Goal: Task Accomplishment & Management: Manage account settings

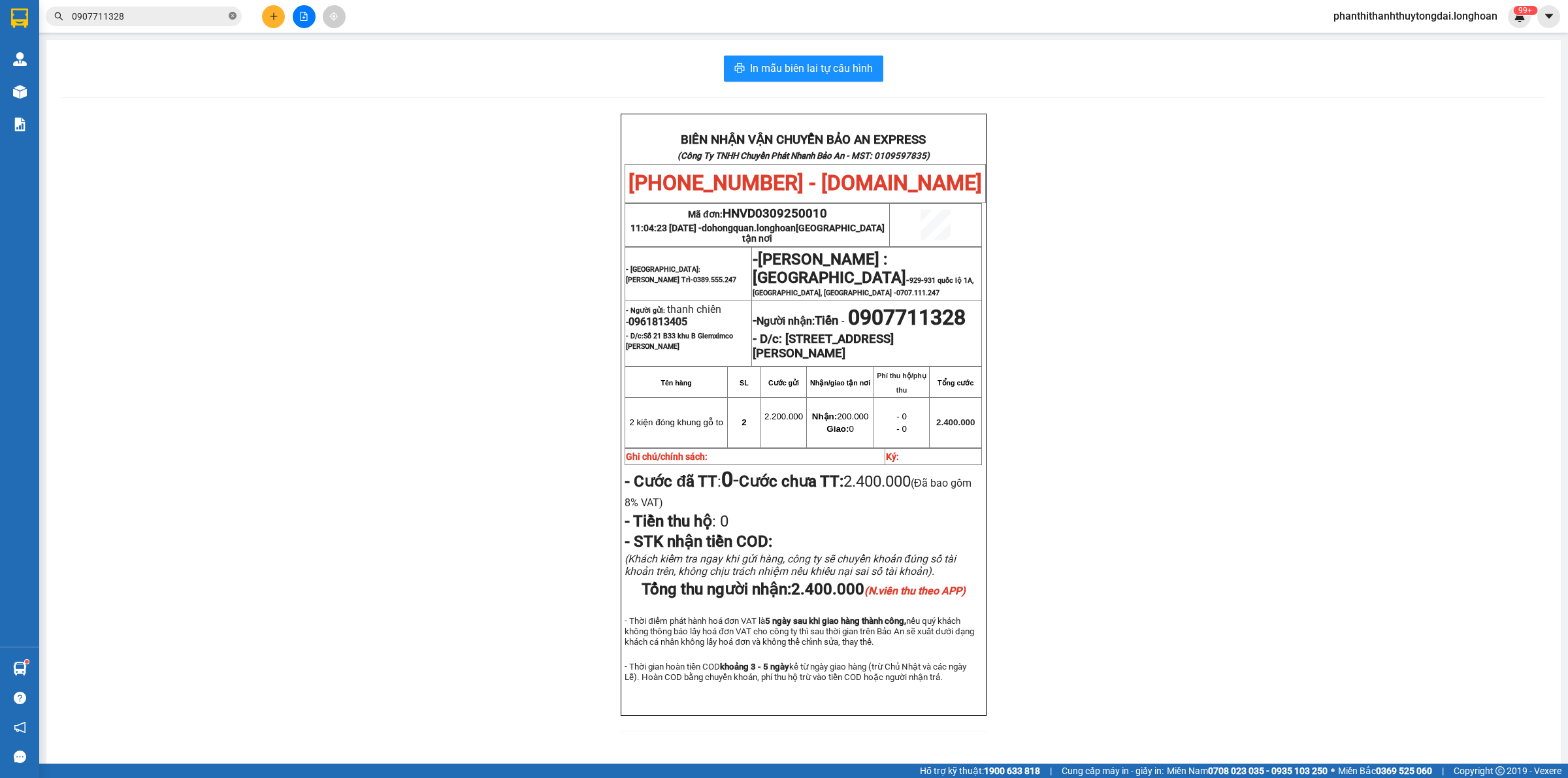
scroll to position [60, 0]
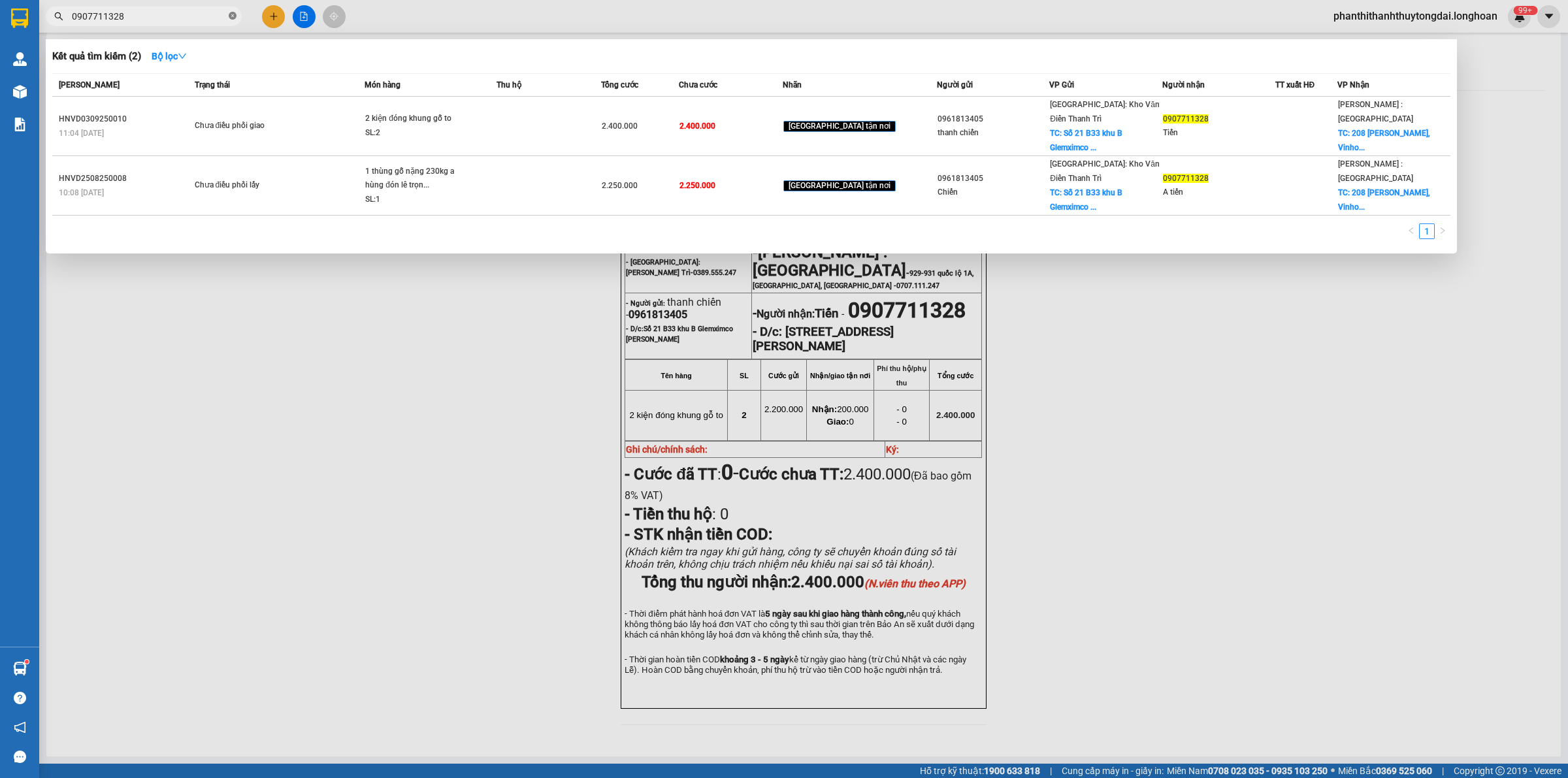
click at [232, 15] on icon "close-circle" at bounding box center [232, 15] width 8 height 8
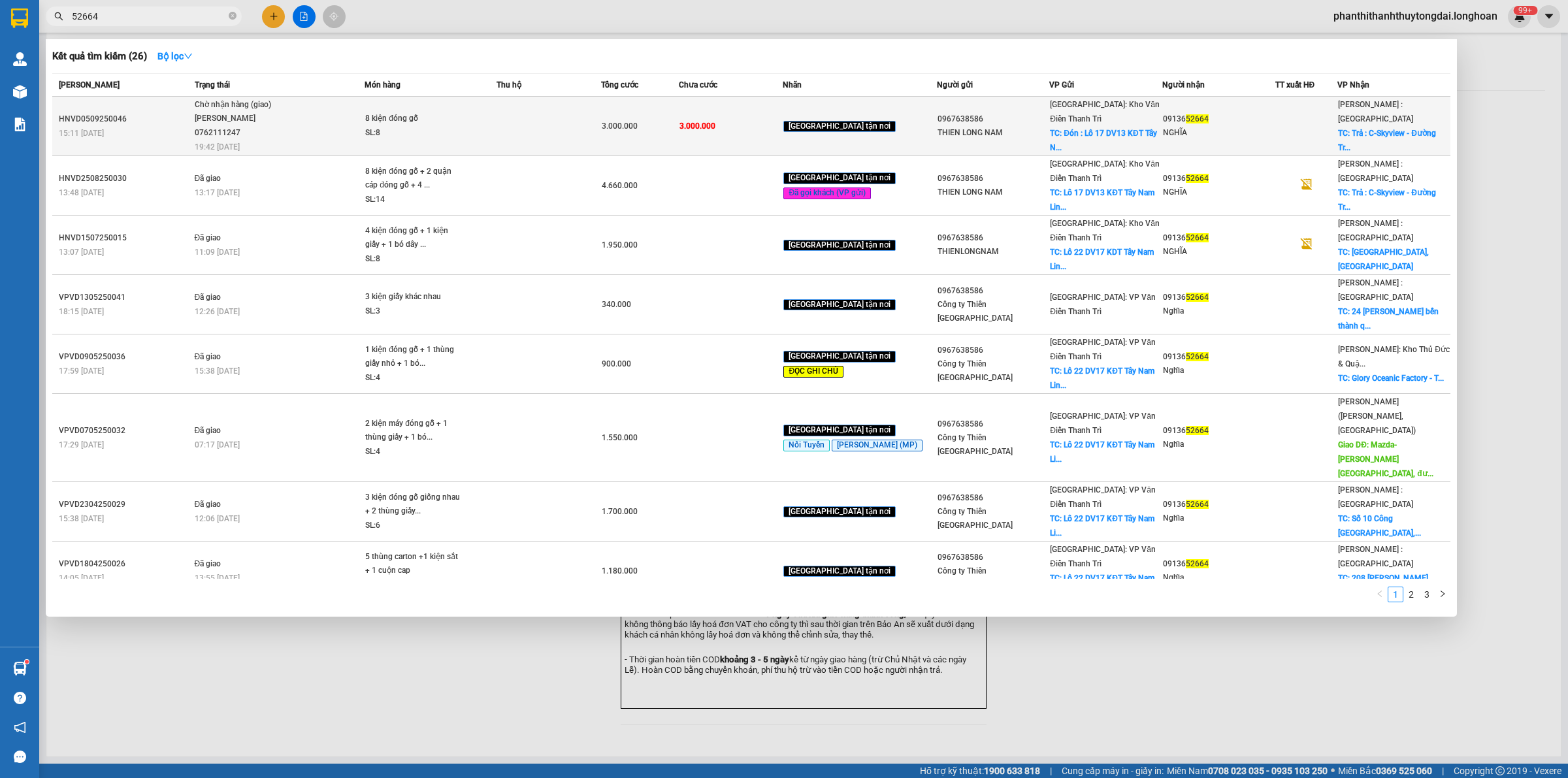
type input "52664"
click at [1169, 115] on div "09136 52664" at bounding box center [1218, 119] width 112 height 14
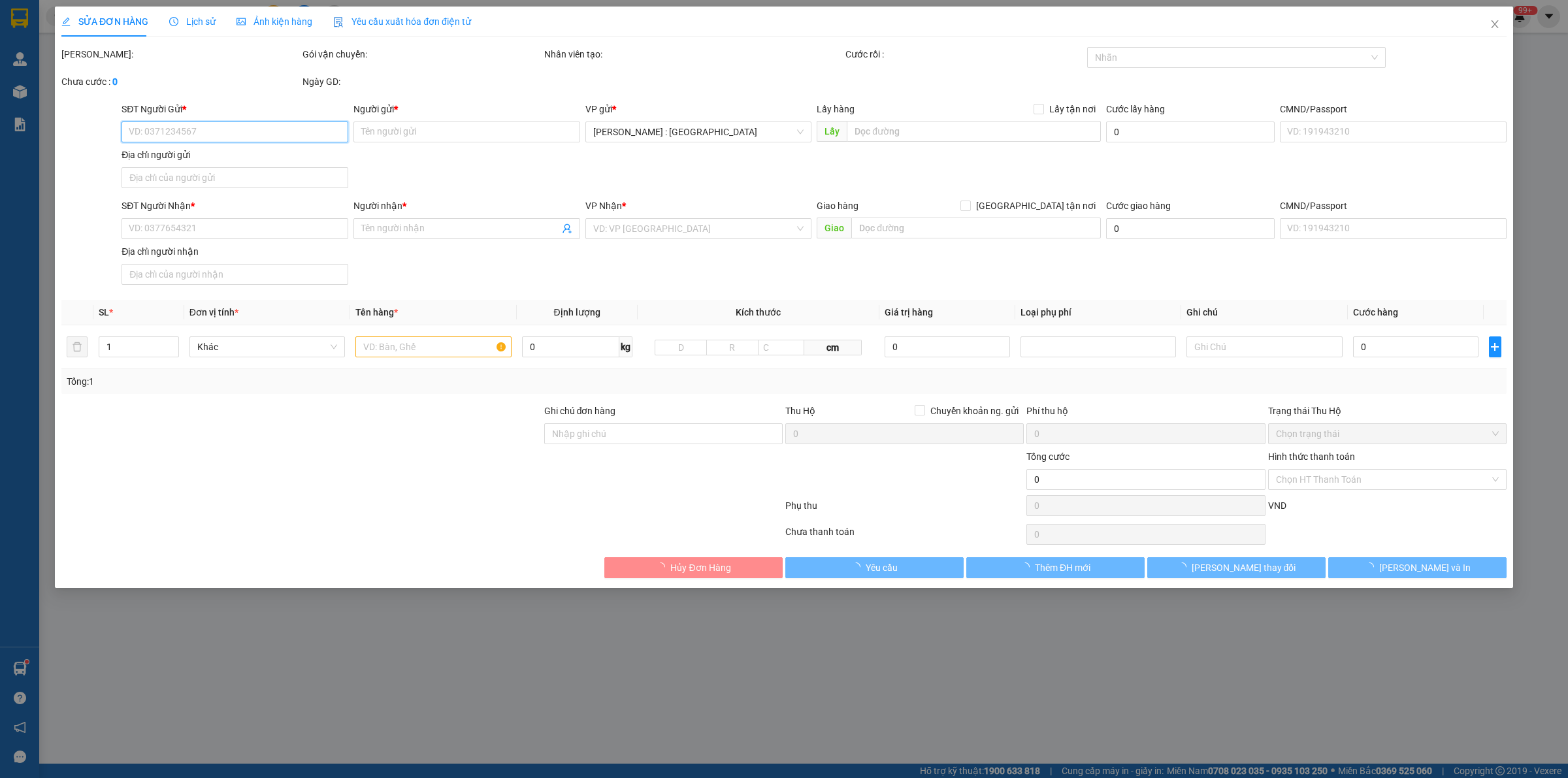
type input "0967638586"
type input "THIEN LONG NAM"
checkbox input "true"
type input "Đón : Lô 17 DV13 KĐT [GEOGRAPHIC_DATA] , [GEOGRAPHIC_DATA]"
type input "0913652664"
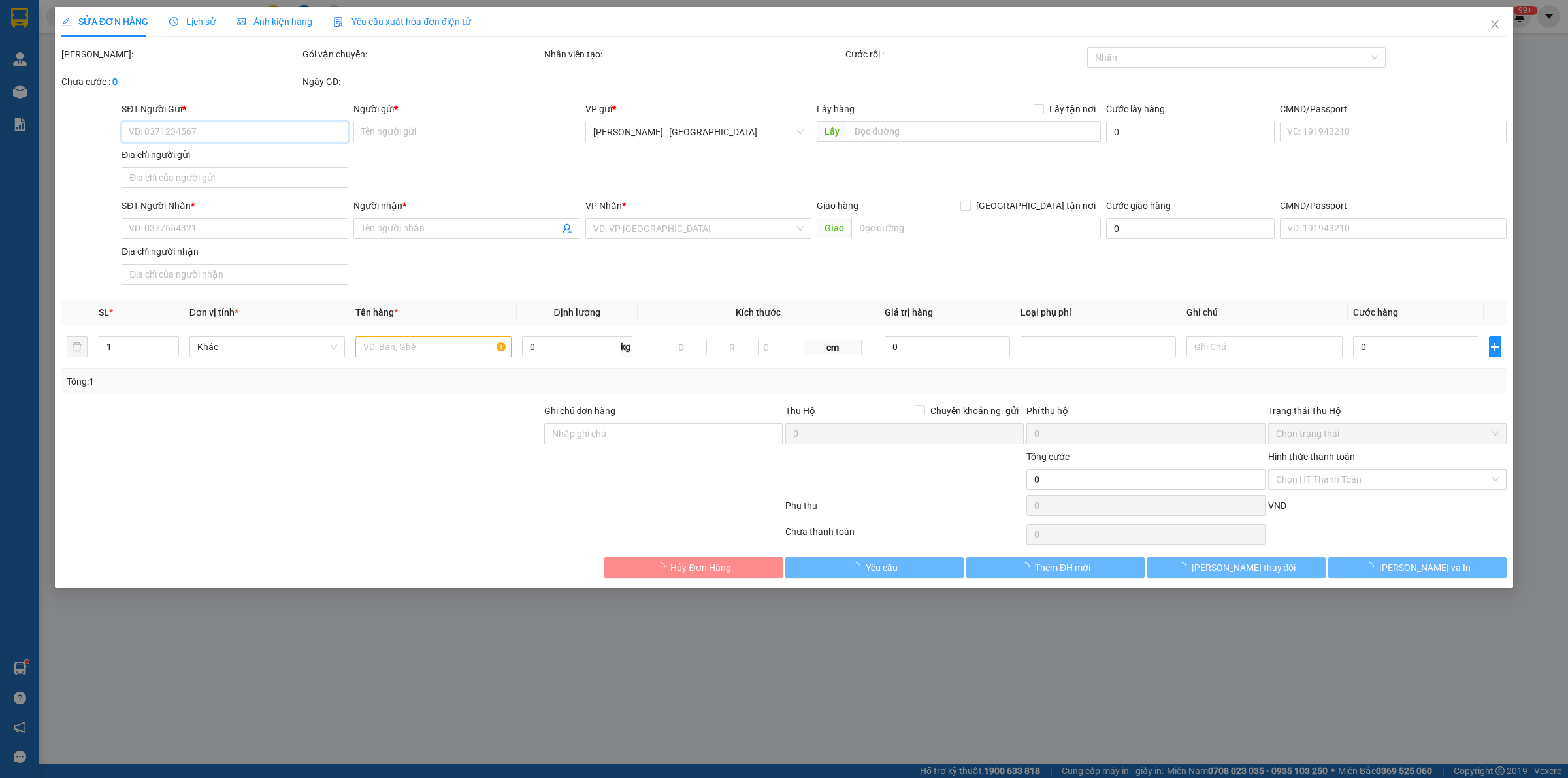
type input "NGHĨA"
checkbox input "true"
type input "Trả : C-Skyview - [GEOGRAPHIC_DATA], [GEOGRAPHIC_DATA], [GEOGRAPHIC_DATA], [GEO…"
type input "tính lại cước,khách ra vp lấy"
type input "3.000.000"
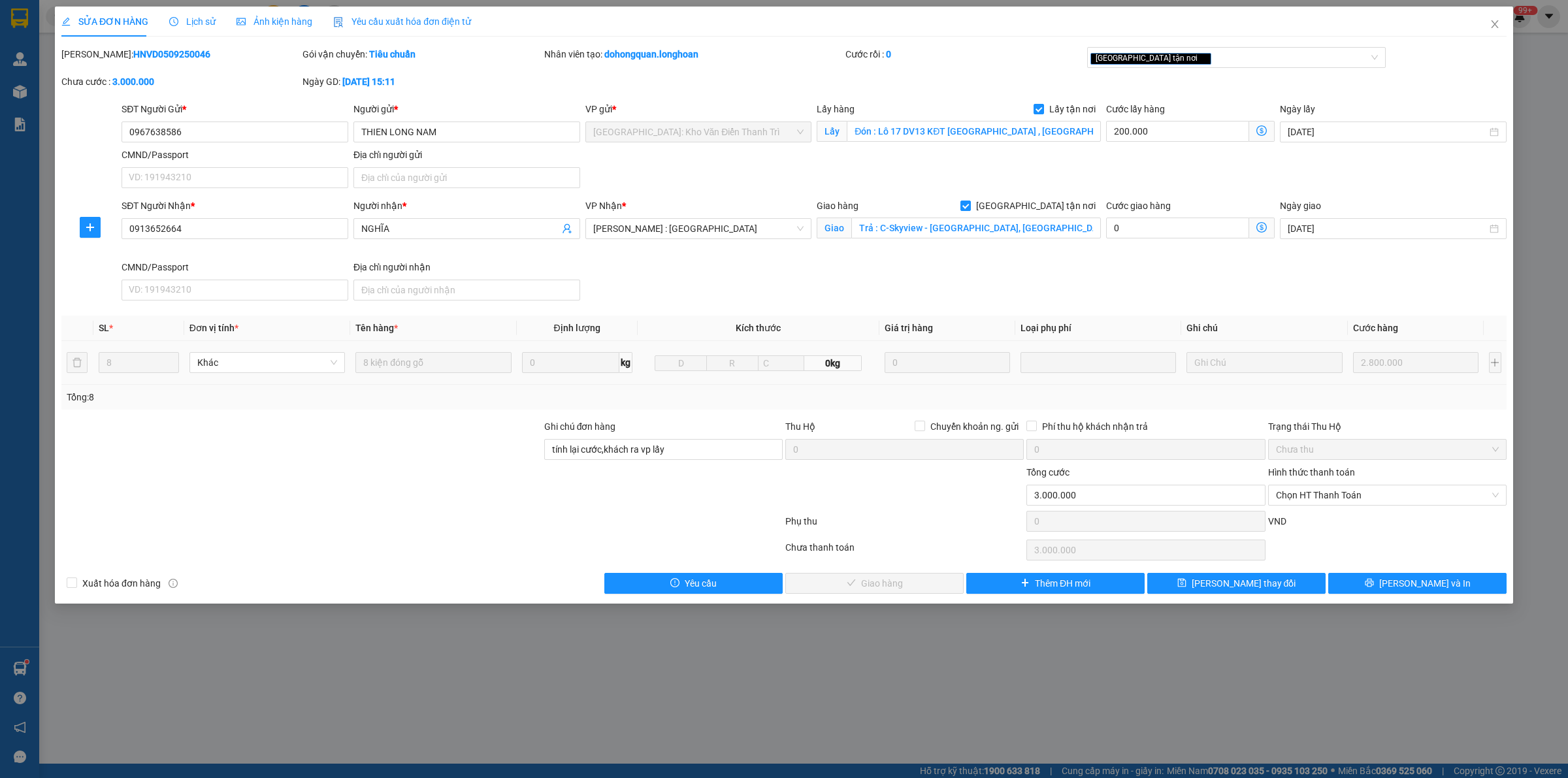
drag, startPoint x: 412, startPoint y: 474, endPoint x: 364, endPoint y: 373, distance: 111.8
click at [406, 467] on div at bounding box center [301, 488] width 483 height 46
click at [189, 21] on span "Lịch sử" at bounding box center [192, 21] width 46 height 10
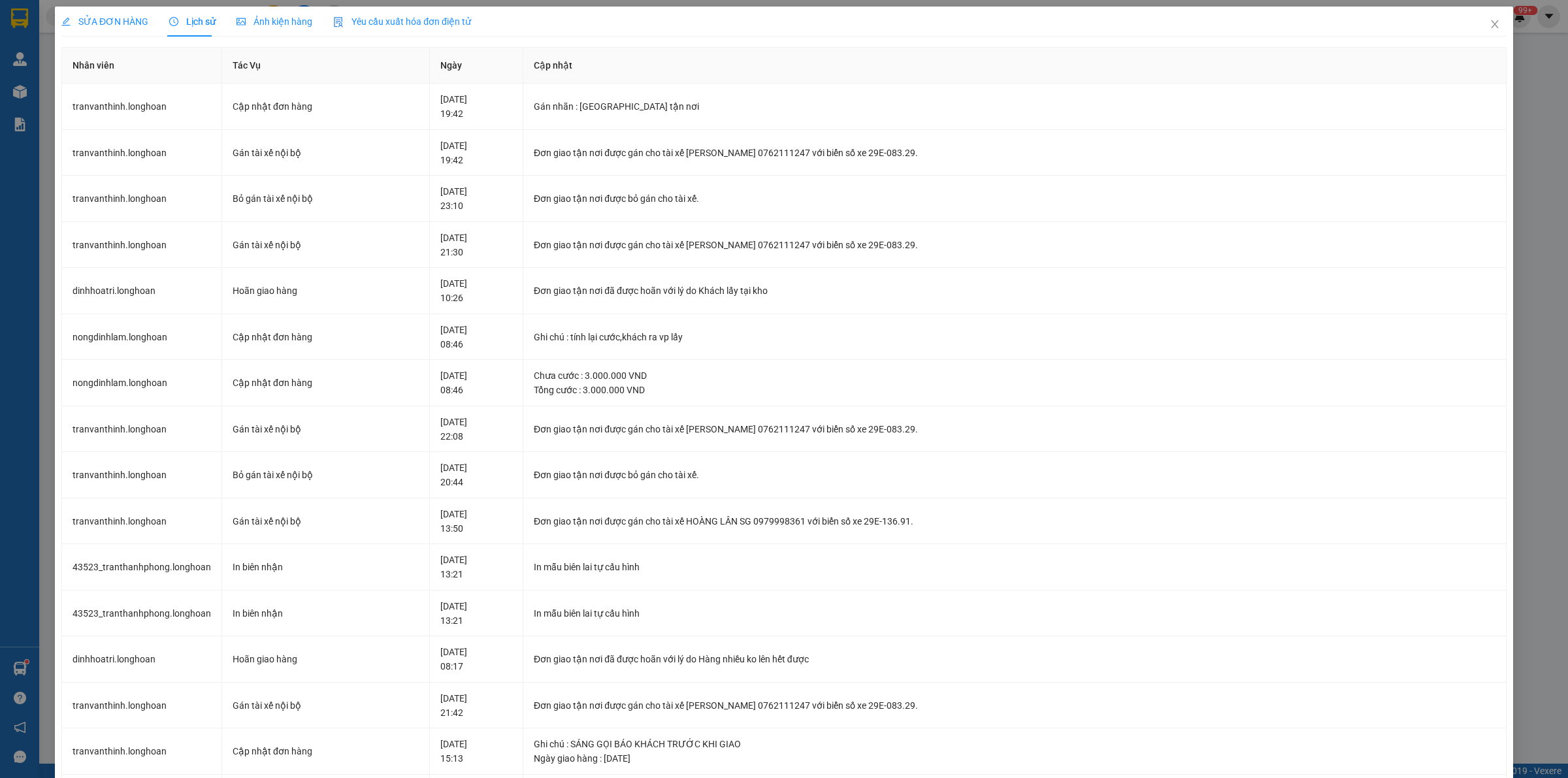
click at [92, 21] on span "SỬA ĐƠN HÀNG" at bounding box center [104, 21] width 87 height 10
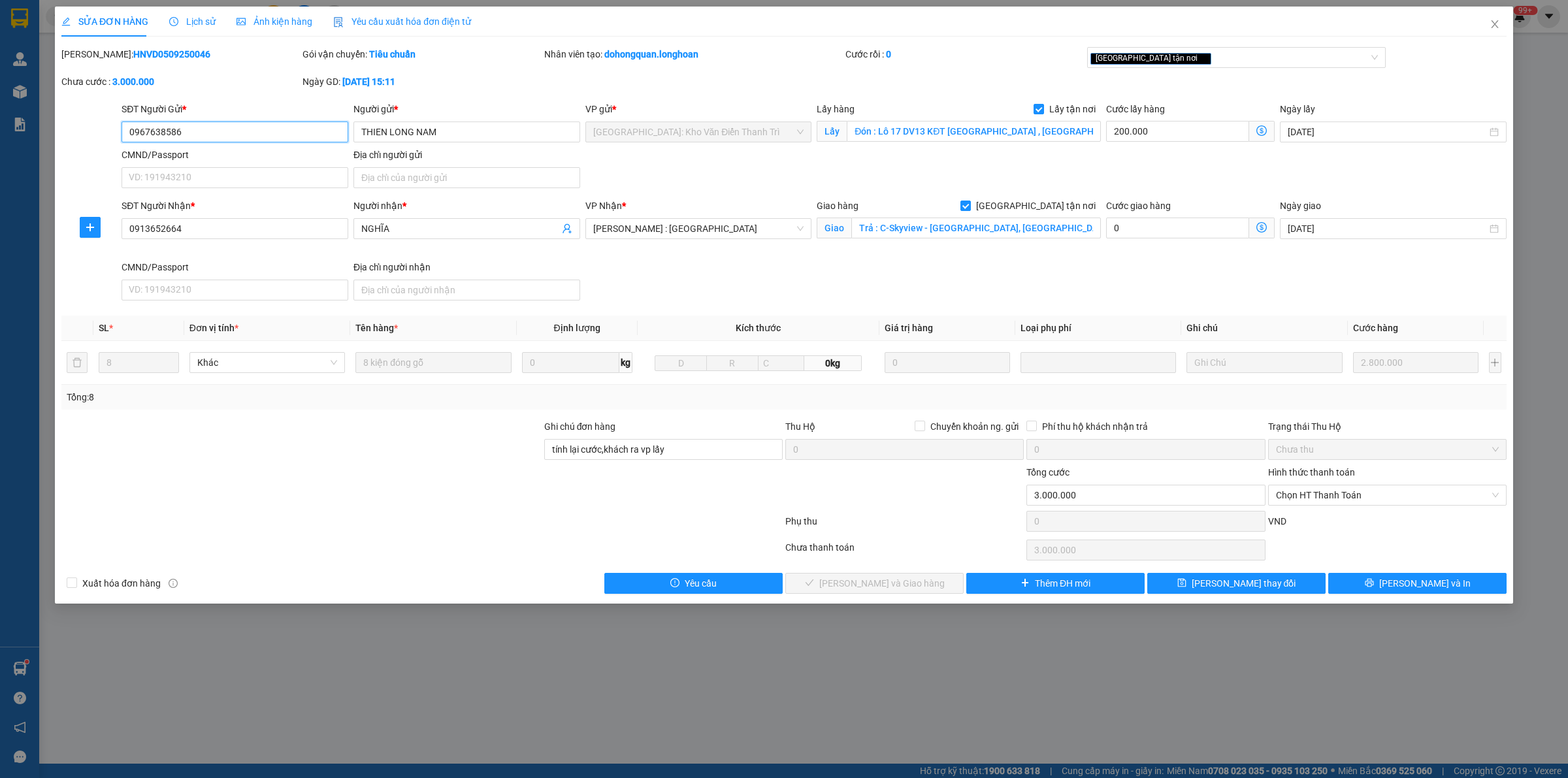
click at [159, 129] on input "0967638586" at bounding box center [235, 131] width 227 height 21
click at [159, 131] on input "0967638586" at bounding box center [235, 131] width 227 height 21
drag, startPoint x: 1320, startPoint y: 496, endPoint x: 1255, endPoint y: 582, distance: 107.8
click at [1318, 496] on span "Chọn HT Thanh Toán" at bounding box center [1387, 495] width 223 height 20
click at [1310, 96] on div "[PERSON_NAME]: HNVD0509250046 Gói vận chuyển: Tiêu chuẩn Nhân viên tạo: dohongq…" at bounding box center [783, 74] width 1447 height 55
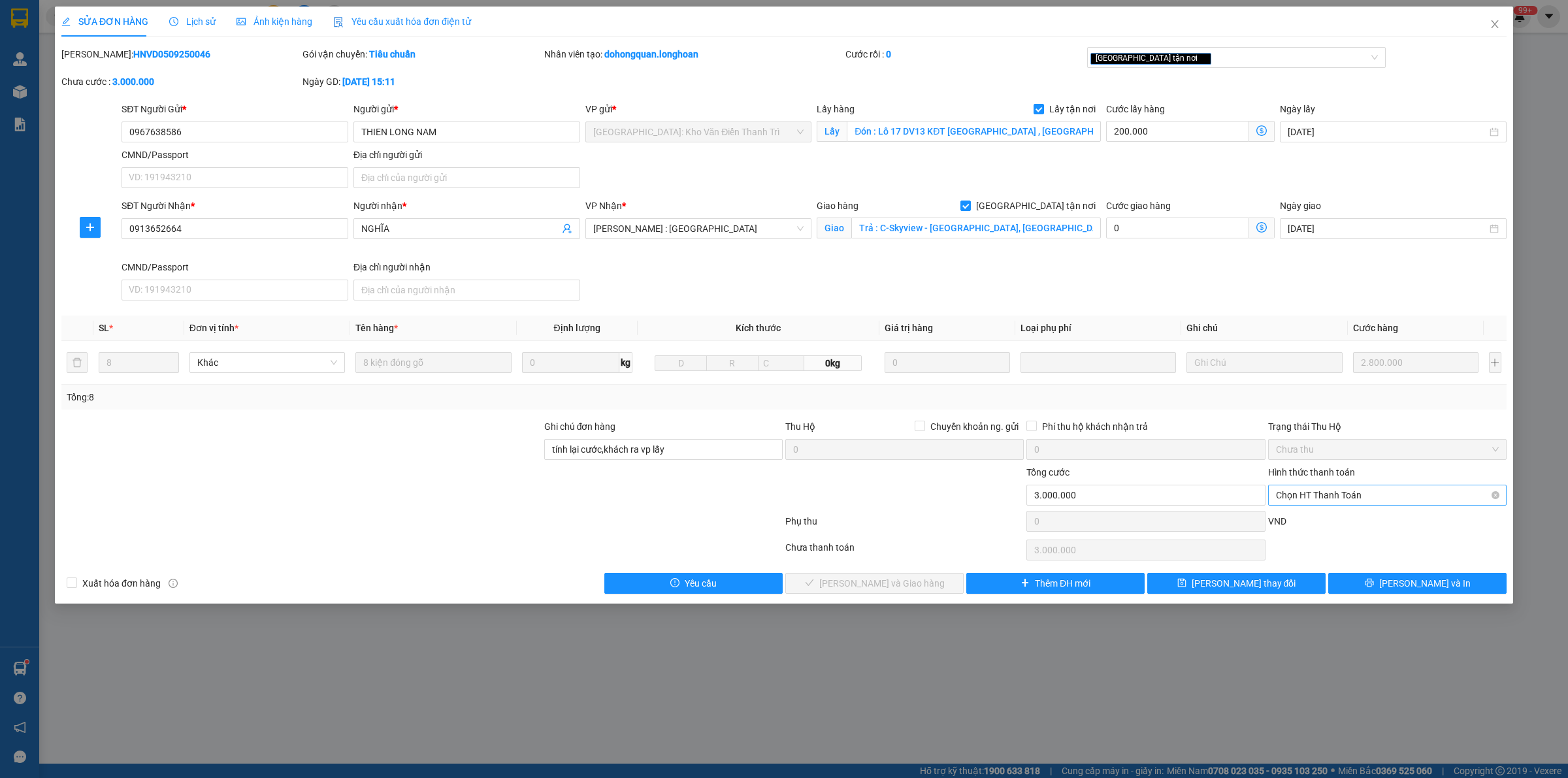
click at [1342, 493] on span "Chọn HT Thanh Toán" at bounding box center [1387, 495] width 223 height 20
click at [1298, 527] on div "Tại văn phòng" at bounding box center [1387, 522] width 223 height 15
type input "0"
click at [873, 588] on span "[PERSON_NAME] và Giao hàng" at bounding box center [882, 584] width 126 height 15
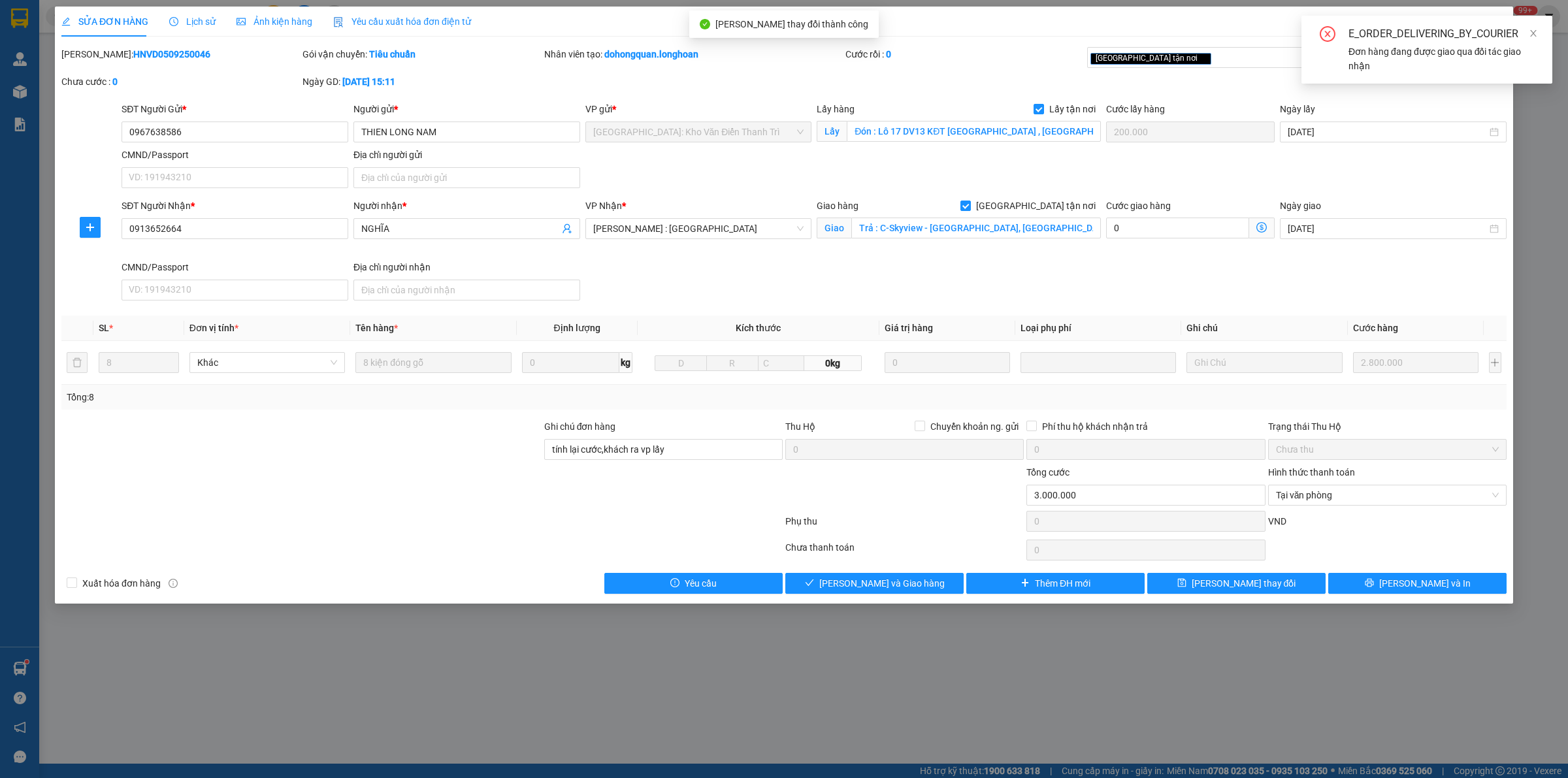
click at [1538, 33] on div "E_ORDER_DELIVERING_BY_COURIER Đơn hàng đang được giao qua đối tác giao nhận" at bounding box center [1426, 49] width 251 height 68
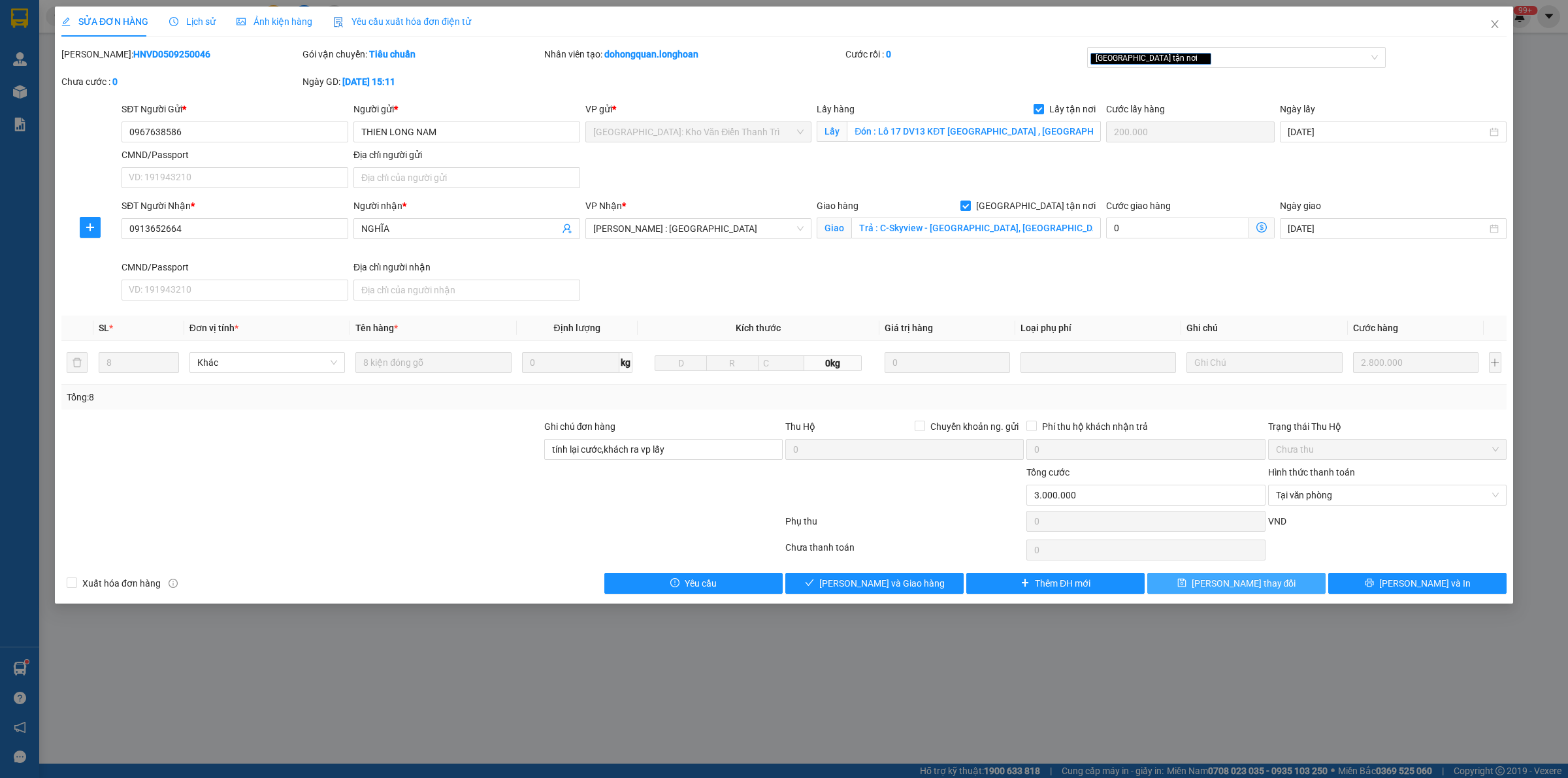
click at [1242, 588] on span "[PERSON_NAME] thay đổi" at bounding box center [1244, 584] width 104 height 15
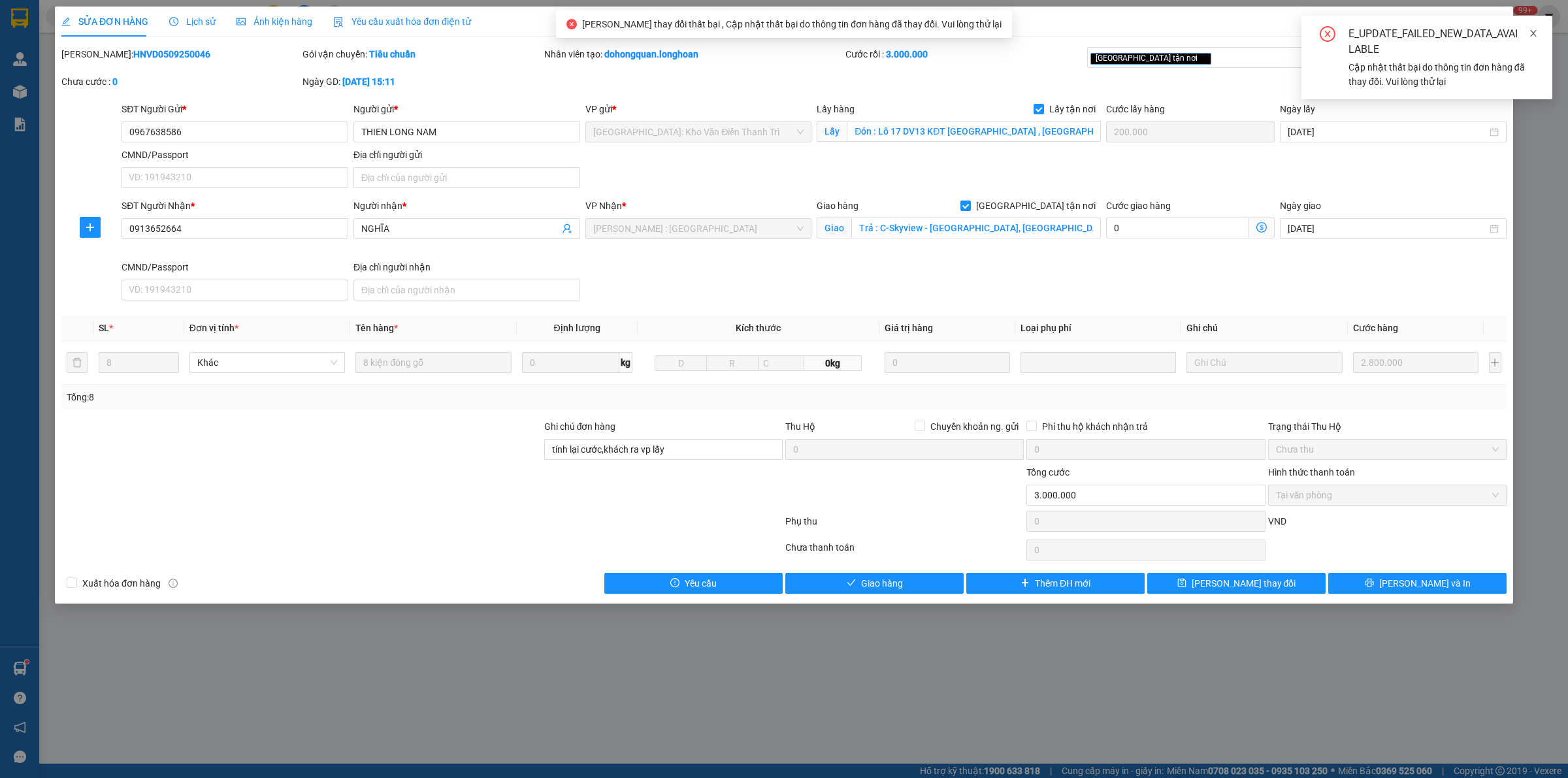
drag, startPoint x: 1532, startPoint y: 31, endPoint x: 1510, endPoint y: 57, distance: 34.1
click at [1532, 31] on icon "close" at bounding box center [1533, 33] width 9 height 9
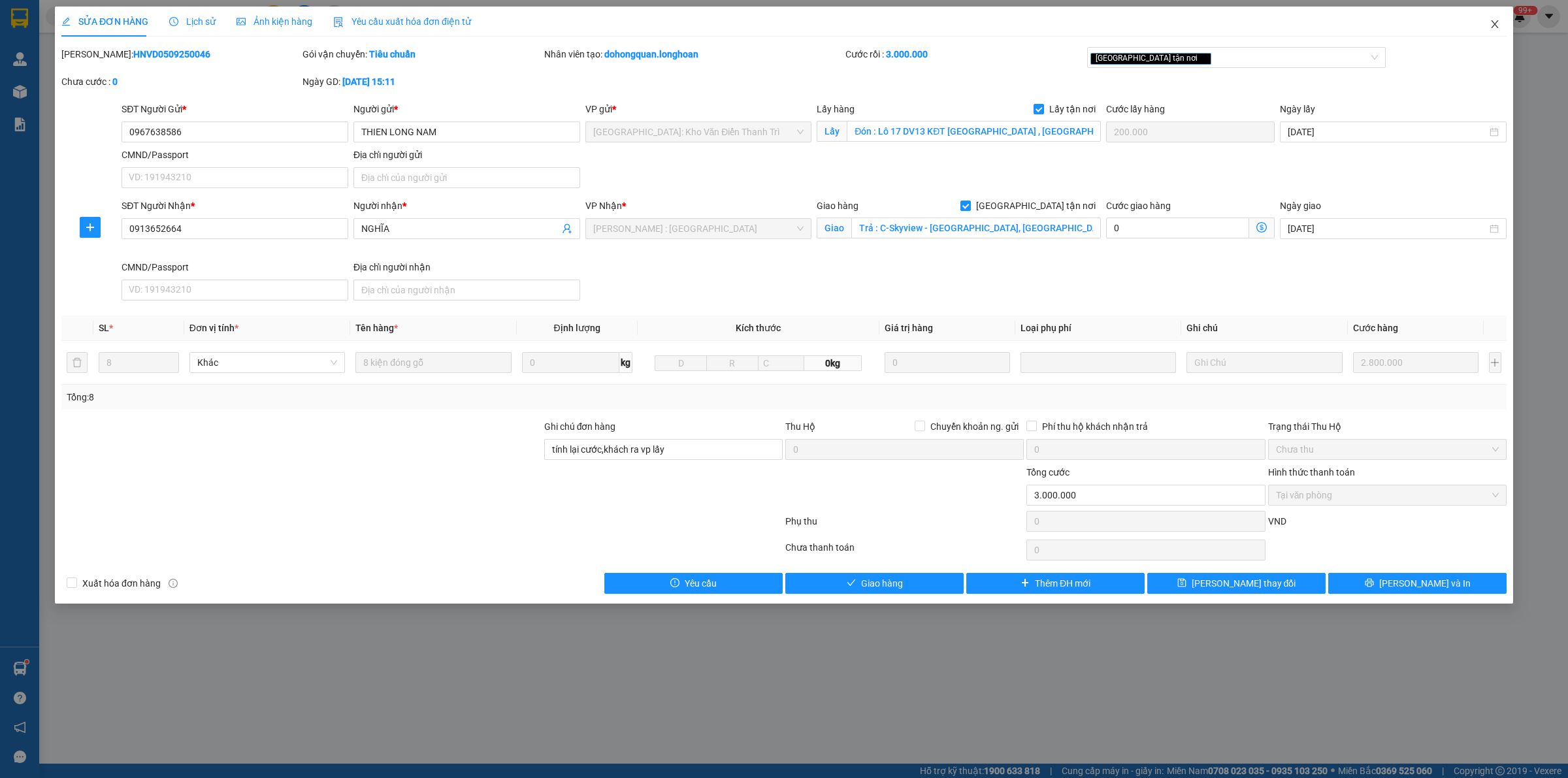
click at [1496, 26] on icon "close" at bounding box center [1494, 24] width 7 height 8
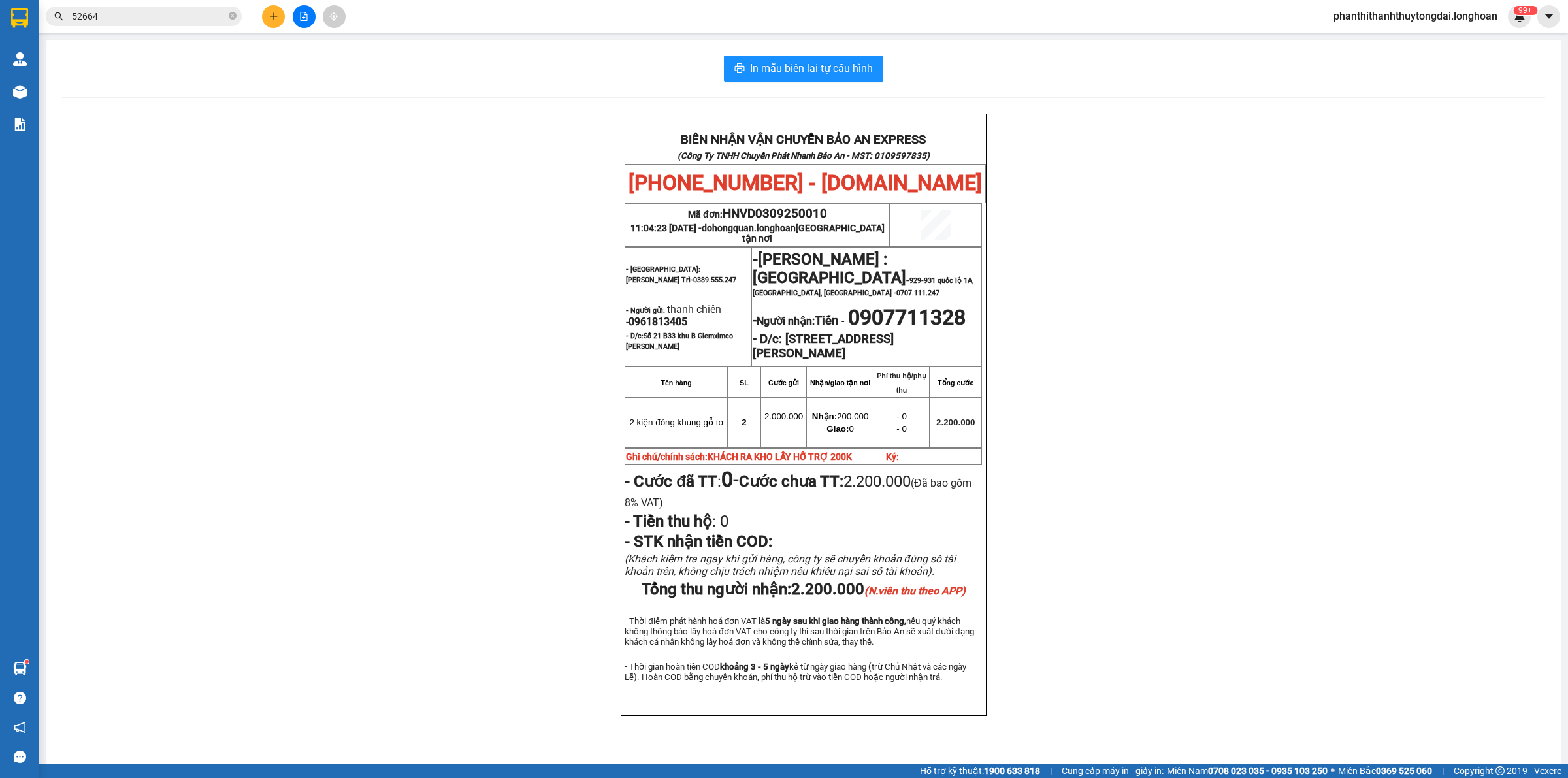
click at [207, 18] on input "52664" at bounding box center [148, 17] width 154 height 15
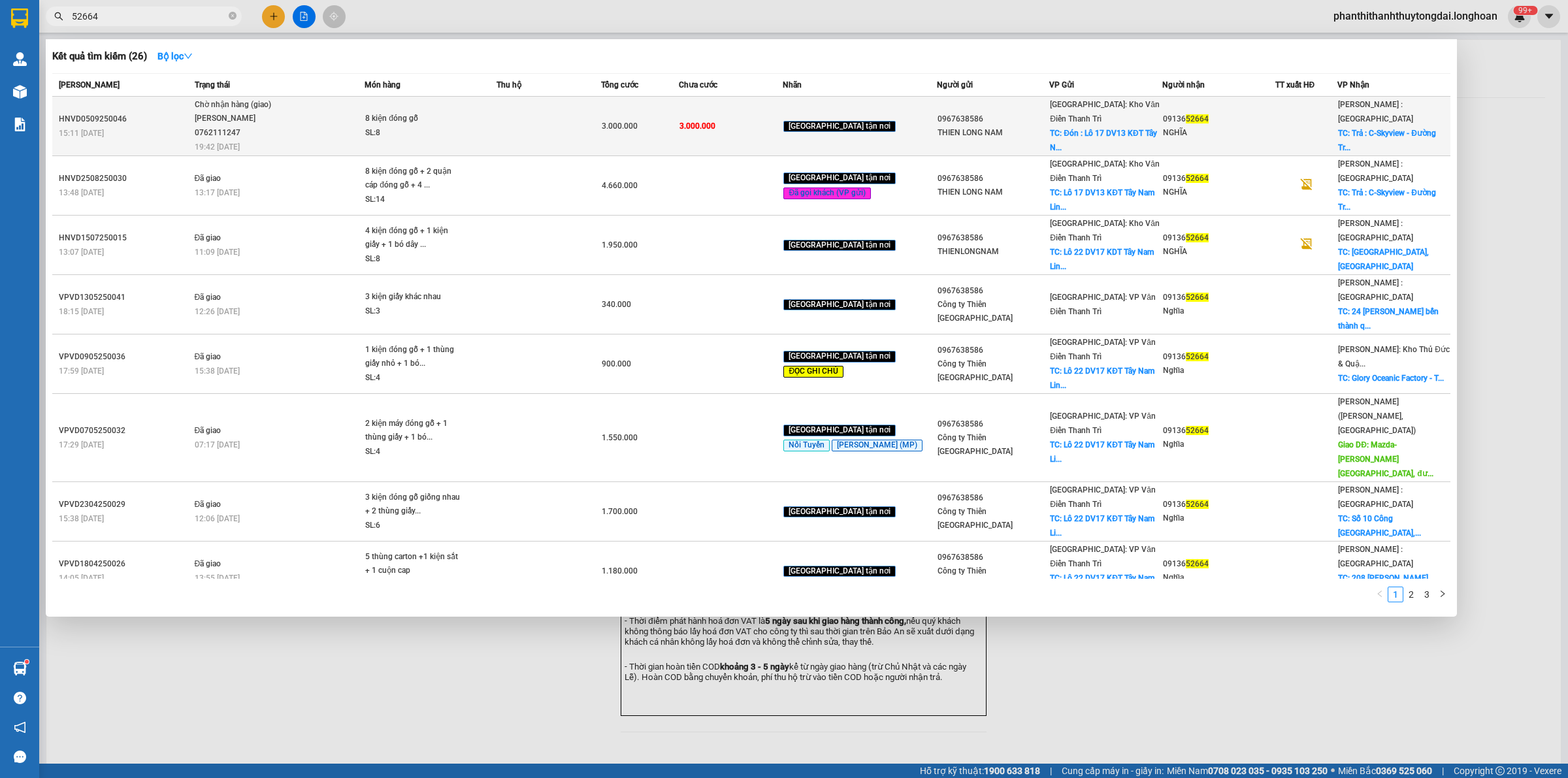
click at [1034, 112] on div "0967638586" at bounding box center [993, 119] width 112 height 14
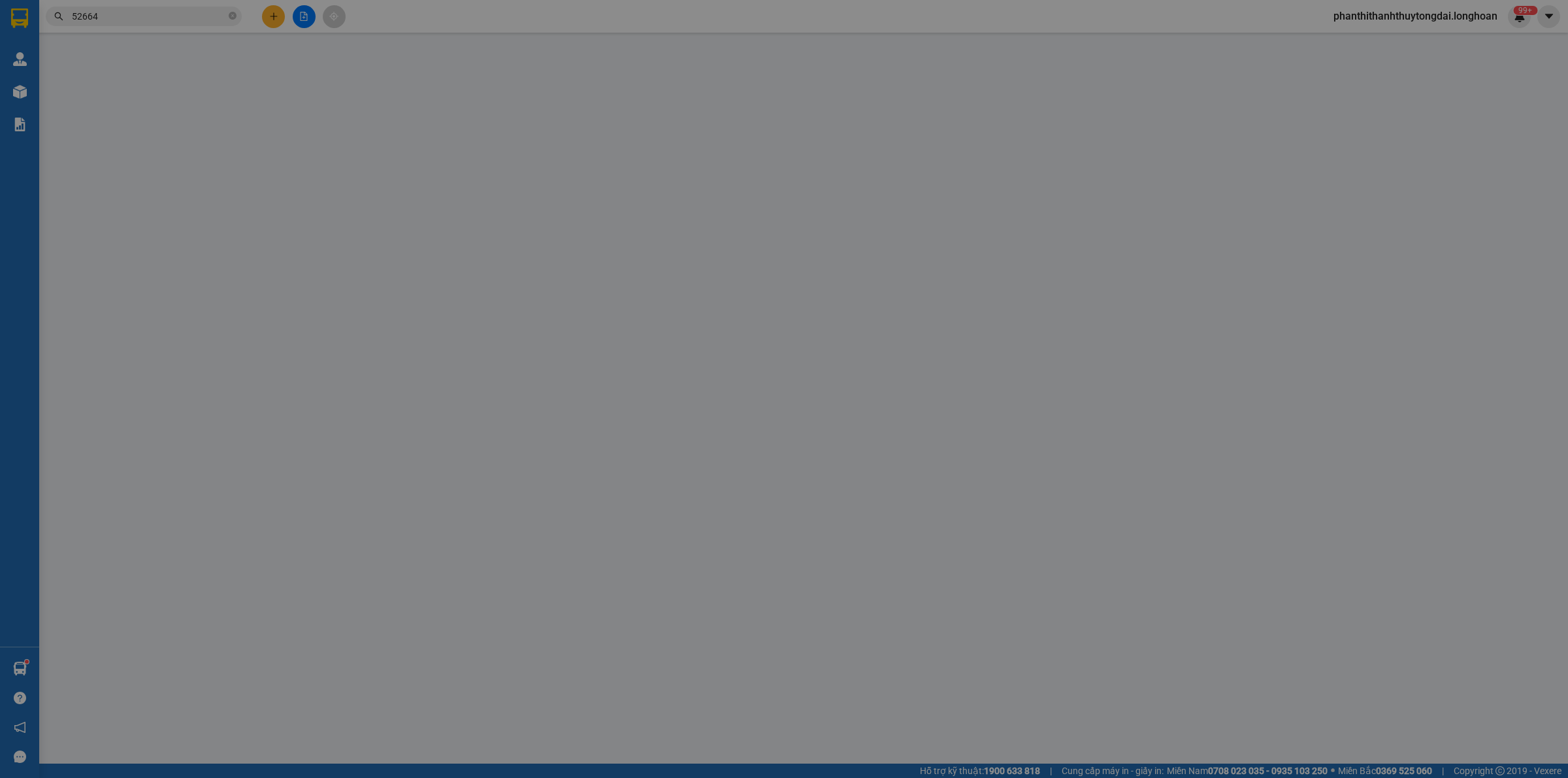
type input "0967638586"
type input "THIEN LONG NAM"
checkbox input "true"
type input "Đón : Lô 17 DV13 KĐT [GEOGRAPHIC_DATA] , [GEOGRAPHIC_DATA]"
type input "200.000"
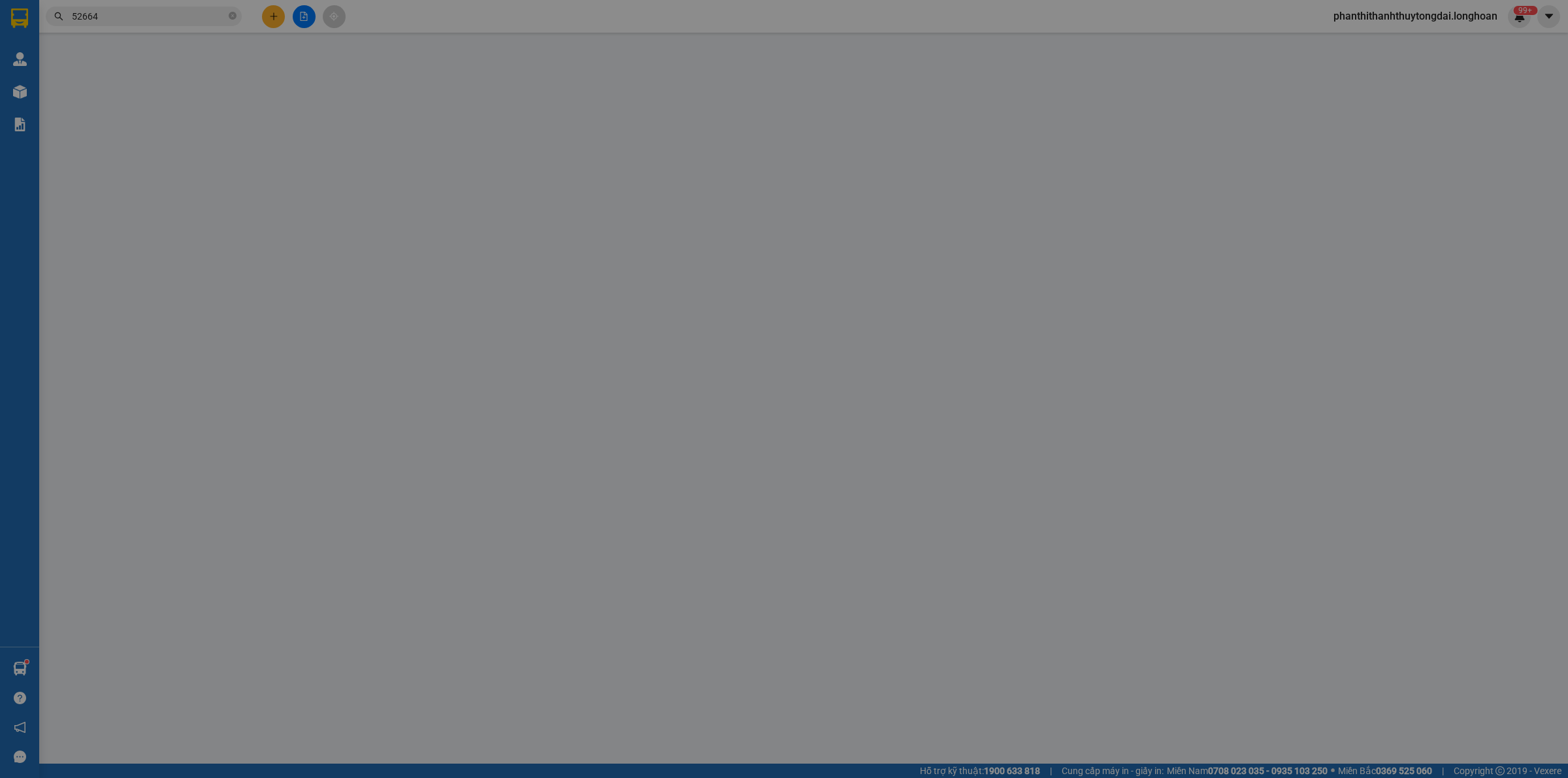
type input "0913652664"
type input "NGHĨA"
checkbox input "true"
type input "Trả : C-Skyview - [GEOGRAPHIC_DATA], [GEOGRAPHIC_DATA], [GEOGRAPHIC_DATA], [GEO…"
type input "tính lại cước,khách ra vp lấy"
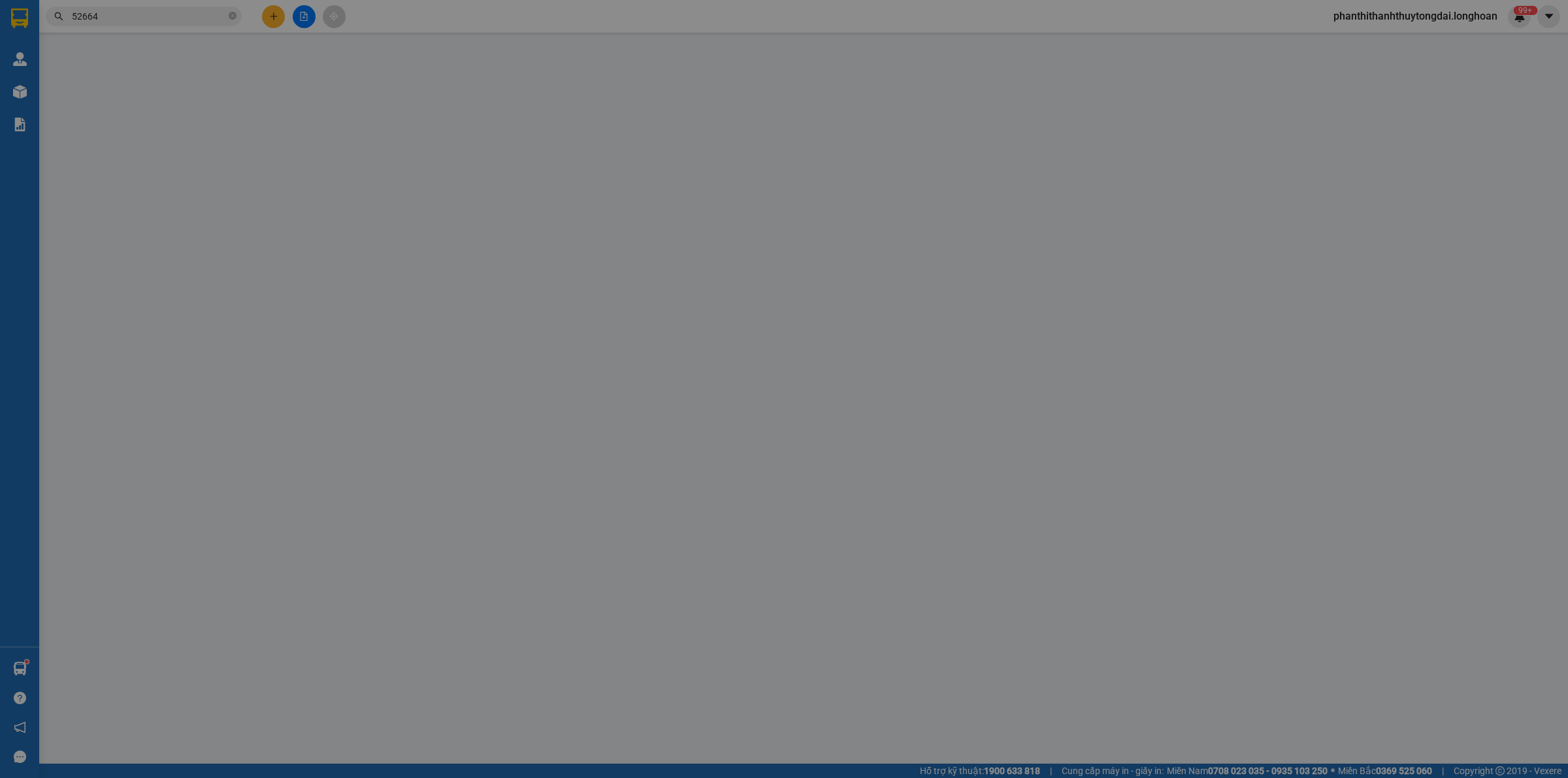
type input "3.000.000"
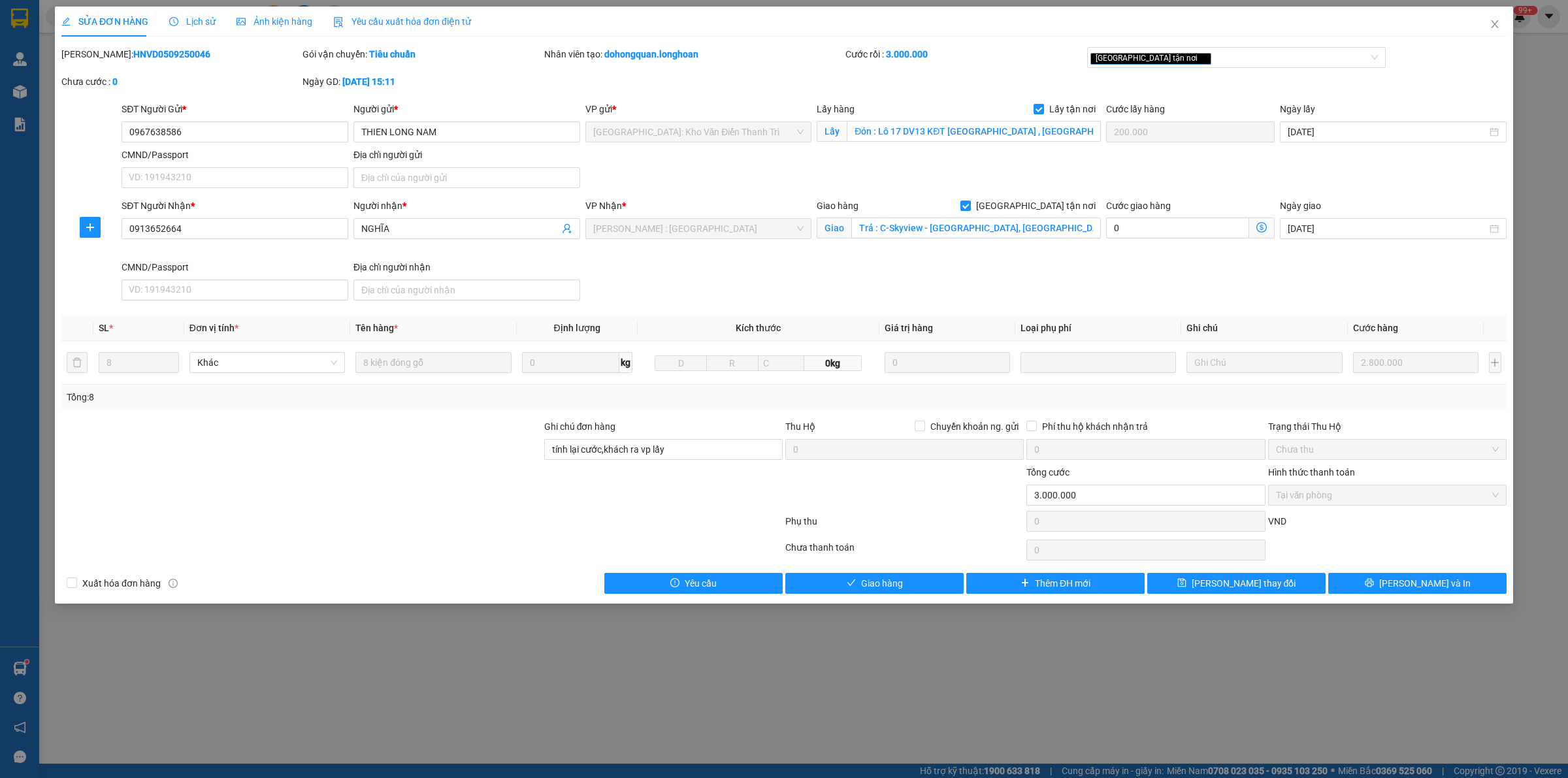
click at [191, 23] on span "Lịch sử" at bounding box center [192, 21] width 46 height 10
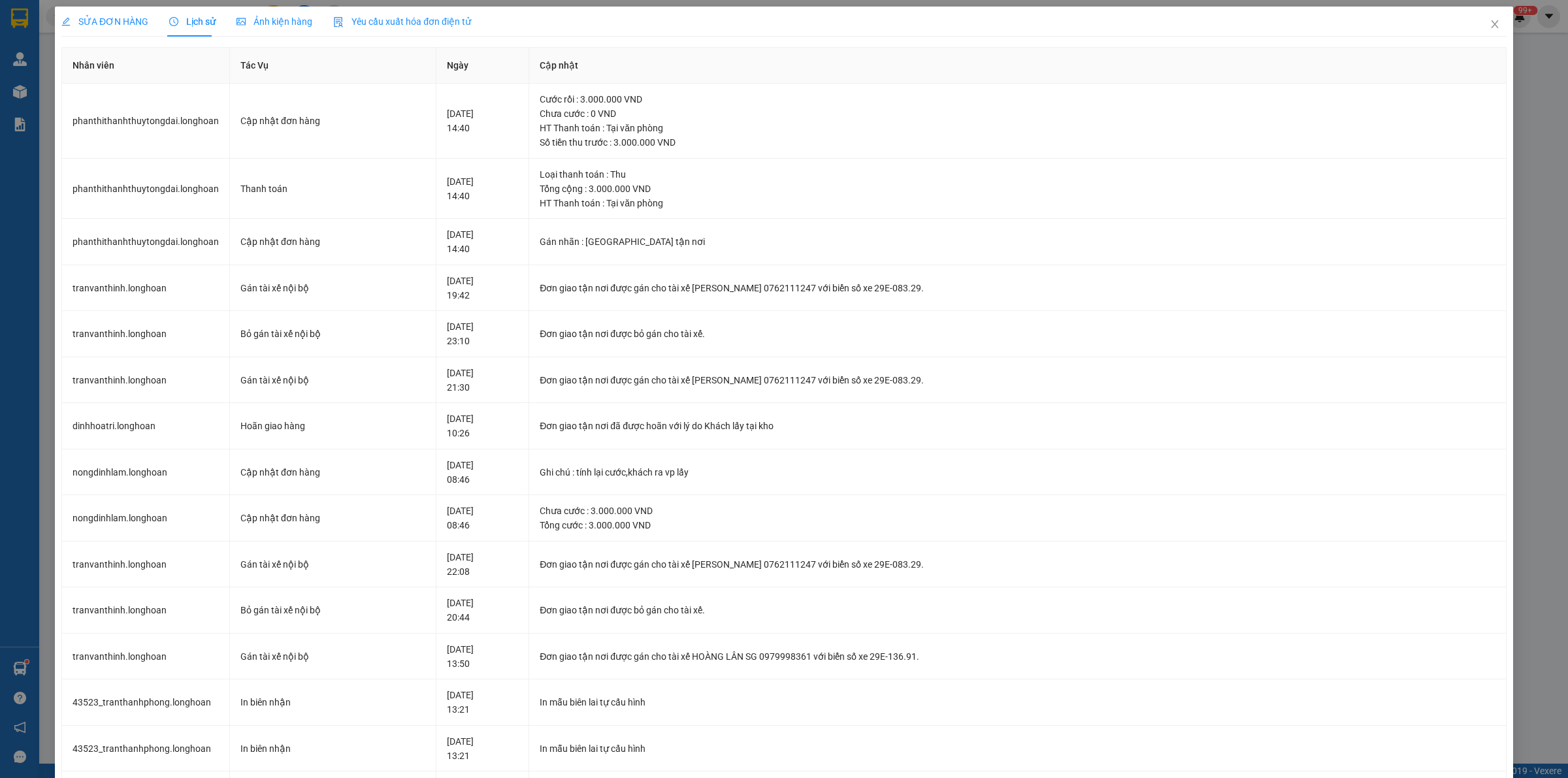
click at [79, 29] on div "SỬA ĐƠN HÀNG" at bounding box center [104, 21] width 87 height 30
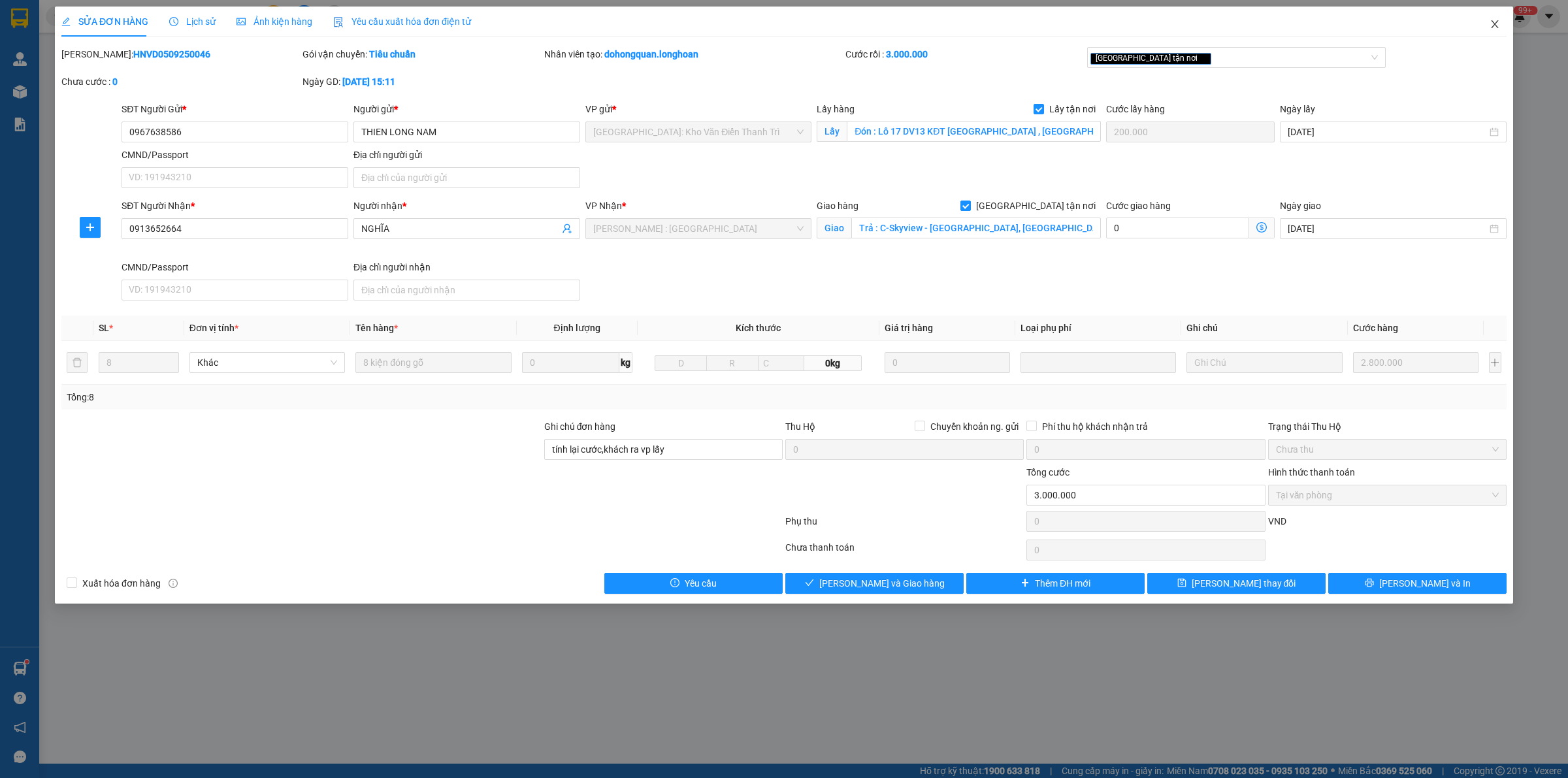
click at [1495, 25] on icon "close" at bounding box center [1494, 24] width 7 height 8
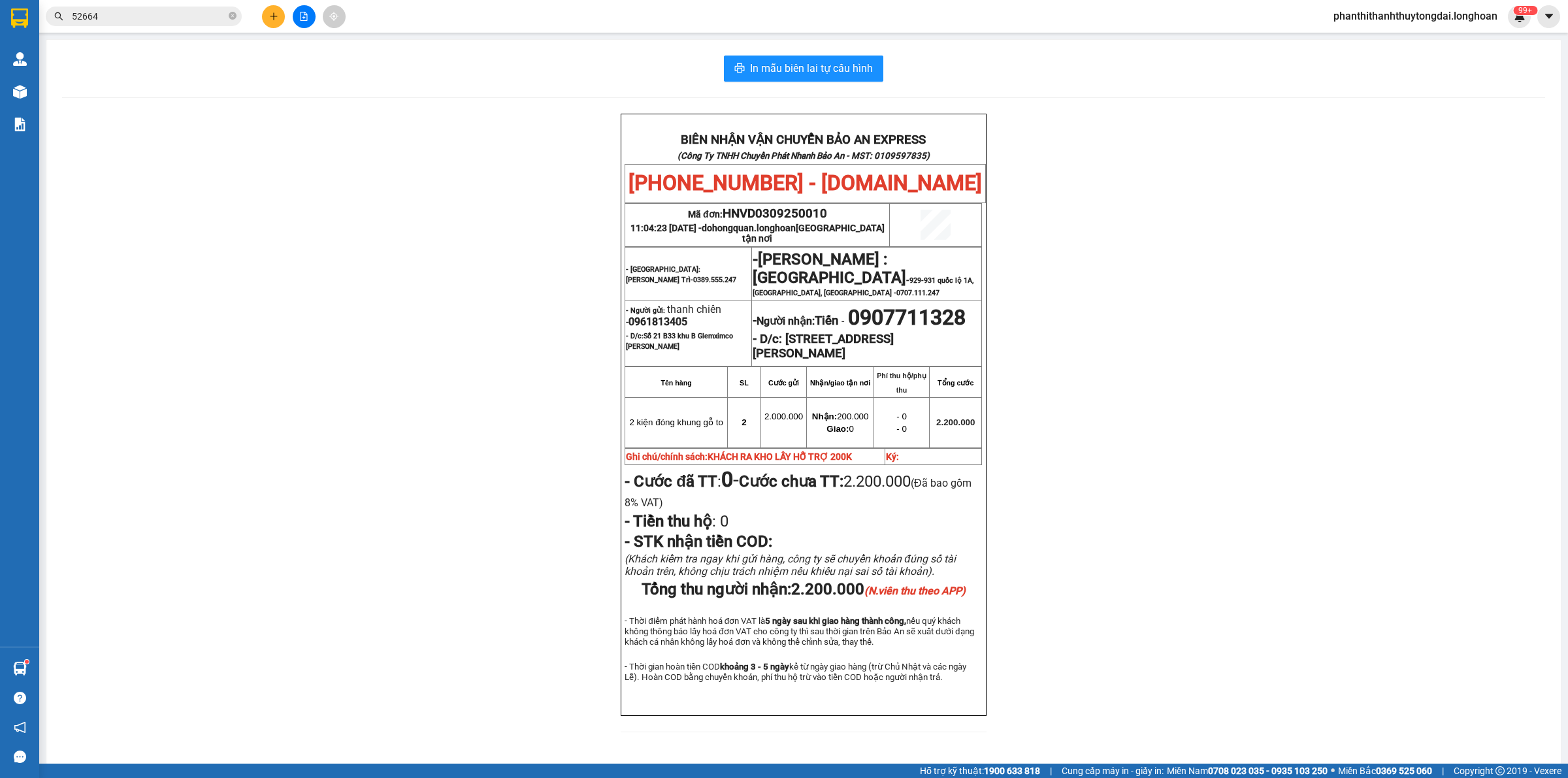
click at [171, 11] on input "52664" at bounding box center [148, 17] width 154 height 15
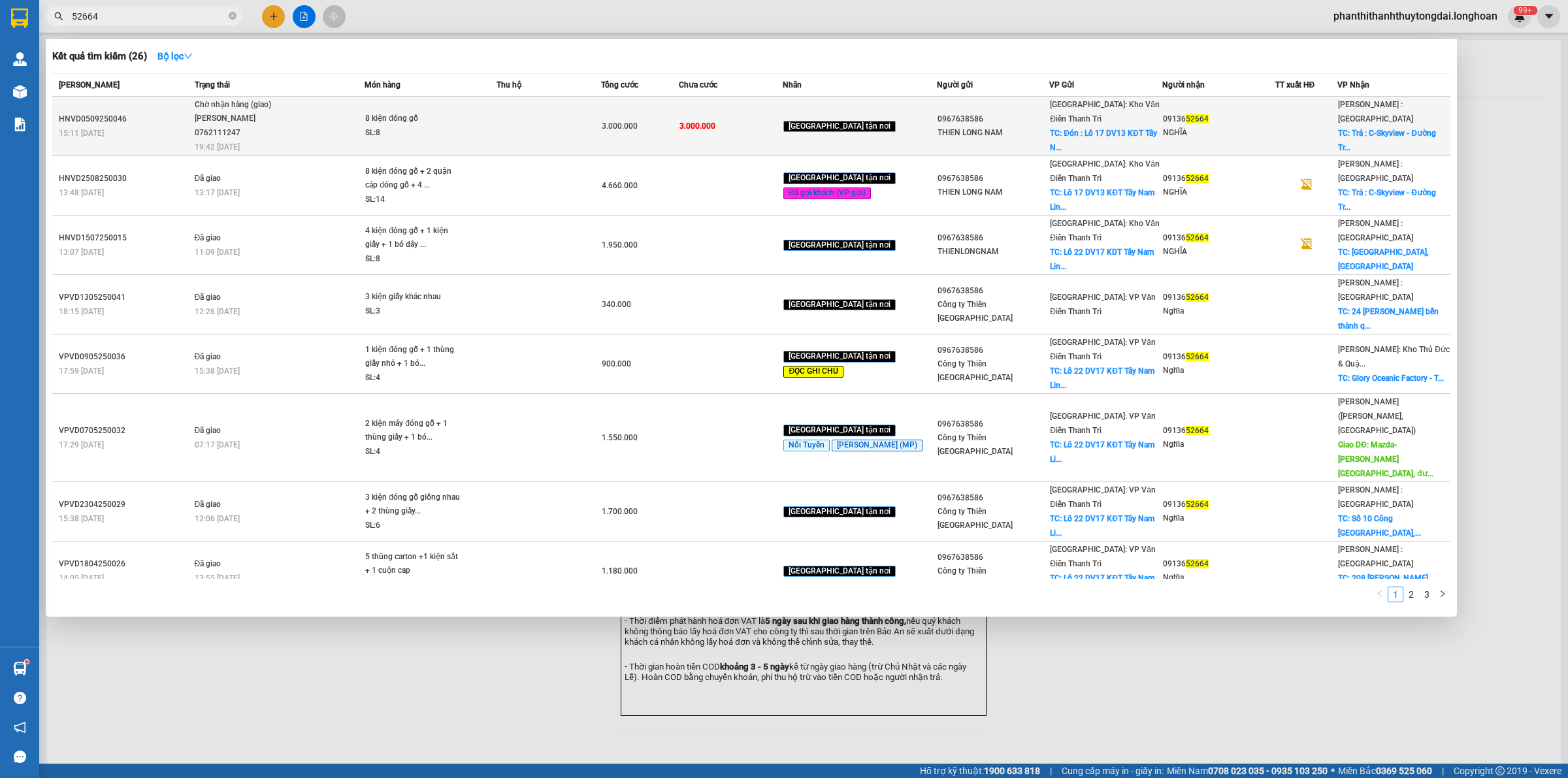
click at [496, 112] on span "8 kiện đóng gỗ SL: 8" at bounding box center [430, 126] width 131 height 28
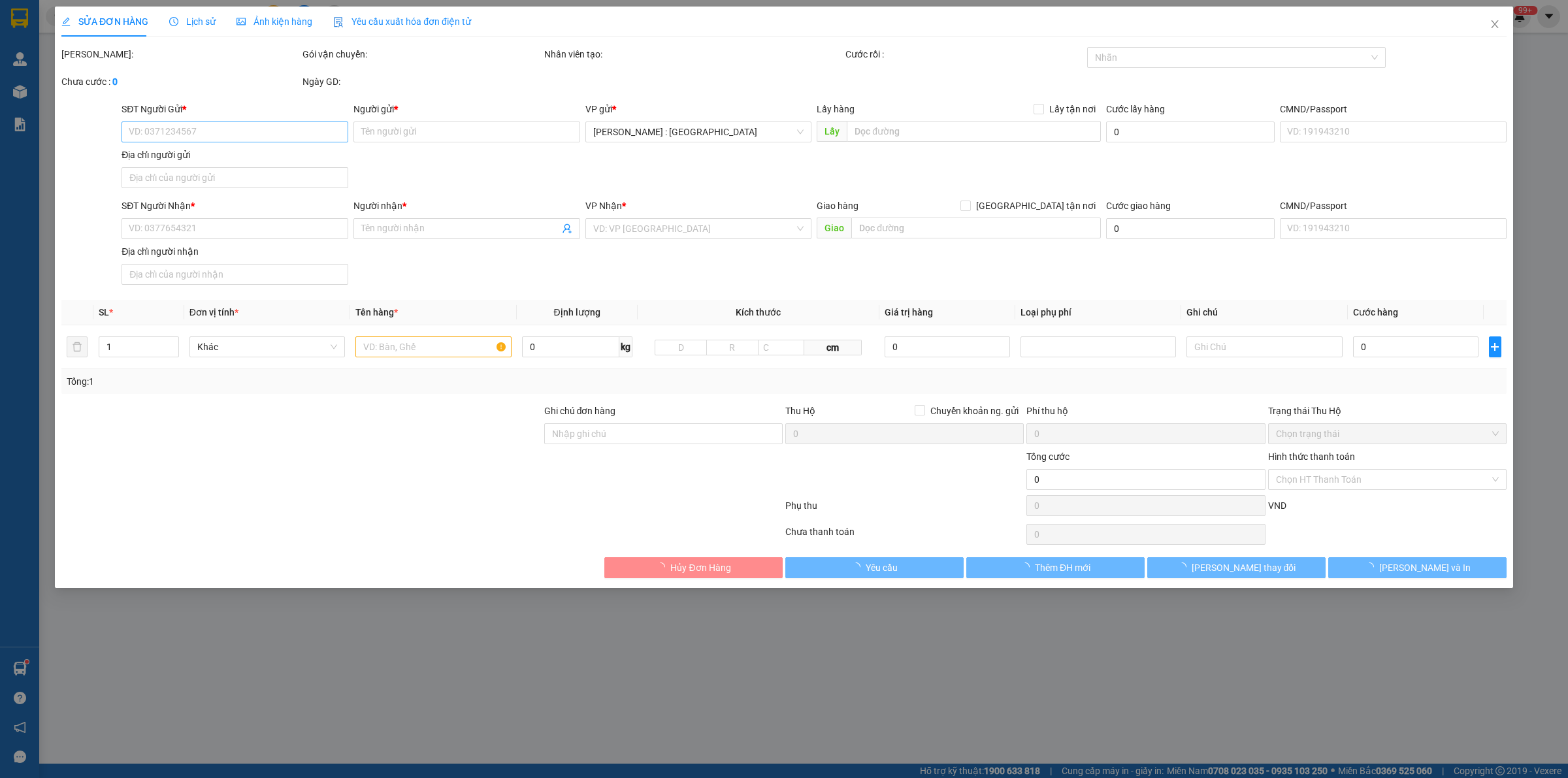
type input "0967638586"
type input "THIEN LONG NAM"
checkbox input "true"
type input "Đón : Lô 17 DV13 KĐT [GEOGRAPHIC_DATA] , [GEOGRAPHIC_DATA]"
type input "200.000"
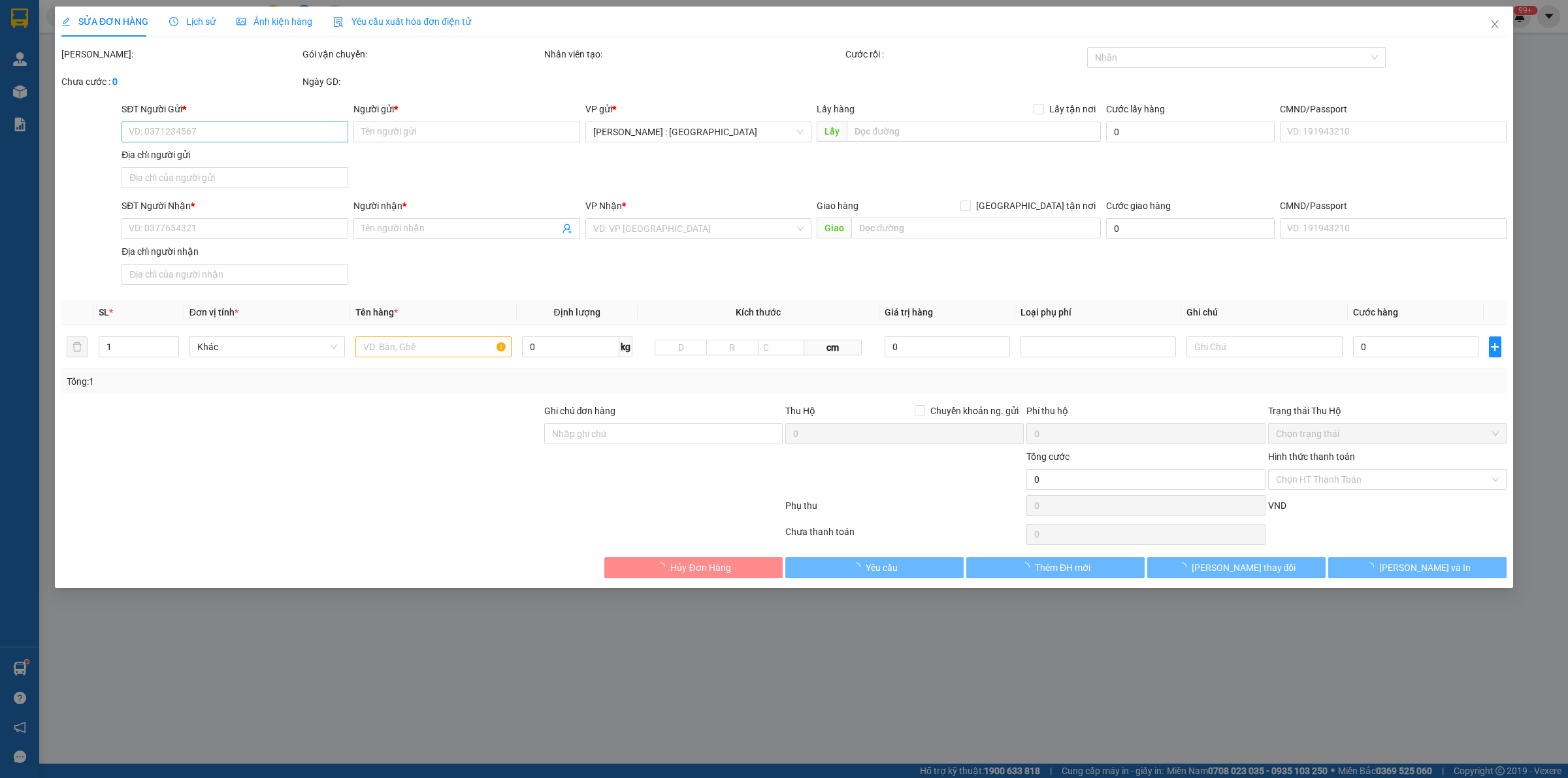
type input "0913652664"
type input "NGHĨA"
checkbox input "true"
type input "Trả : C-Skyview - [GEOGRAPHIC_DATA], [GEOGRAPHIC_DATA], [GEOGRAPHIC_DATA], [GEO…"
type input "tính lại cước,khách ra vp lấy"
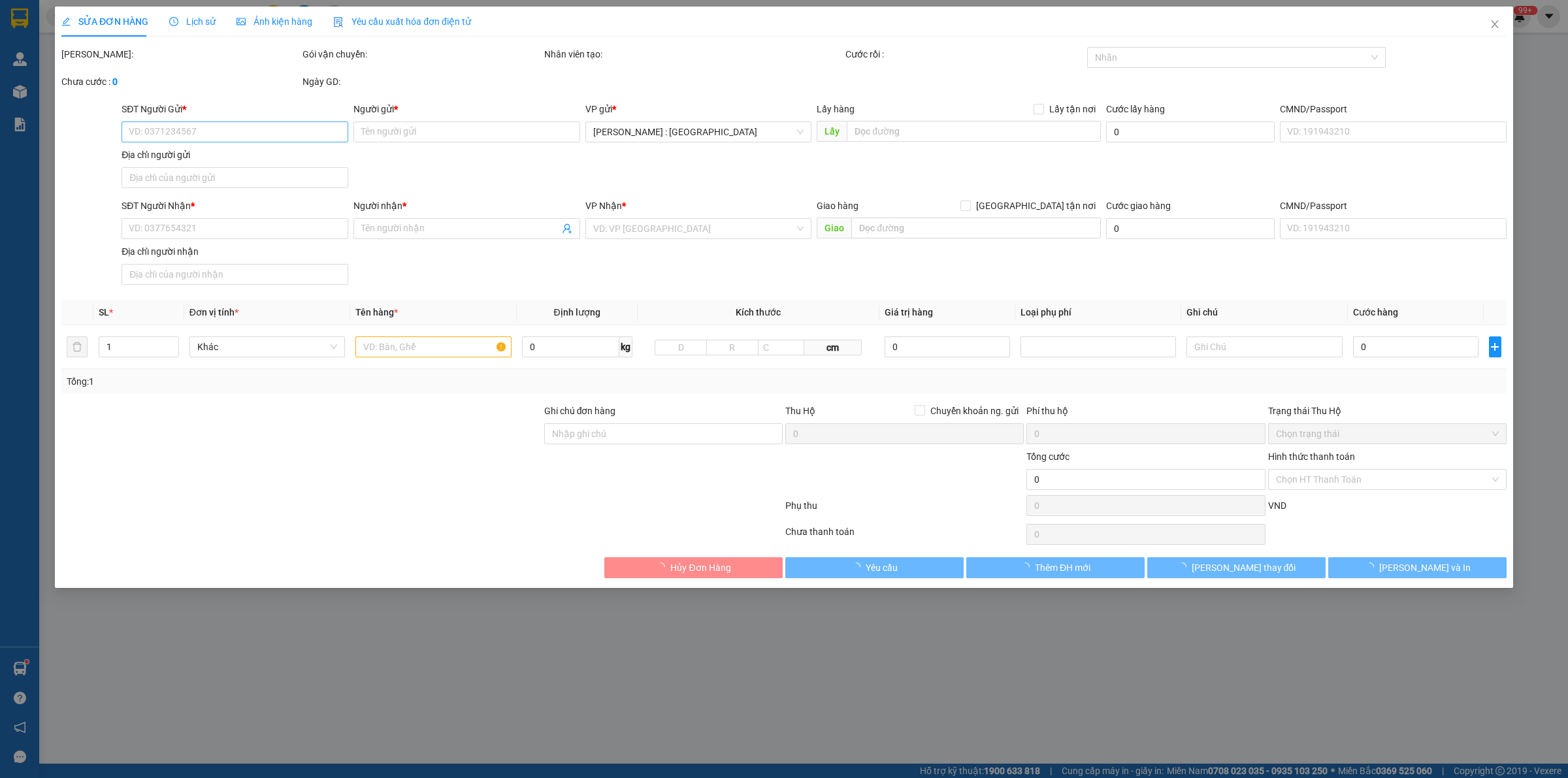
type input "3.000.000"
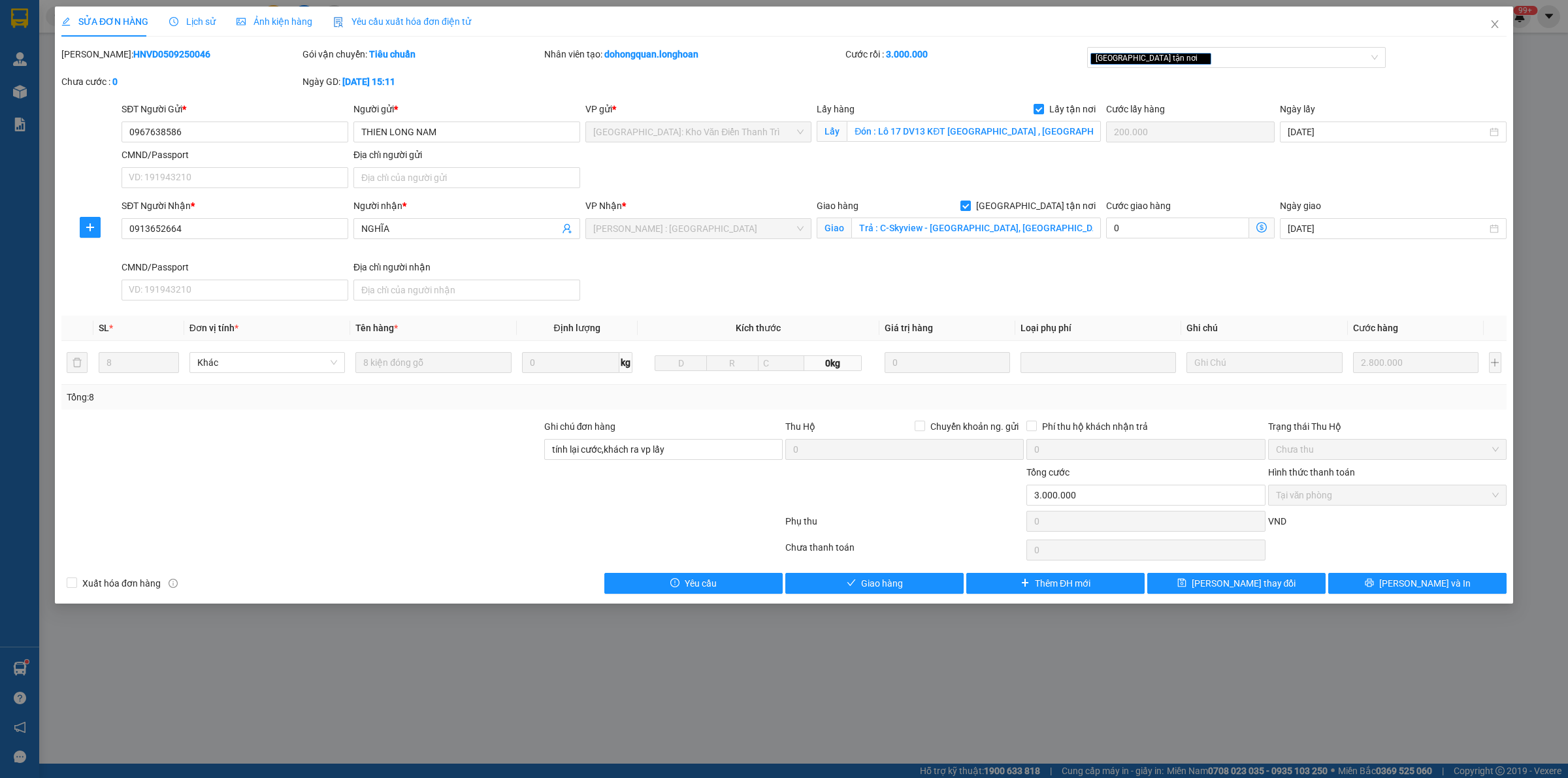
click at [134, 54] on b "HNVD0509250046" at bounding box center [171, 54] width 77 height 10
copy b "HNVD0509250046"
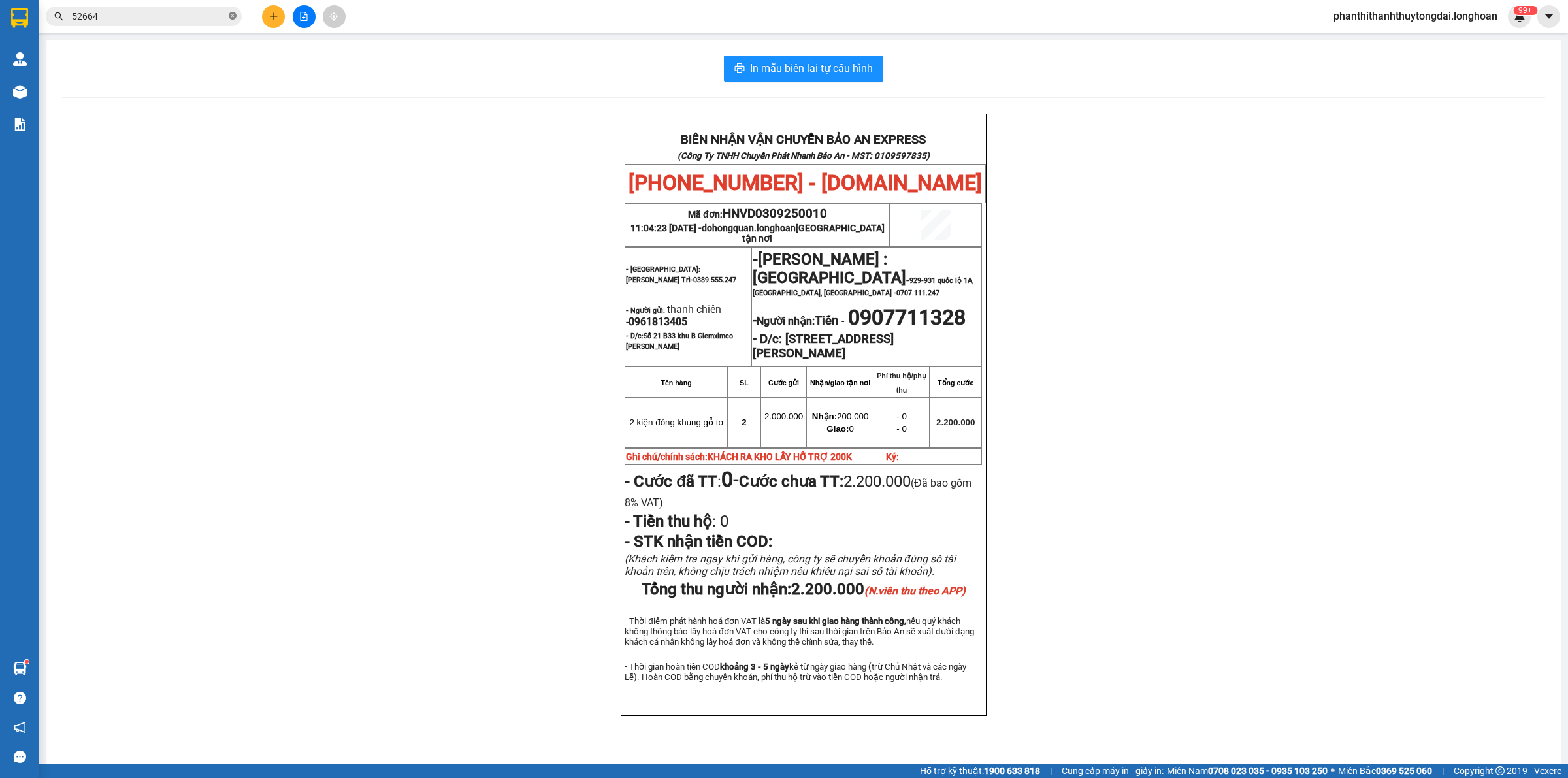
drag, startPoint x: 231, startPoint y: 13, endPoint x: 201, endPoint y: 23, distance: 31.6
click at [229, 15] on icon "close-circle" at bounding box center [232, 15] width 8 height 8
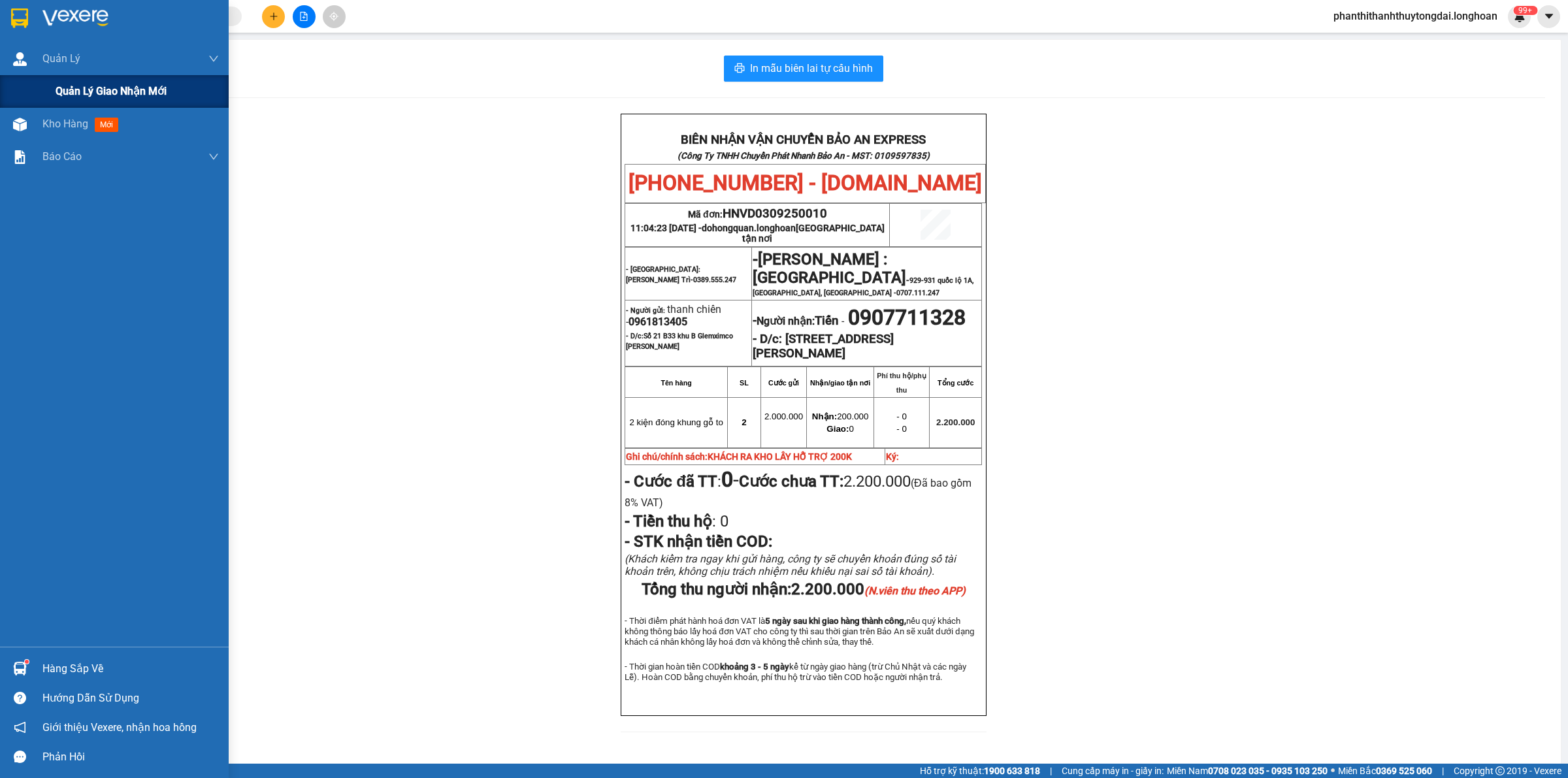
click at [96, 91] on span "Quản lý giao nhận mới" at bounding box center [111, 91] width 111 height 16
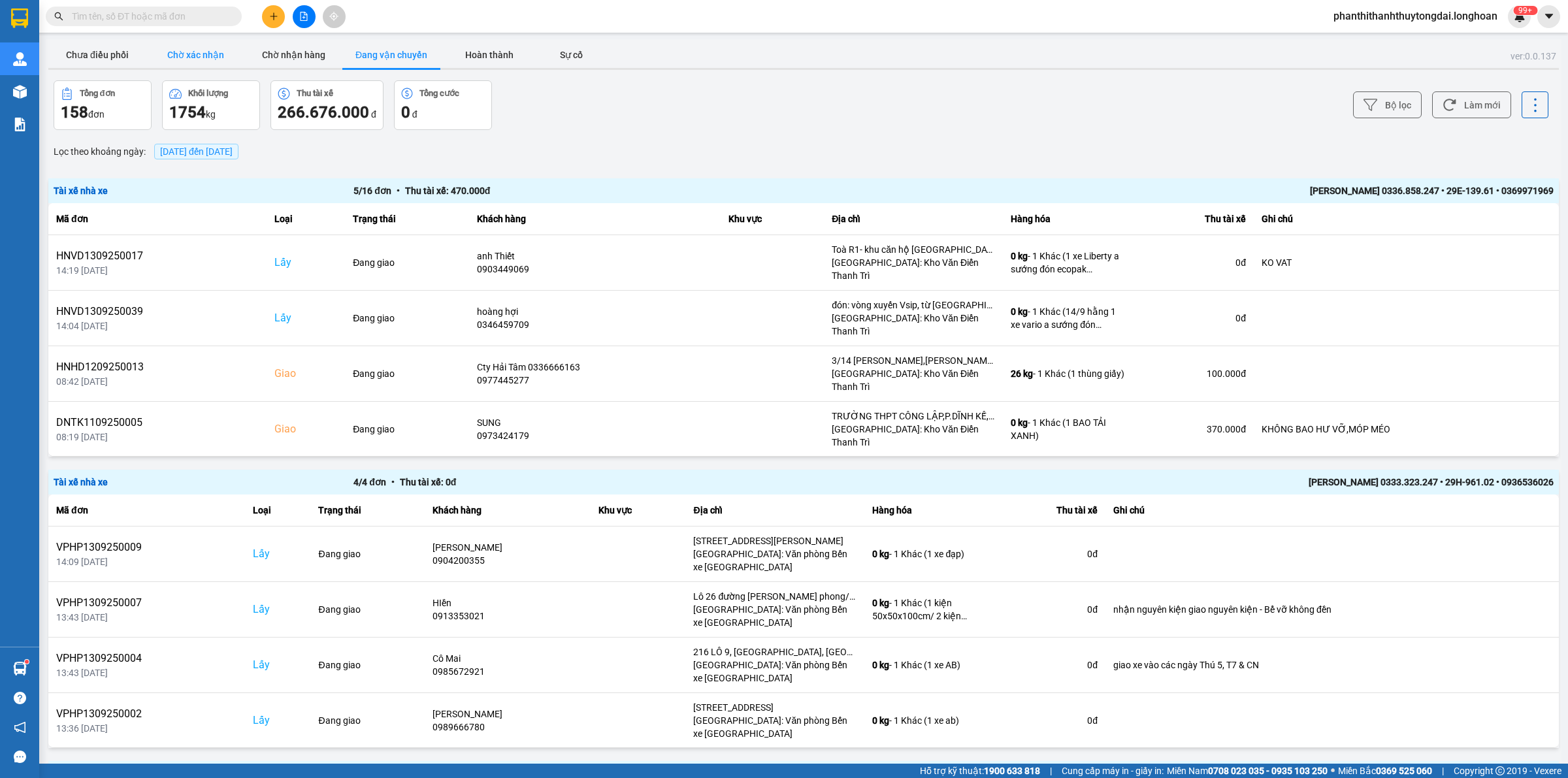
click at [209, 56] on button "Chờ xác nhận" at bounding box center [195, 55] width 98 height 26
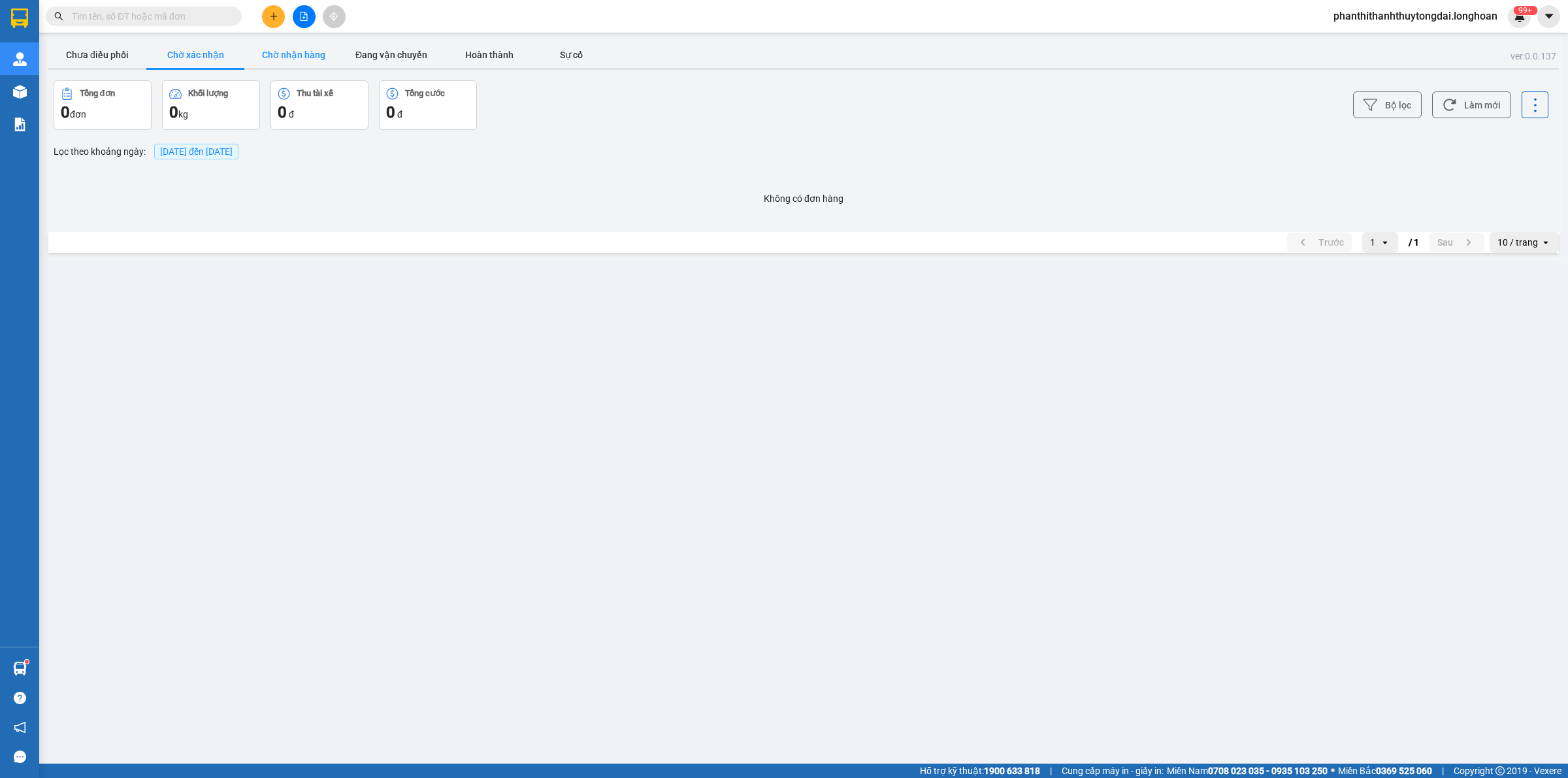
click at [298, 58] on button "Chờ nhận hàng" at bounding box center [293, 55] width 98 height 26
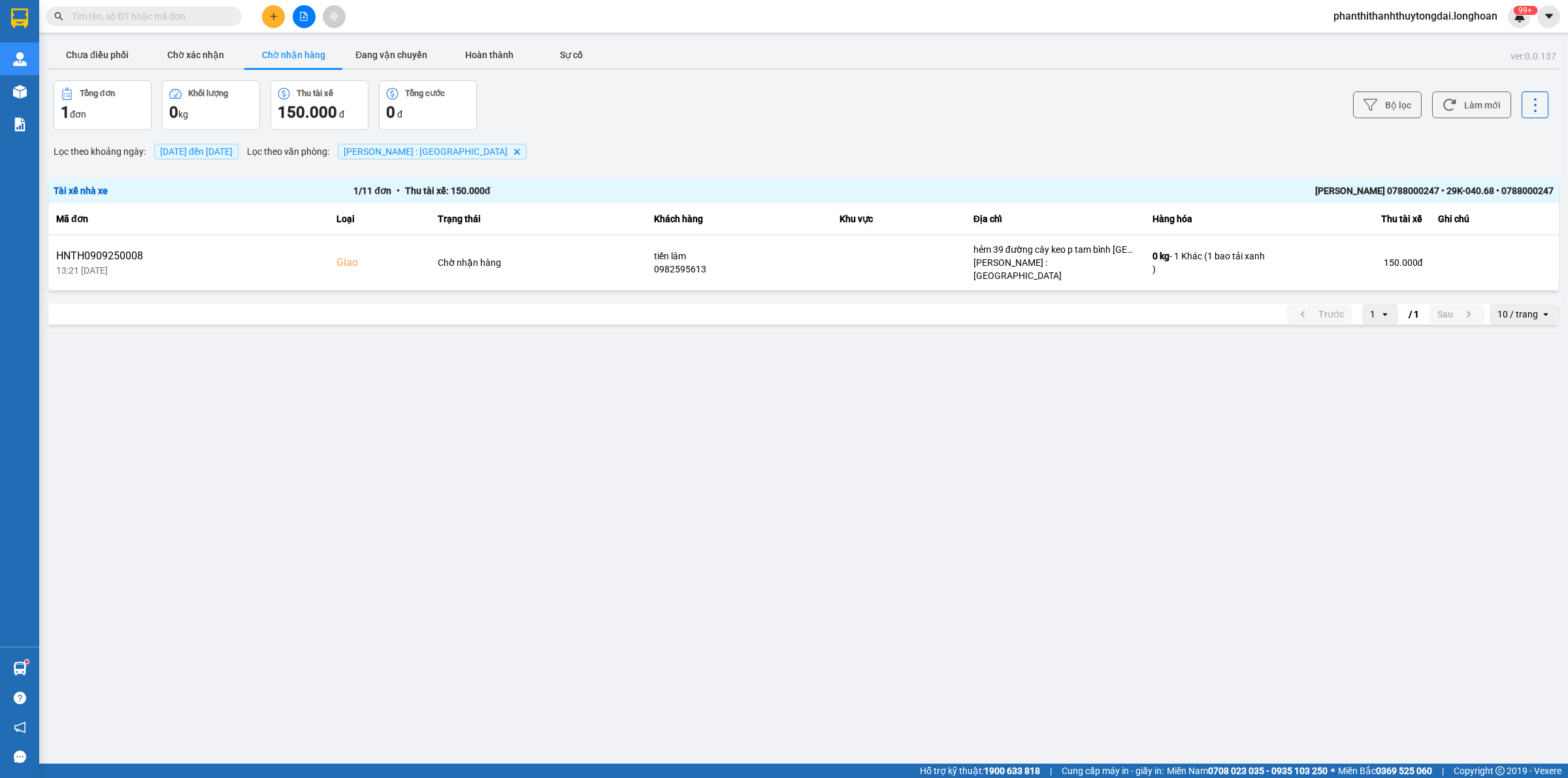
click at [218, 148] on span "[DATE] đến [DATE]" at bounding box center [196, 151] width 72 height 10
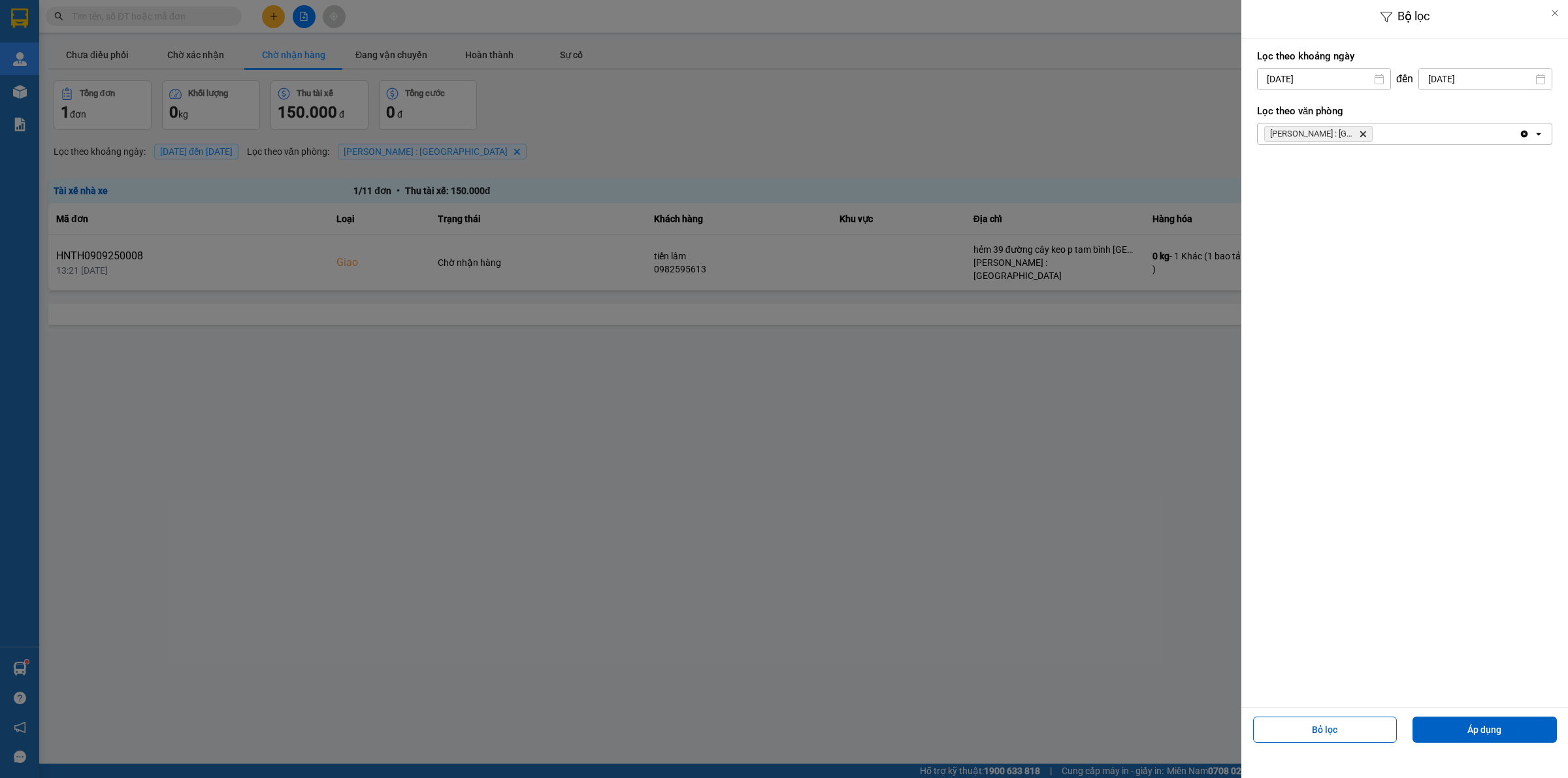
click at [1314, 78] on input "[DATE]" at bounding box center [1323, 79] width 132 height 21
click at [1266, 169] on div "1" at bounding box center [1264, 174] width 18 height 15
click at [1350, 75] on input "[DATE]" at bounding box center [1323, 79] width 132 height 21
click at [1268, 108] on icon "Arrow Left" at bounding box center [1263, 110] width 15 height 15
drag, startPoint x: 1369, startPoint y: 182, endPoint x: 1341, endPoint y: 194, distance: 30.5
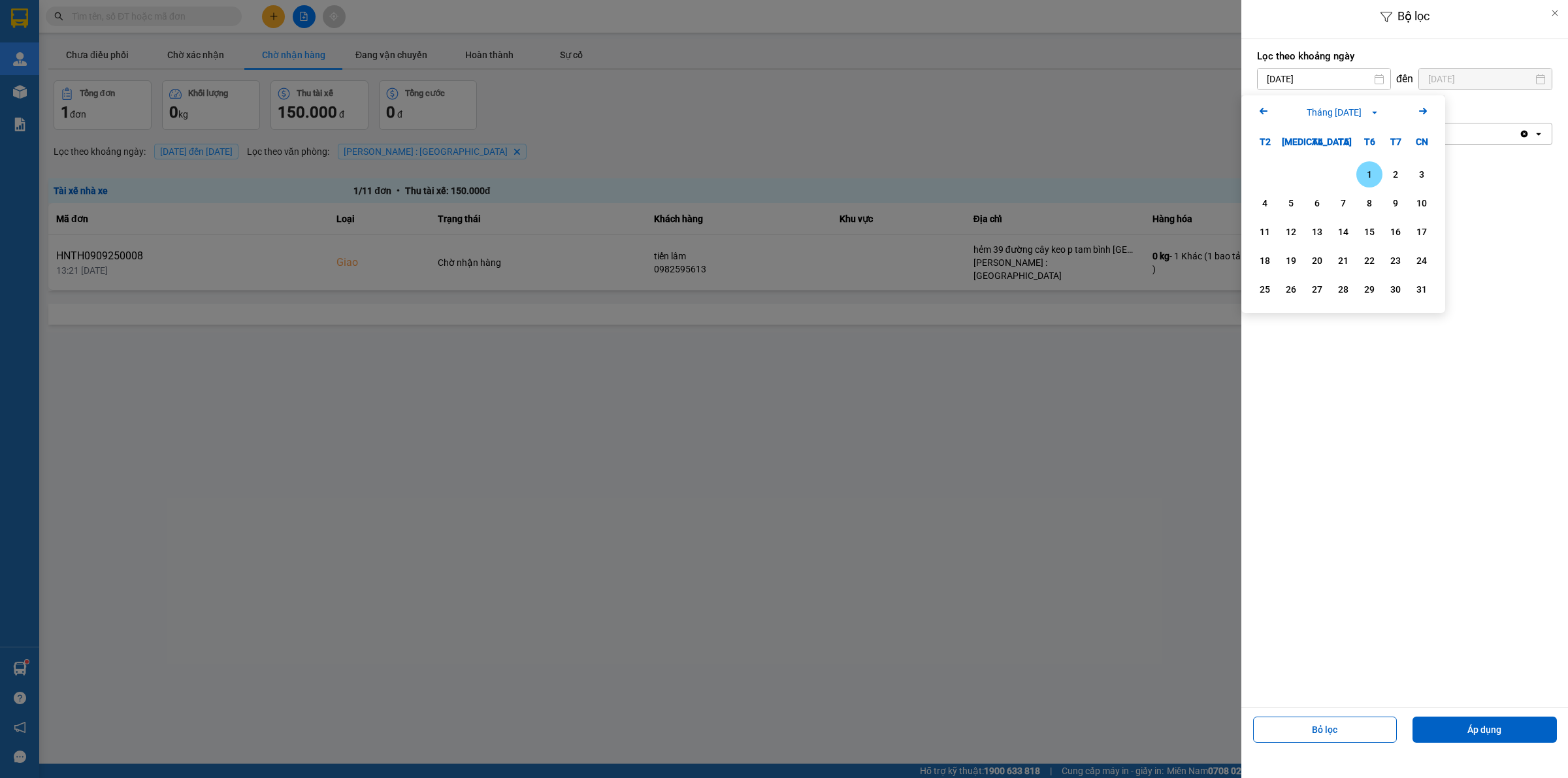
click at [1367, 182] on div "1" at bounding box center [1369, 174] width 18 height 15
type input "[DATE]"
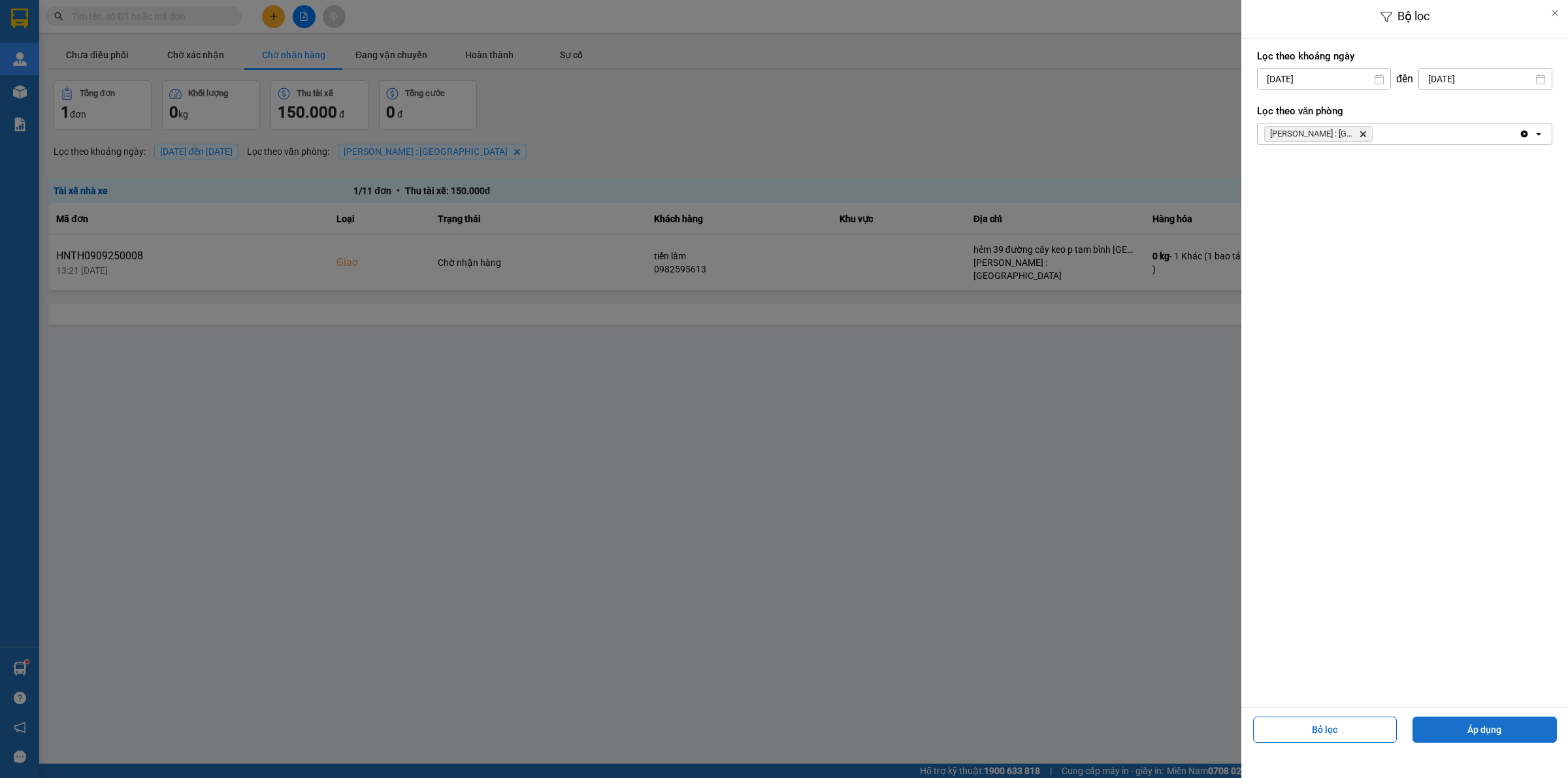
click at [1503, 725] on button "Áp dụng" at bounding box center [1485, 730] width 145 height 26
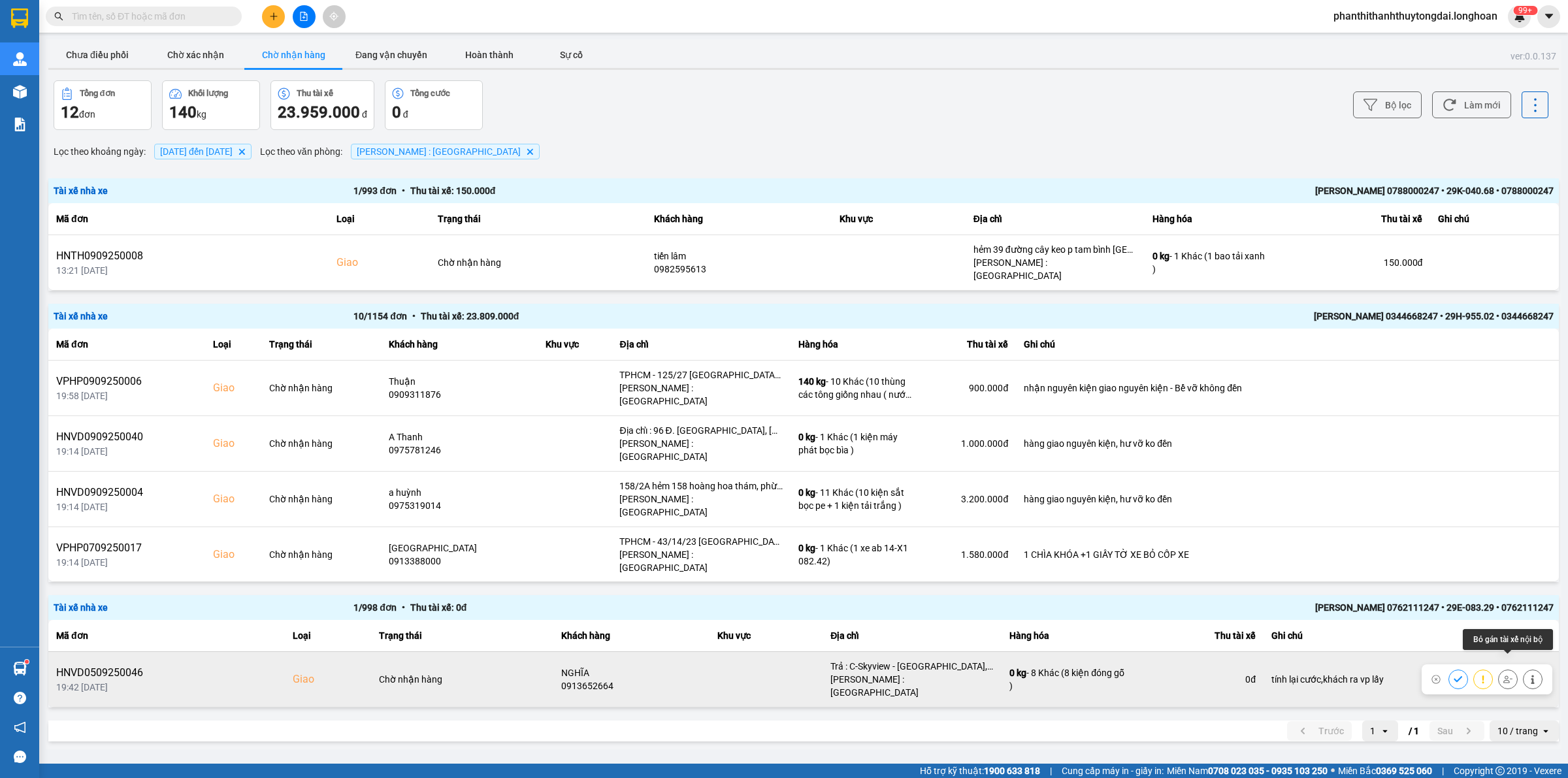
click at [1507, 675] on icon at bounding box center [1507, 679] width 9 height 9
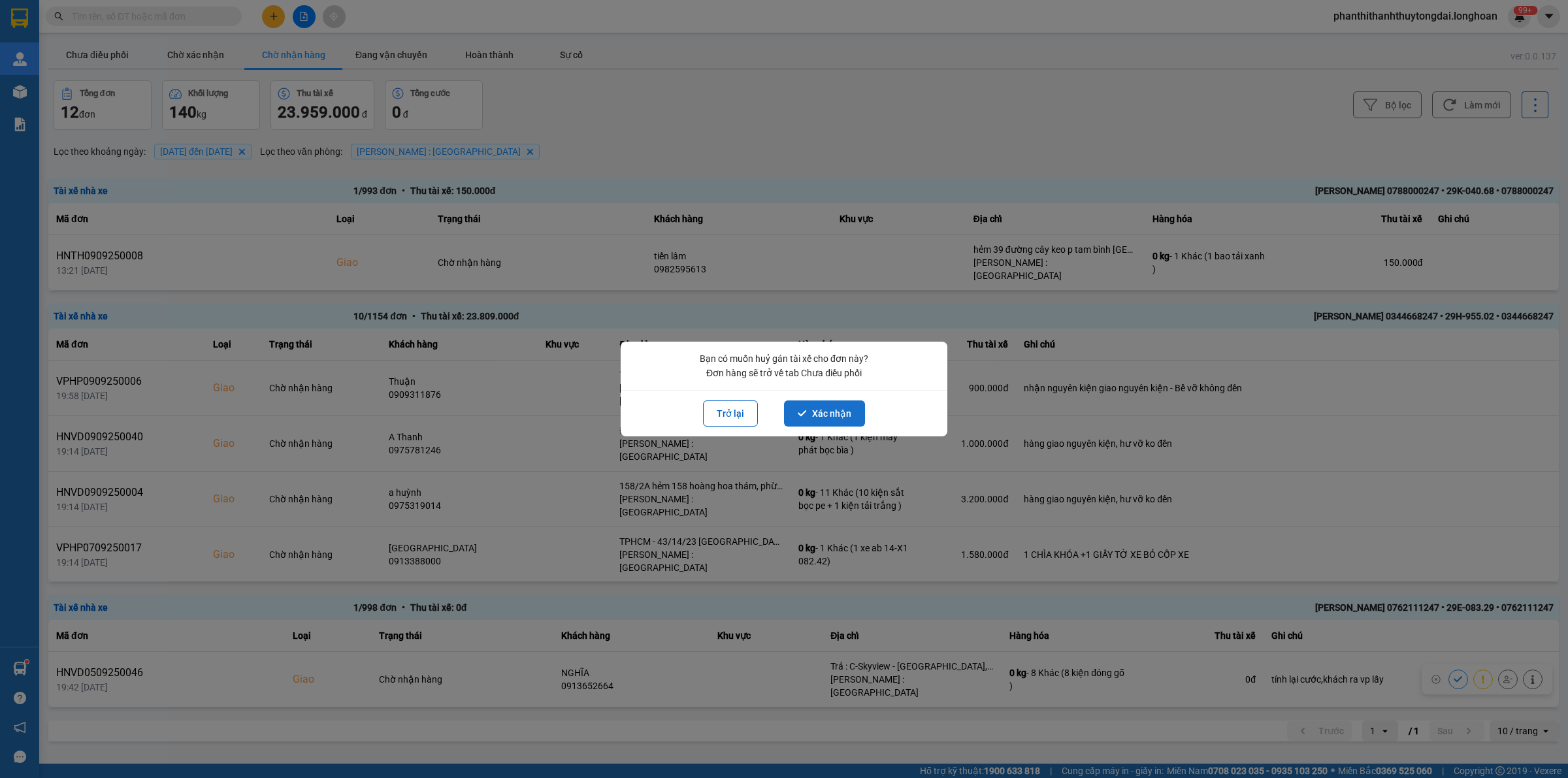
click at [815, 412] on button "Xác nhận" at bounding box center [824, 413] width 81 height 26
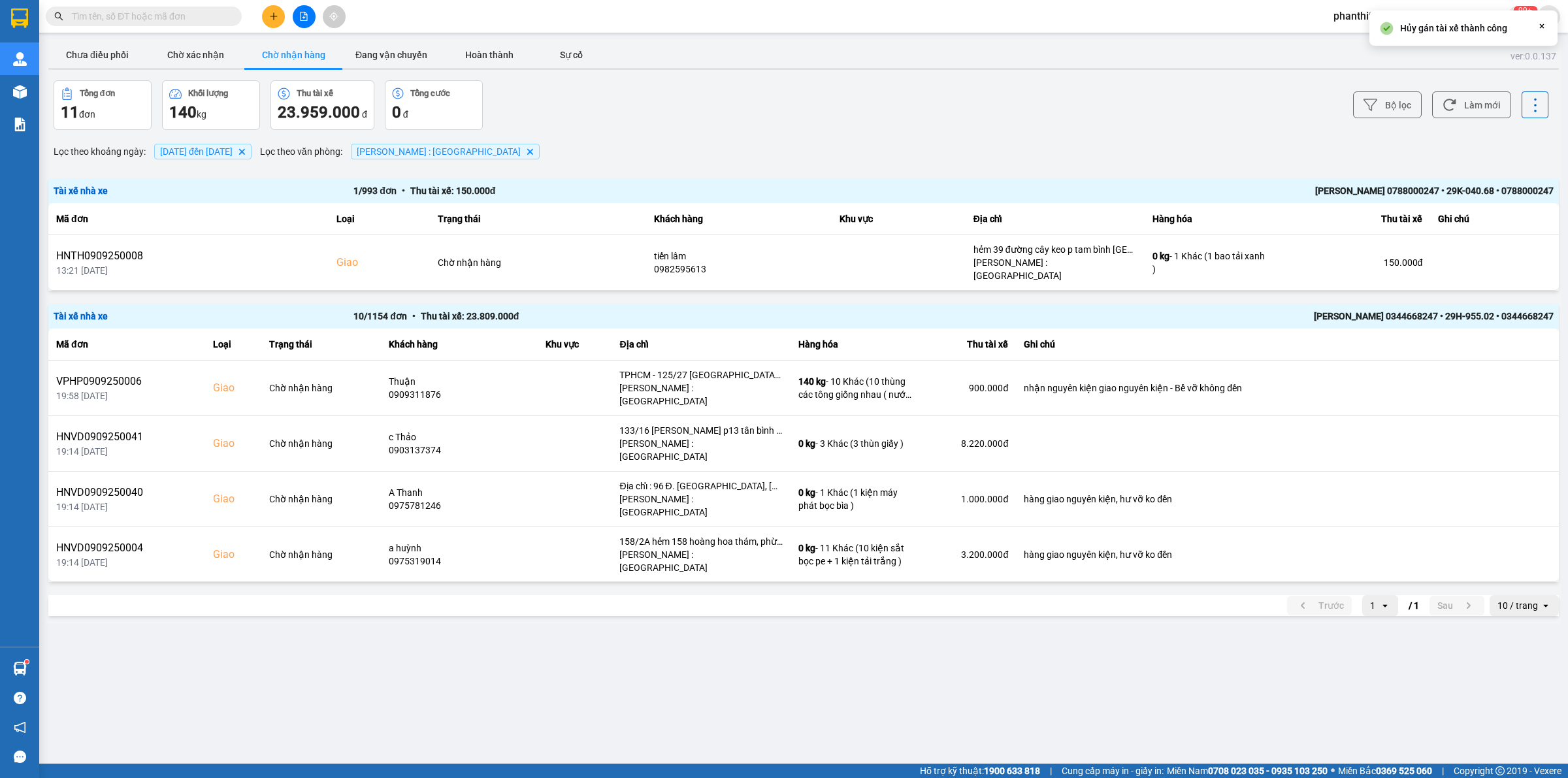
click at [175, 18] on input "text" at bounding box center [148, 17] width 154 height 15
paste input "HNVD0509250046"
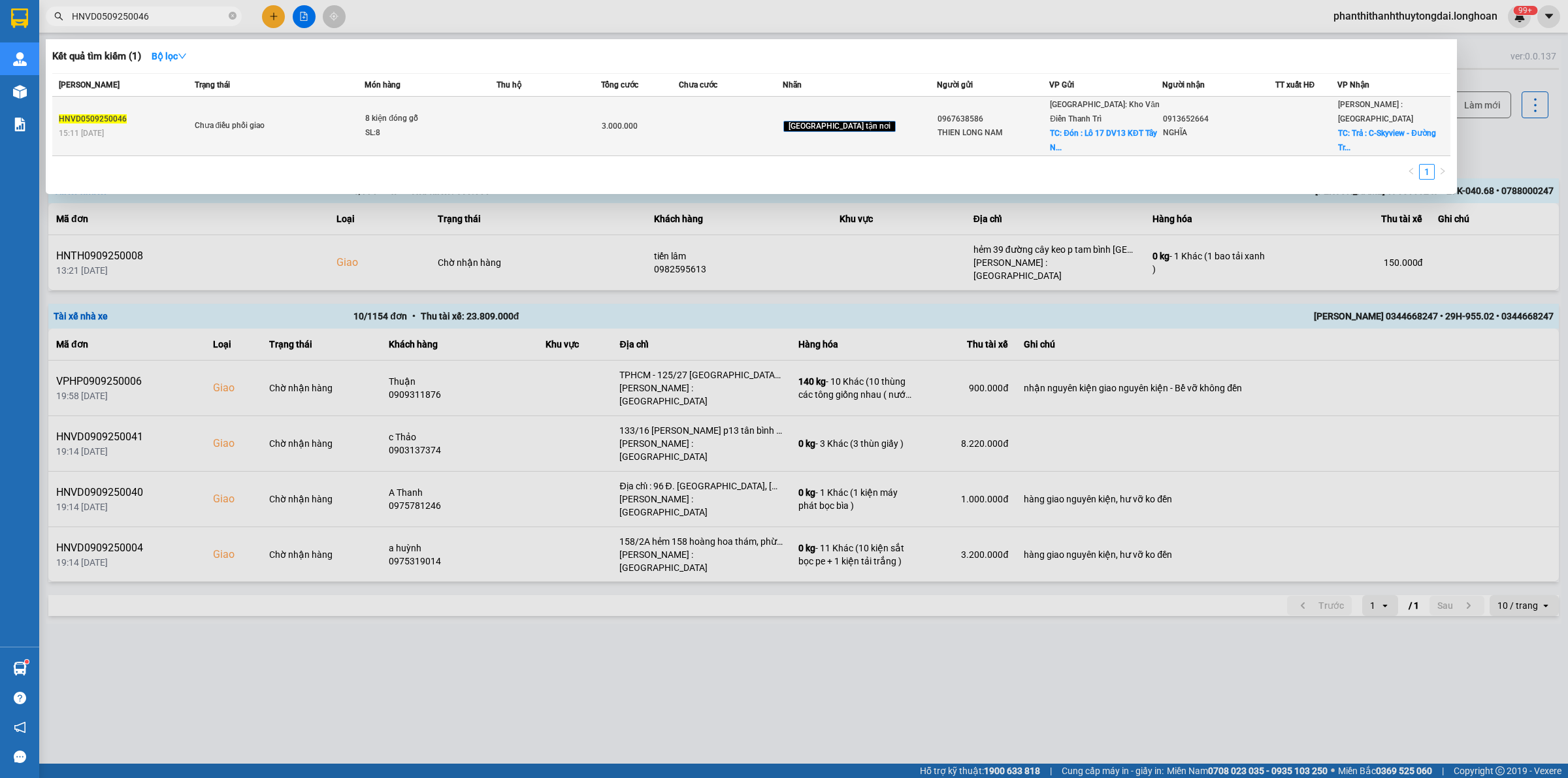
type input "HNVD0509250046"
click at [384, 116] on div "8 kiện đóng gỗ" at bounding box center [414, 119] width 98 height 15
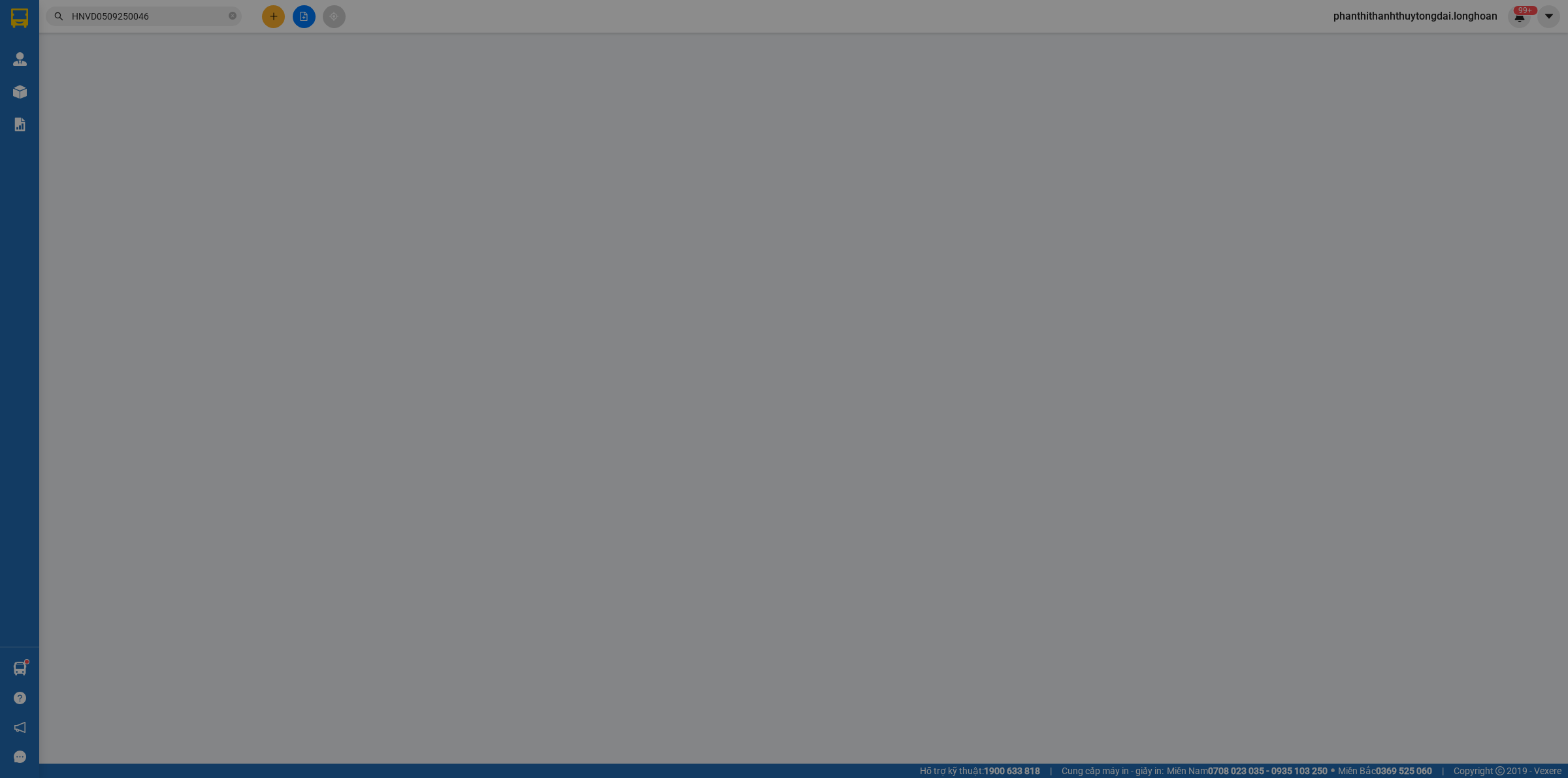
type input "0967638586"
type input "THIEN LONG NAM"
checkbox input "true"
type input "Đón : Lô 17 DV13 KĐT [GEOGRAPHIC_DATA] , [GEOGRAPHIC_DATA]"
type input "200.000"
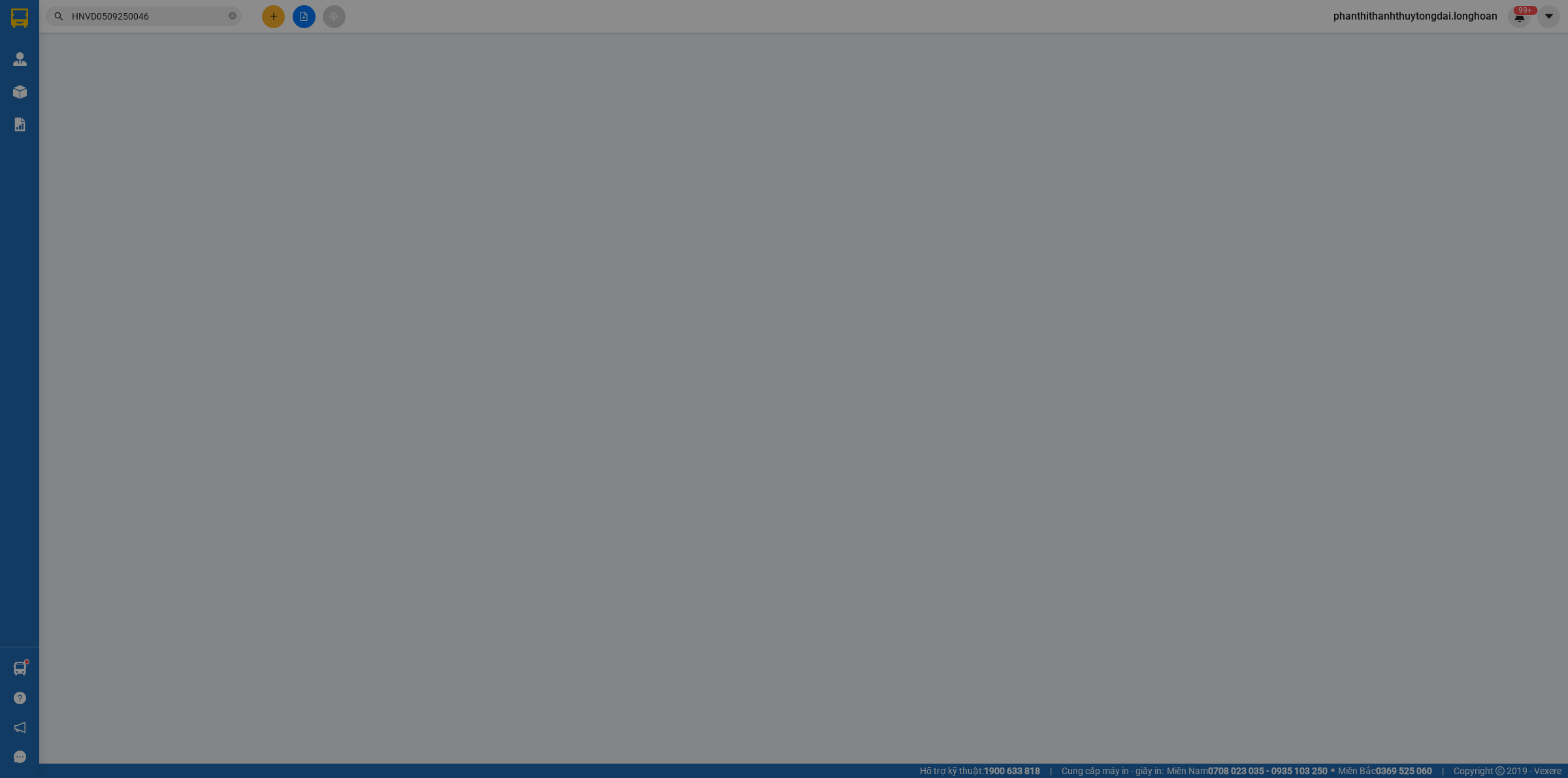
type input "0913652664"
type input "NGHĨA"
checkbox input "true"
type input "Trả : C-Skyview - [GEOGRAPHIC_DATA], [GEOGRAPHIC_DATA], [GEOGRAPHIC_DATA], [GEO…"
type input "tính lại cước,khách ra vp lấy"
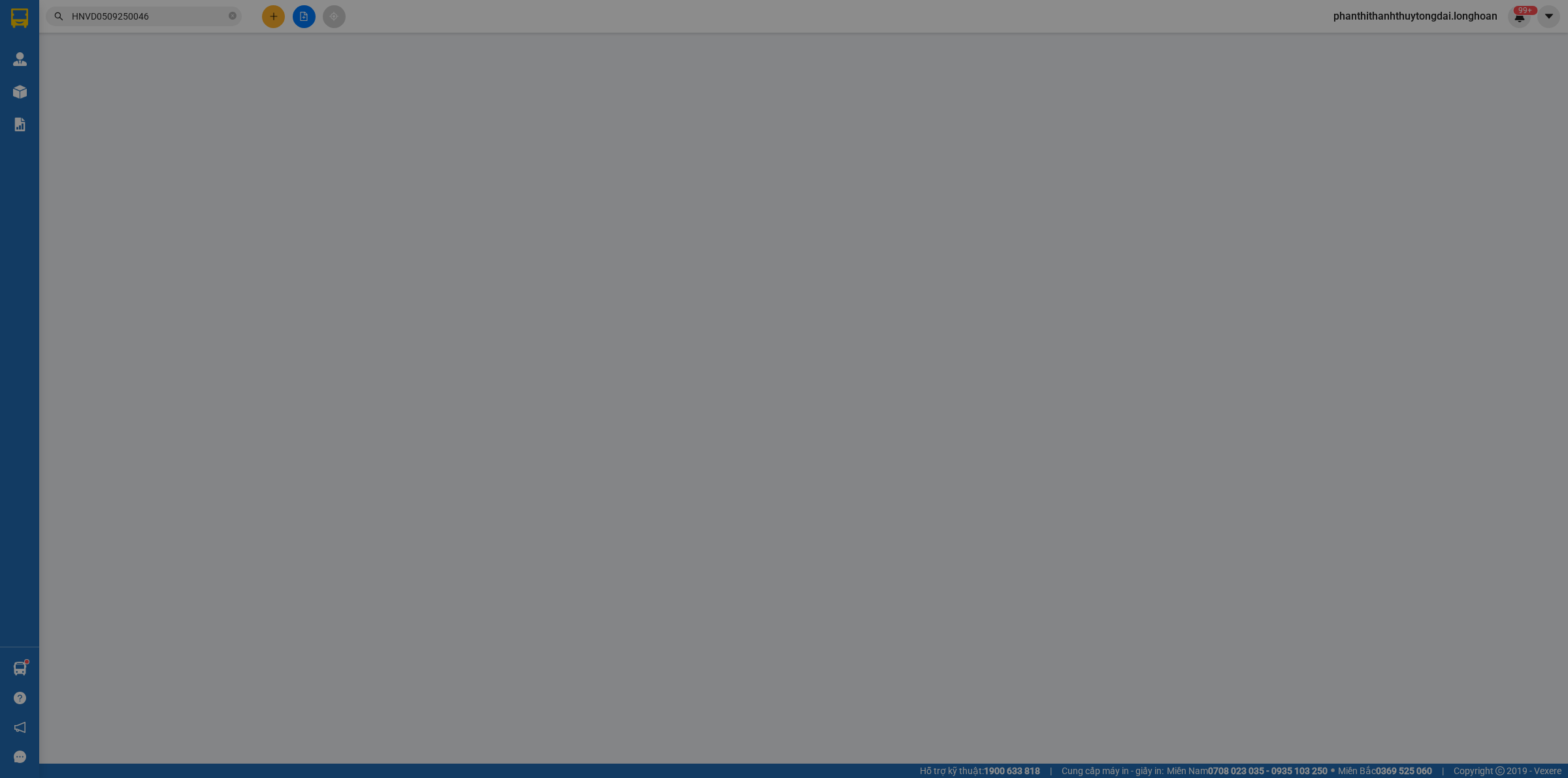
type input "3.000.000"
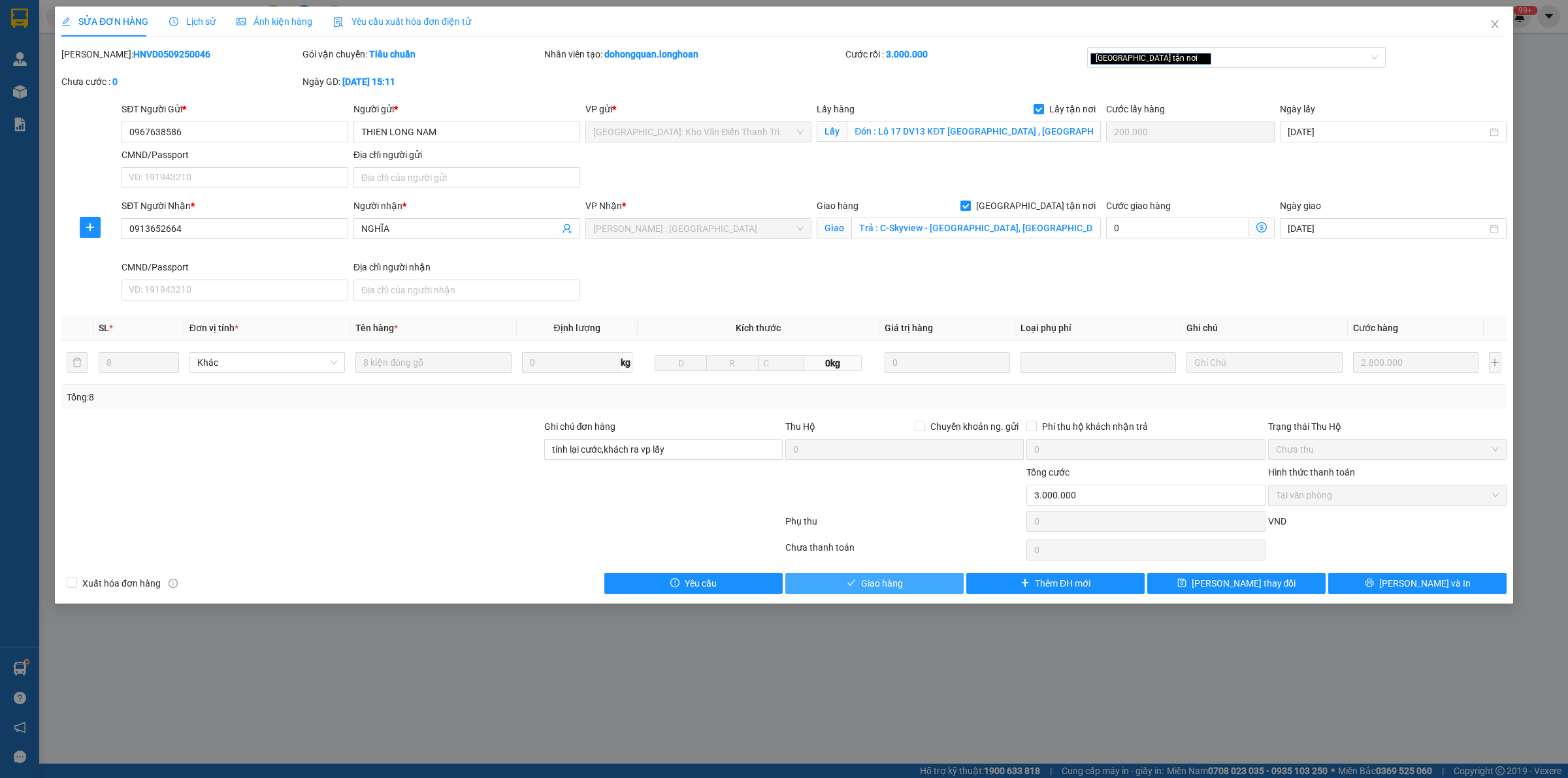
click at [878, 583] on span "Giao hàng" at bounding box center [881, 584] width 42 height 15
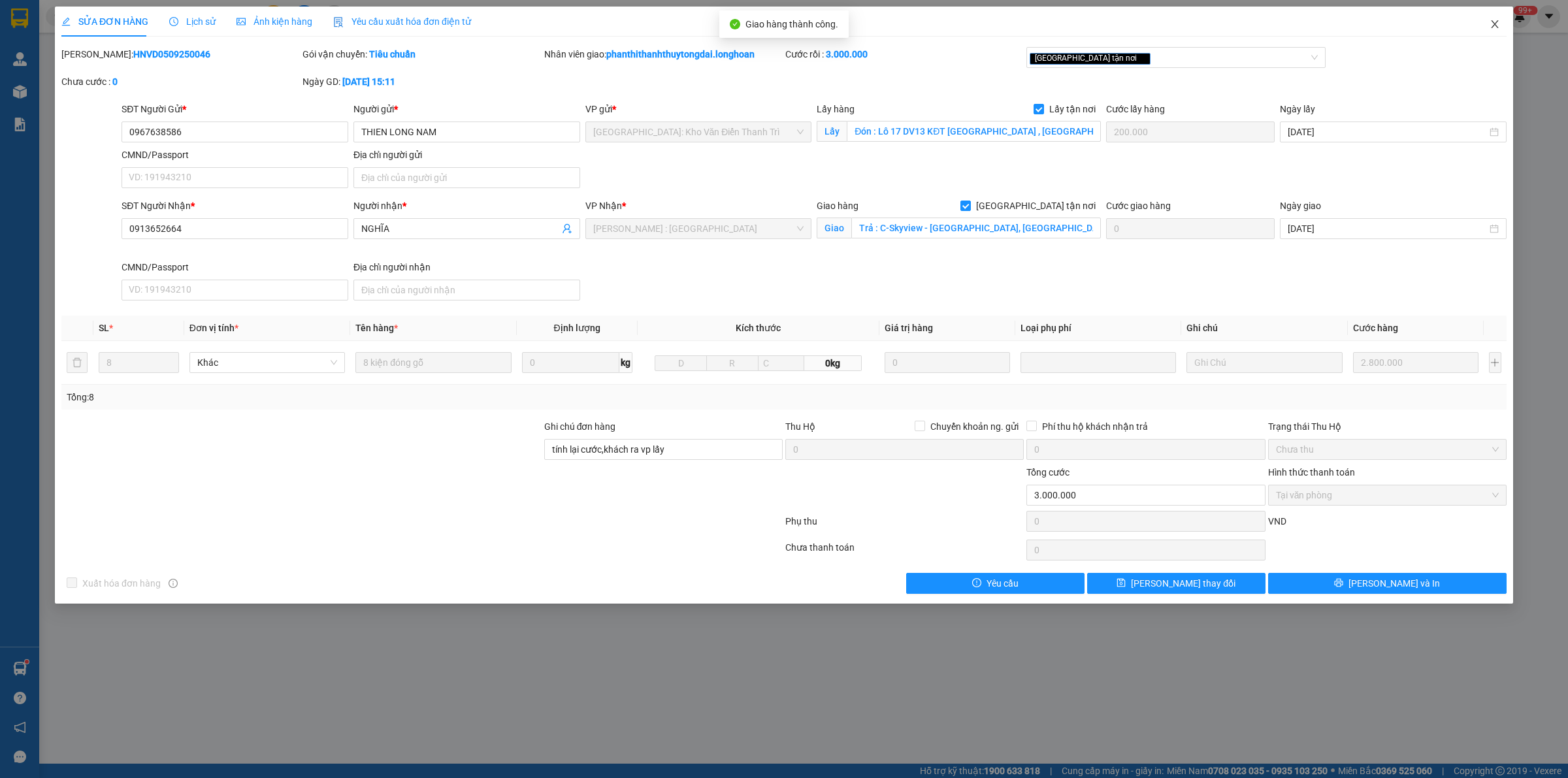
click at [1493, 25] on icon "close" at bounding box center [1494, 24] width 7 height 8
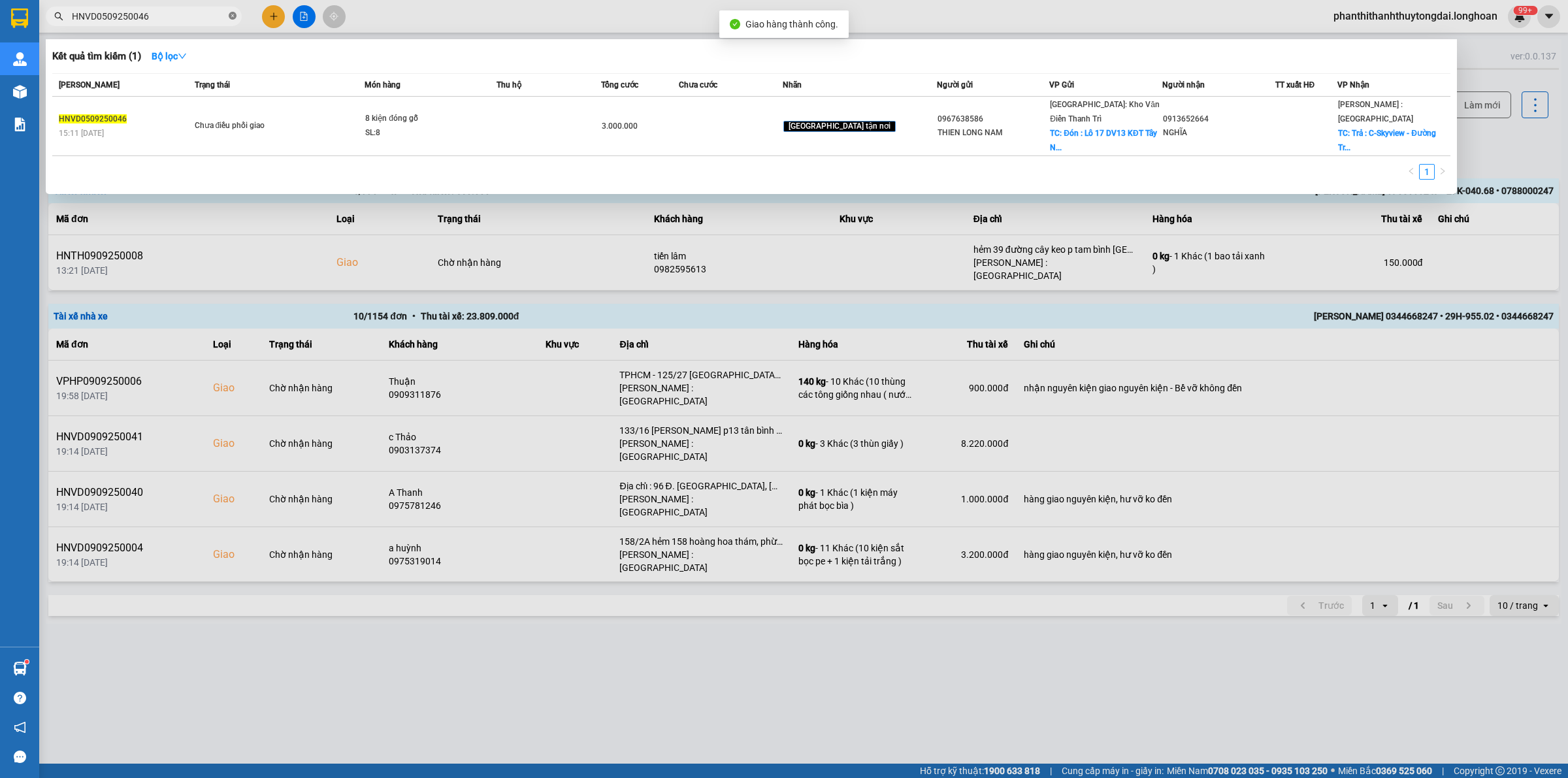
click at [229, 15] on icon "close-circle" at bounding box center [232, 15] width 8 height 8
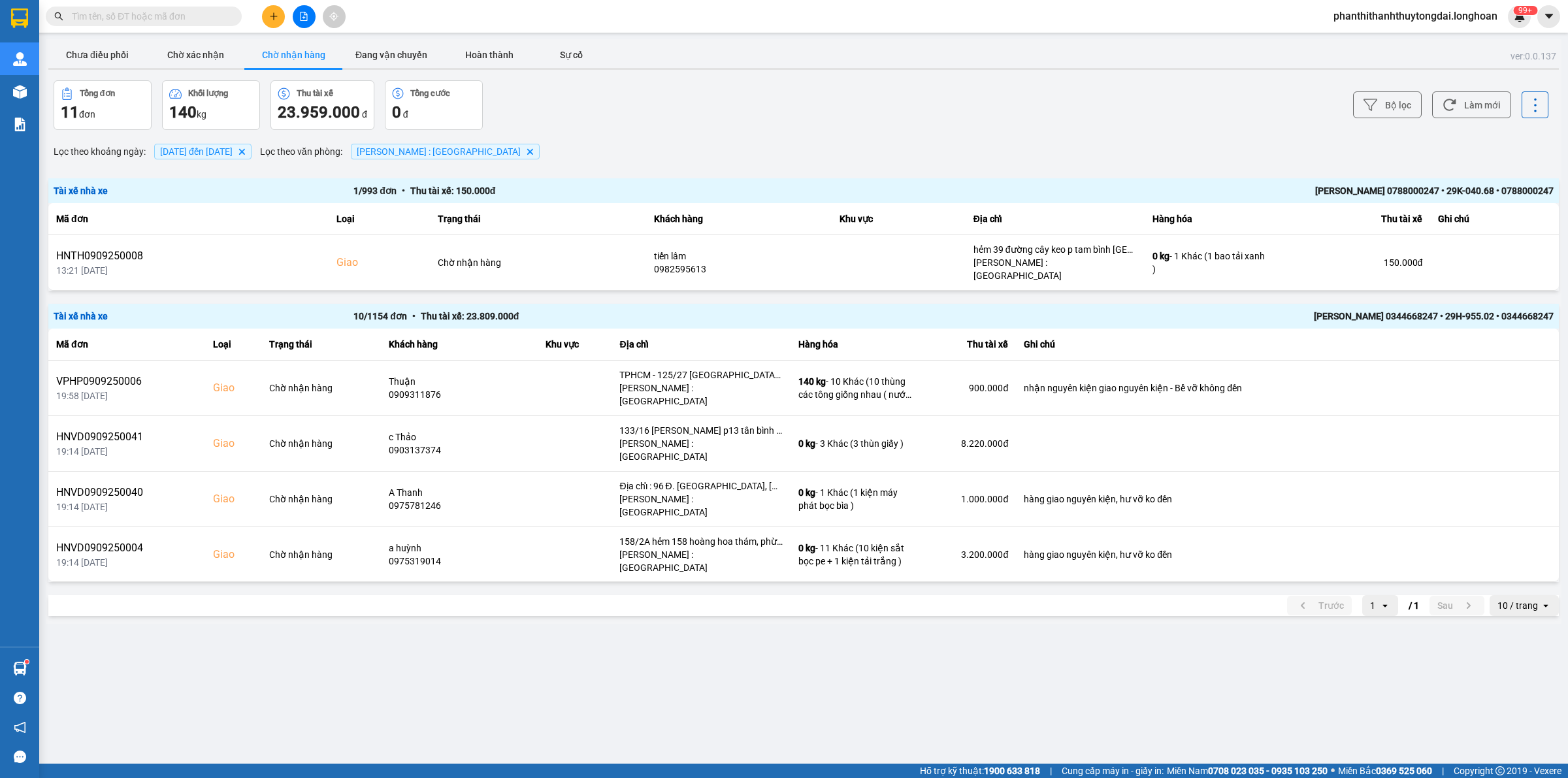
click at [210, 18] on input "text" at bounding box center [148, 17] width 154 height 15
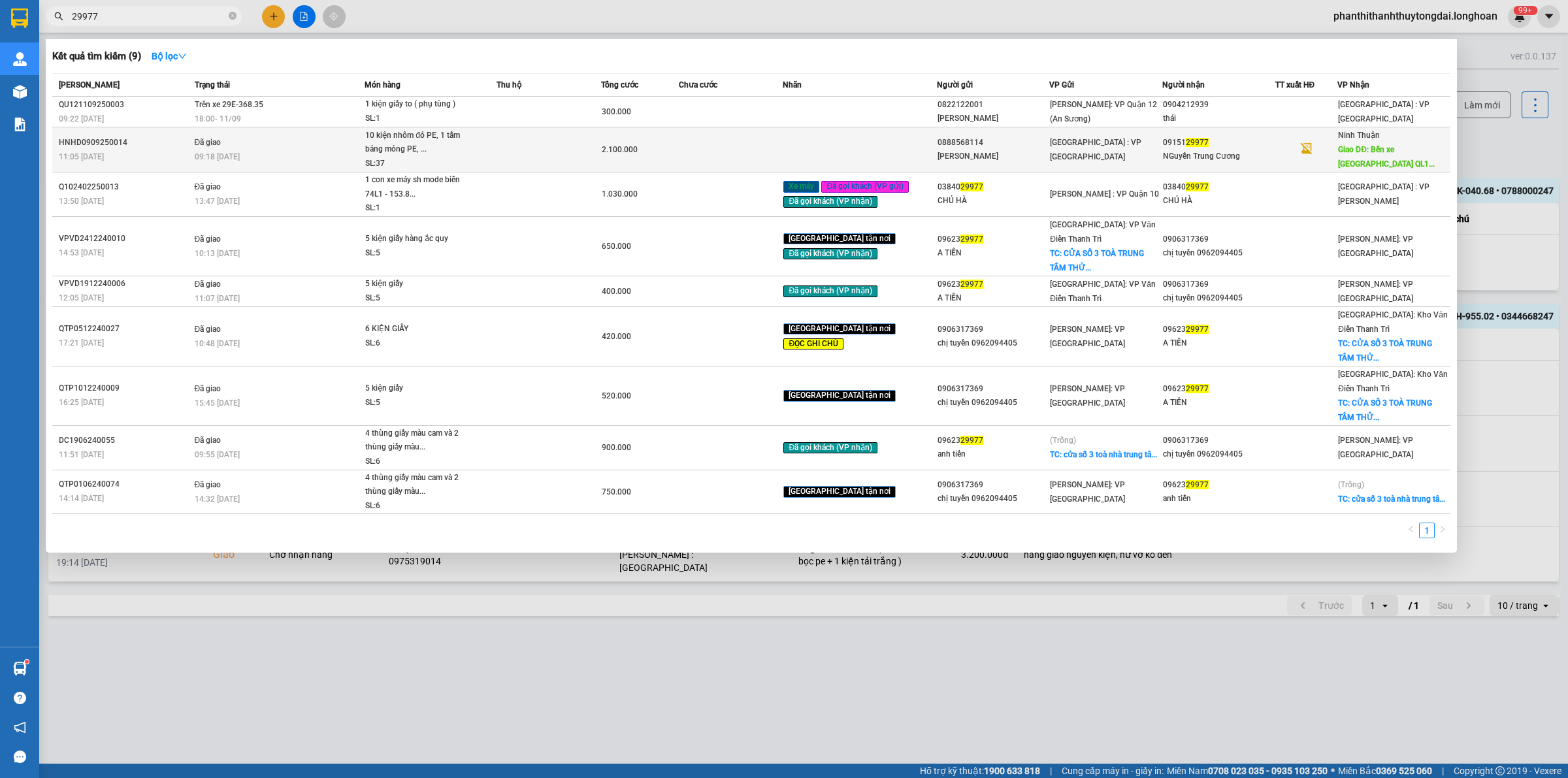
type input "29977"
click at [1119, 154] on div "[GEOGRAPHIC_DATA] : VP [GEOGRAPHIC_DATA]" at bounding box center [1105, 149] width 112 height 28
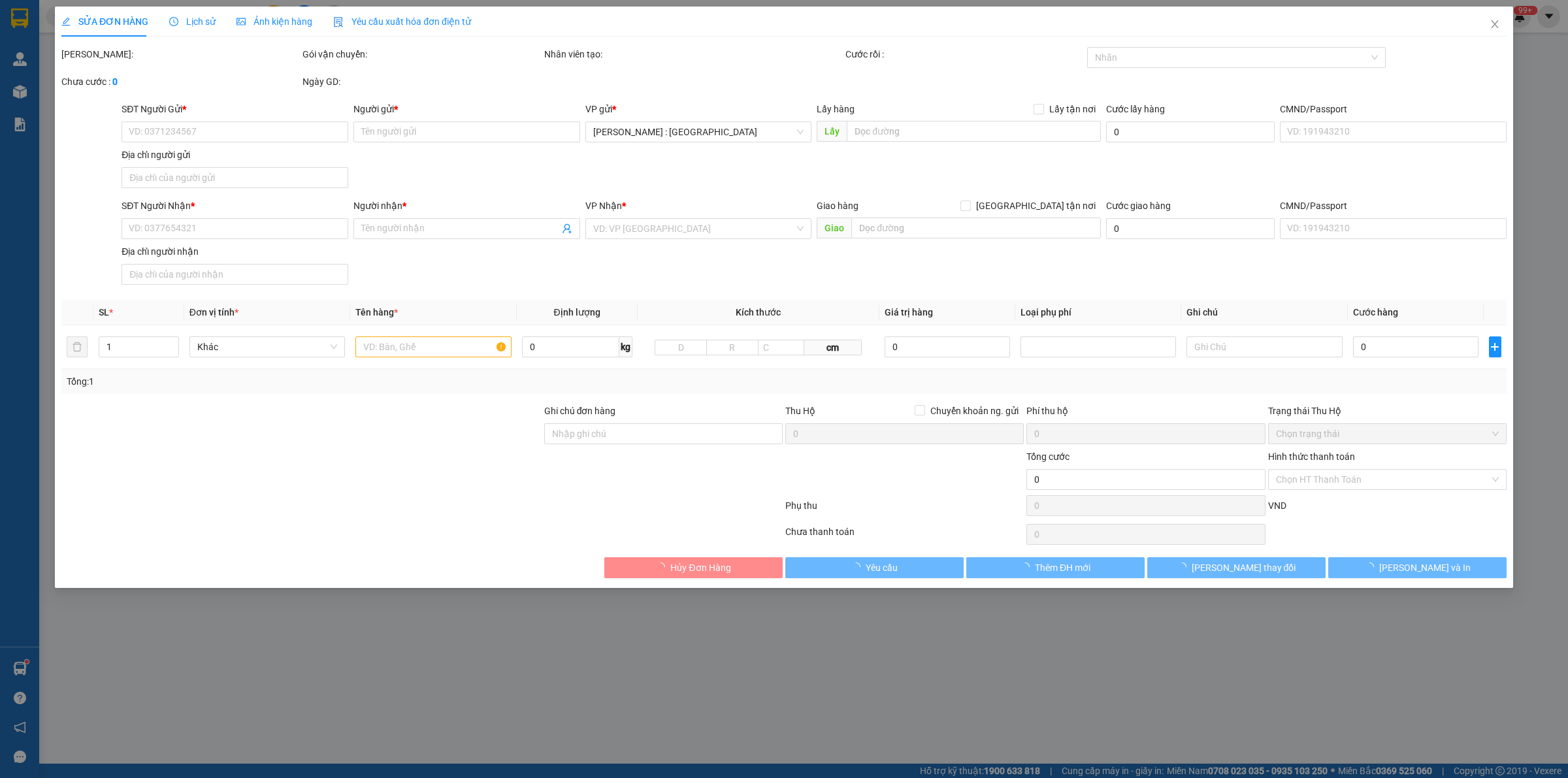
type input "0888568114"
type input "[PERSON_NAME]"
type input "0915129977"
type input "NGuyễn Trung Cương"
type input "Bến xe [GEOGRAPHIC_DATA] [GEOGRAPHIC_DATA]"
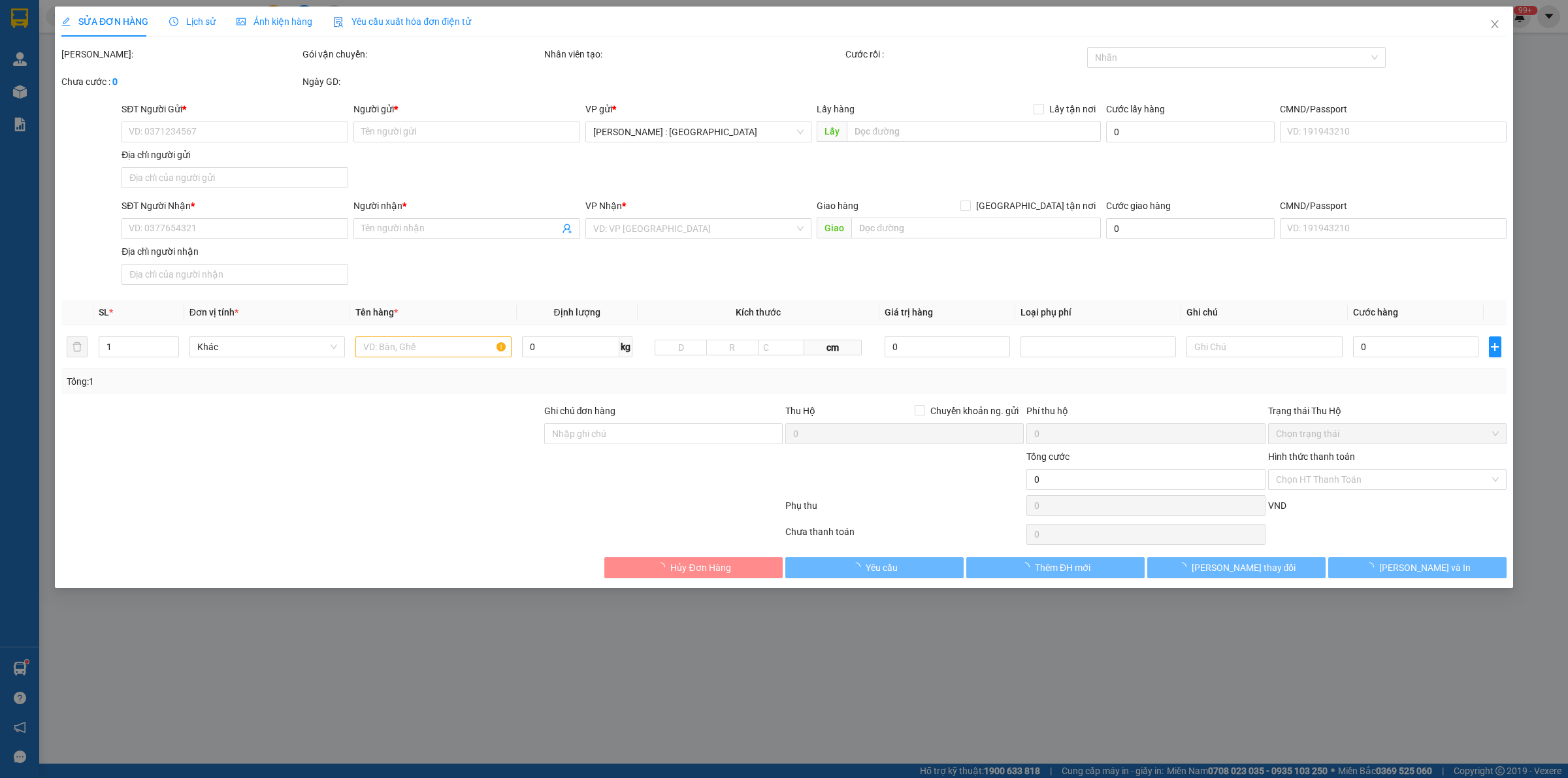
type input "2.100.000"
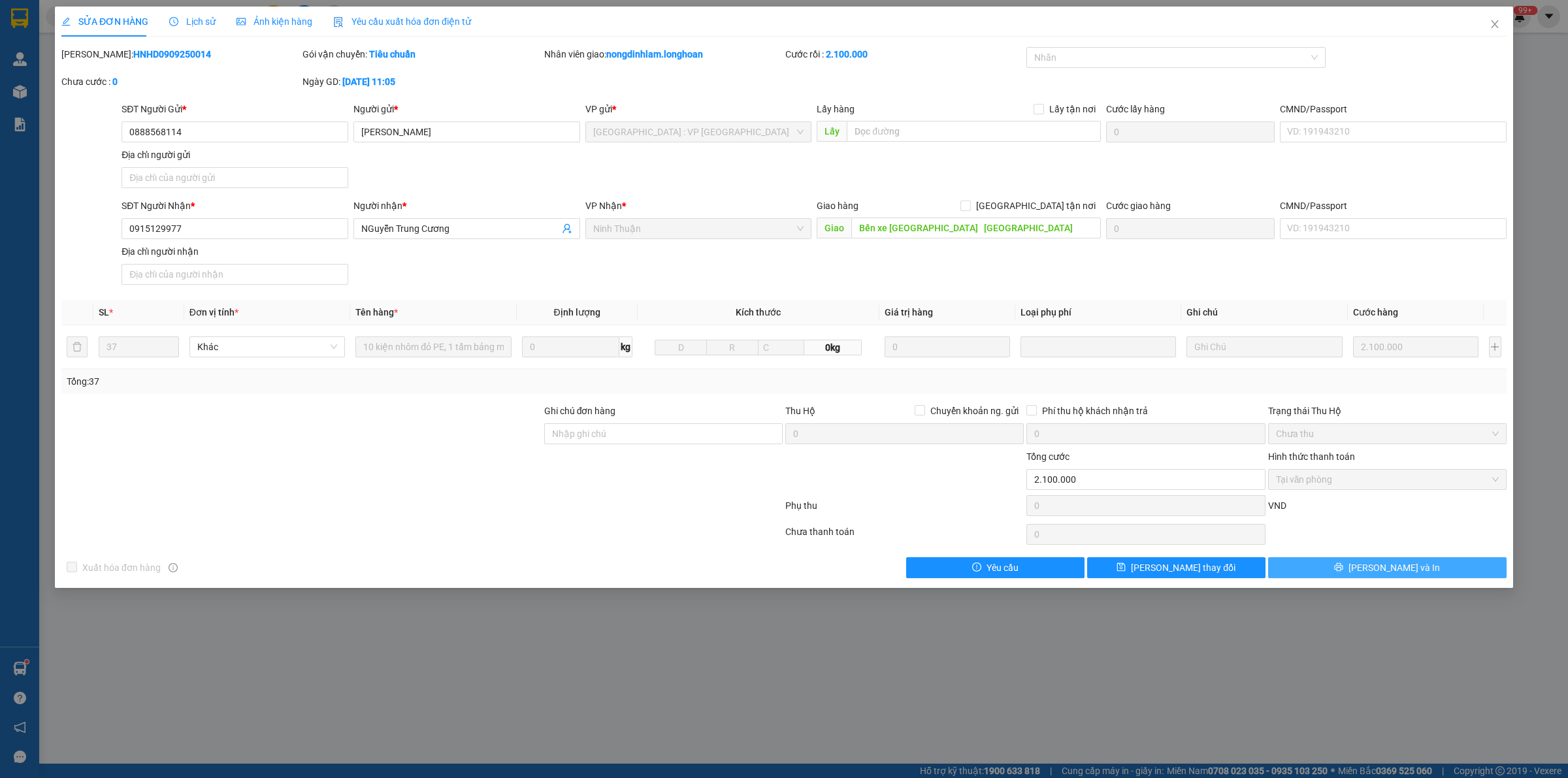
click at [1372, 570] on button "[PERSON_NAME] và In" at bounding box center [1387, 568] width 238 height 21
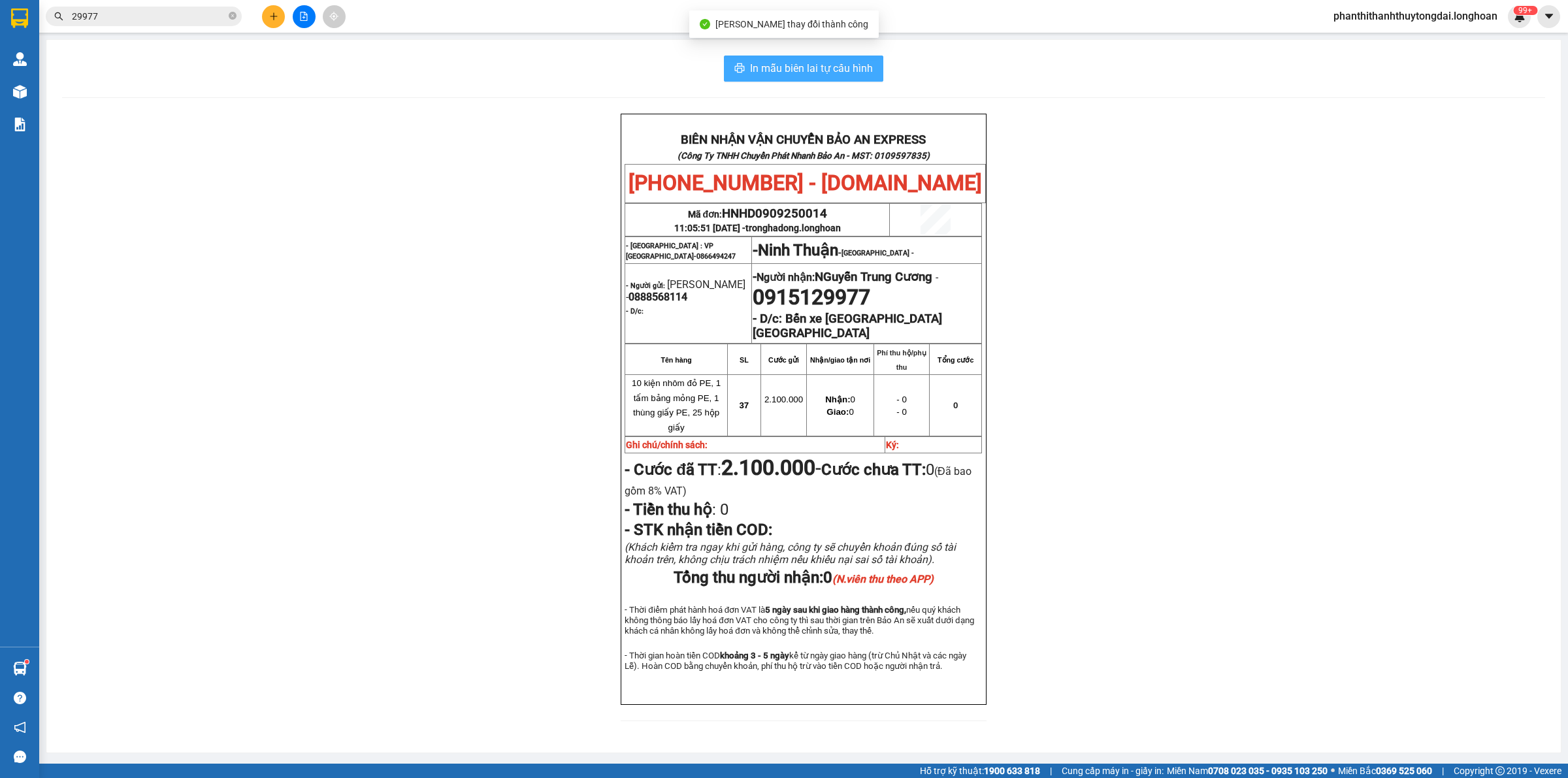
click at [813, 72] on span "In mẫu biên lai tự cấu hình" at bounding box center [811, 68] width 123 height 16
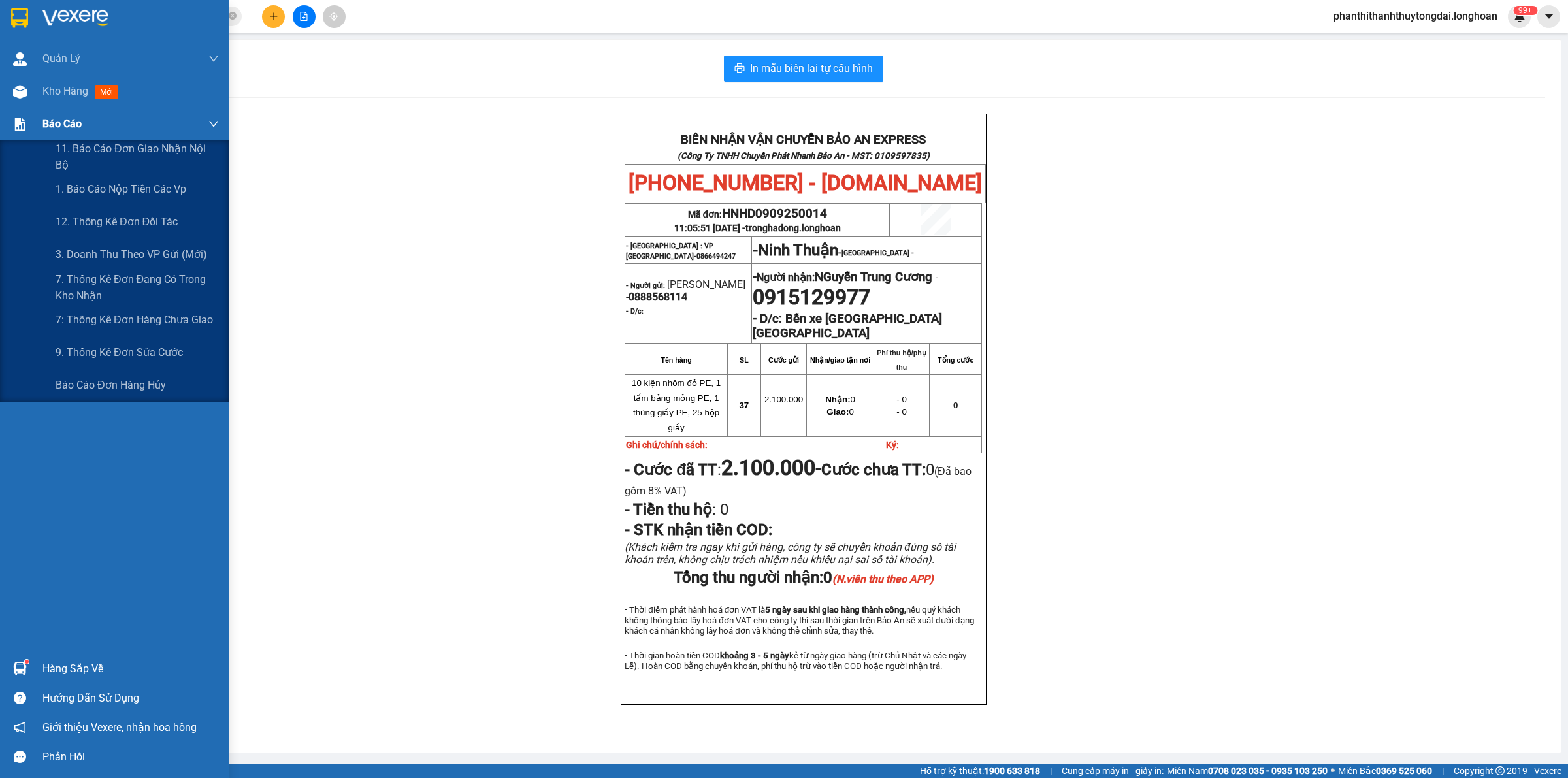
click at [76, 124] on span "Báo cáo" at bounding box center [62, 123] width 39 height 16
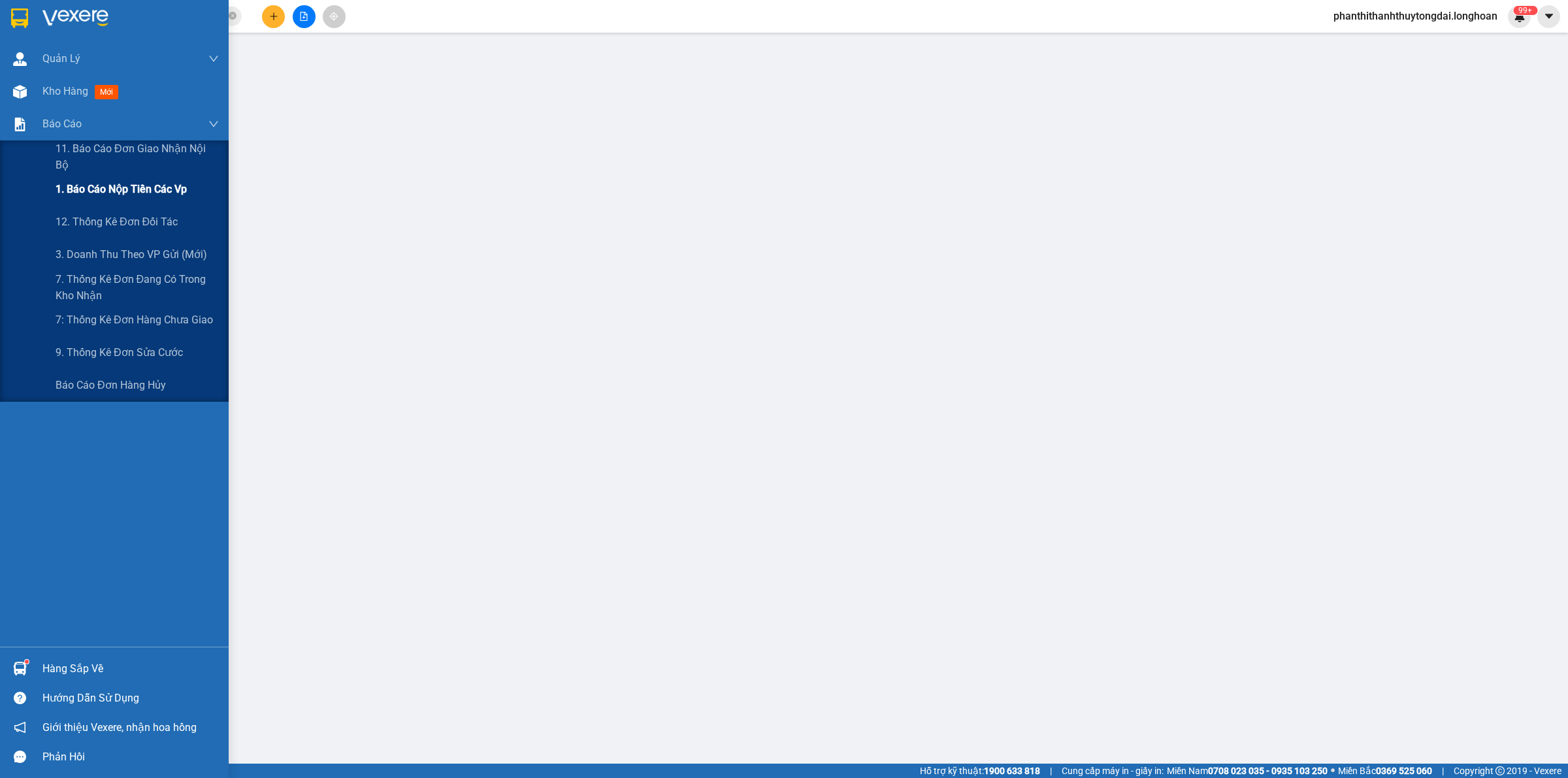
click at [83, 187] on span "1. Báo cáo nộp tiền các vp" at bounding box center [121, 189] width 132 height 16
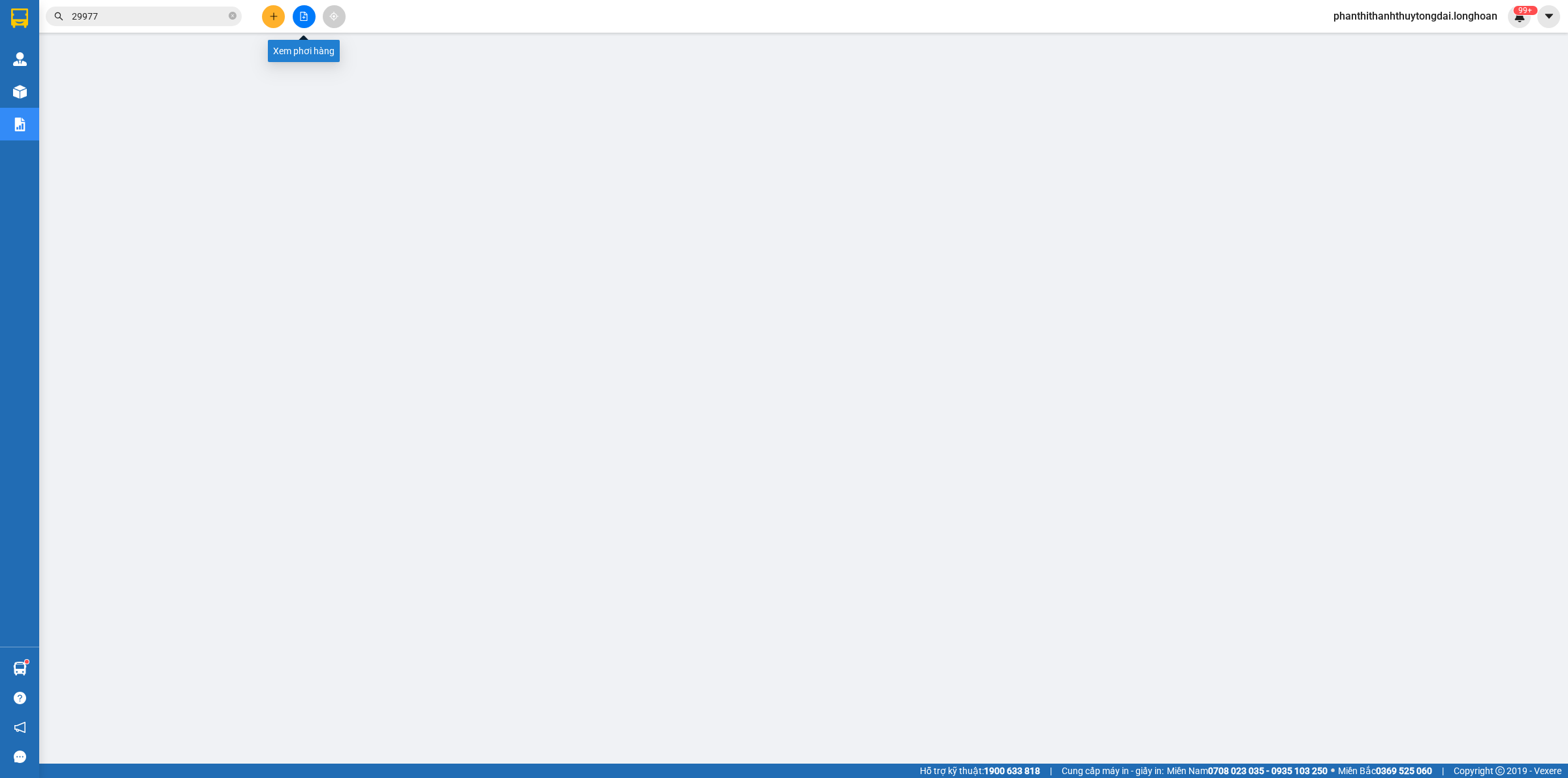
click at [305, 27] on button at bounding box center [304, 16] width 23 height 23
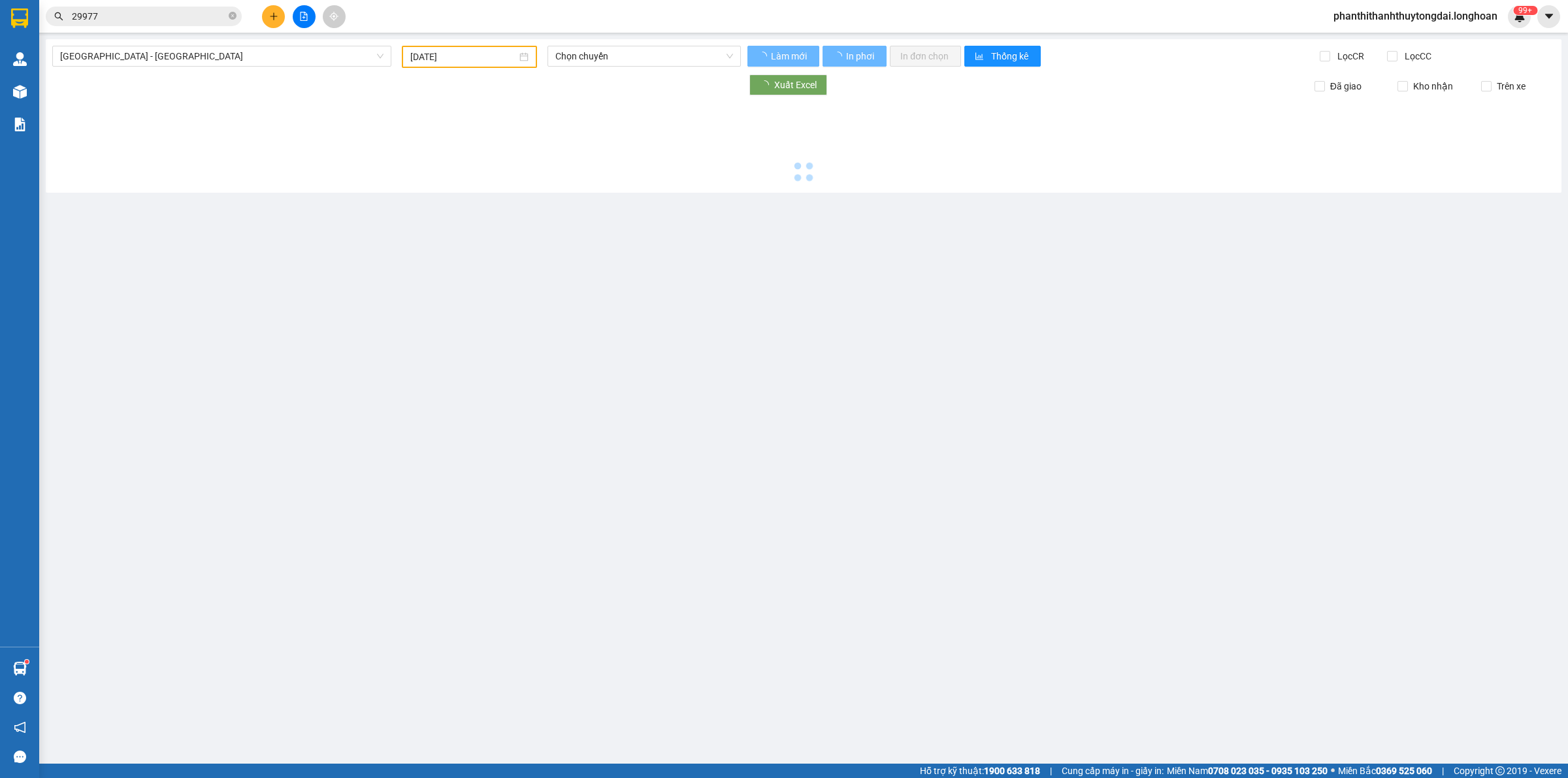
type input "[DATE]"
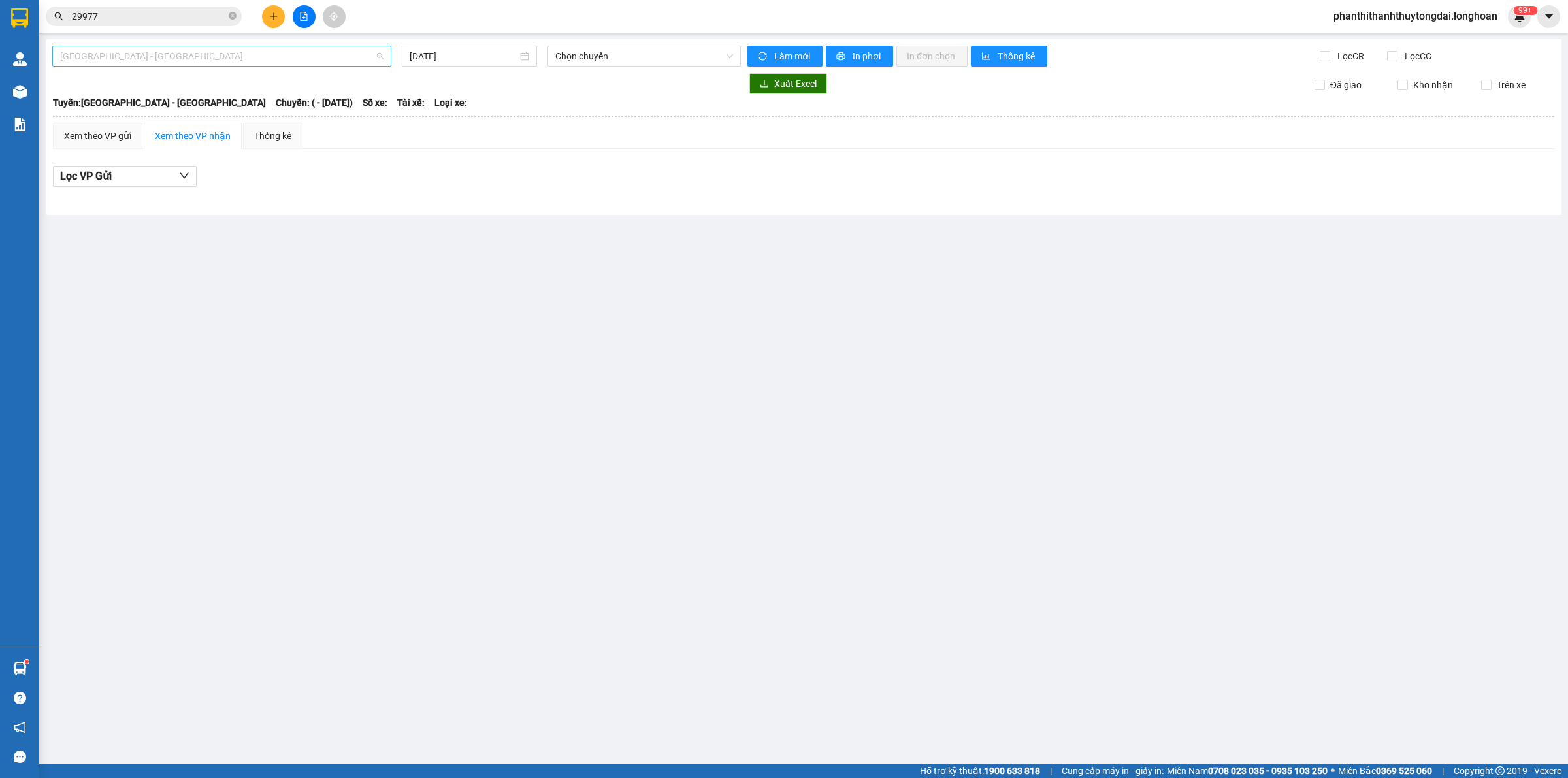
drag, startPoint x: 311, startPoint y: 50, endPoint x: 304, endPoint y: 53, distance: 7.6
click at [308, 50] on span "[GEOGRAPHIC_DATA] - [GEOGRAPHIC_DATA]" at bounding box center [221, 56] width 324 height 20
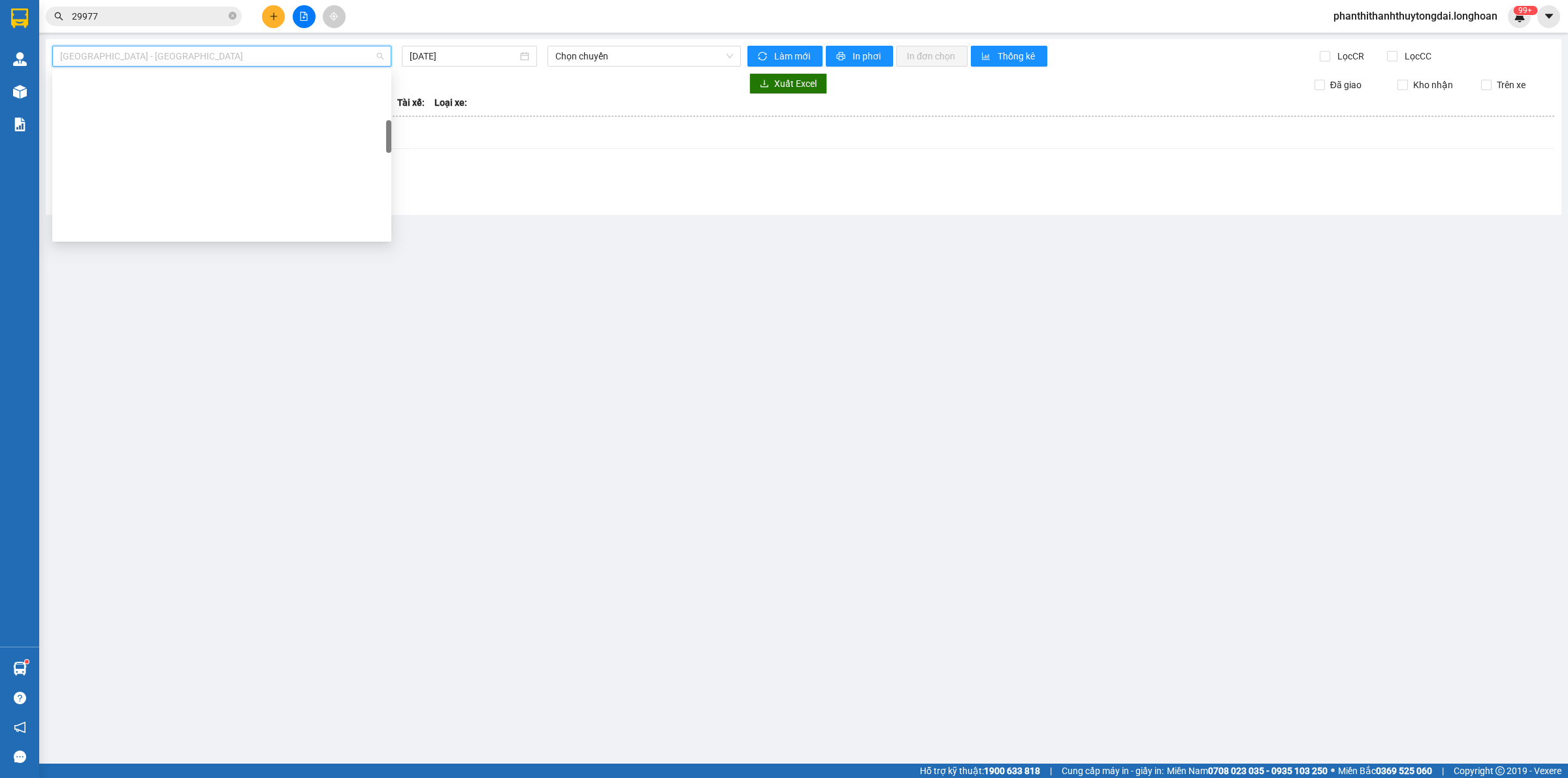
scroll to position [899, 0]
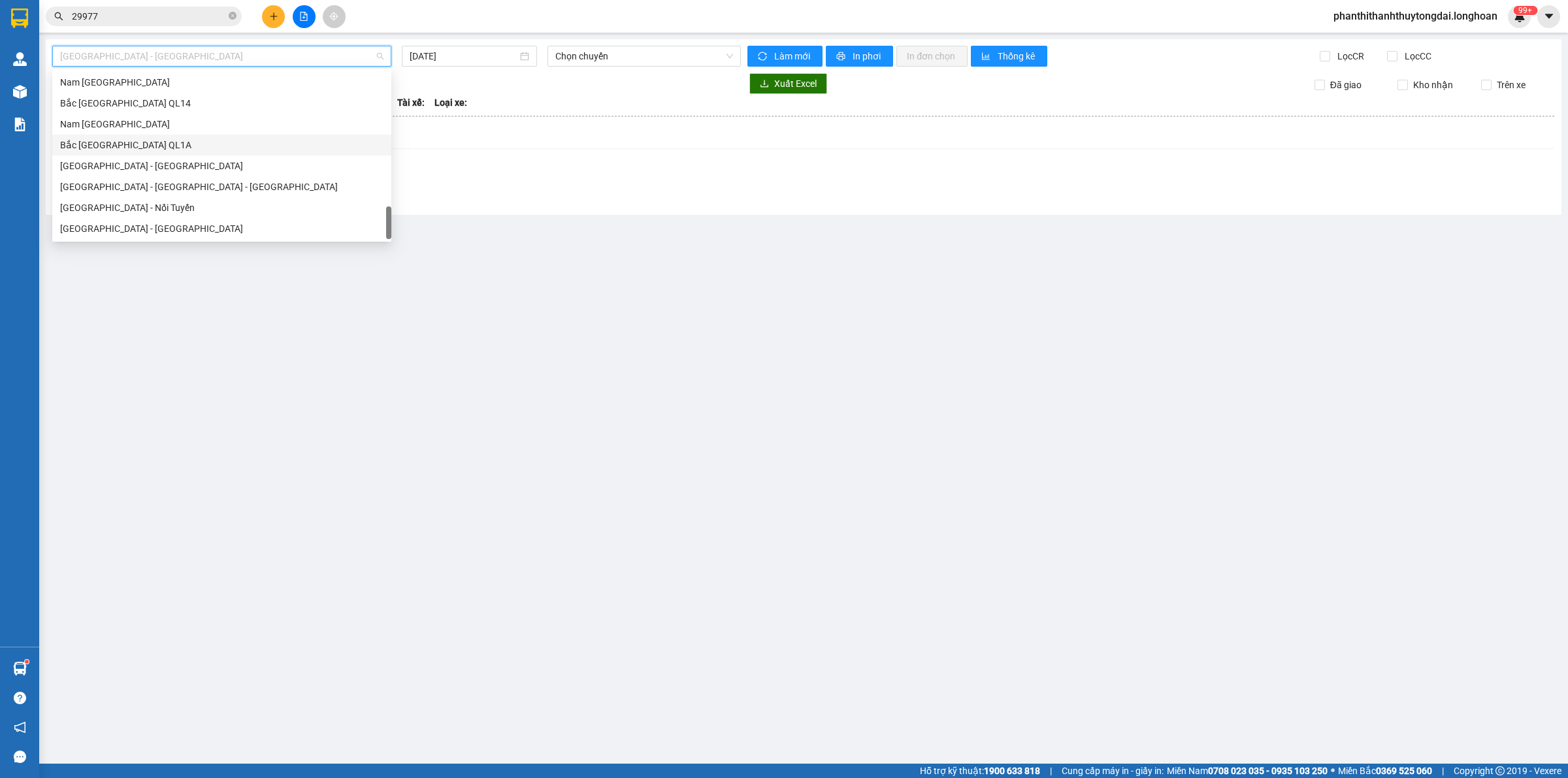
click at [137, 151] on div "Bắc [GEOGRAPHIC_DATA] QL1A" at bounding box center [221, 145] width 324 height 15
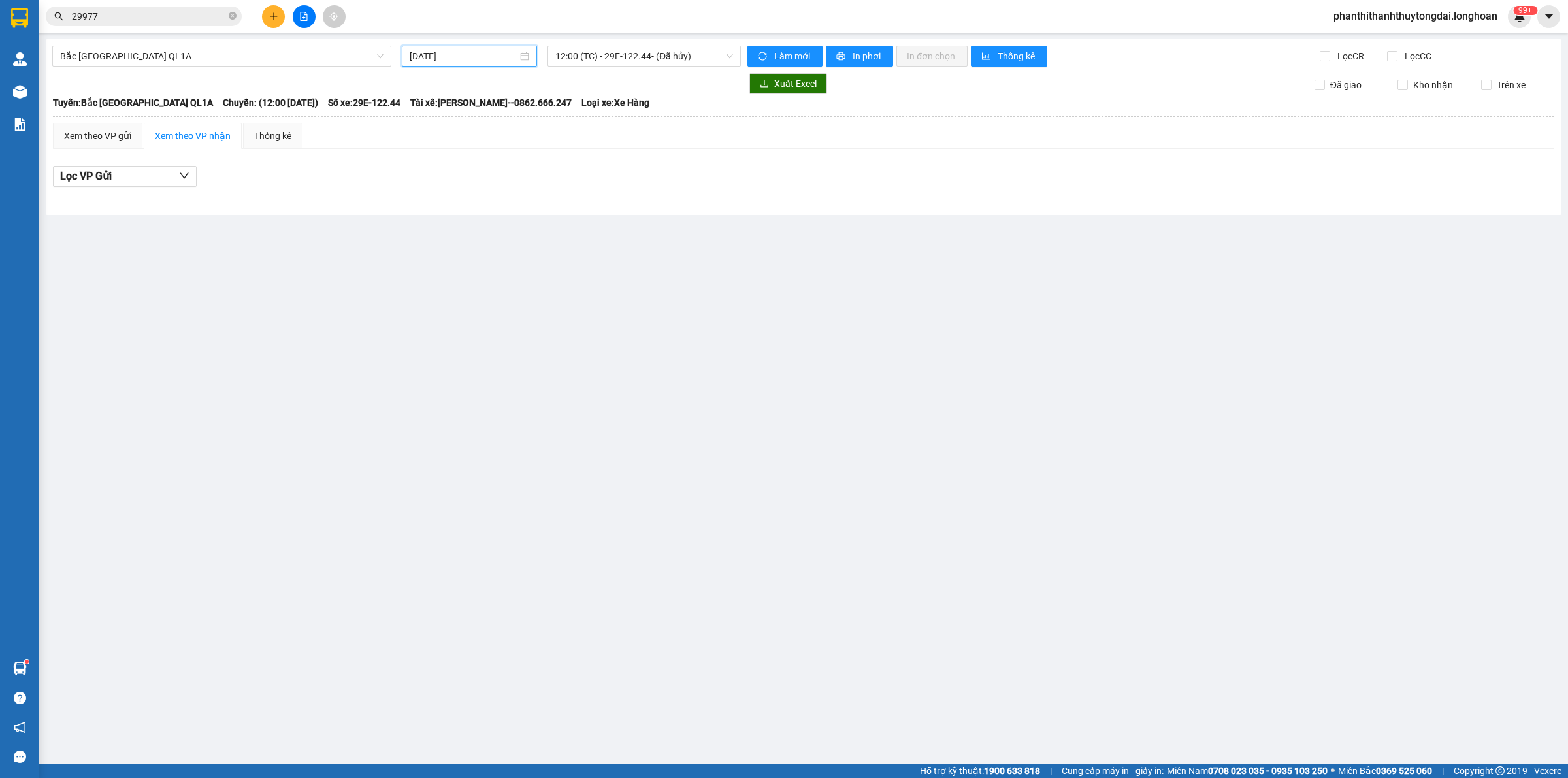
click at [471, 53] on input "[DATE]" at bounding box center [464, 56] width 108 height 15
click at [514, 156] on div "11" at bounding box center [515, 151] width 15 height 15
type input "[DATE]"
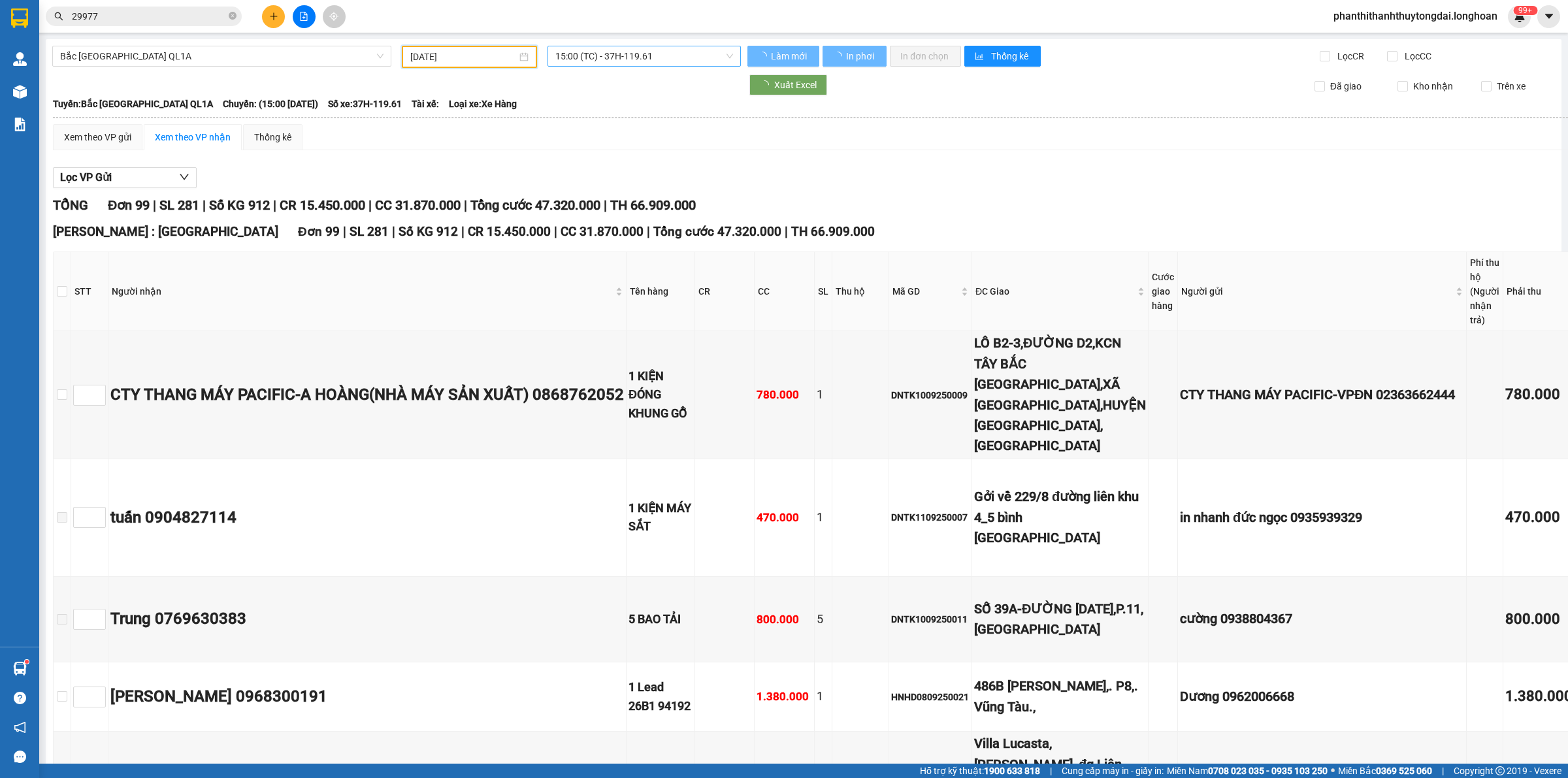
click at [667, 57] on span "15:00 (TC) - 37H-119.61" at bounding box center [644, 56] width 178 height 20
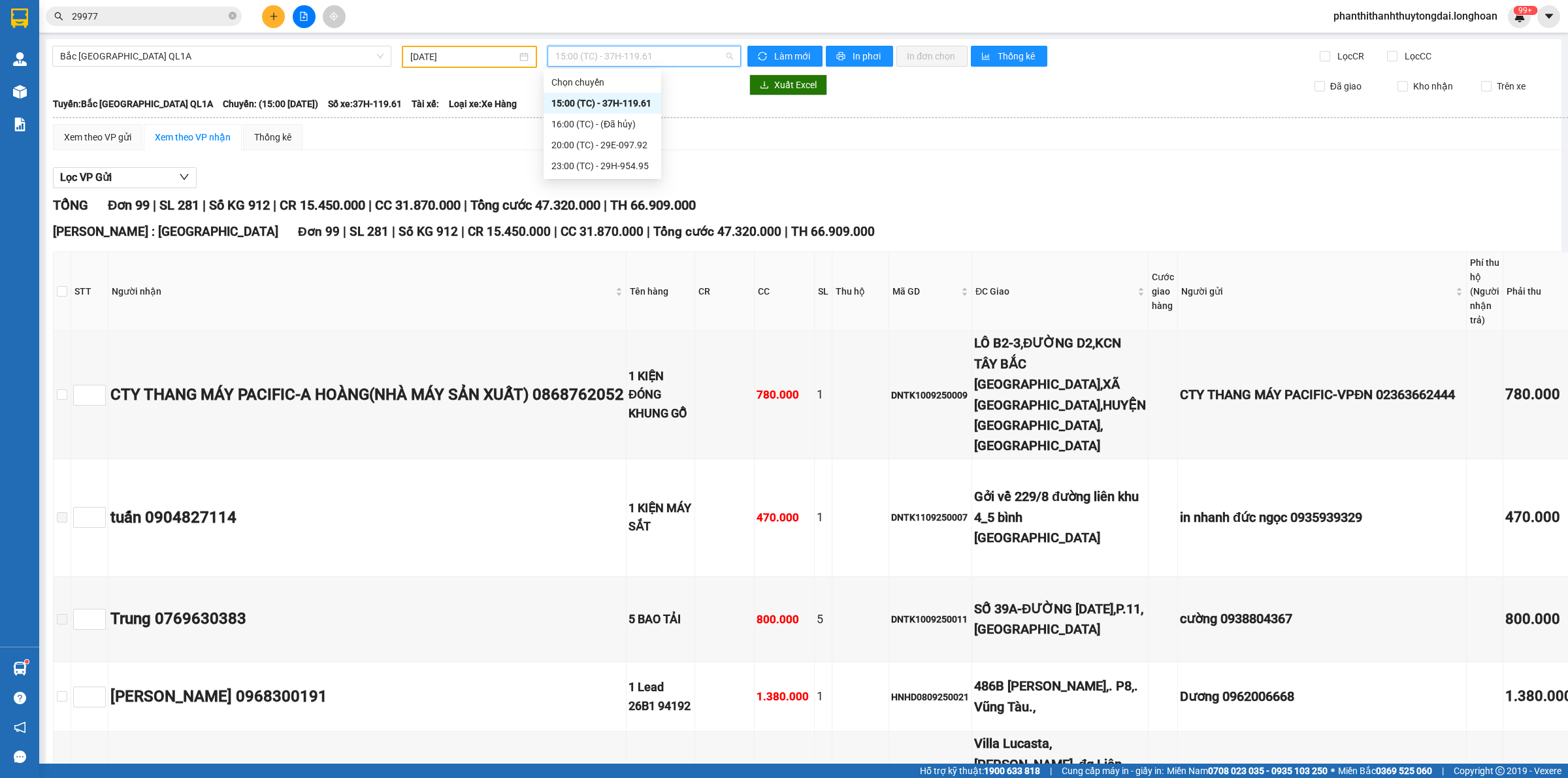
click at [640, 107] on div "15:00 (TC) - 37H-119.61" at bounding box center [602, 103] width 102 height 15
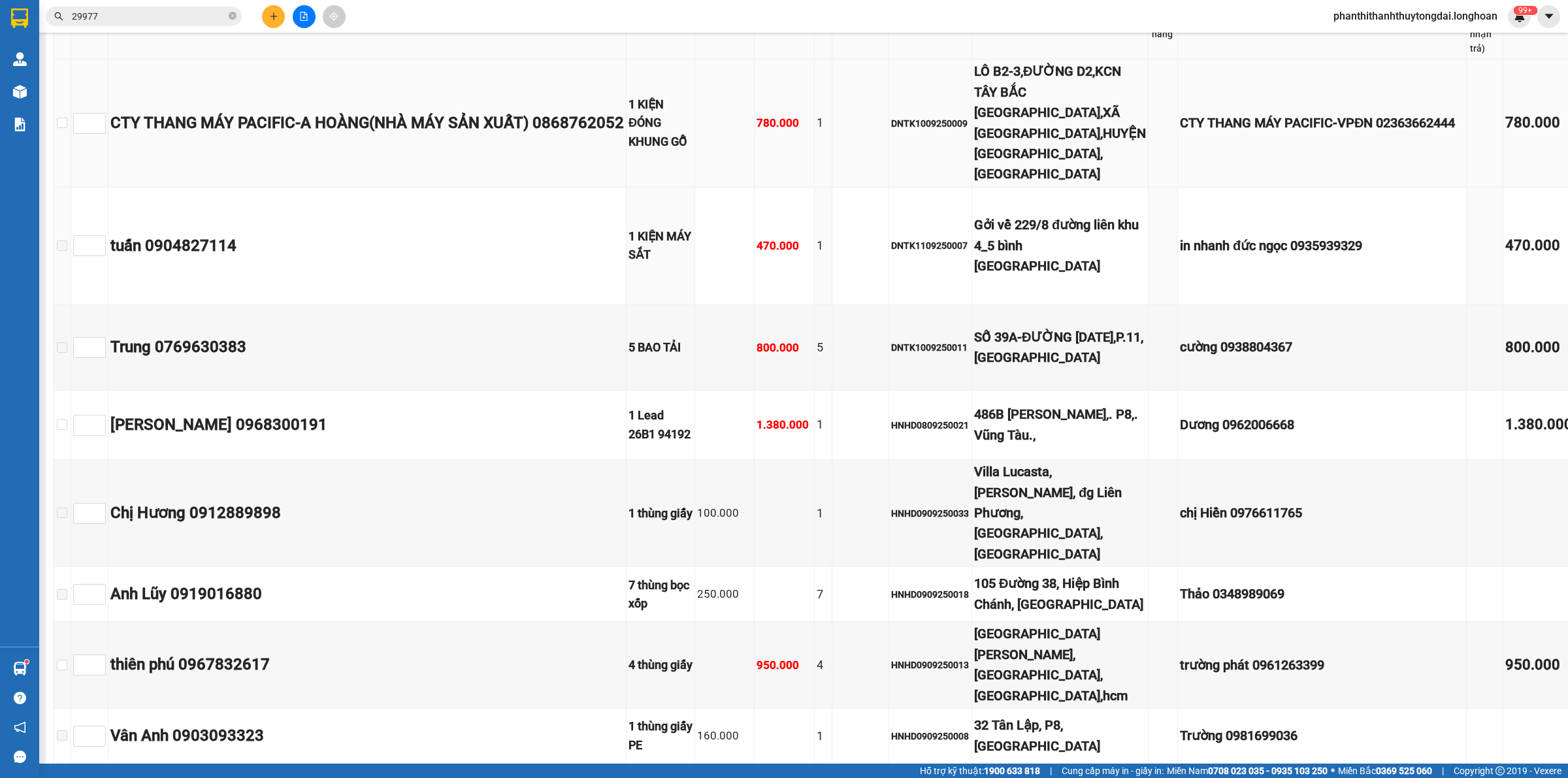
scroll to position [136, 0]
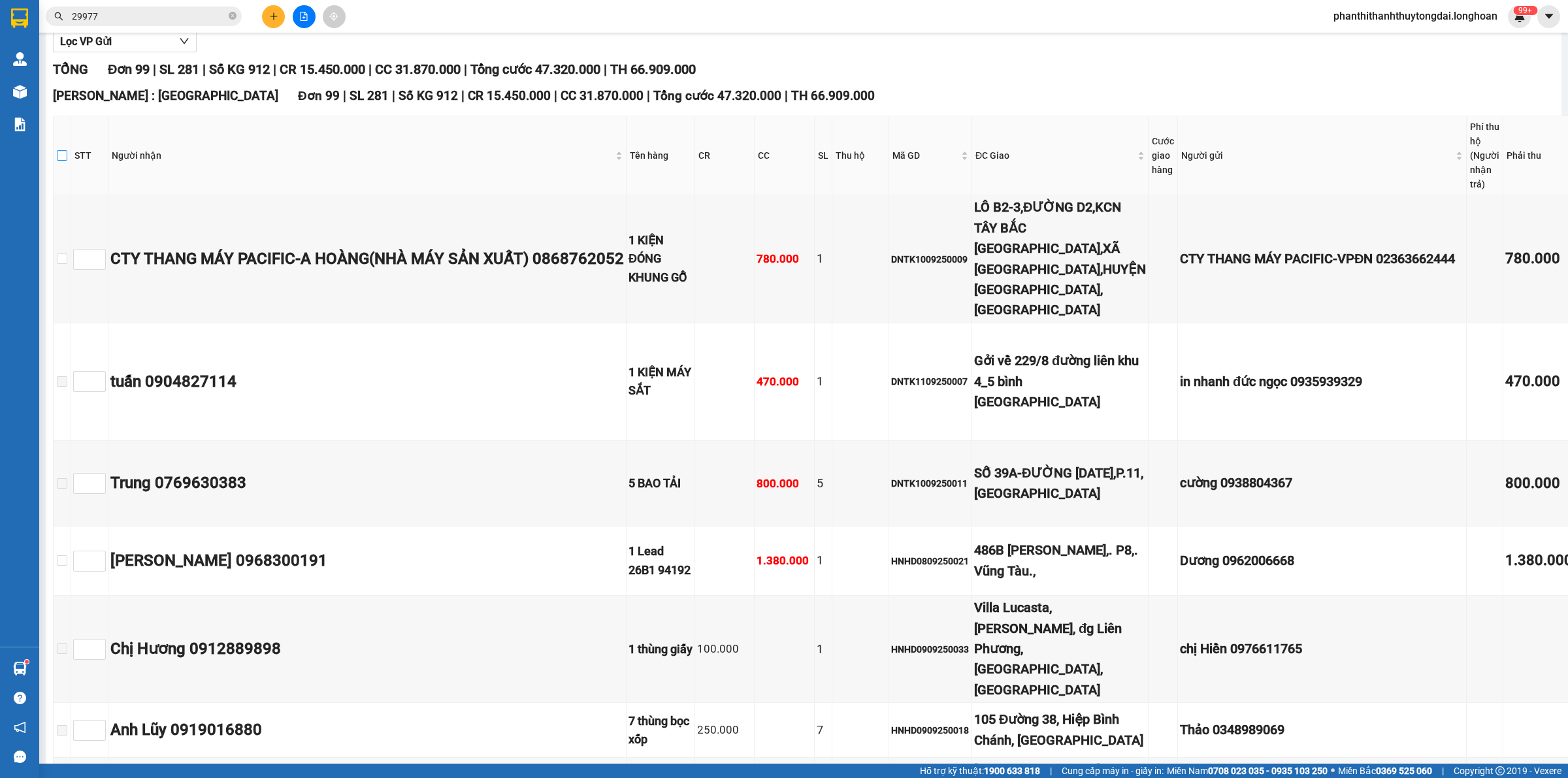
click at [60, 157] on input "checkbox" at bounding box center [62, 156] width 10 height 10
checkbox input "true"
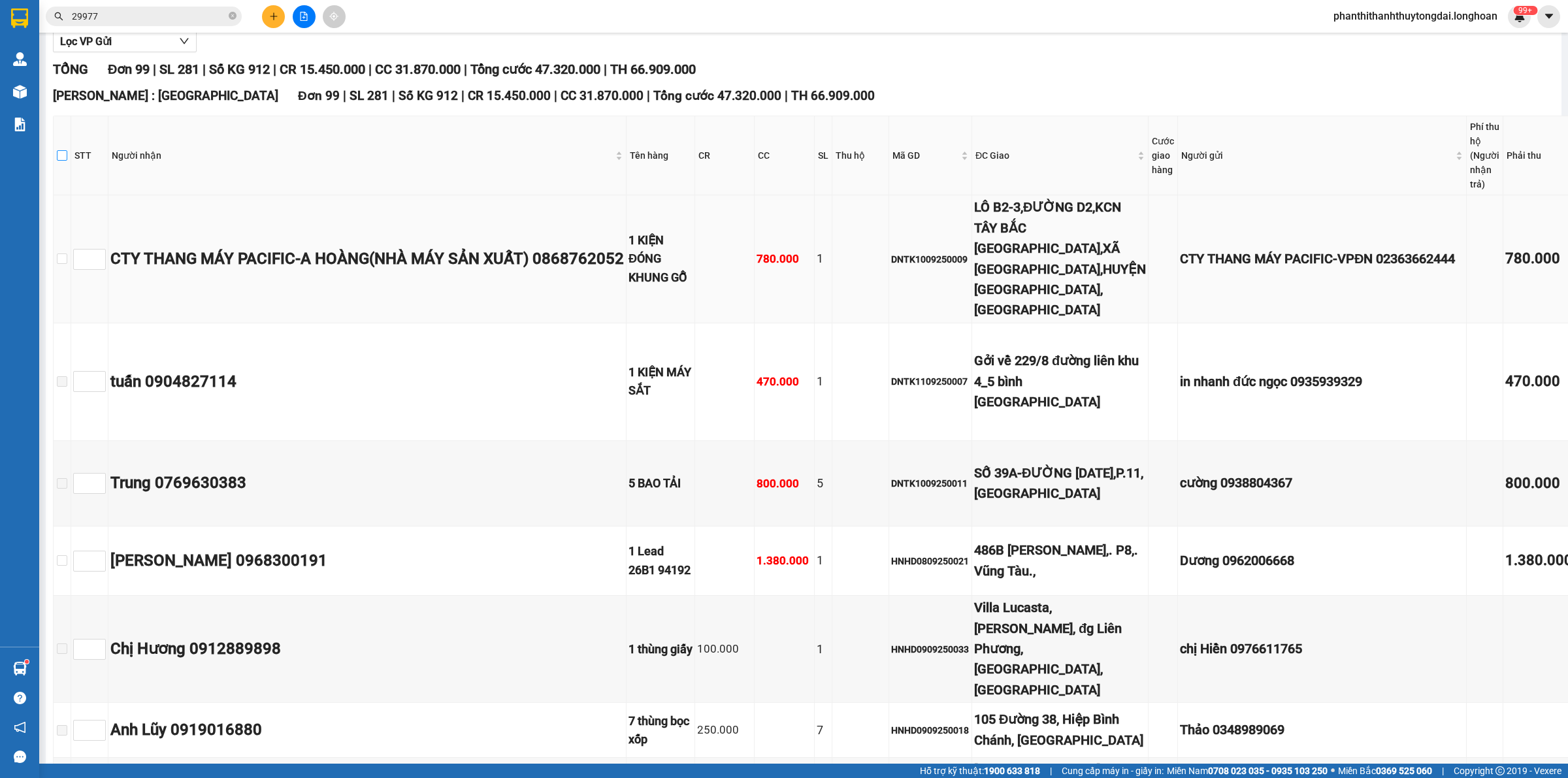
checkbox input "true"
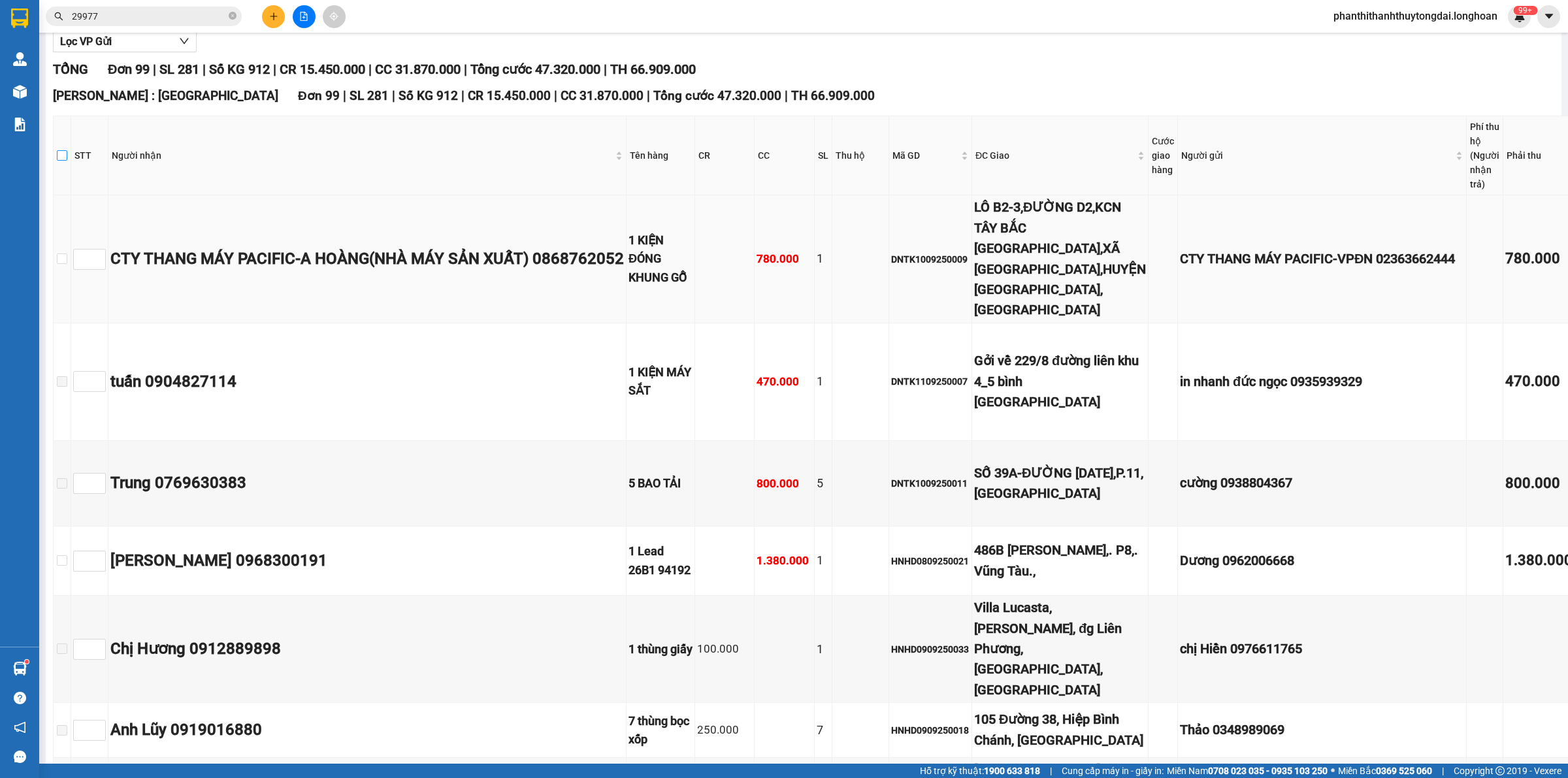
checkbox input "true"
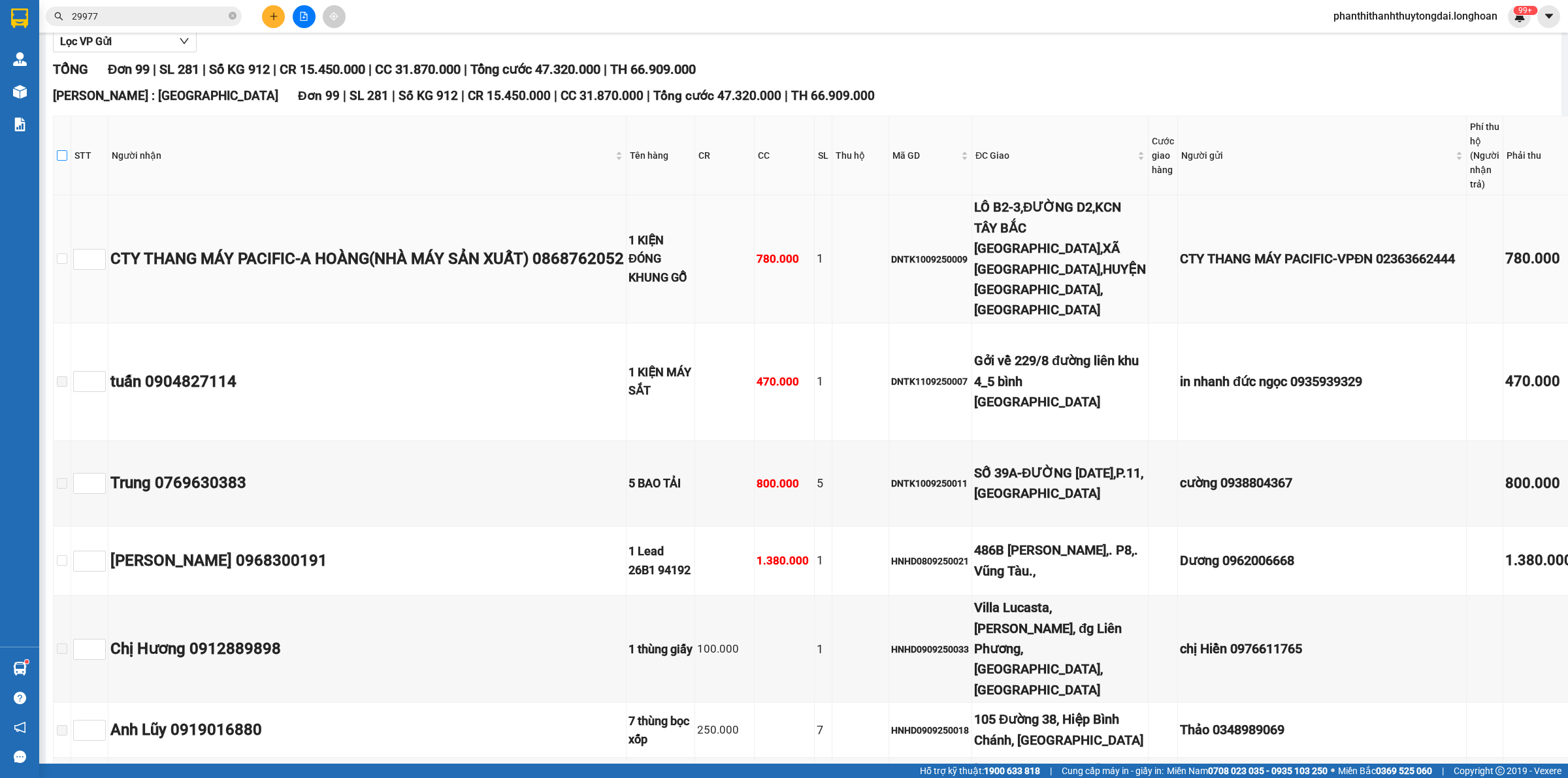
checkbox input "true"
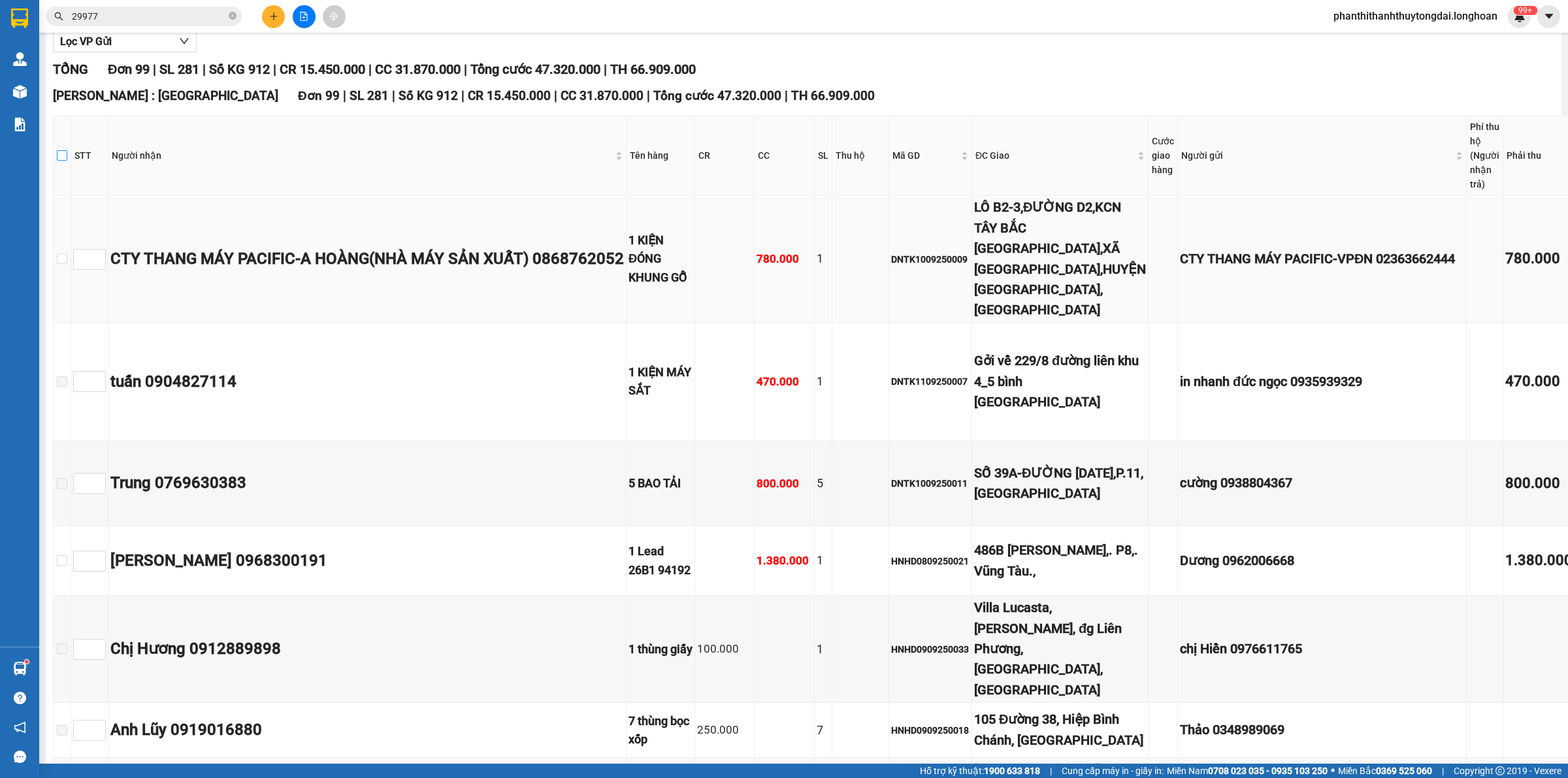
checkbox input "true"
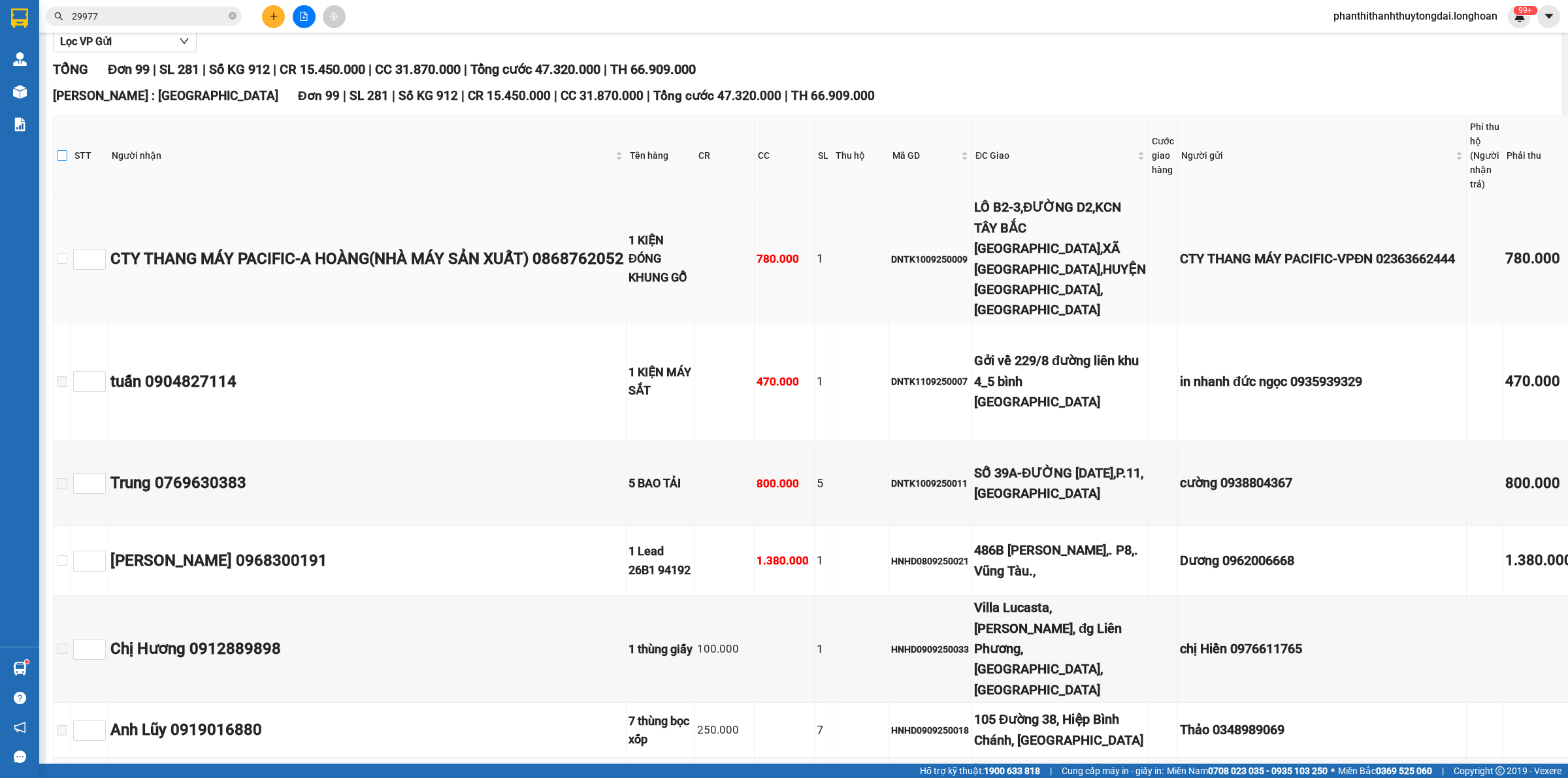
checkbox input "true"
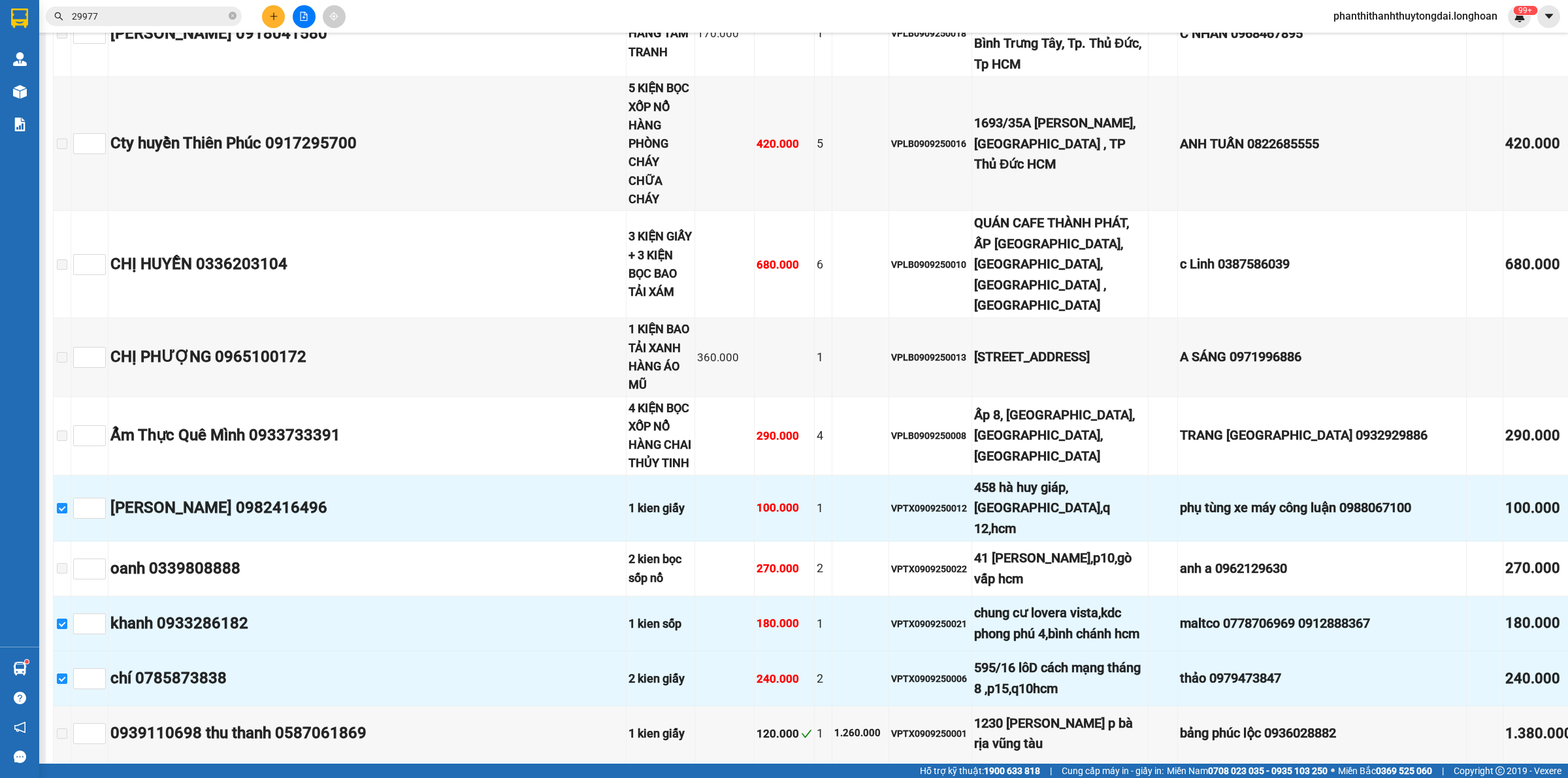
scroll to position [5987, 0]
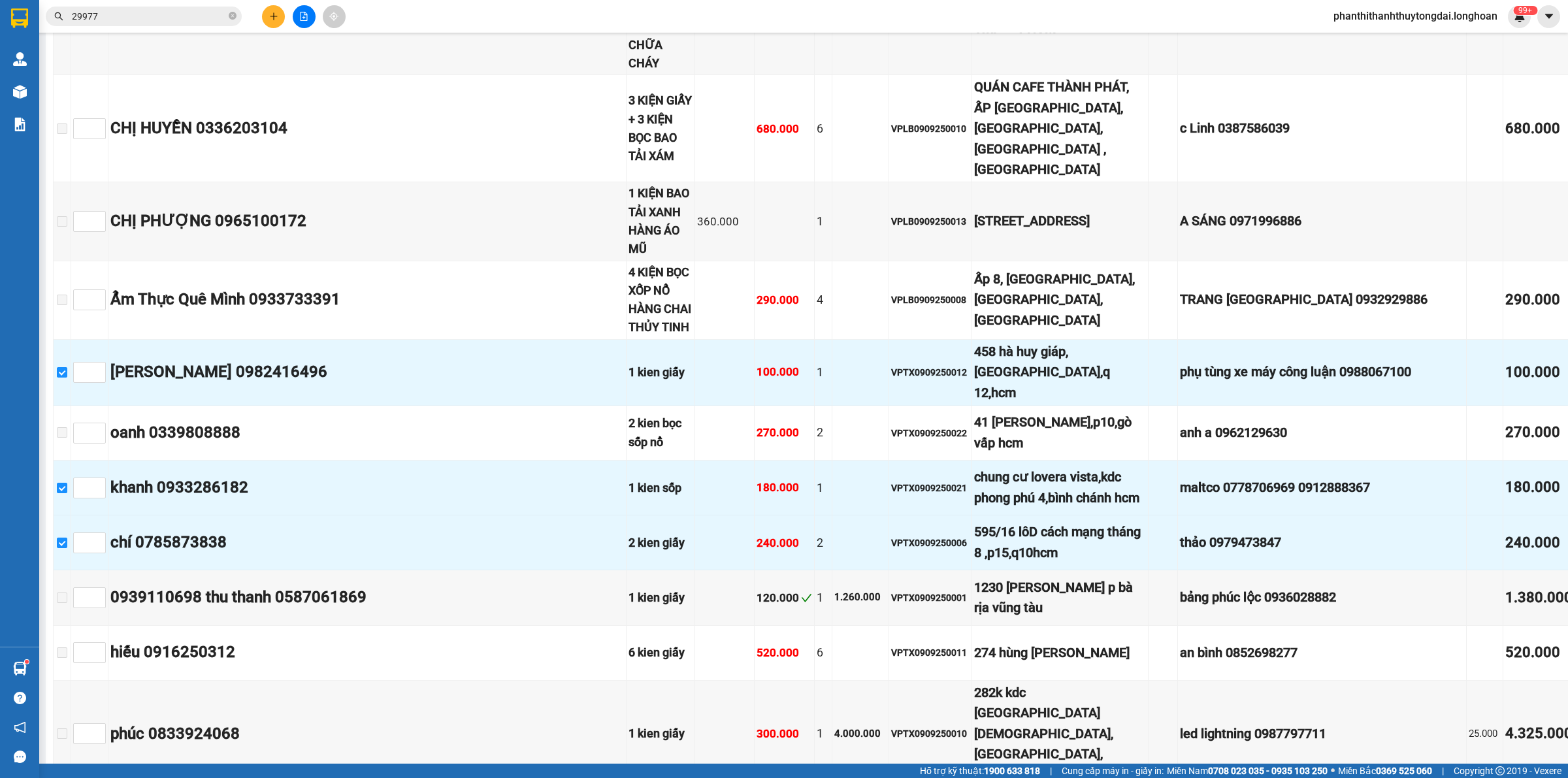
copy div "VHBT0909250002"
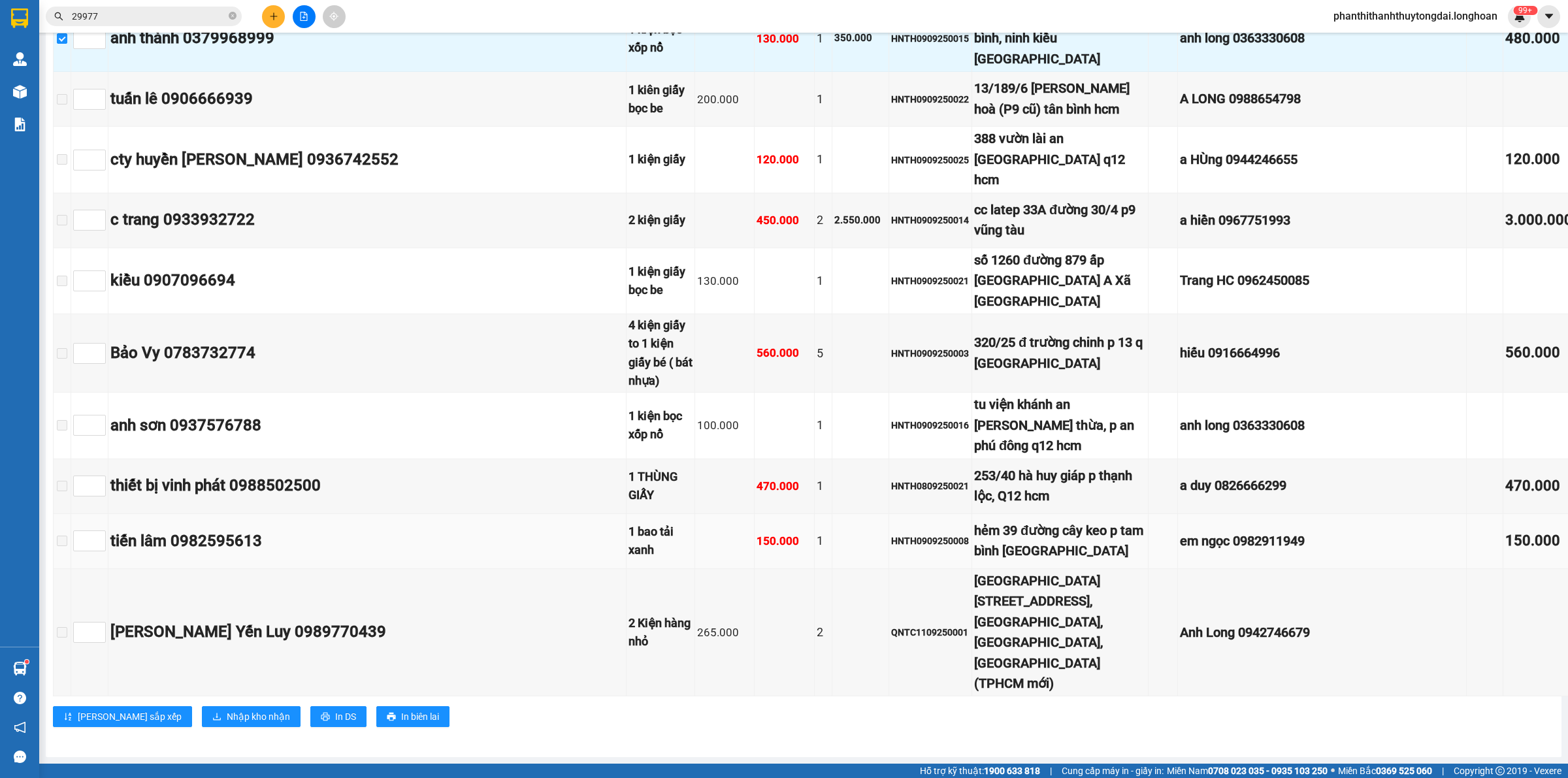
scroll to position [8929, 0]
drag, startPoint x: 233, startPoint y: 13, endPoint x: 139, endPoint y: 107, distance: 132.9
click at [229, 14] on icon "close-circle" at bounding box center [232, 15] width 8 height 8
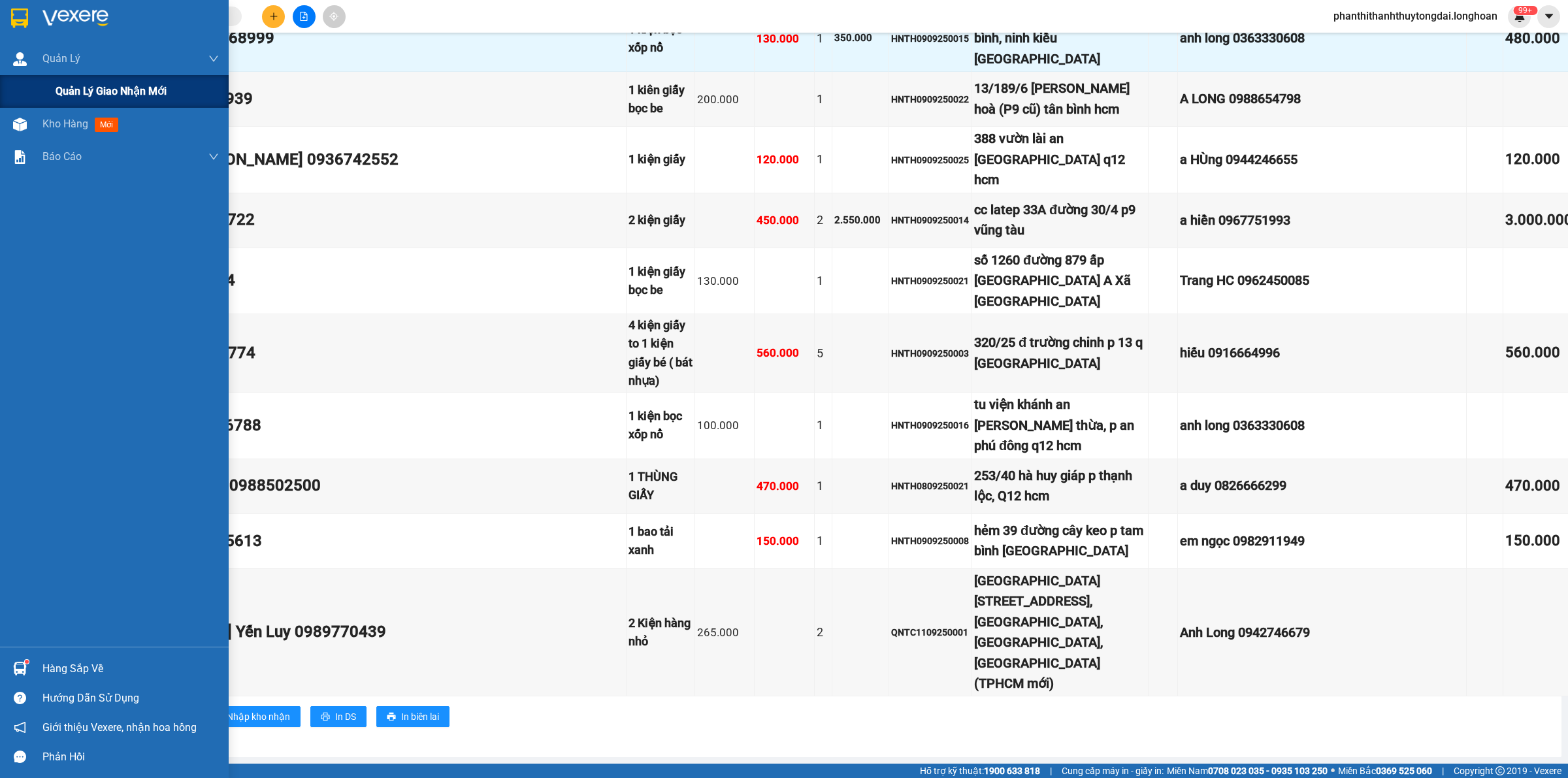
click at [83, 94] on span "Quản lý giao nhận mới" at bounding box center [111, 91] width 111 height 16
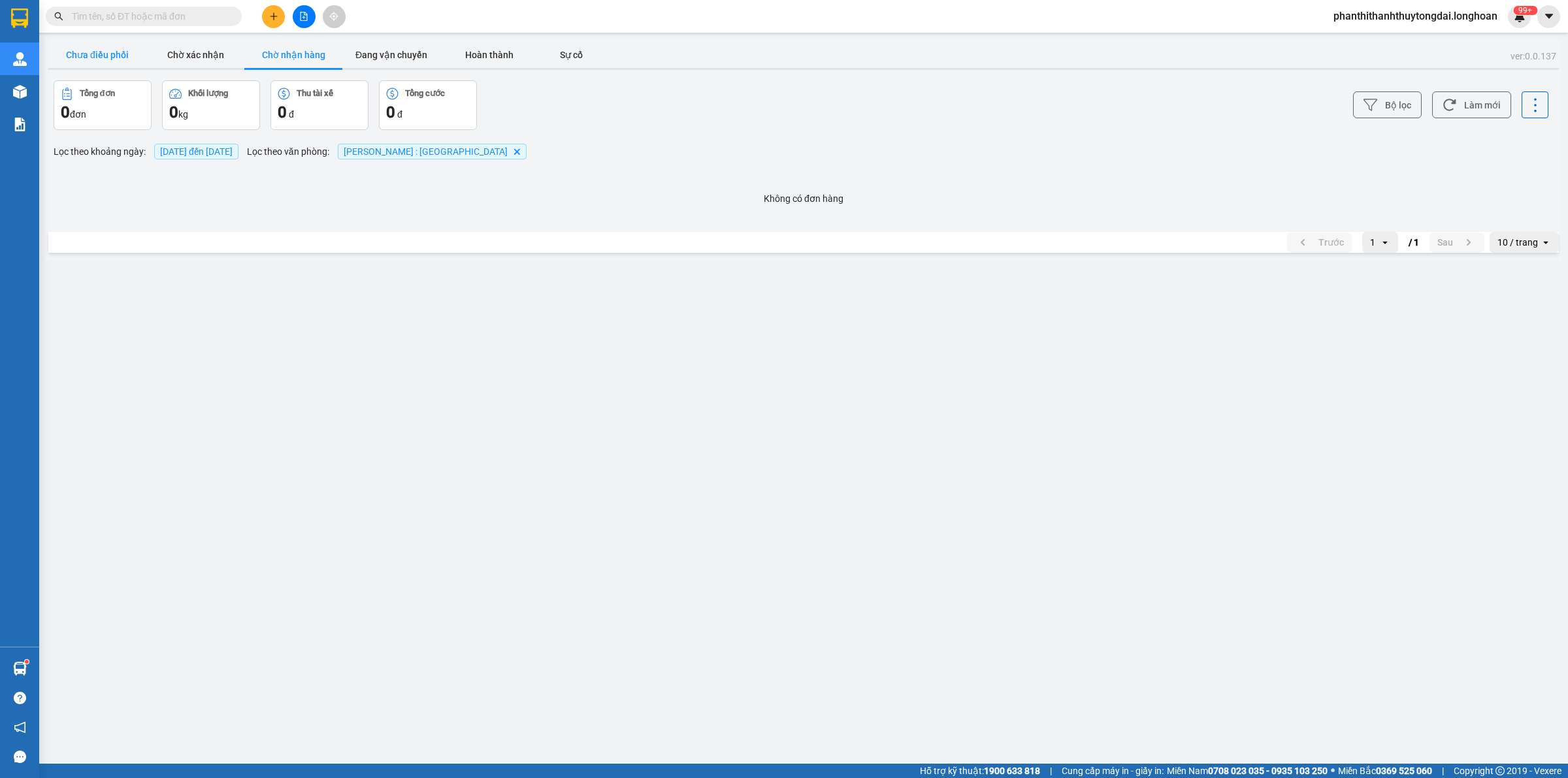
click at [99, 53] on button "Chưa điều phối" at bounding box center [97, 55] width 98 height 26
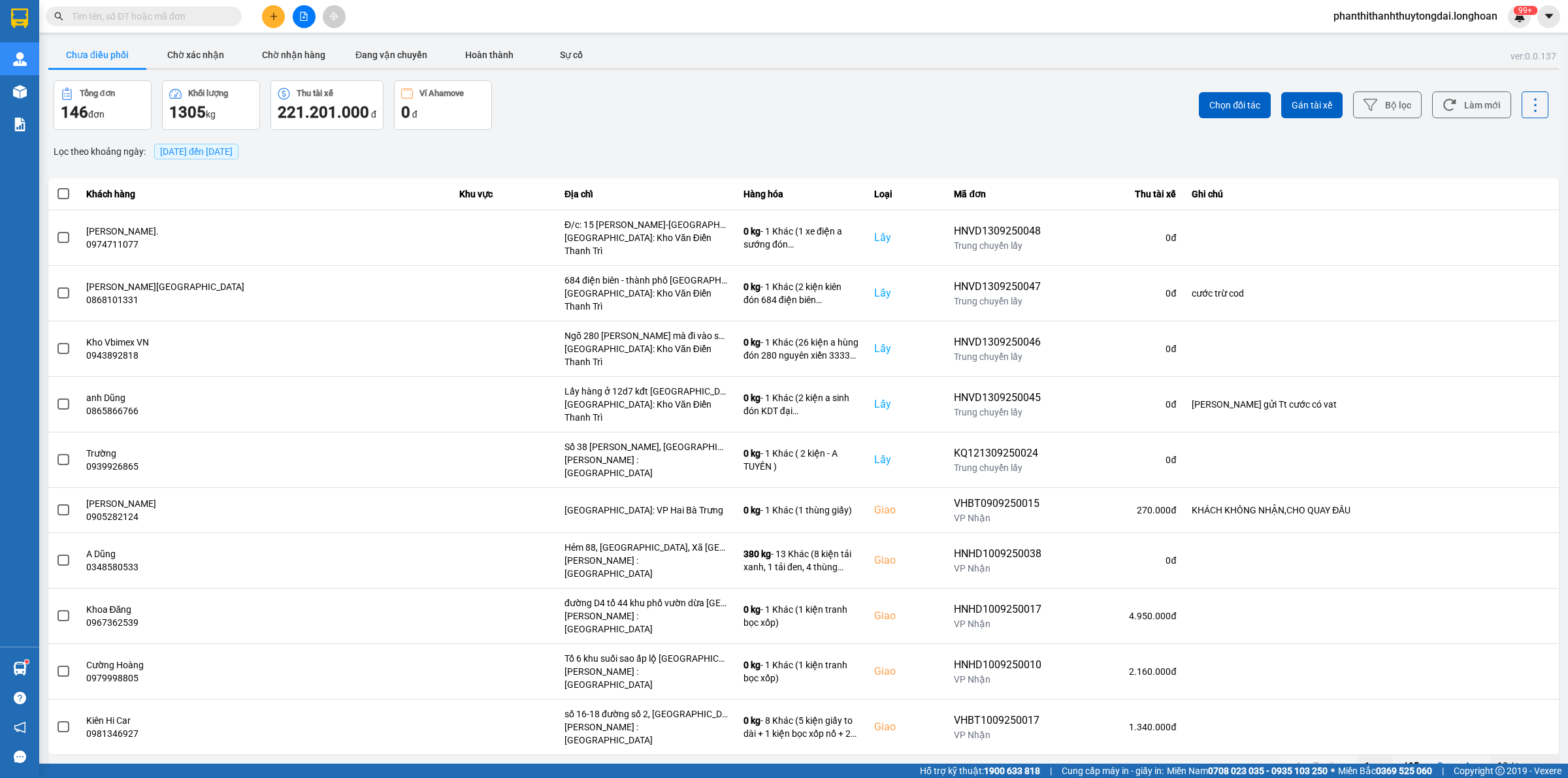
click at [185, 150] on span "[DATE] đến [DATE]" at bounding box center [196, 151] width 72 height 10
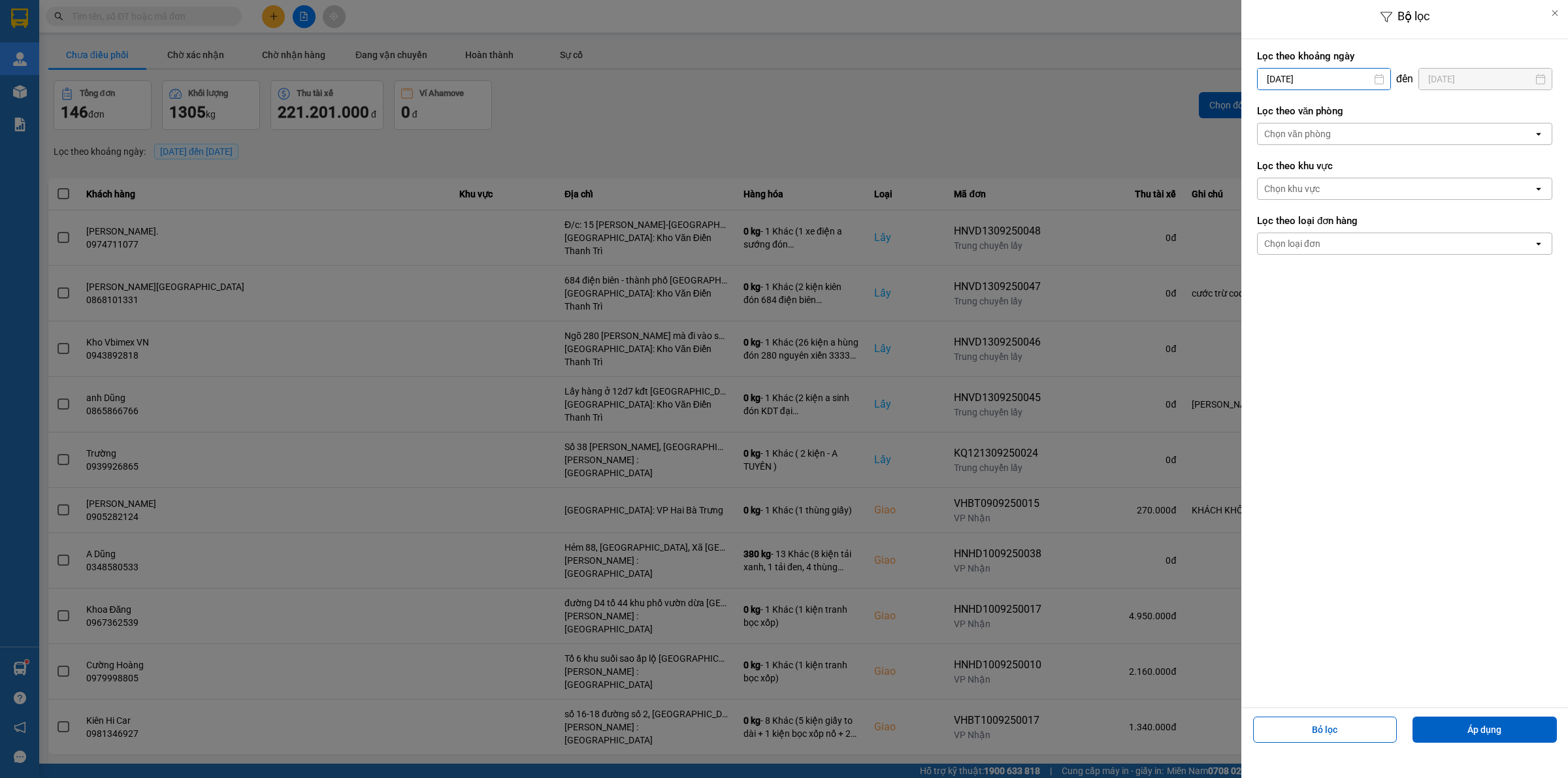
click at [1331, 83] on input "[DATE]" at bounding box center [1323, 79] width 132 height 21
drag, startPoint x: 1262, startPoint y: 112, endPoint x: 1364, endPoint y: 196, distance: 132.1
click at [1262, 113] on icon "Previous month." at bounding box center [1263, 111] width 8 height 7
click at [1373, 171] on div "1" at bounding box center [1369, 174] width 18 height 15
type input "[DATE]"
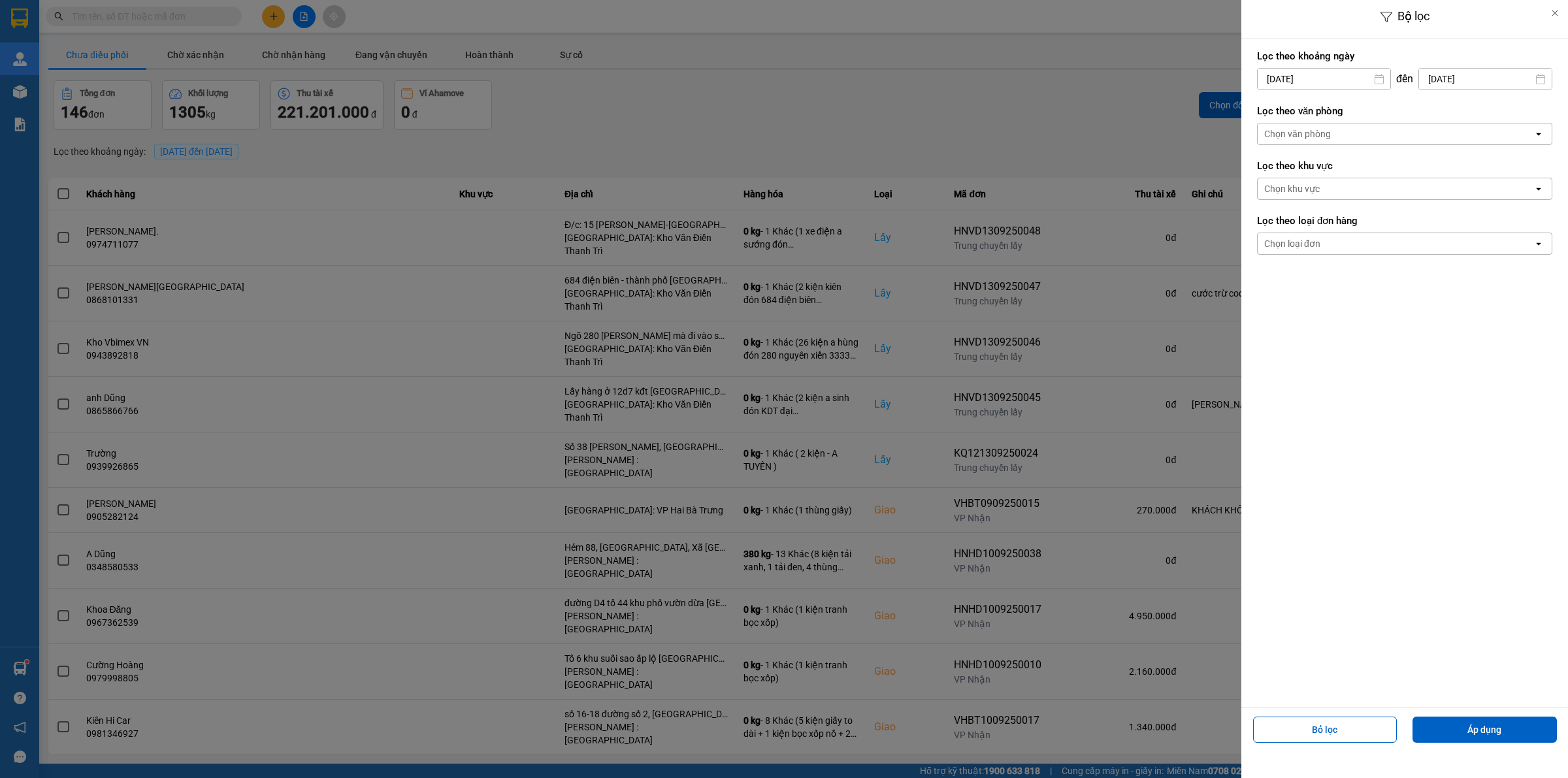
click at [1408, 127] on div "Chọn văn phòng" at bounding box center [1395, 134] width 275 height 21
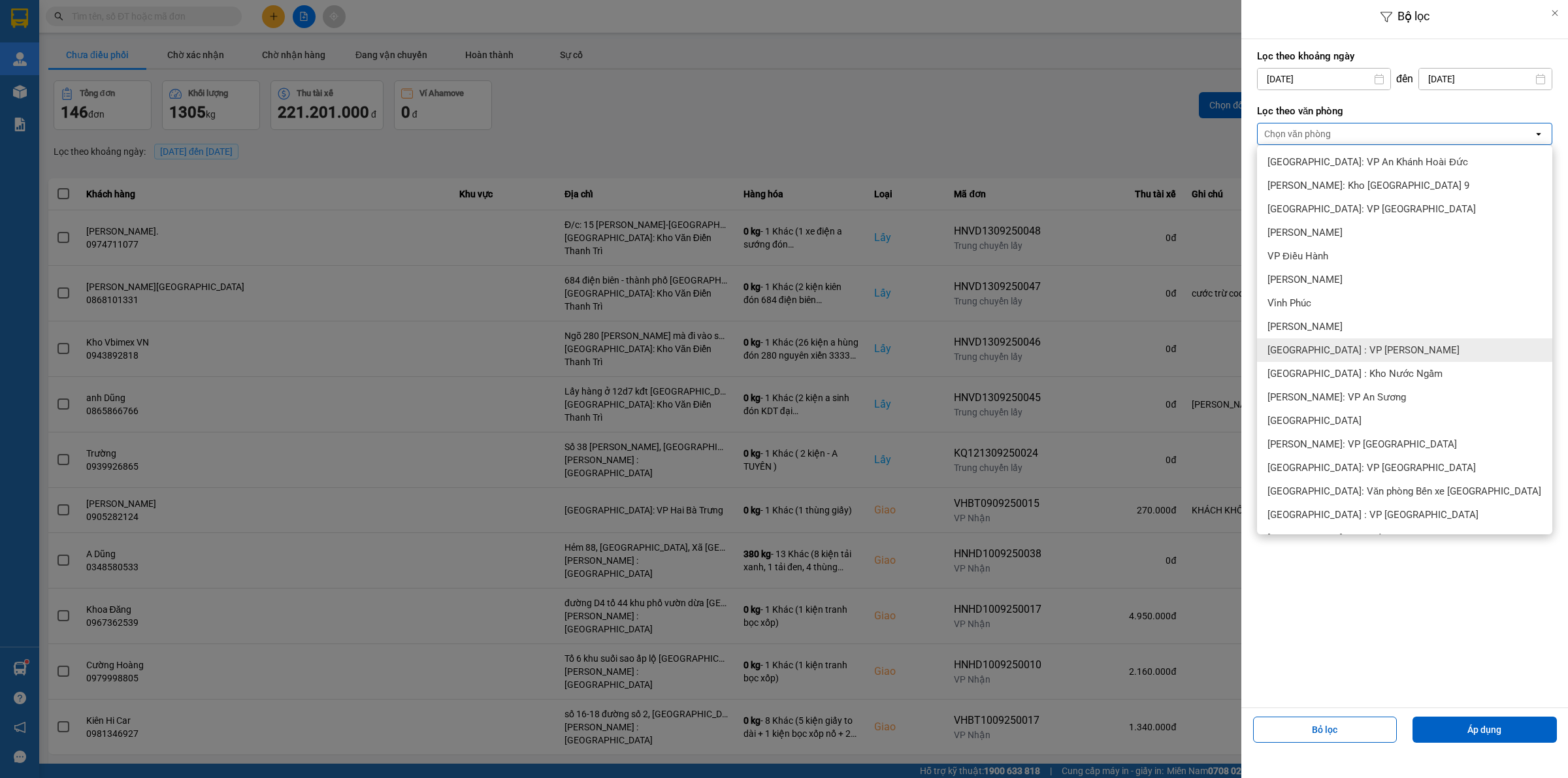
scroll to position [272, 0]
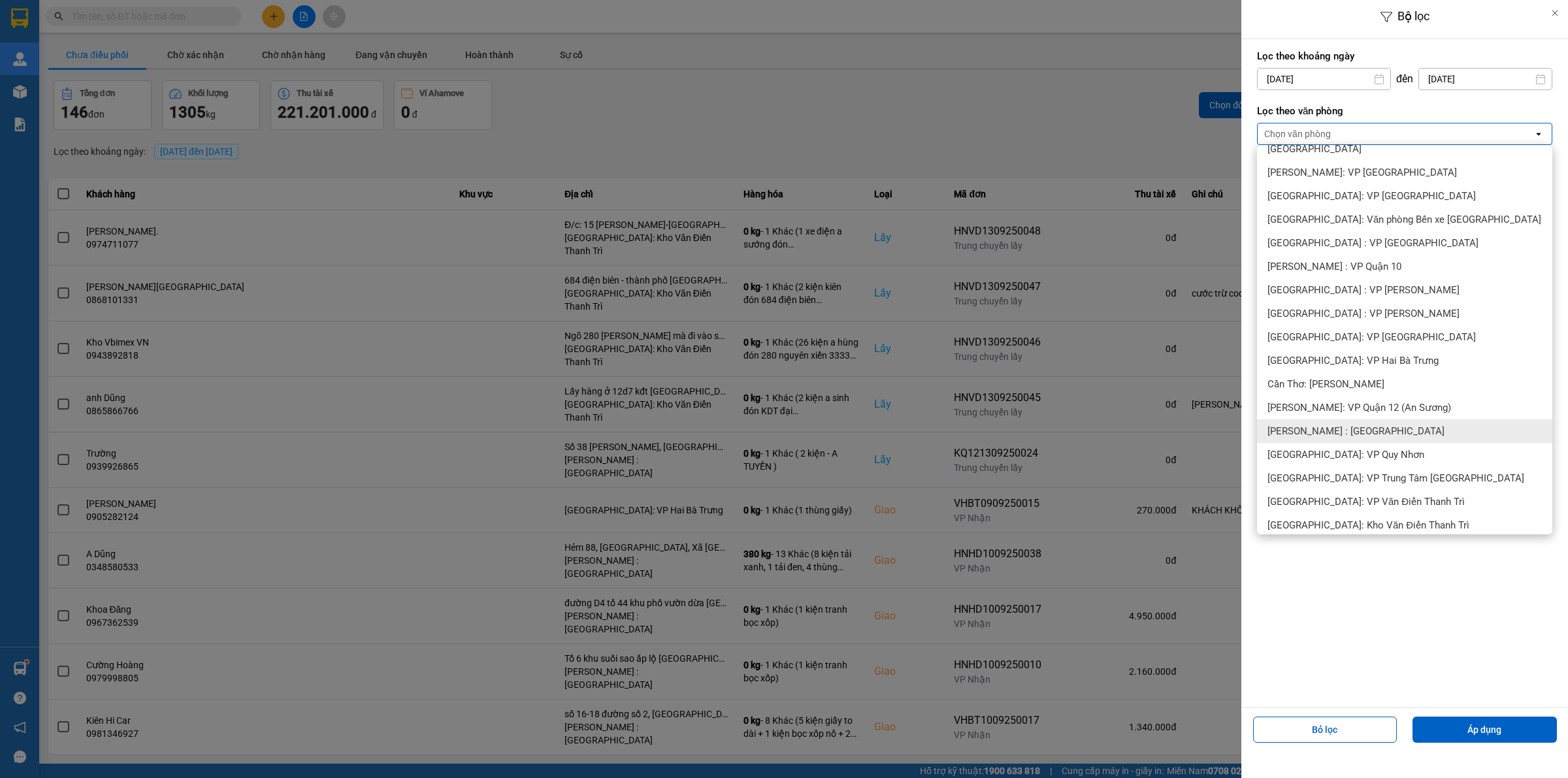
click at [1377, 430] on span "[PERSON_NAME] : [GEOGRAPHIC_DATA]" at bounding box center [1355, 431] width 177 height 13
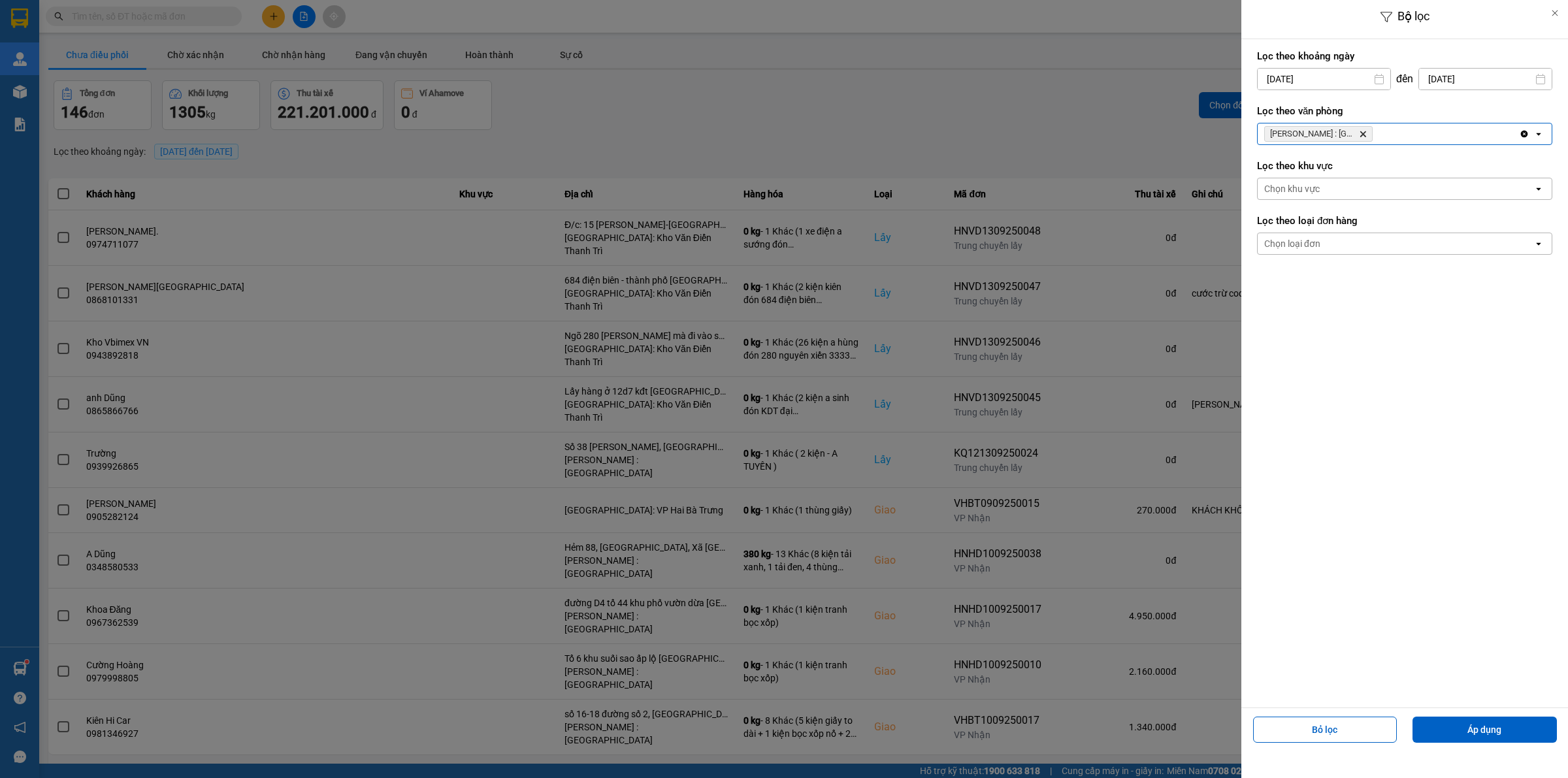
click at [1400, 247] on div "Chọn loại đơn" at bounding box center [1395, 243] width 275 height 21
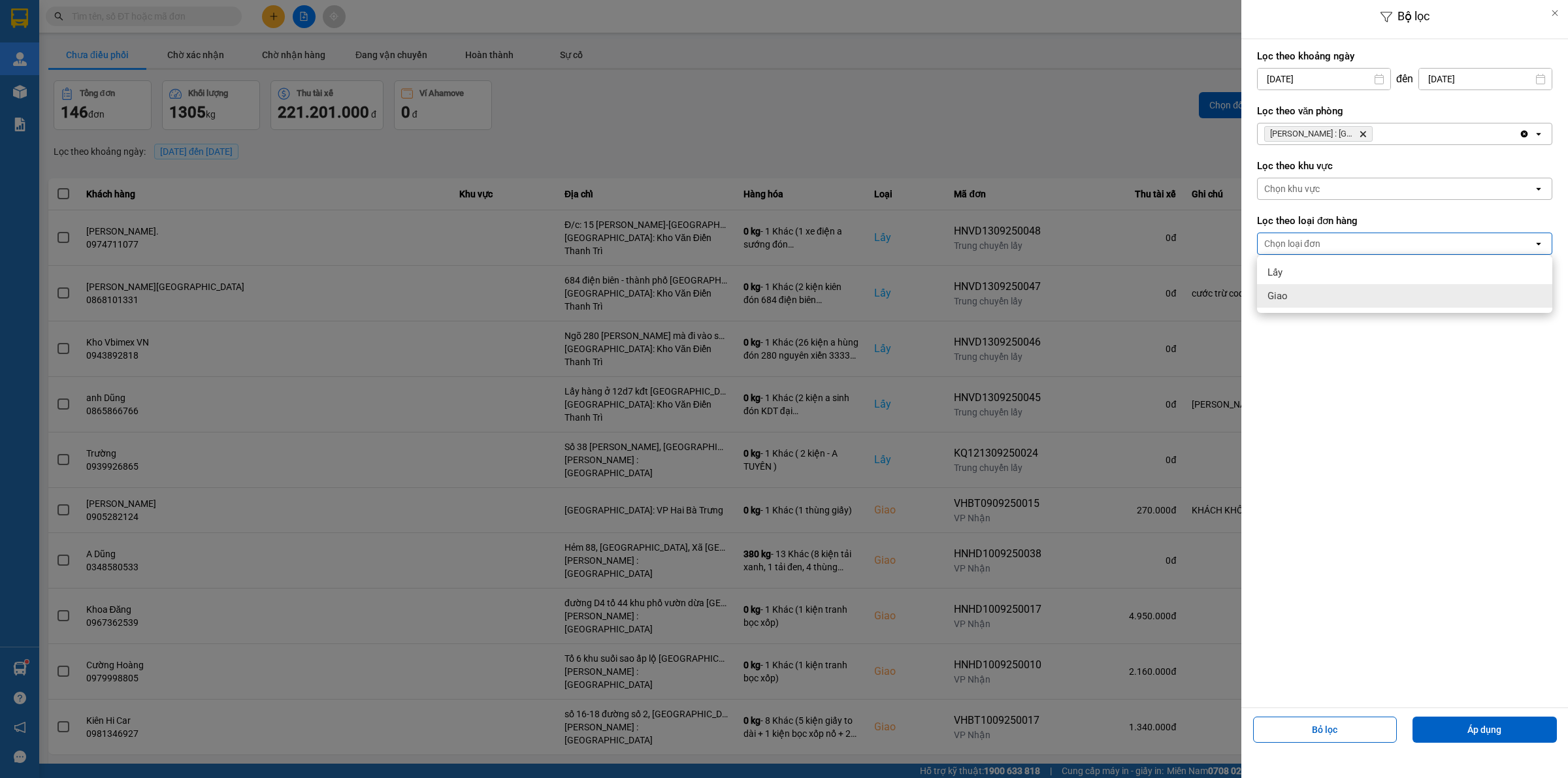
drag, startPoint x: 1314, startPoint y: 291, endPoint x: 1409, endPoint y: 443, distance: 179.2
click at [1313, 291] on div "Giao" at bounding box center [1404, 296] width 295 height 23
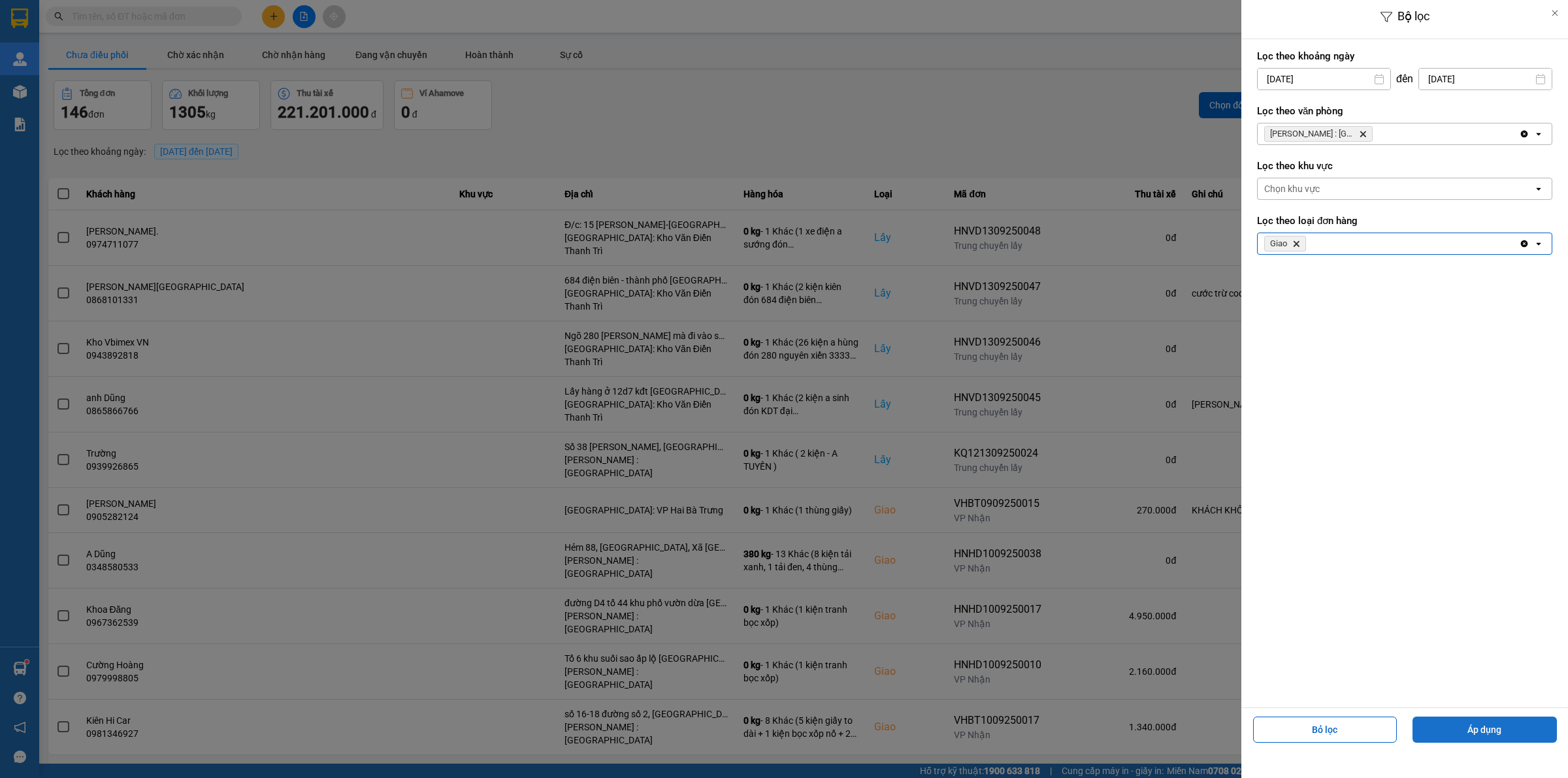
click at [1481, 738] on button "Áp dụng" at bounding box center [1485, 730] width 145 height 26
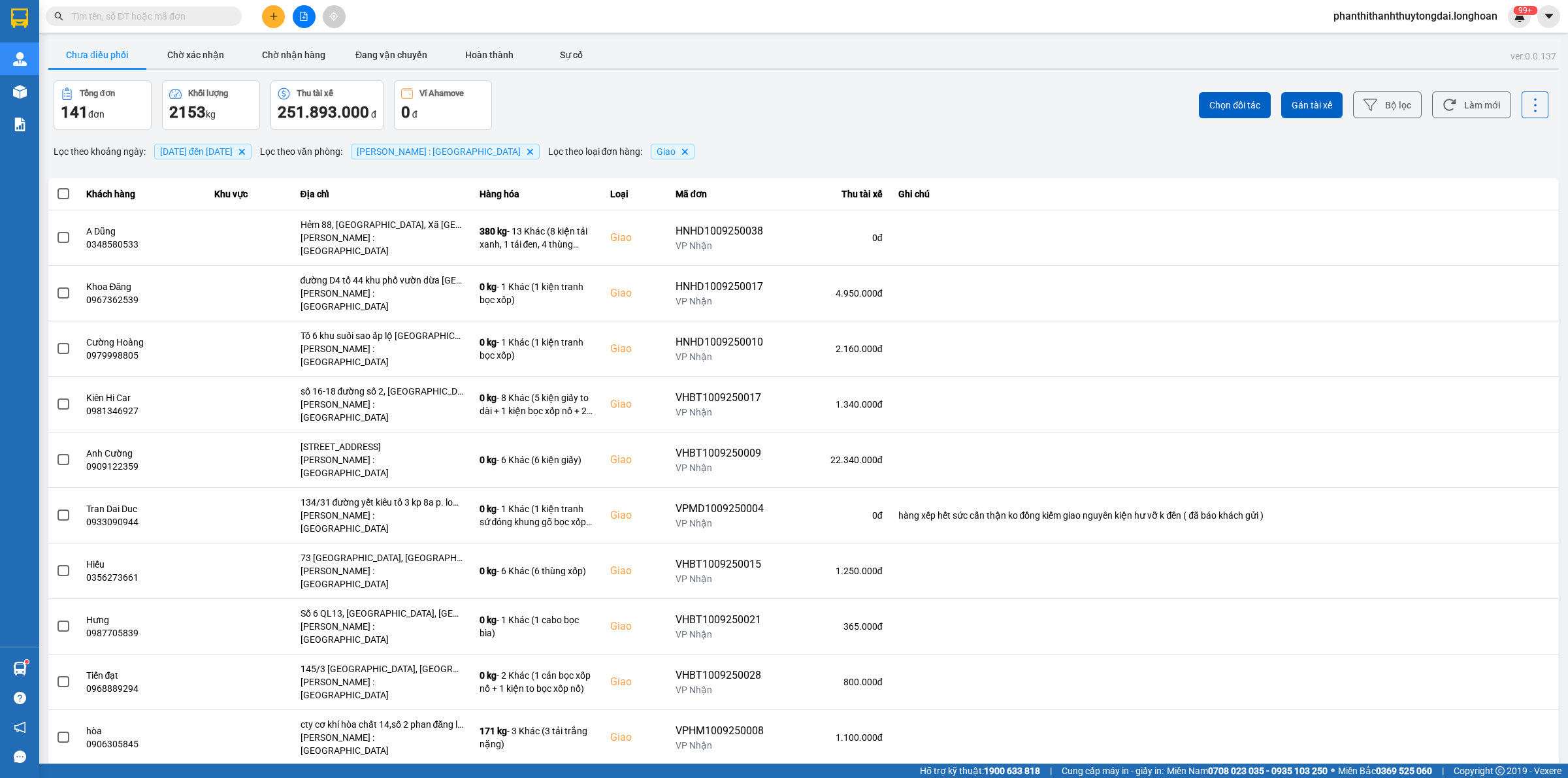
click at [1506, 769] on div "10 / trang" at bounding box center [1517, 776] width 40 height 13
click at [1529, 641] on div "100 / trang" at bounding box center [1524, 645] width 47 height 13
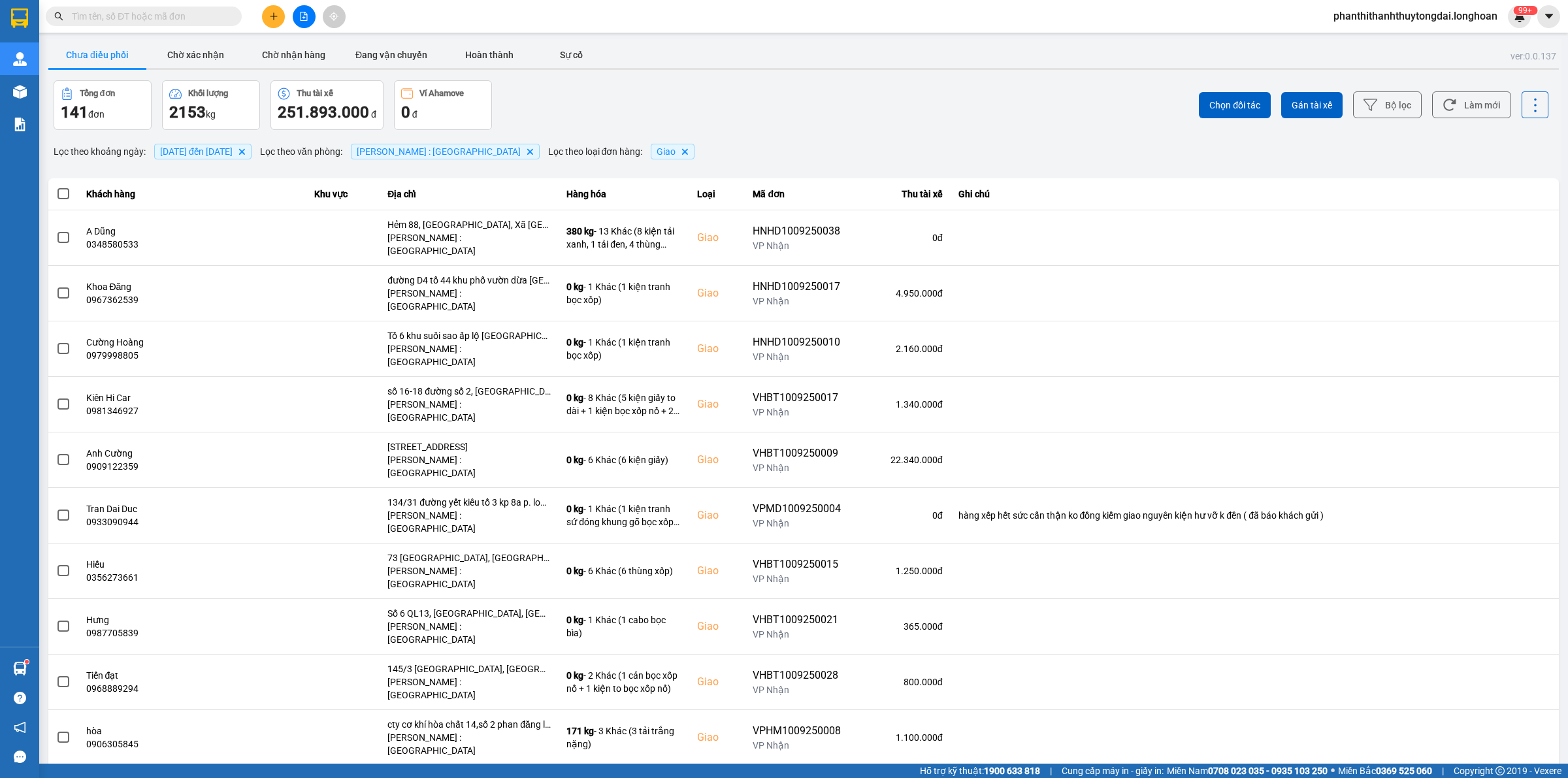
scroll to position [3054, 0]
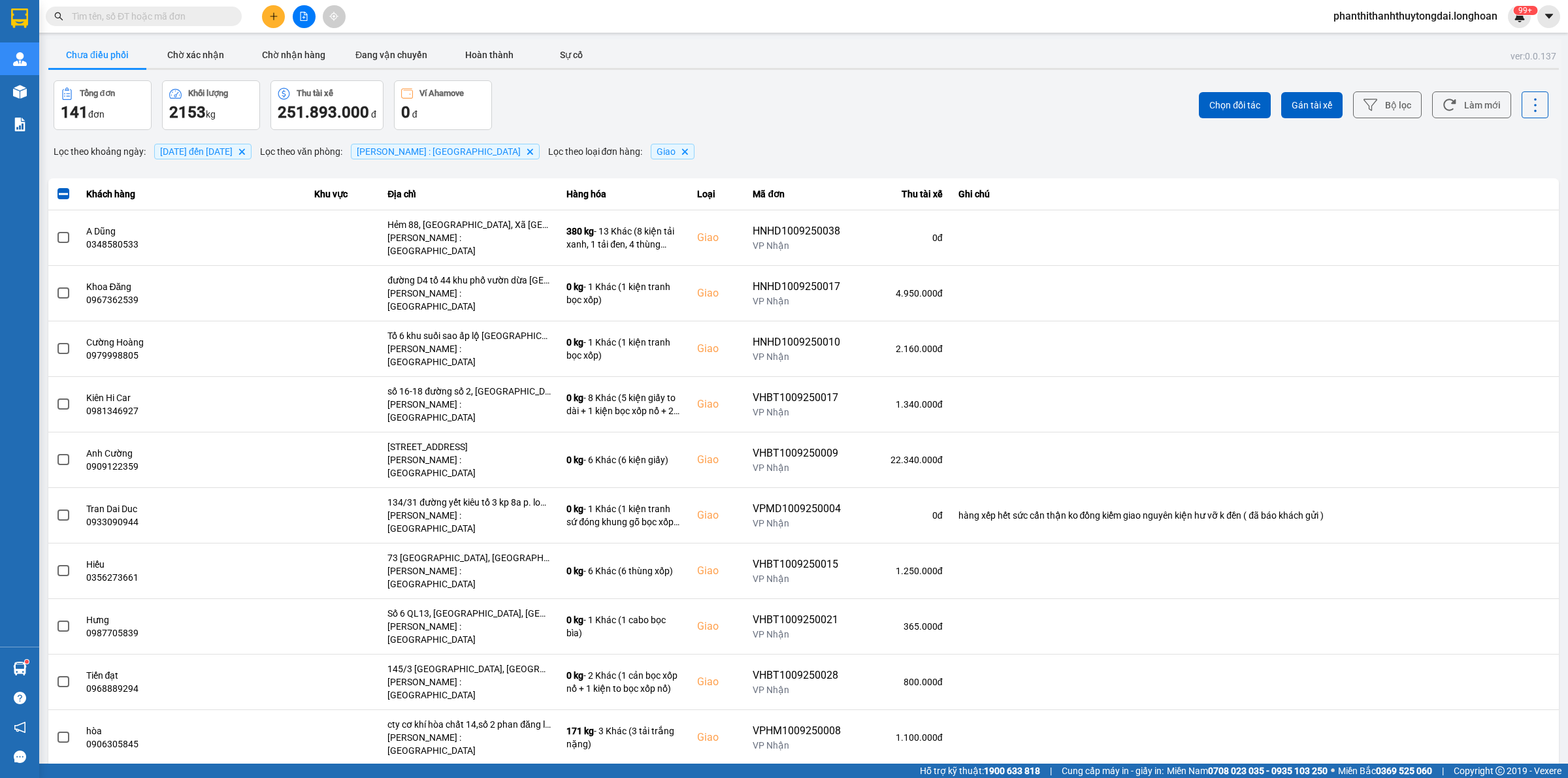
scroll to position [717, 0]
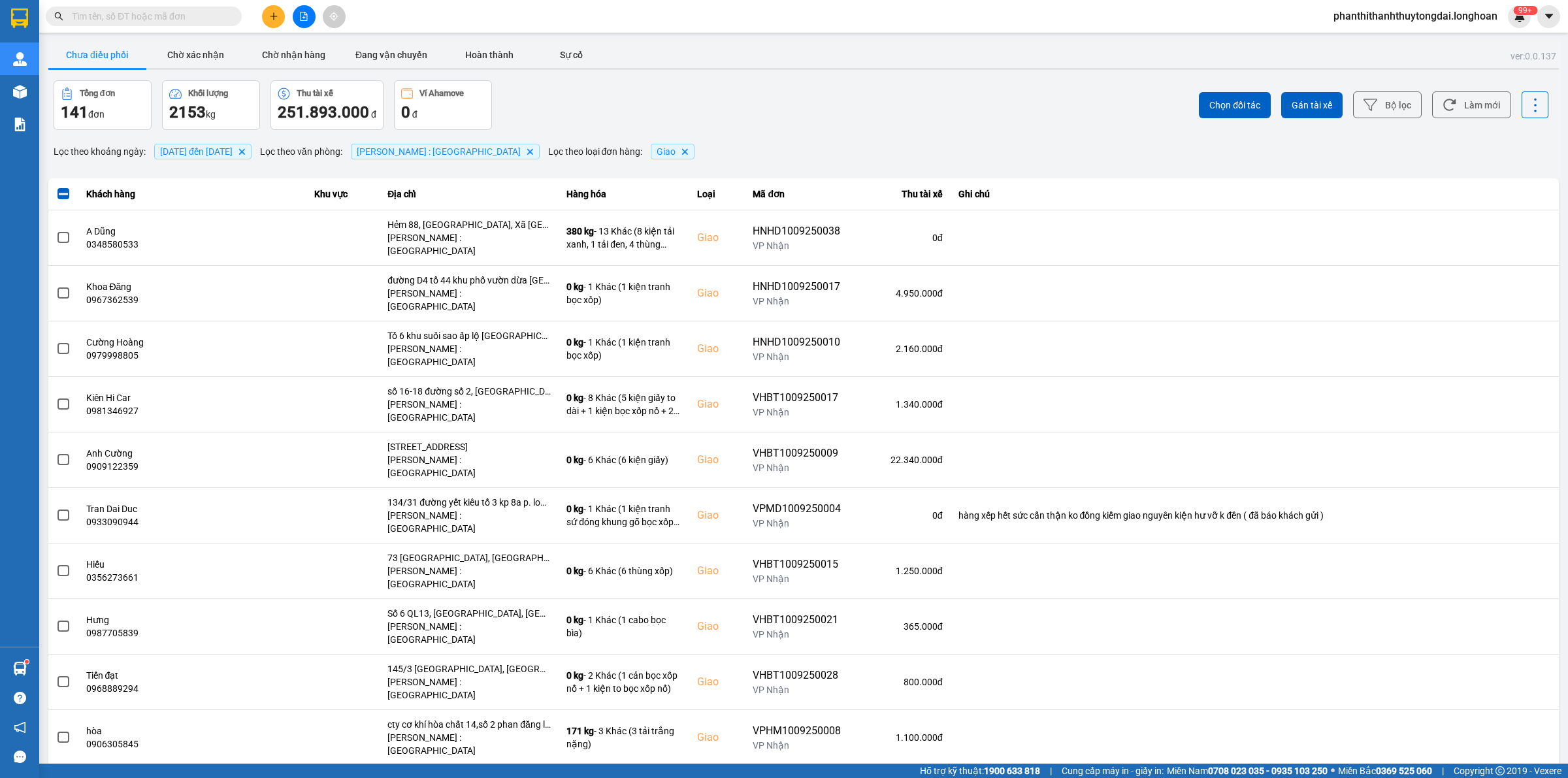
scroll to position [1033, 0]
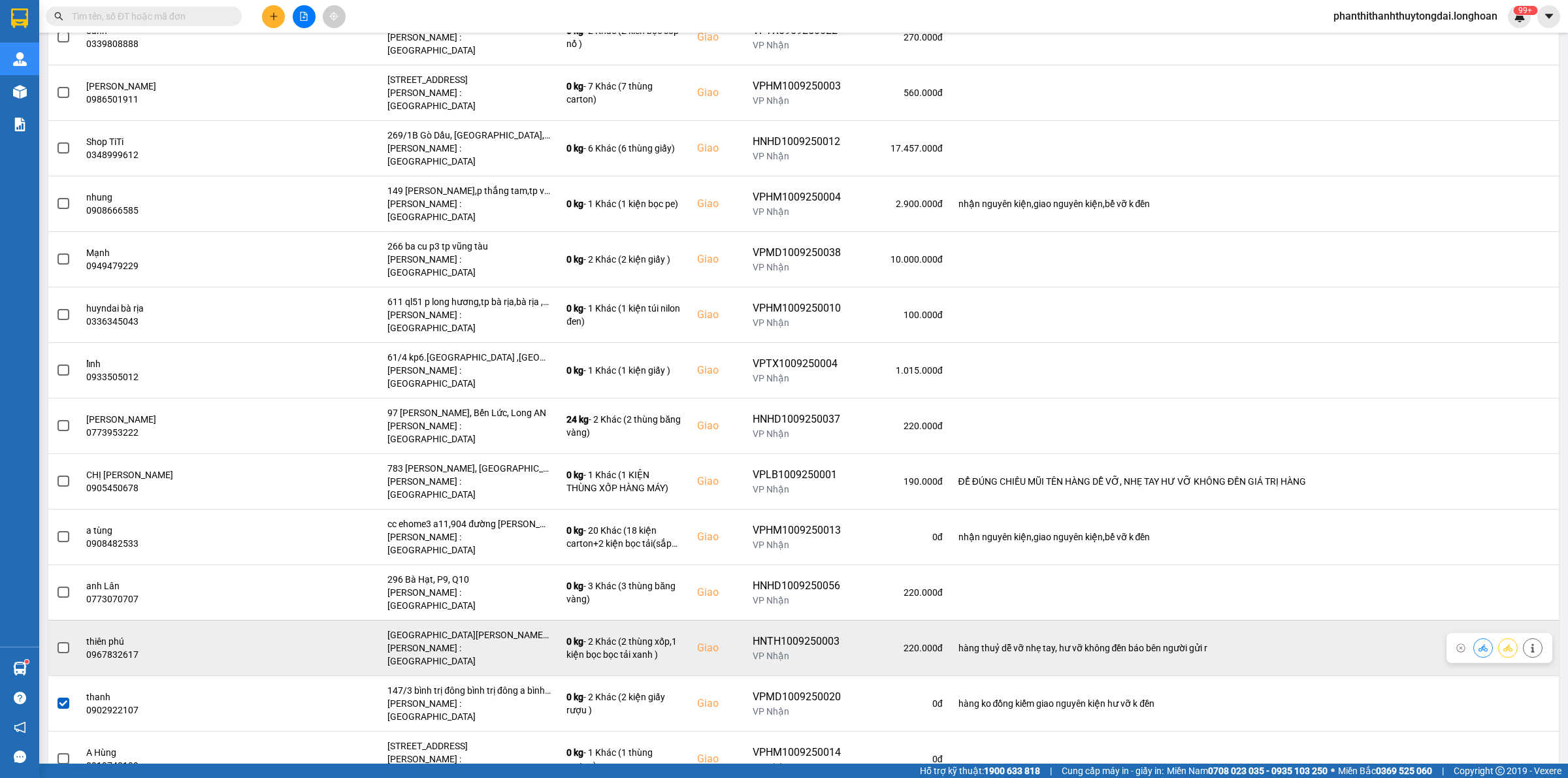
click at [65, 642] on span at bounding box center [64, 648] width 12 height 12
click at [56, 641] on input "checkbox" at bounding box center [56, 641] width 0 height 0
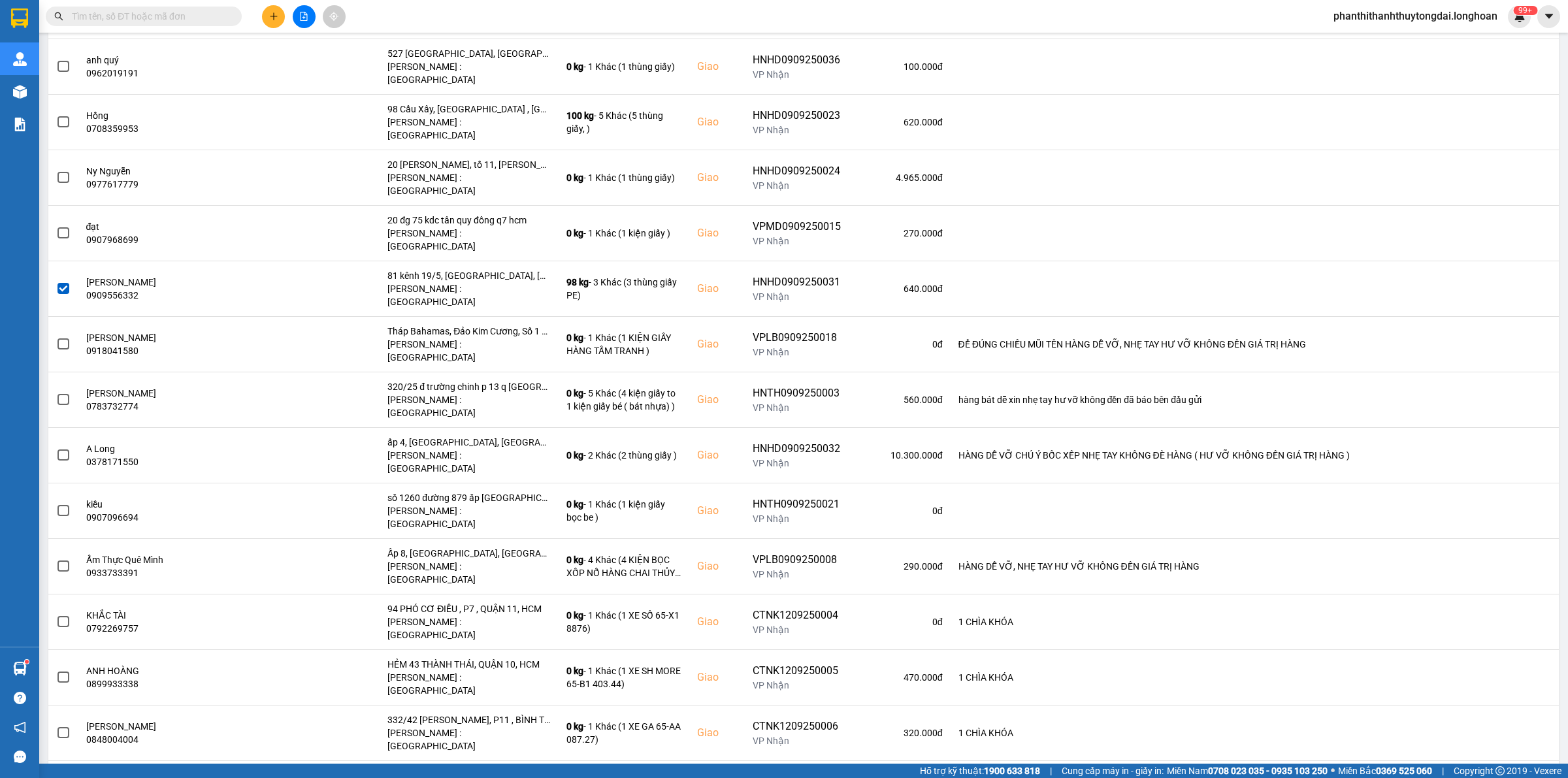
scroll to position [3999, 0]
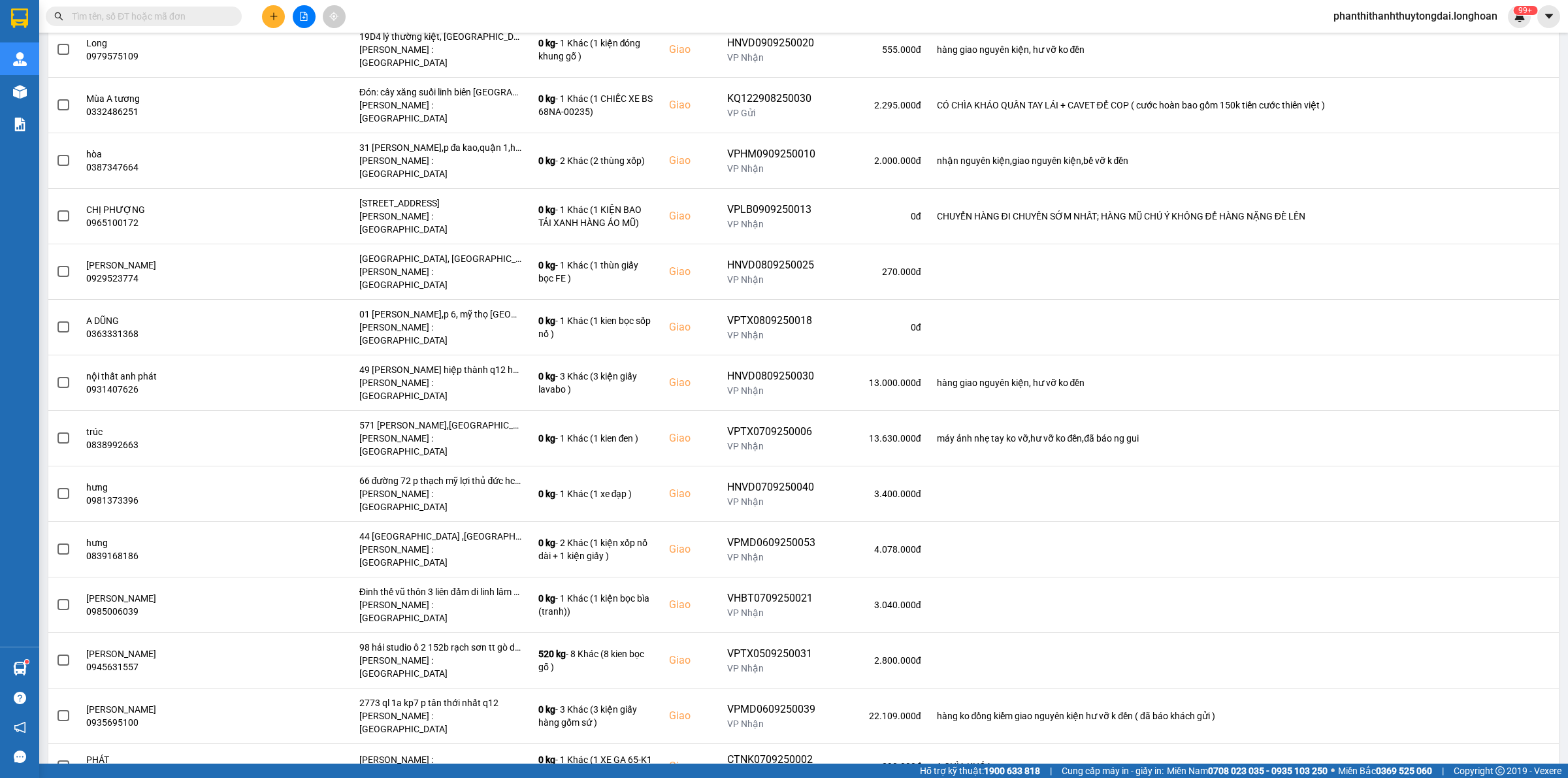
scroll to position [1331, 0]
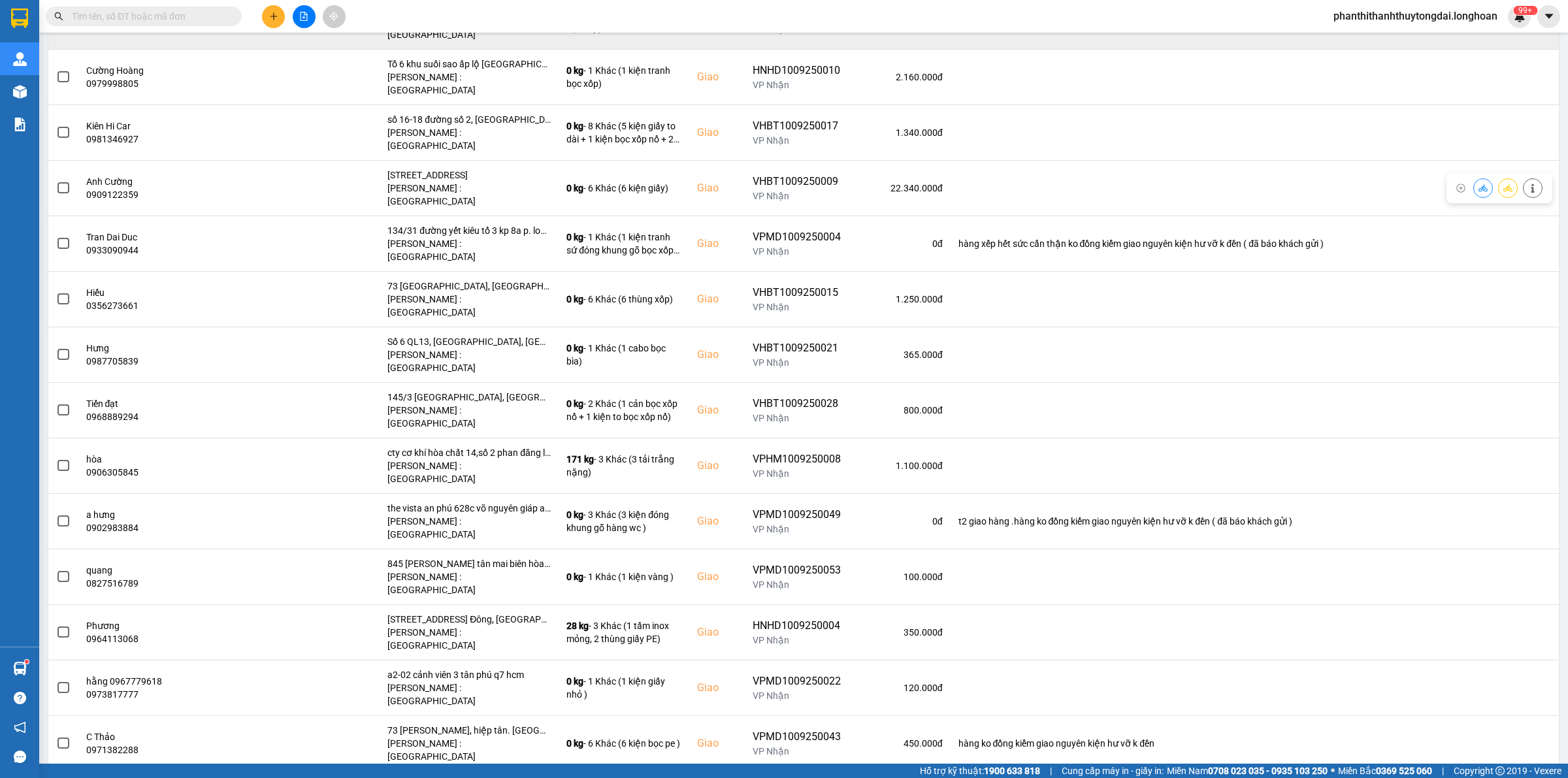
scroll to position [0, 0]
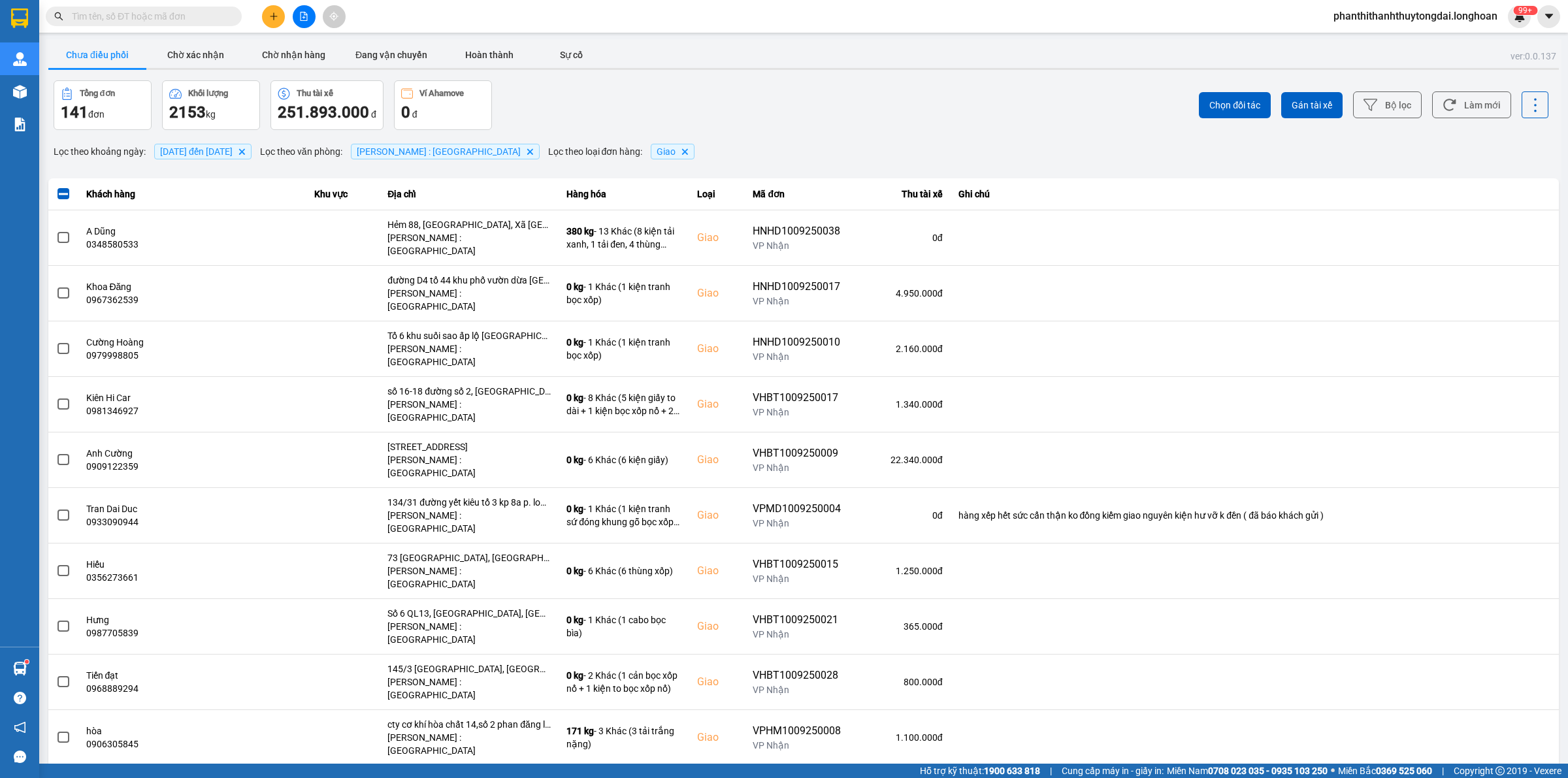
click at [614, 66] on div "Chưa điều phối Chờ xác nhận Chờ nhận hàng Đang vận chuyển Hoàn thành Sự cố" at bounding box center [803, 56] width 1510 height 29
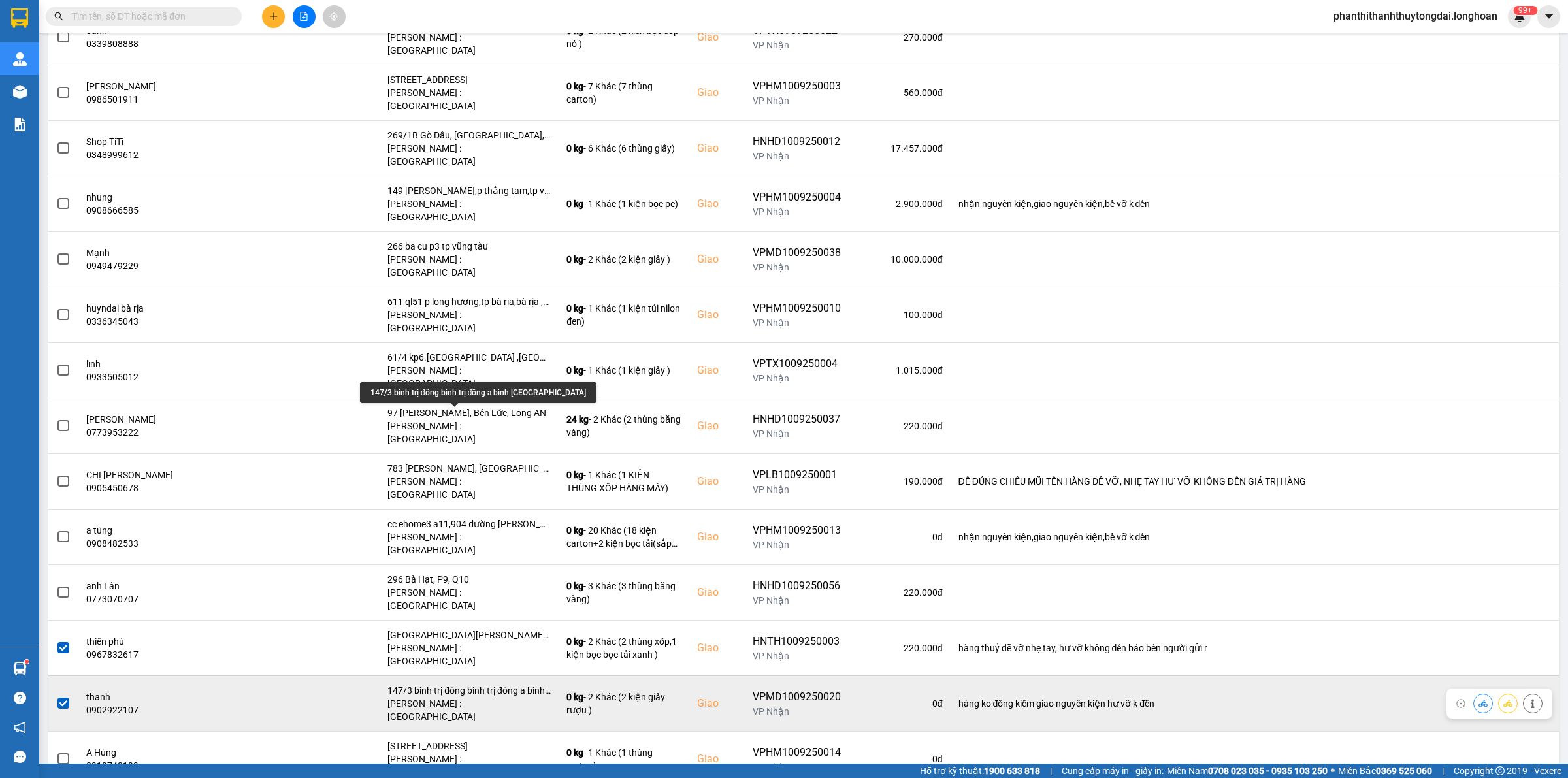
click at [438, 684] on div "147/3 bình trị đông bình trị đông a bình [GEOGRAPHIC_DATA]" at bounding box center [469, 690] width 164 height 13
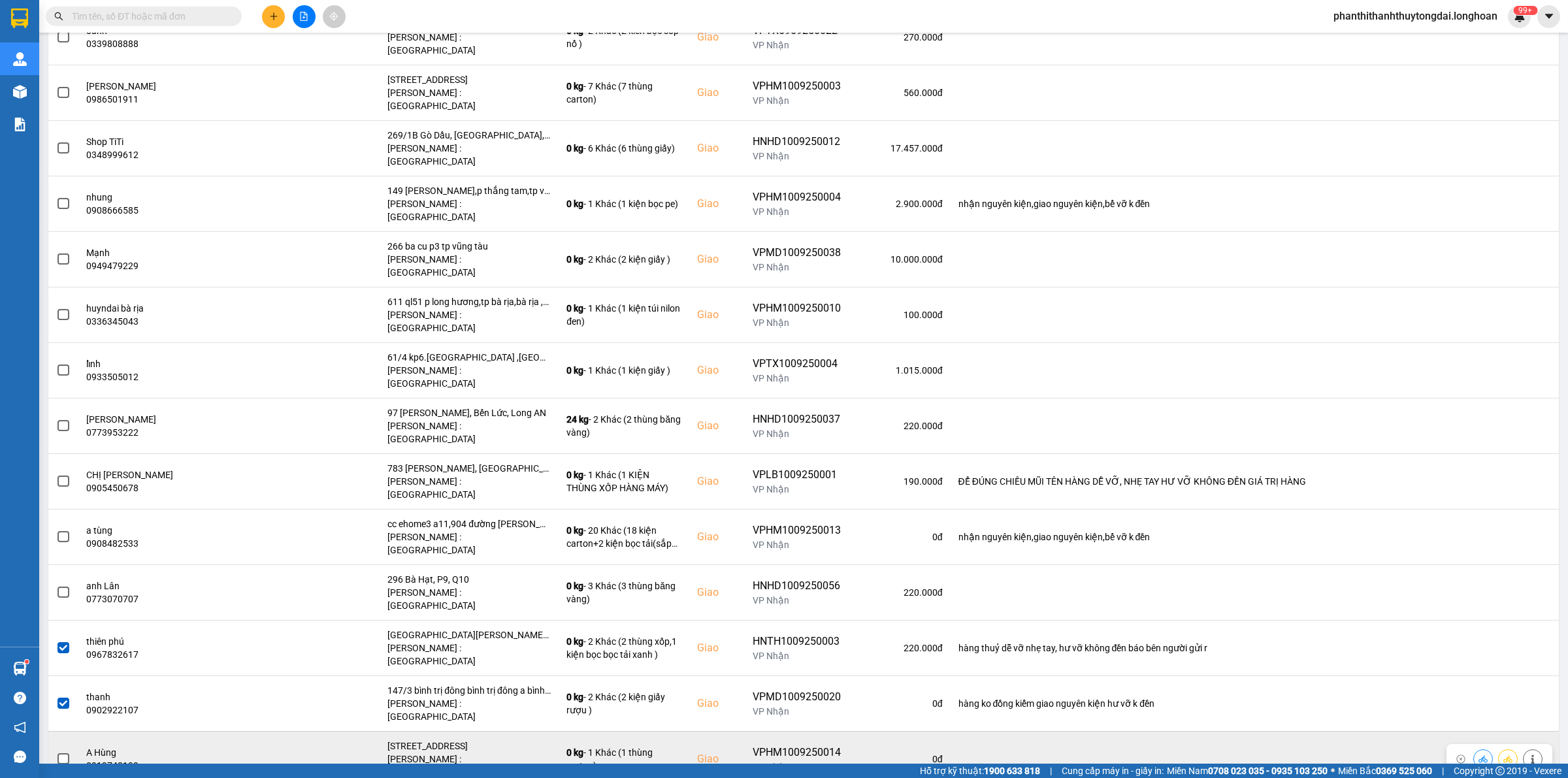
click at [457, 739] on div "[STREET_ADDRESS]" at bounding box center [469, 746] width 164 height 13
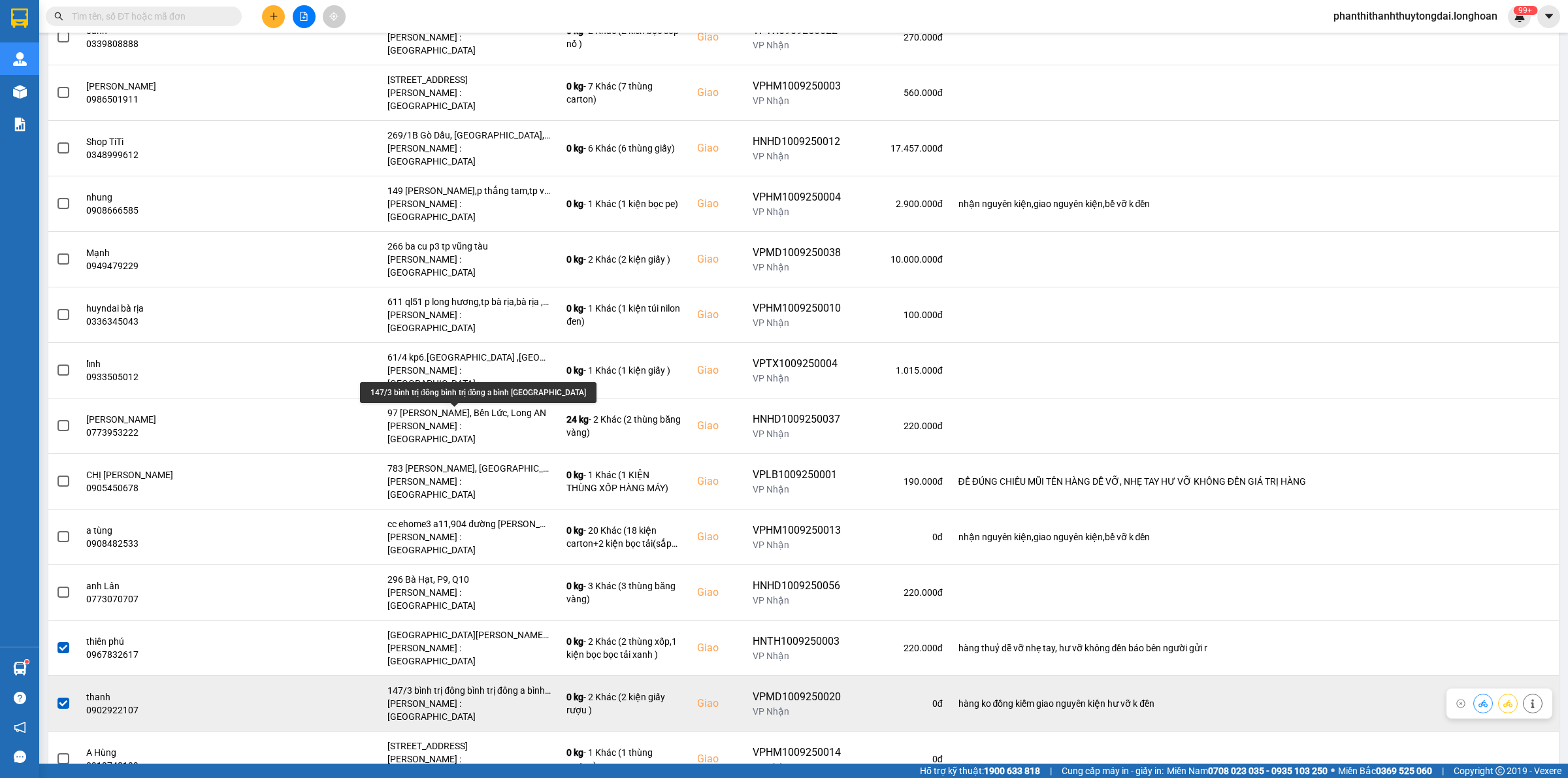
click at [460, 684] on div "147/3 bình trị đông bình trị đông a bình [GEOGRAPHIC_DATA]" at bounding box center [469, 690] width 164 height 13
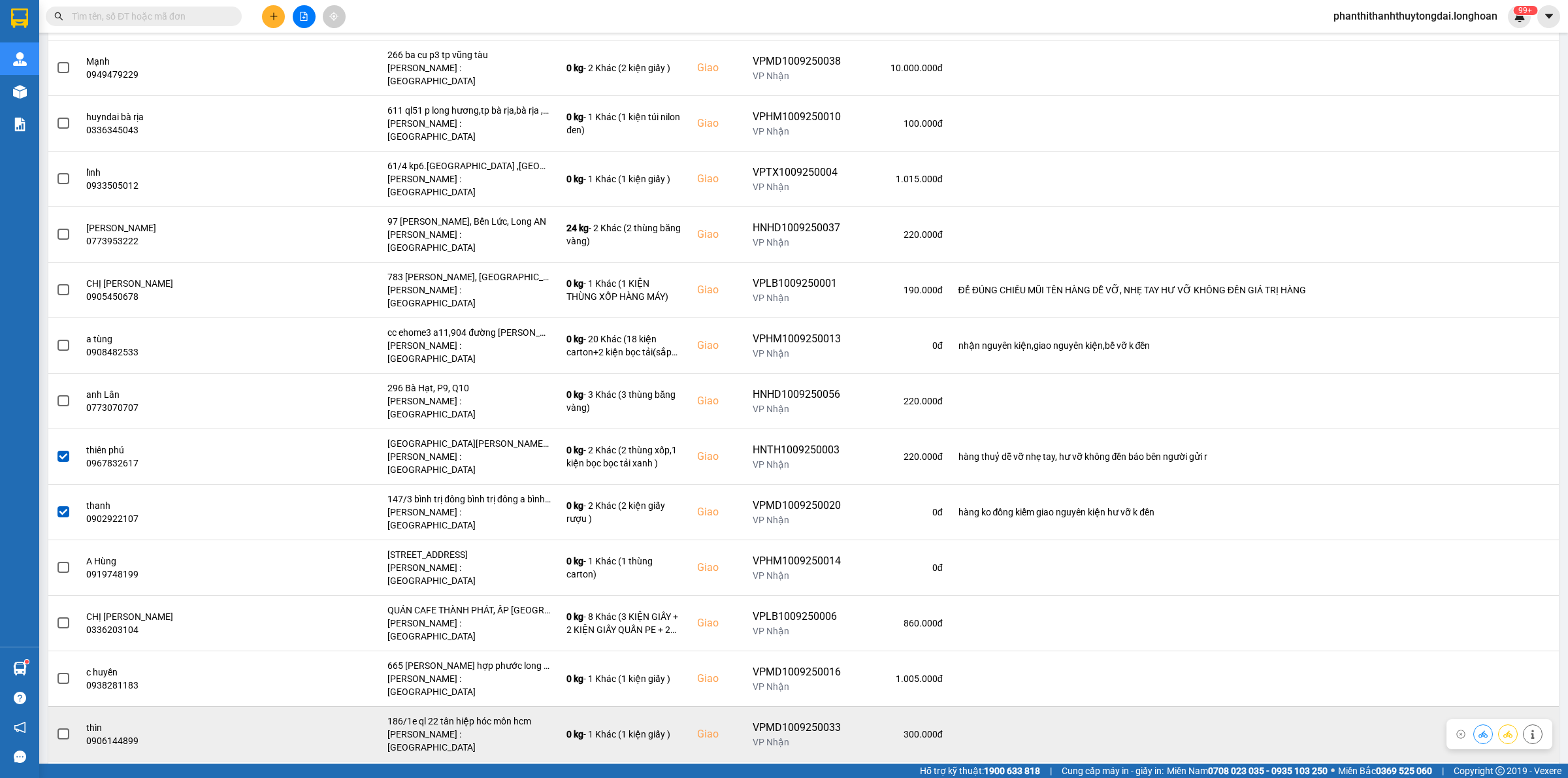
scroll to position [613, 0]
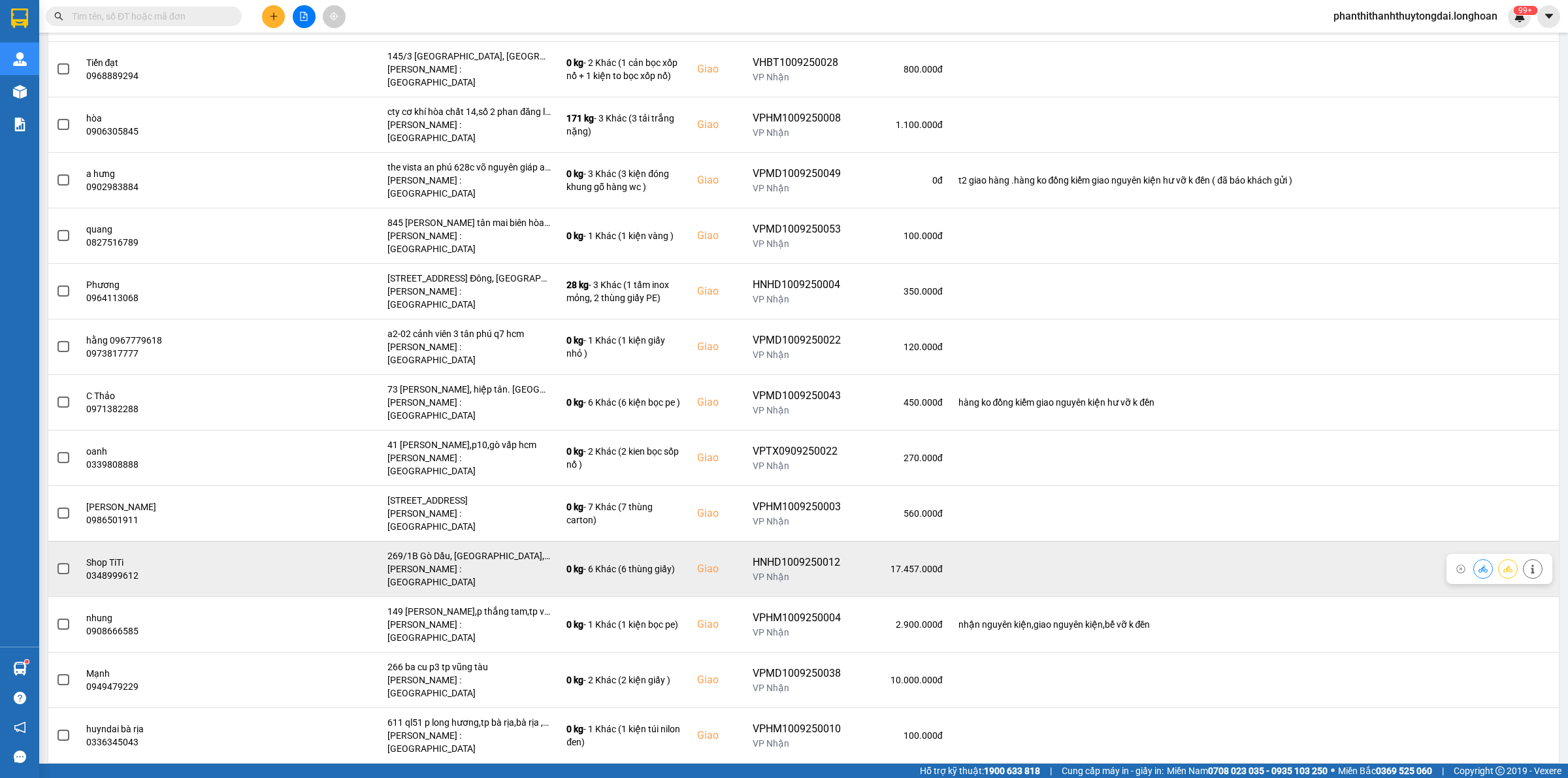
click at [64, 563] on span at bounding box center [64, 569] width 12 height 12
click at [56, 562] on input "checkbox" at bounding box center [56, 562] width 0 height 0
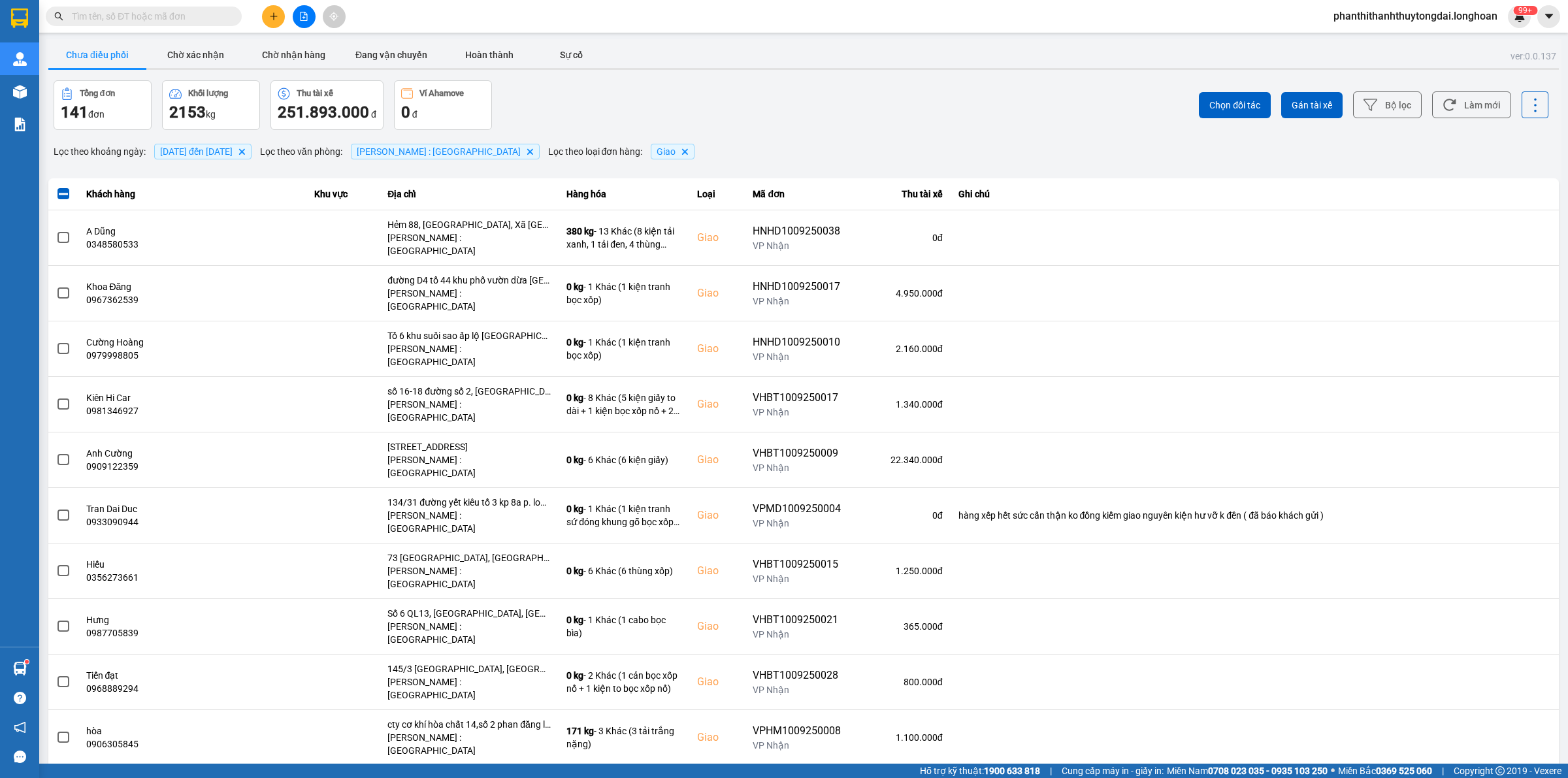
scroll to position [1788, 0]
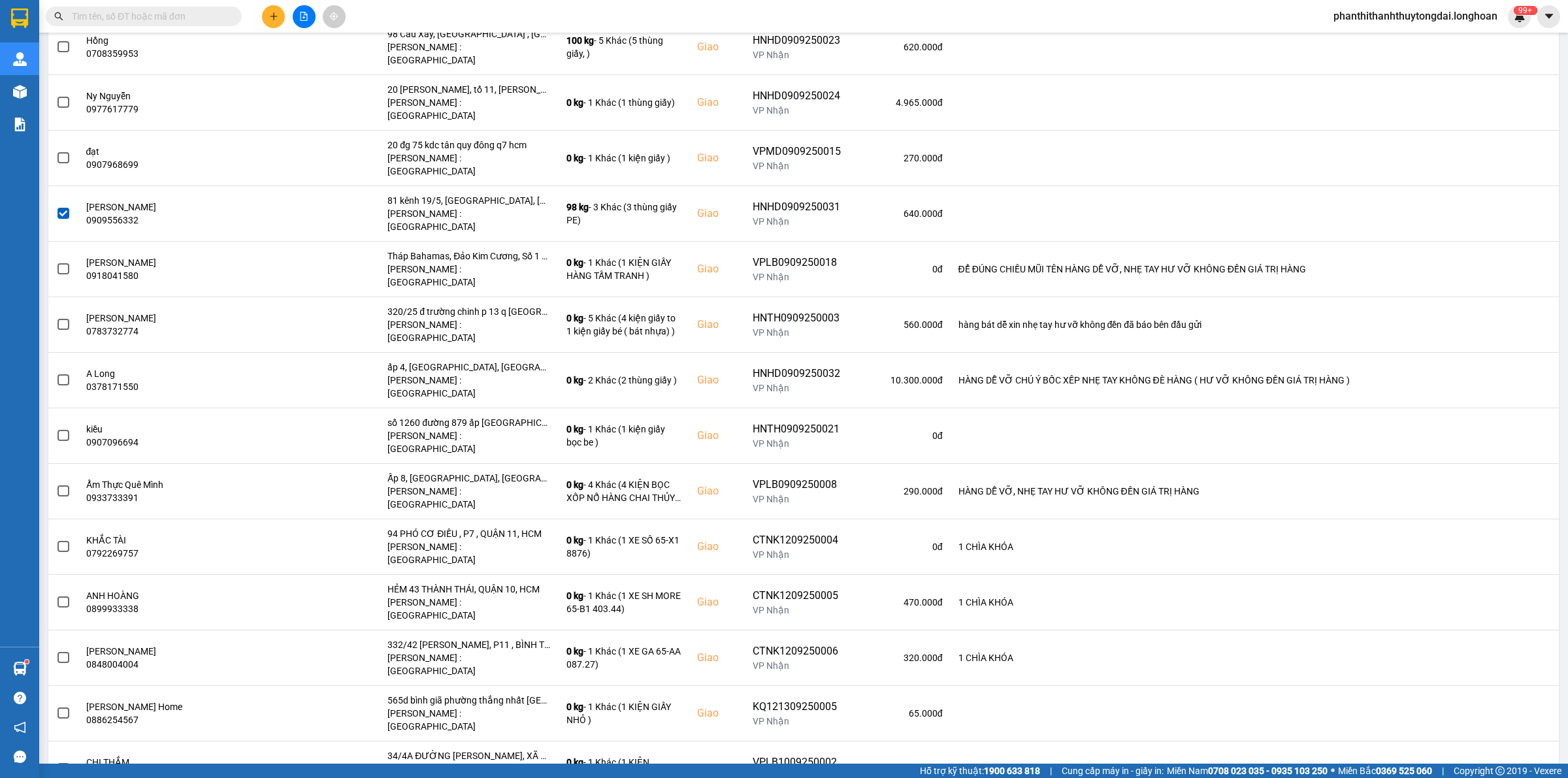
scroll to position [3999, 0]
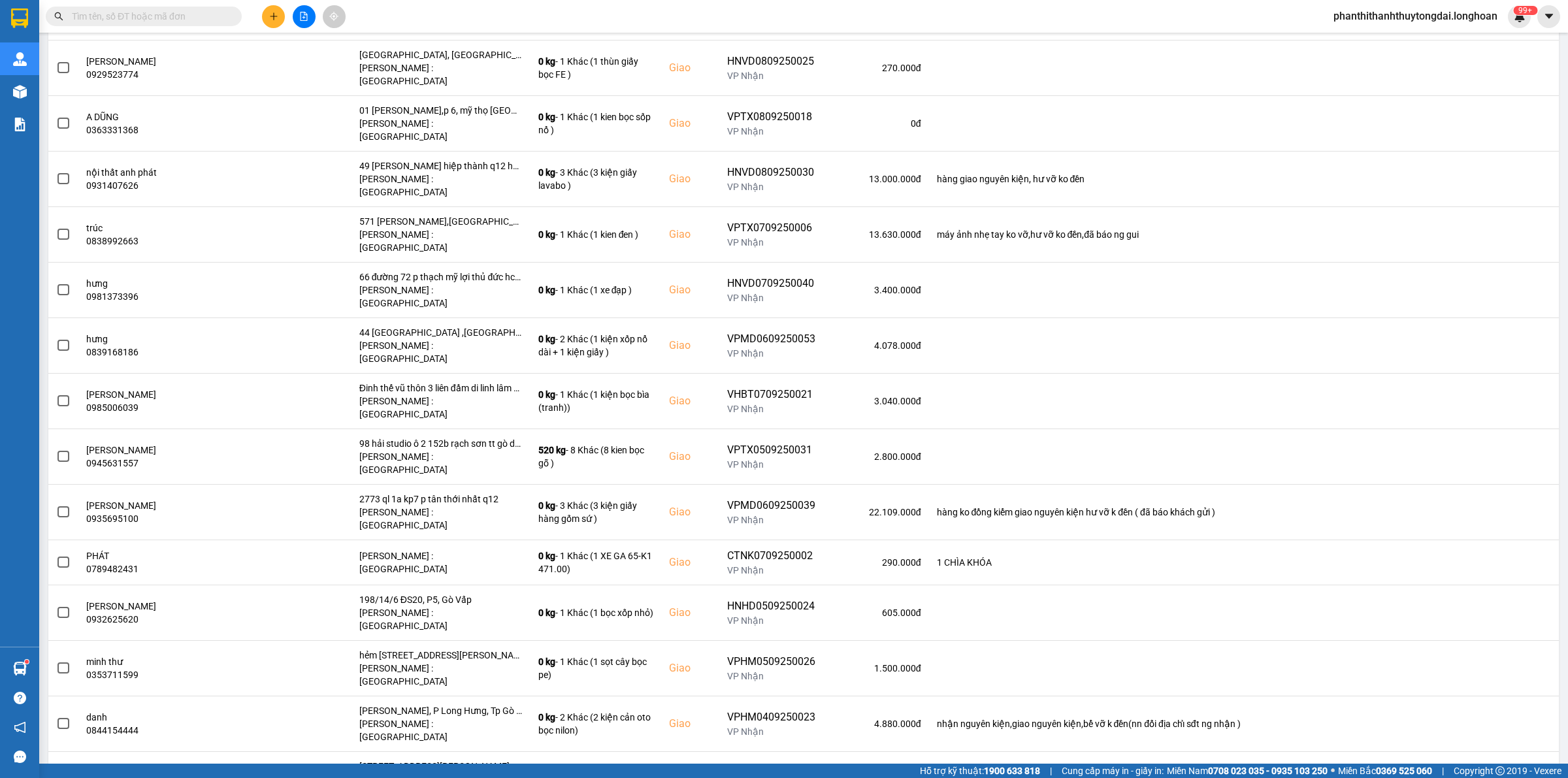
scroll to position [1376, 0]
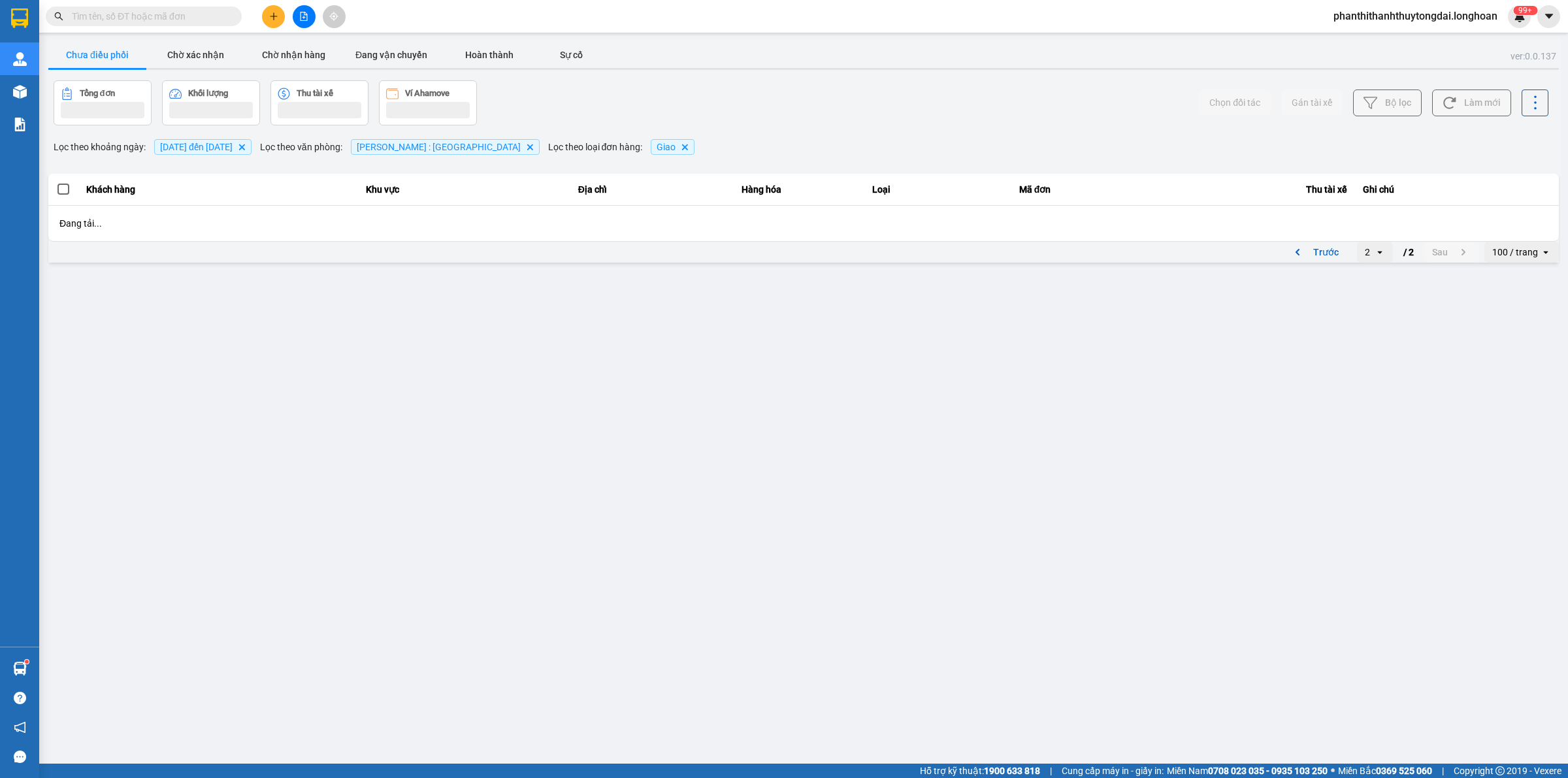
scroll to position [0, 0]
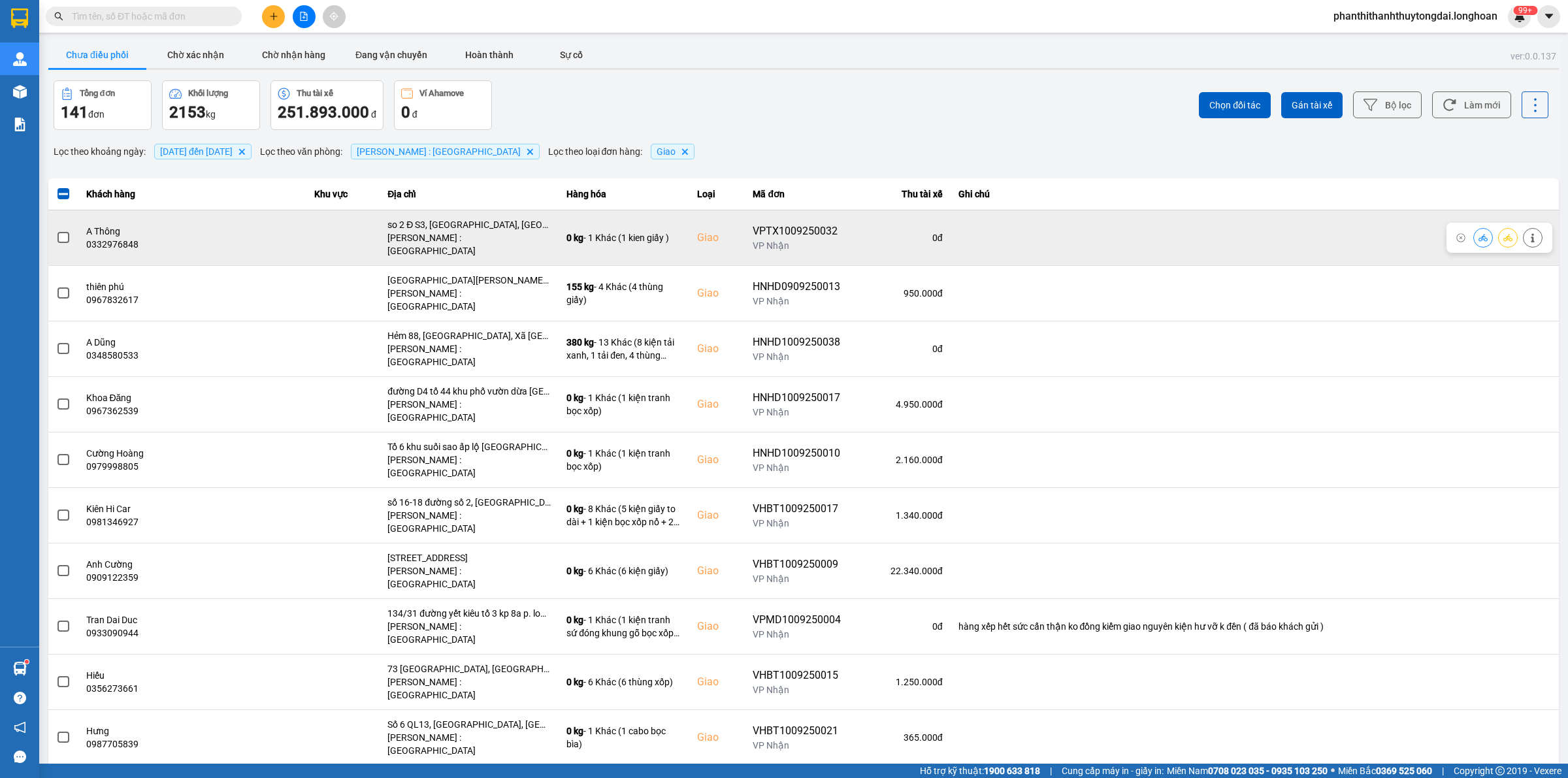
click at [61, 232] on span at bounding box center [64, 237] width 12 height 12
click at [56, 231] on input "checkbox" at bounding box center [56, 231] width 0 height 0
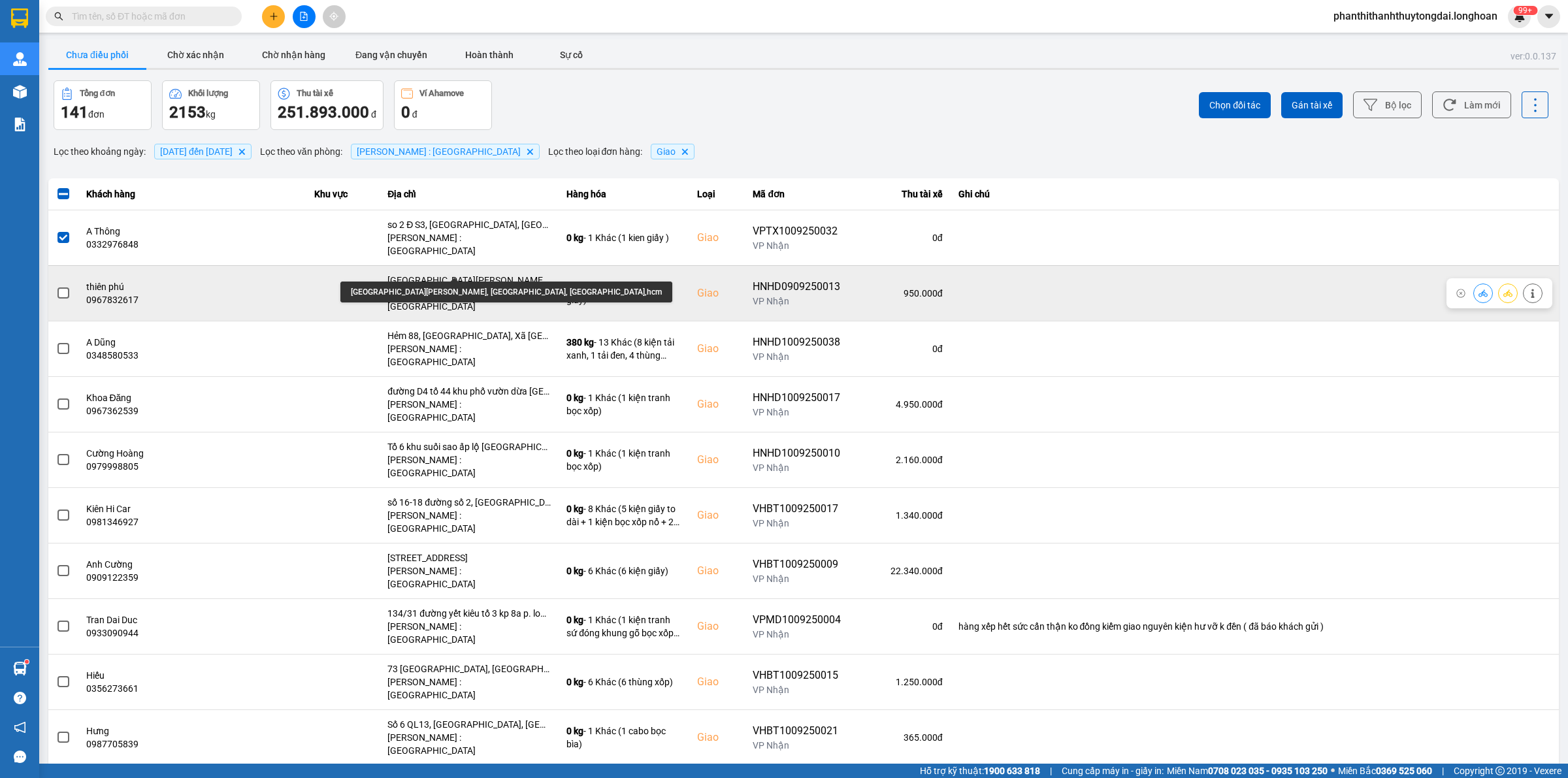
scroll to position [568, 0]
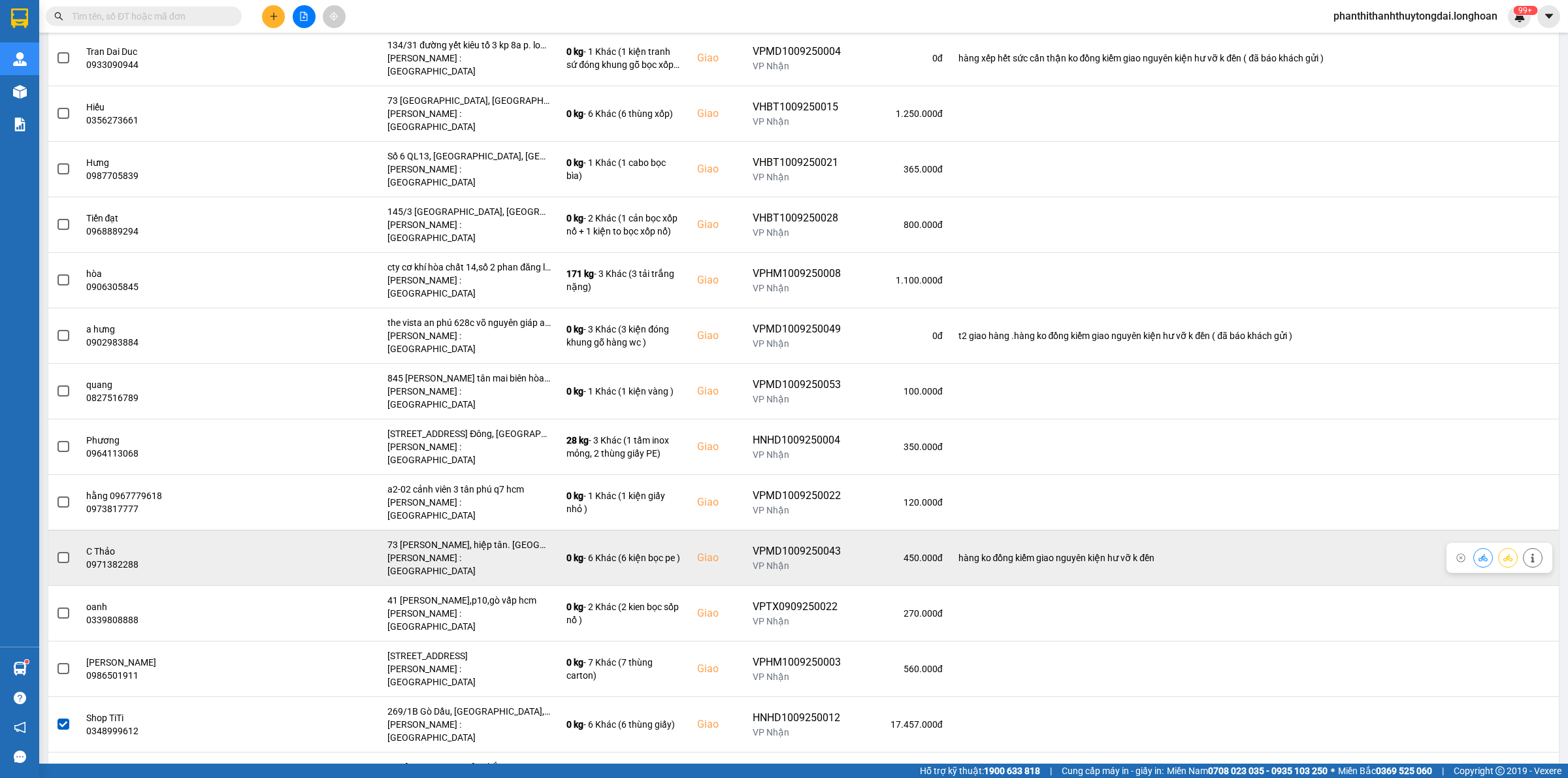
click at [63, 552] on span at bounding box center [64, 557] width 12 height 12
click at [56, 551] on input "checkbox" at bounding box center [56, 551] width 0 height 0
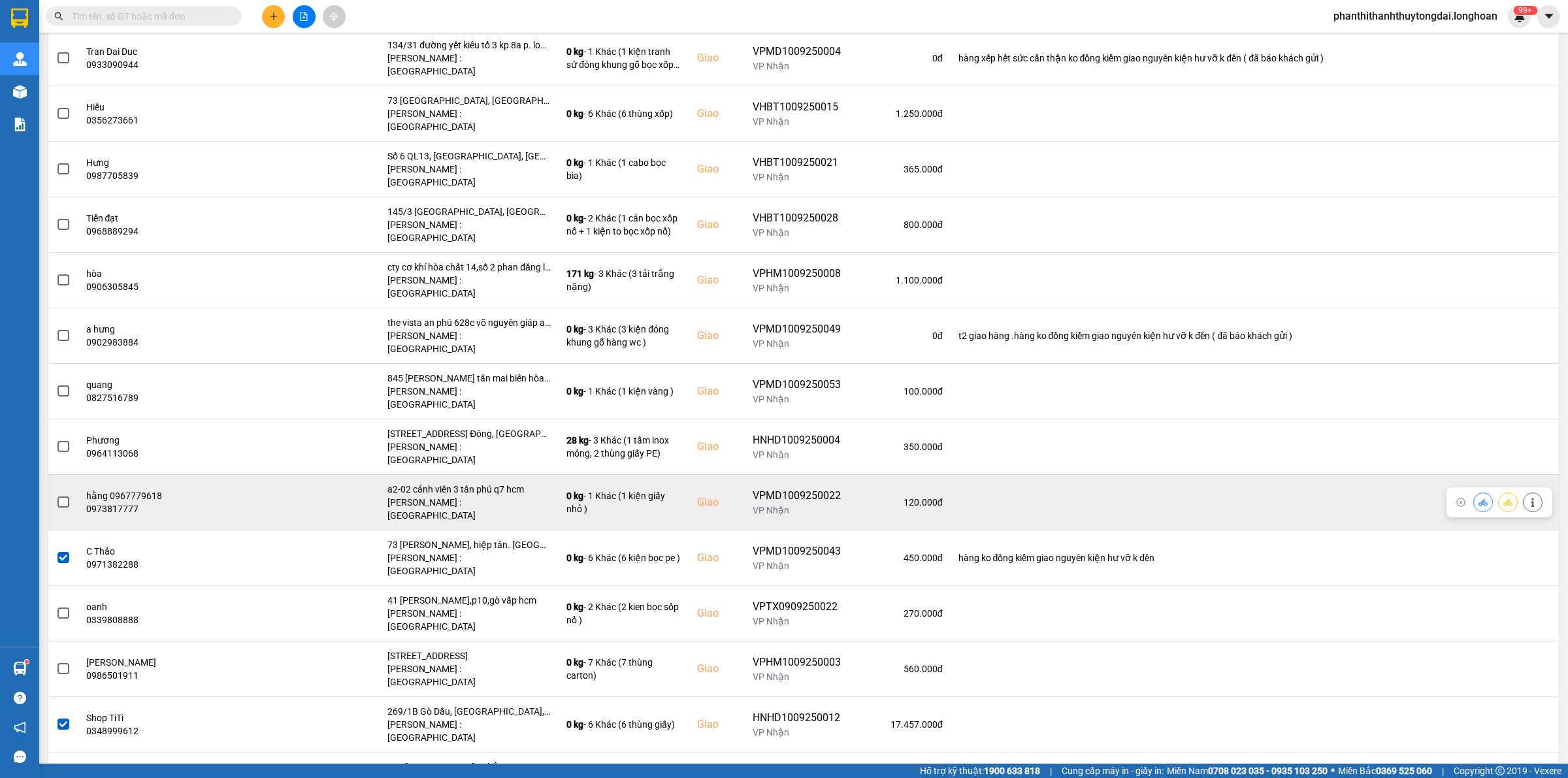
scroll to position [2571, 0]
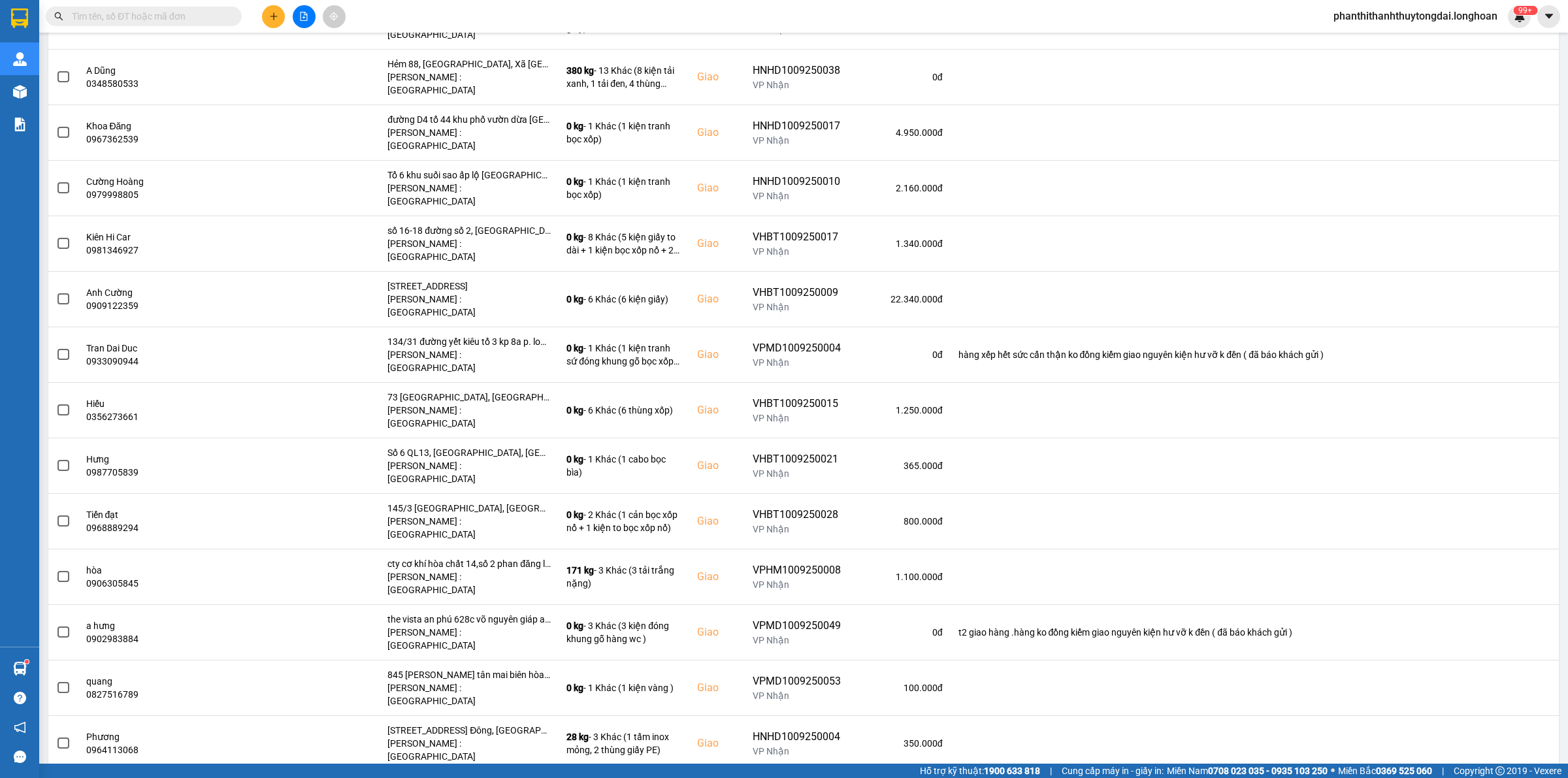
scroll to position [0, 0]
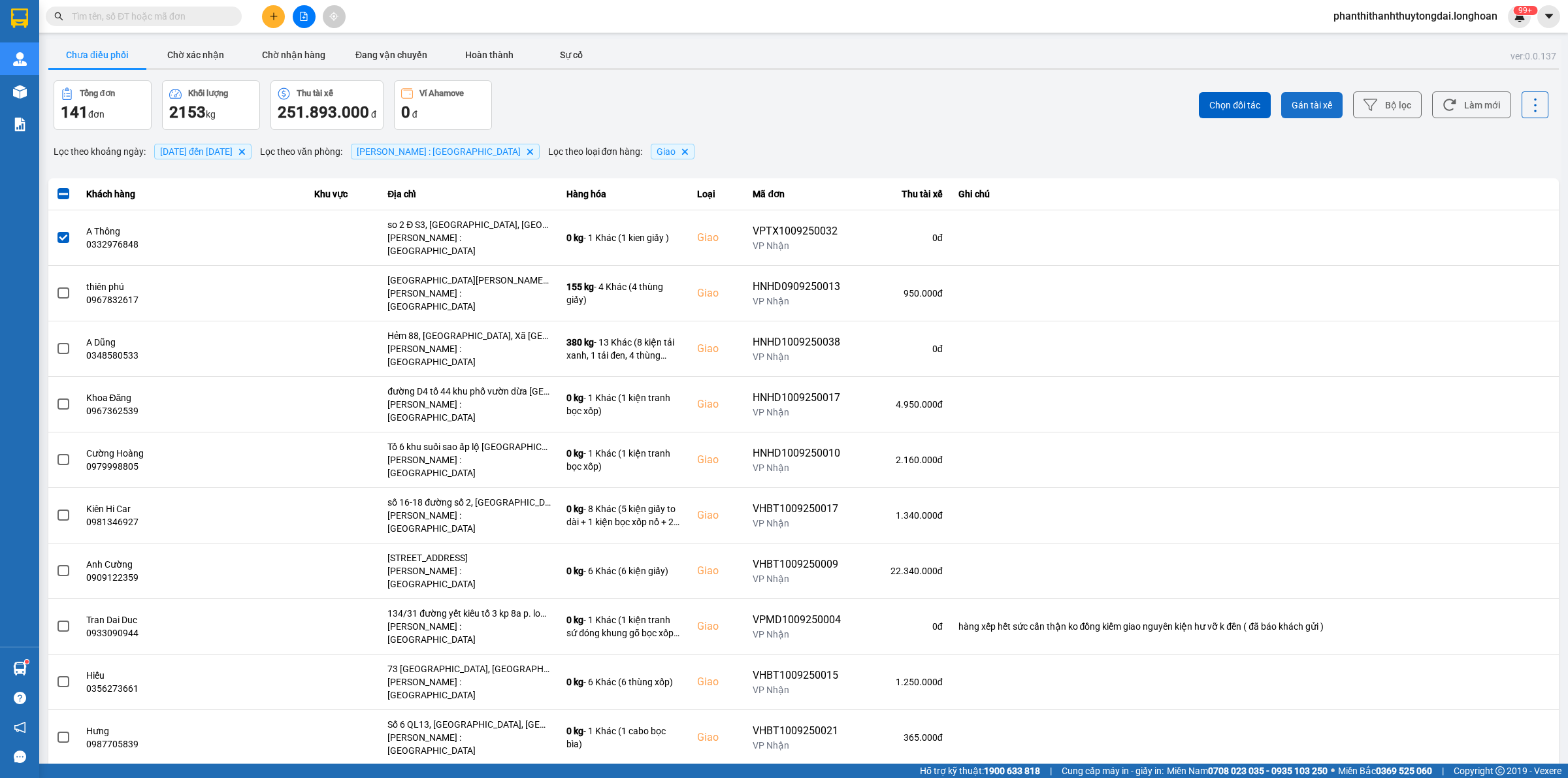
click at [1300, 104] on span "Gán tài xế" at bounding box center [1312, 105] width 40 height 13
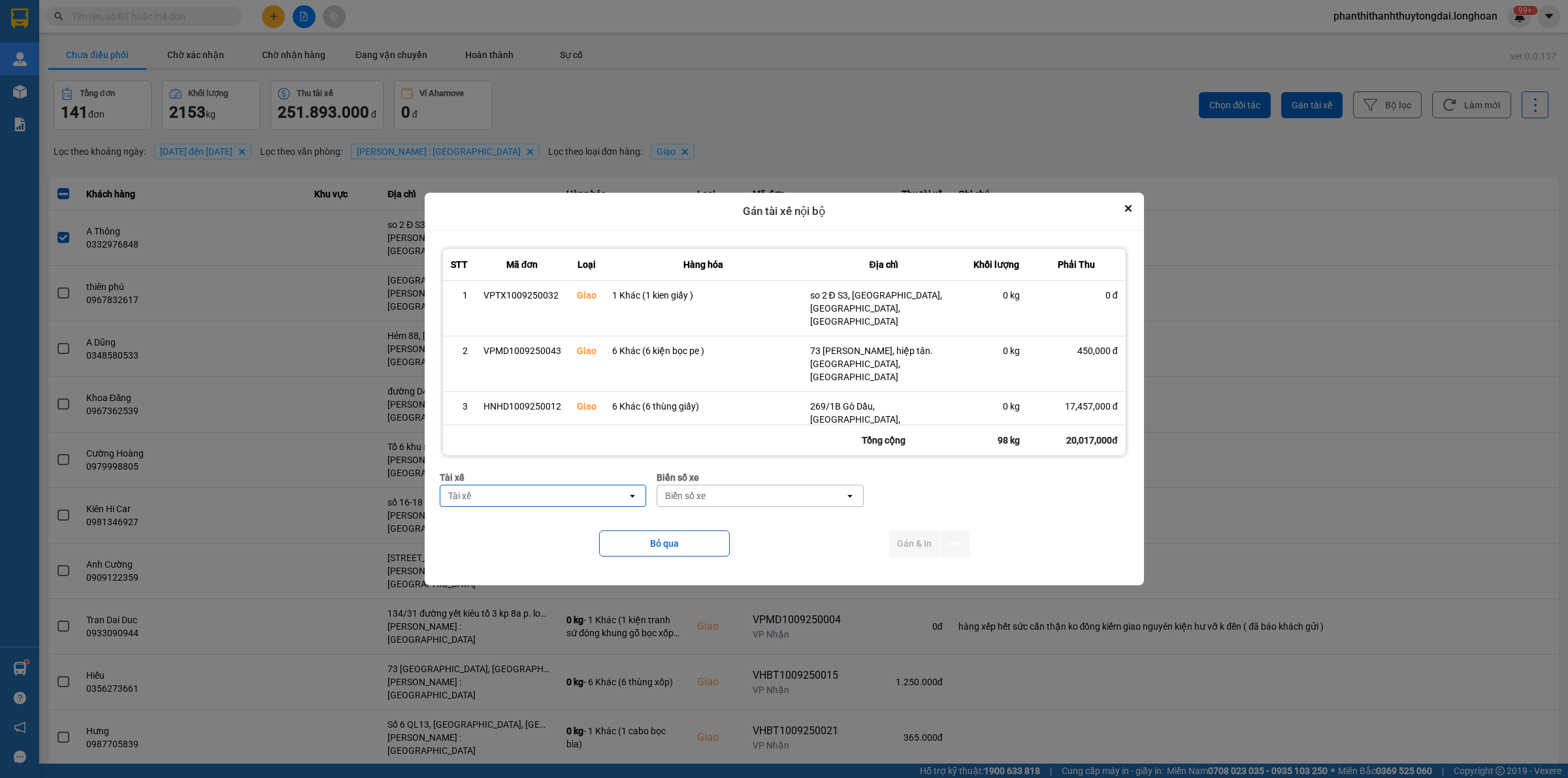
scroll to position [114, 0]
click at [498, 495] on div "Tài xế" at bounding box center [534, 495] width 188 height 21
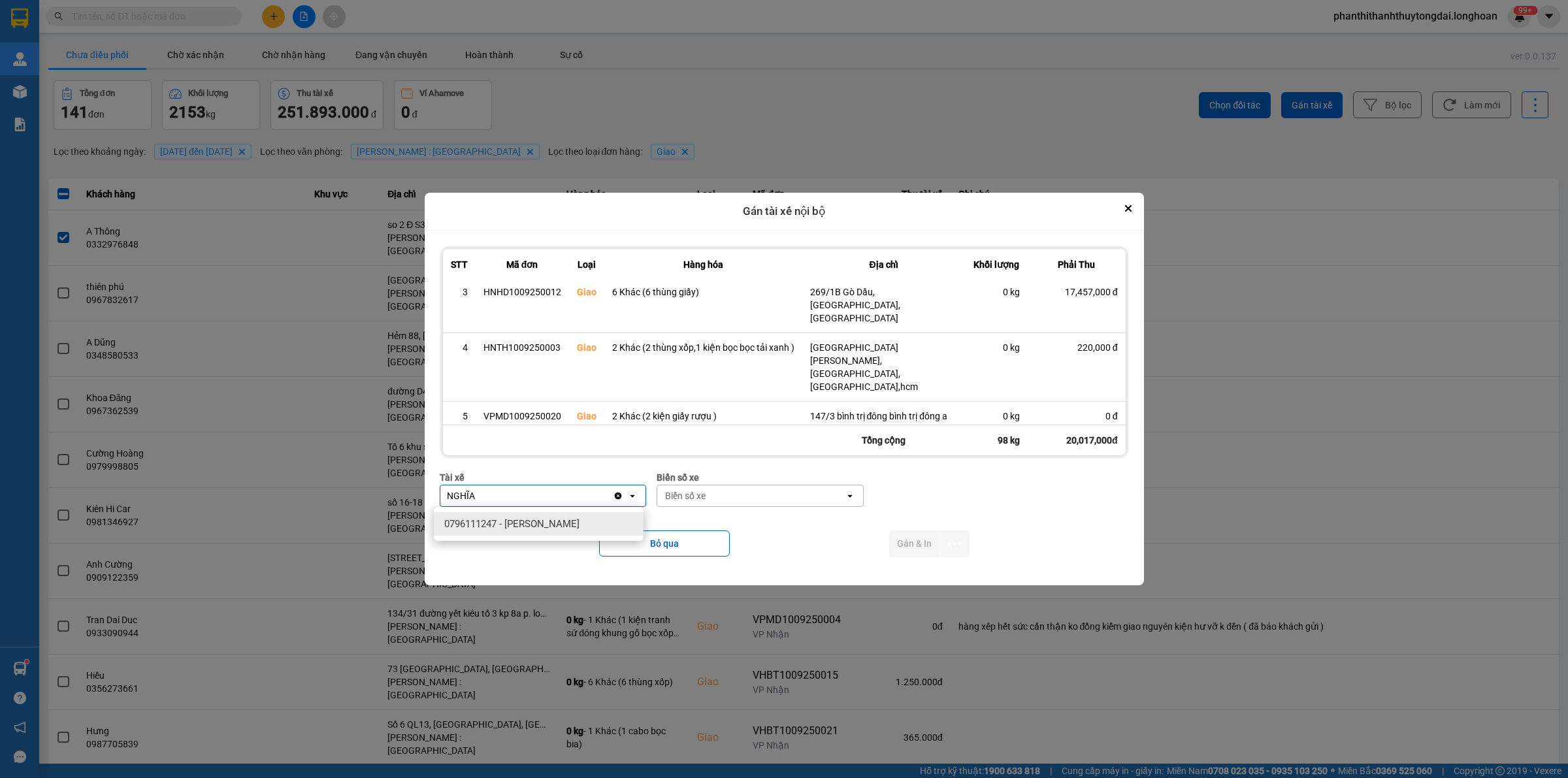
type input "NGHĨA"
click at [538, 527] on span "0796111247 - [PERSON_NAME]" at bounding box center [511, 524] width 135 height 13
click at [742, 498] on div "Biển số xe" at bounding box center [750, 495] width 188 height 21
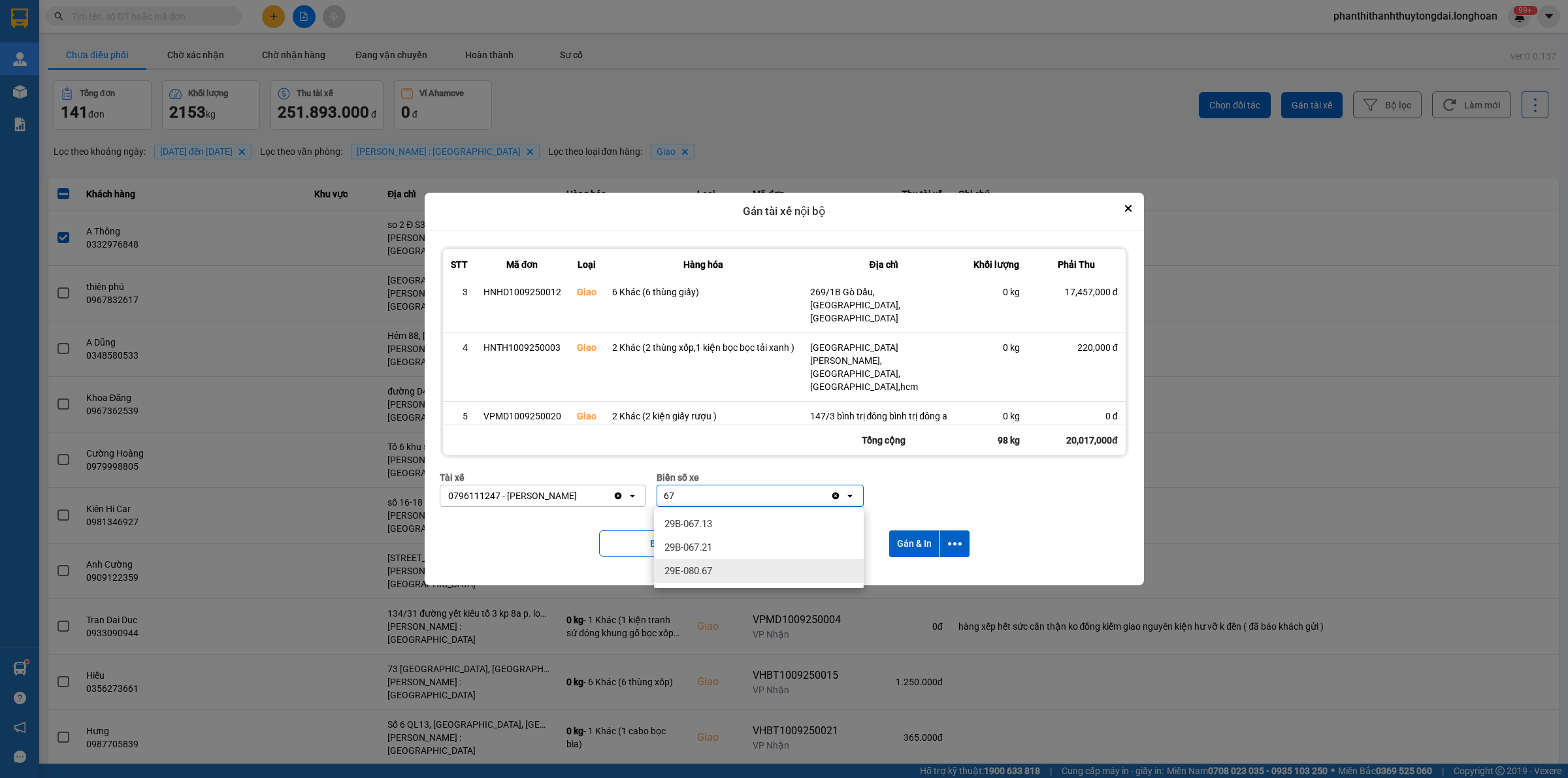
type input "67"
click at [718, 570] on div "29E-080.67" at bounding box center [758, 571] width 210 height 23
click at [959, 540] on icon "dialog" at bounding box center [954, 544] width 14 height 14
click at [891, 579] on span "Chỉ gán tài" at bounding box center [904, 579] width 43 height 13
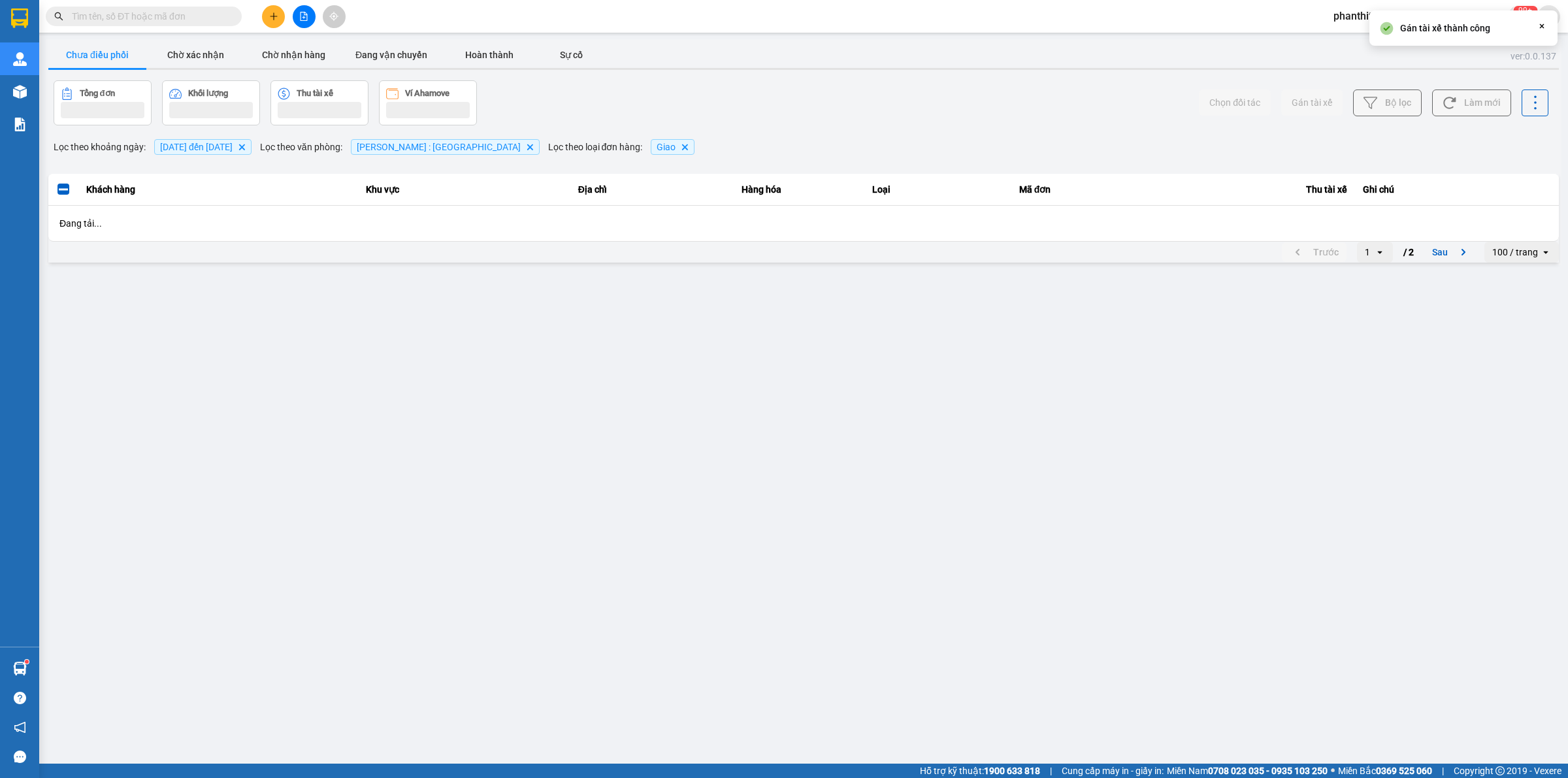
scroll to position [0, 0]
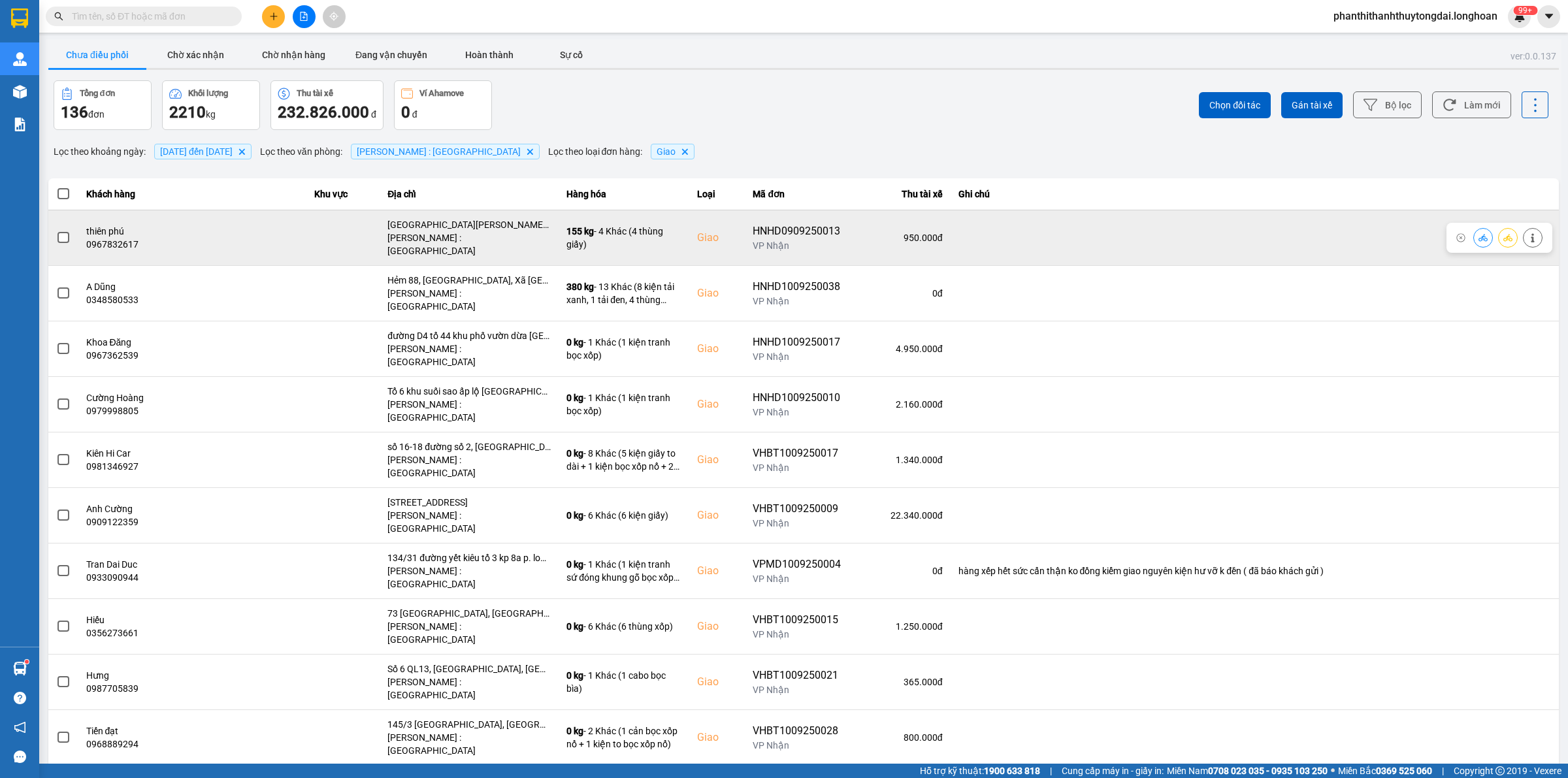
click at [59, 233] on span at bounding box center [64, 237] width 12 height 12
click at [56, 231] on input "checkbox" at bounding box center [56, 231] width 0 height 0
drag, startPoint x: 1494, startPoint y: 232, endPoint x: 1485, endPoint y: 234, distance: 9.2
click at [1503, 234] on icon at bounding box center [1507, 237] width 9 height 7
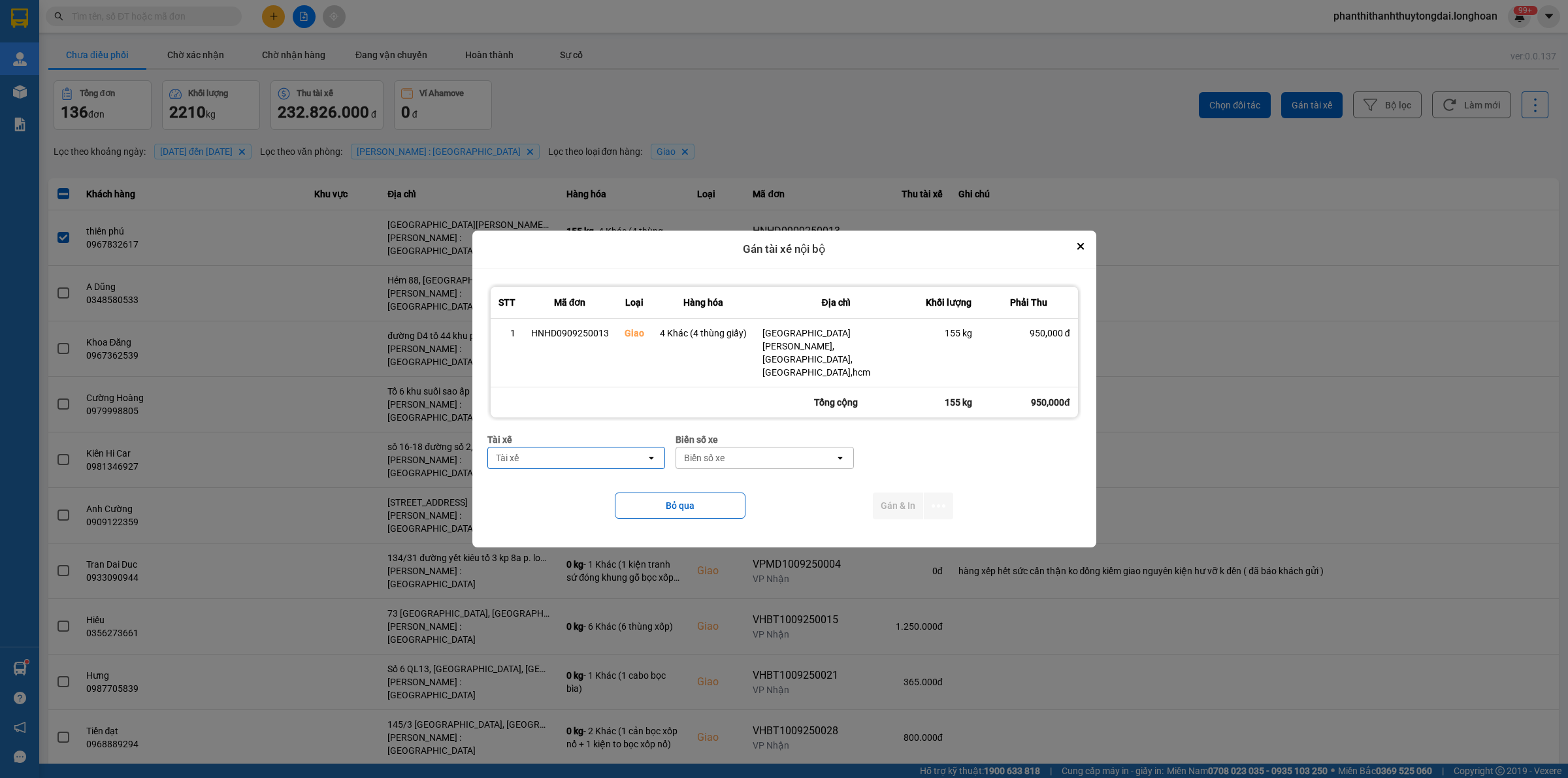
click at [585, 447] on div "Tài xế" at bounding box center [567, 457] width 159 height 21
type input "NGHĨA"
click at [593, 466] on span "0796111247 - [PERSON_NAME]" at bounding box center [566, 473] width 135 height 13
click at [707, 451] on div "Biển số xe" at bounding box center [704, 458] width 40 height 13
type input "67"
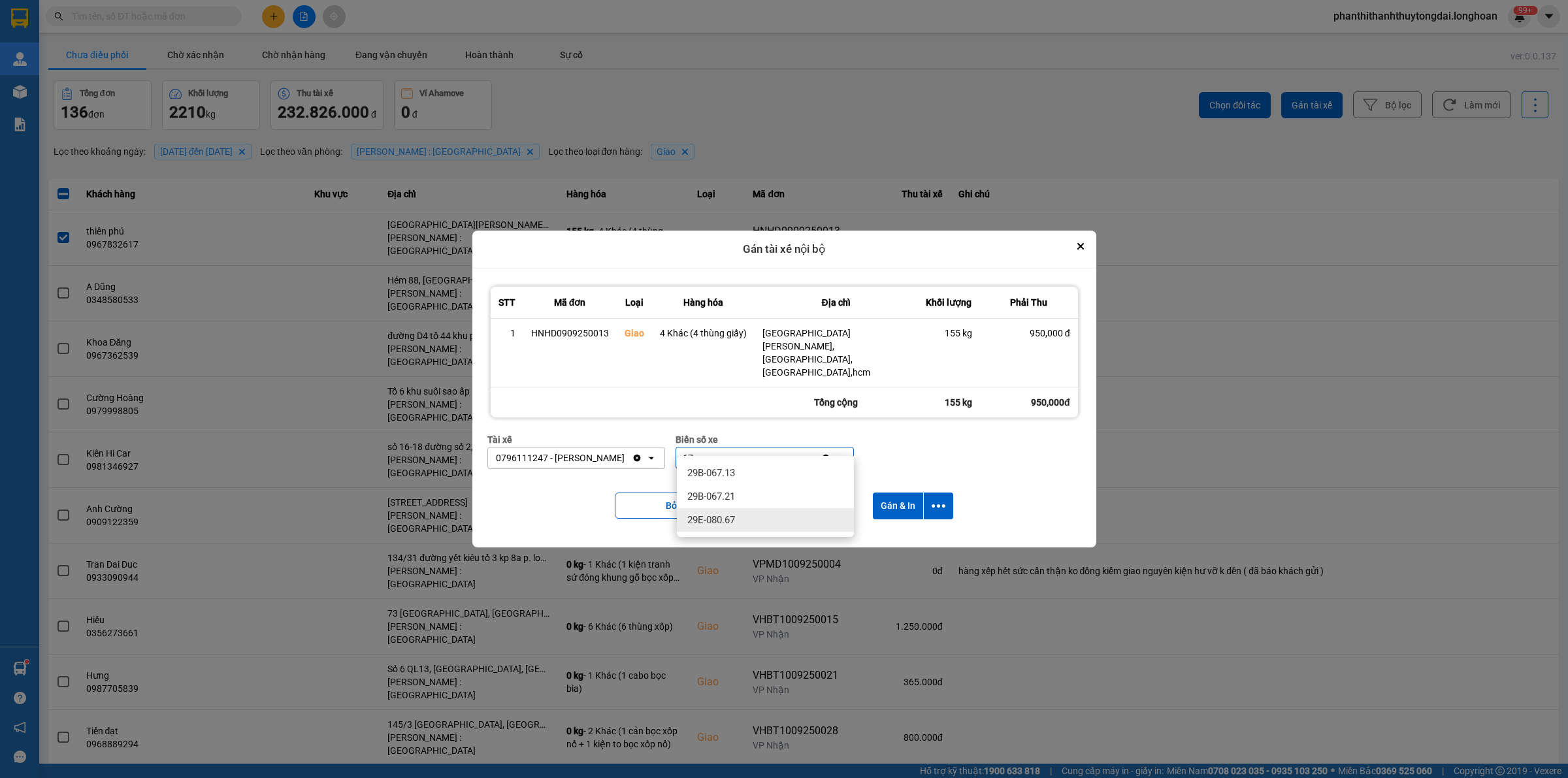
click at [751, 520] on div "29E-080.67" at bounding box center [765, 520] width 177 height 23
drag, startPoint x: 939, startPoint y: 492, endPoint x: 888, endPoint y: 557, distance: 82.6
click at [940, 499] on icon "dialog" at bounding box center [938, 506] width 14 height 14
click at [875, 530] on span "Chỉ gán tài" at bounding box center [886, 528] width 43 height 13
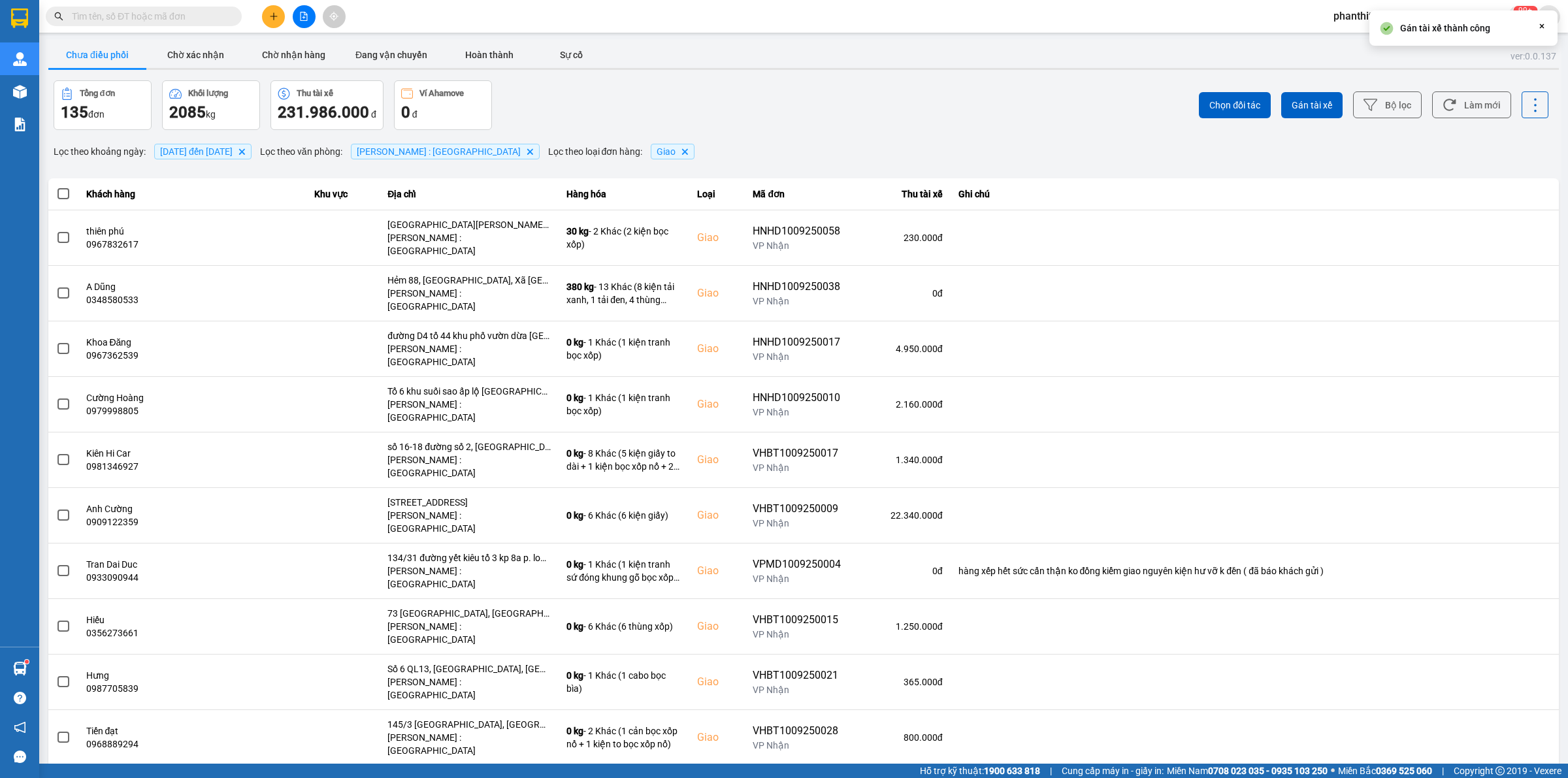
click at [140, 15] on input "text" at bounding box center [148, 17] width 154 height 15
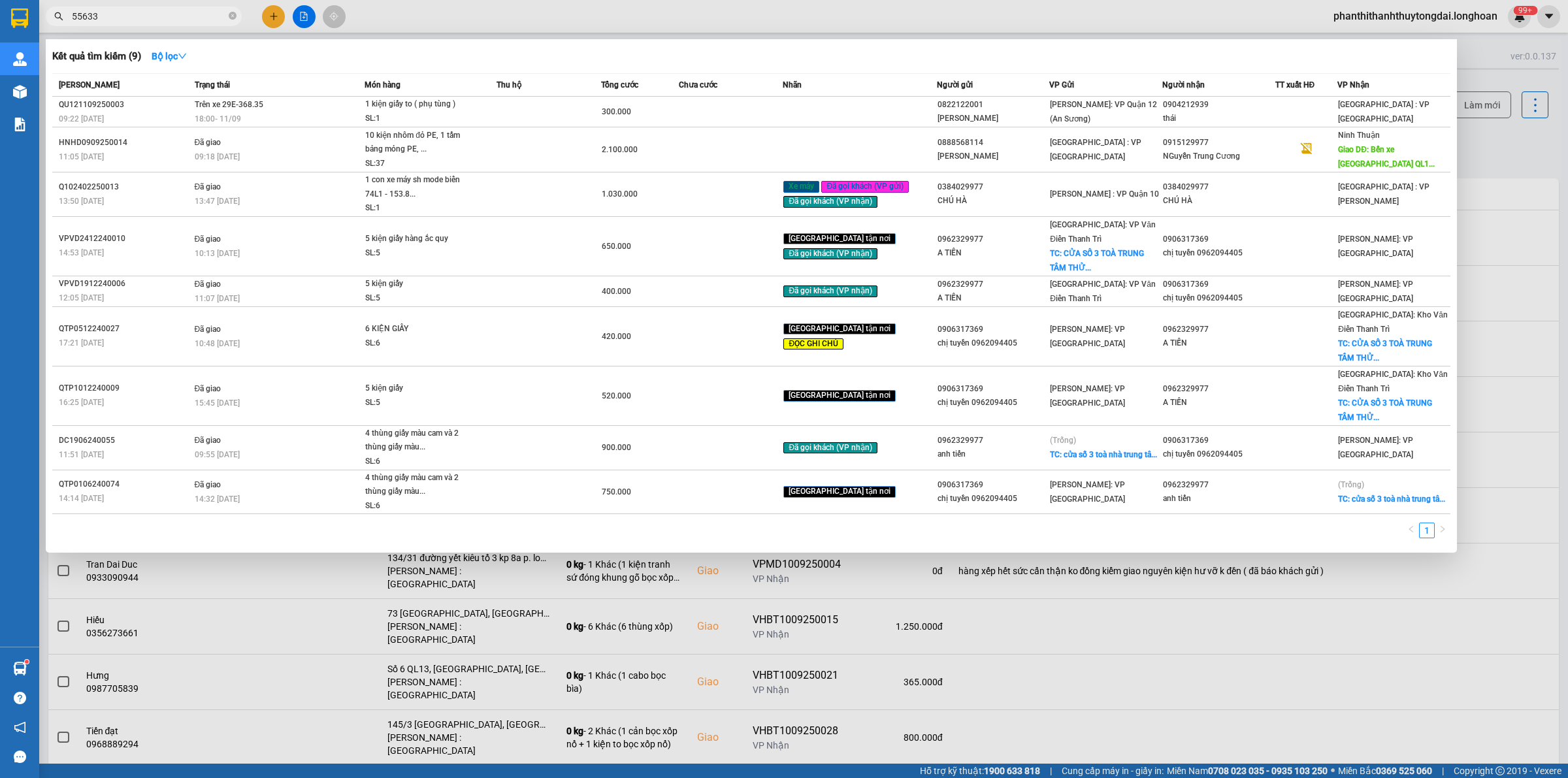
type input "556332"
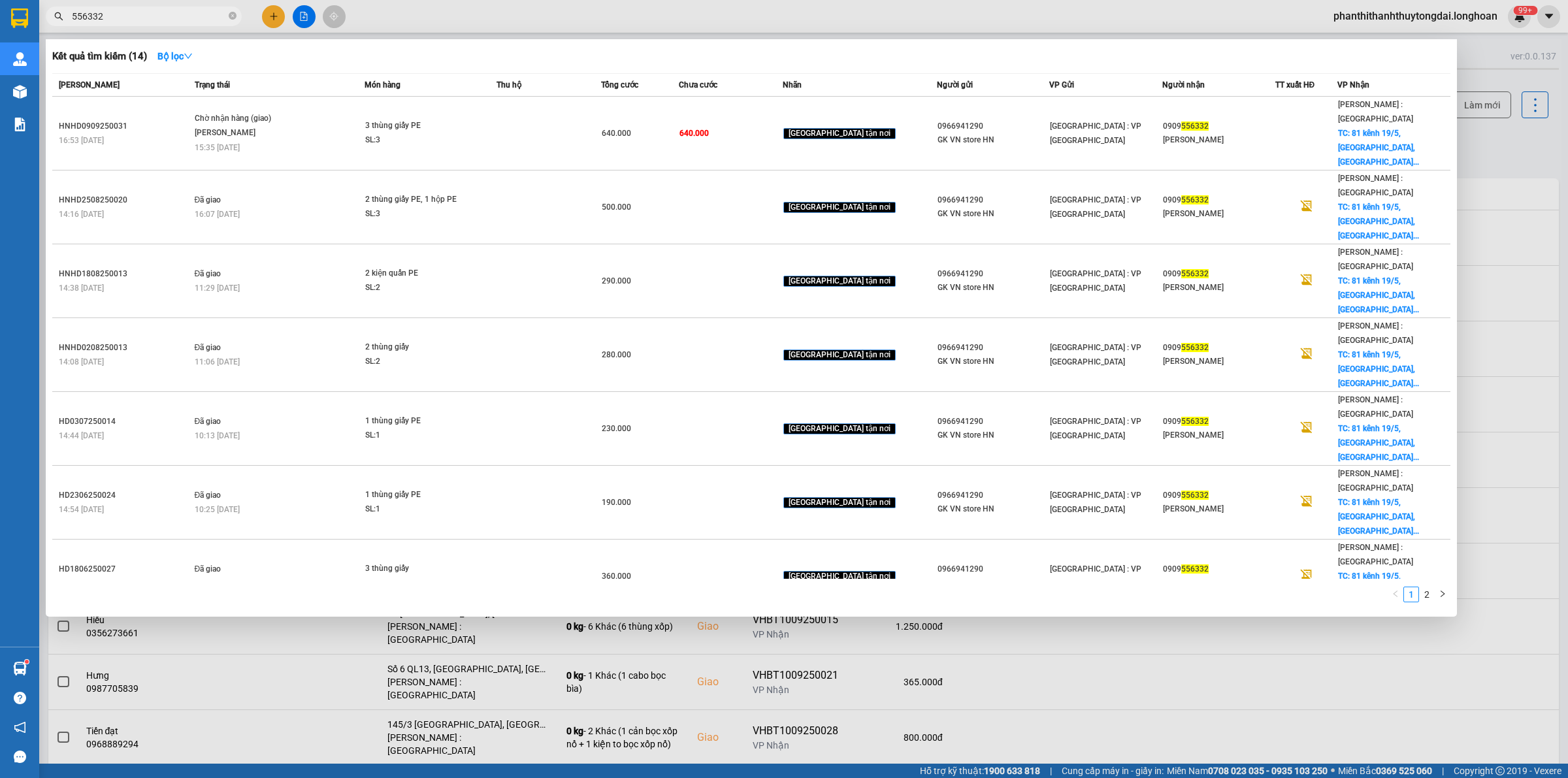
click at [231, 18] on icon "close-circle" at bounding box center [232, 15] width 8 height 8
type input "922107"
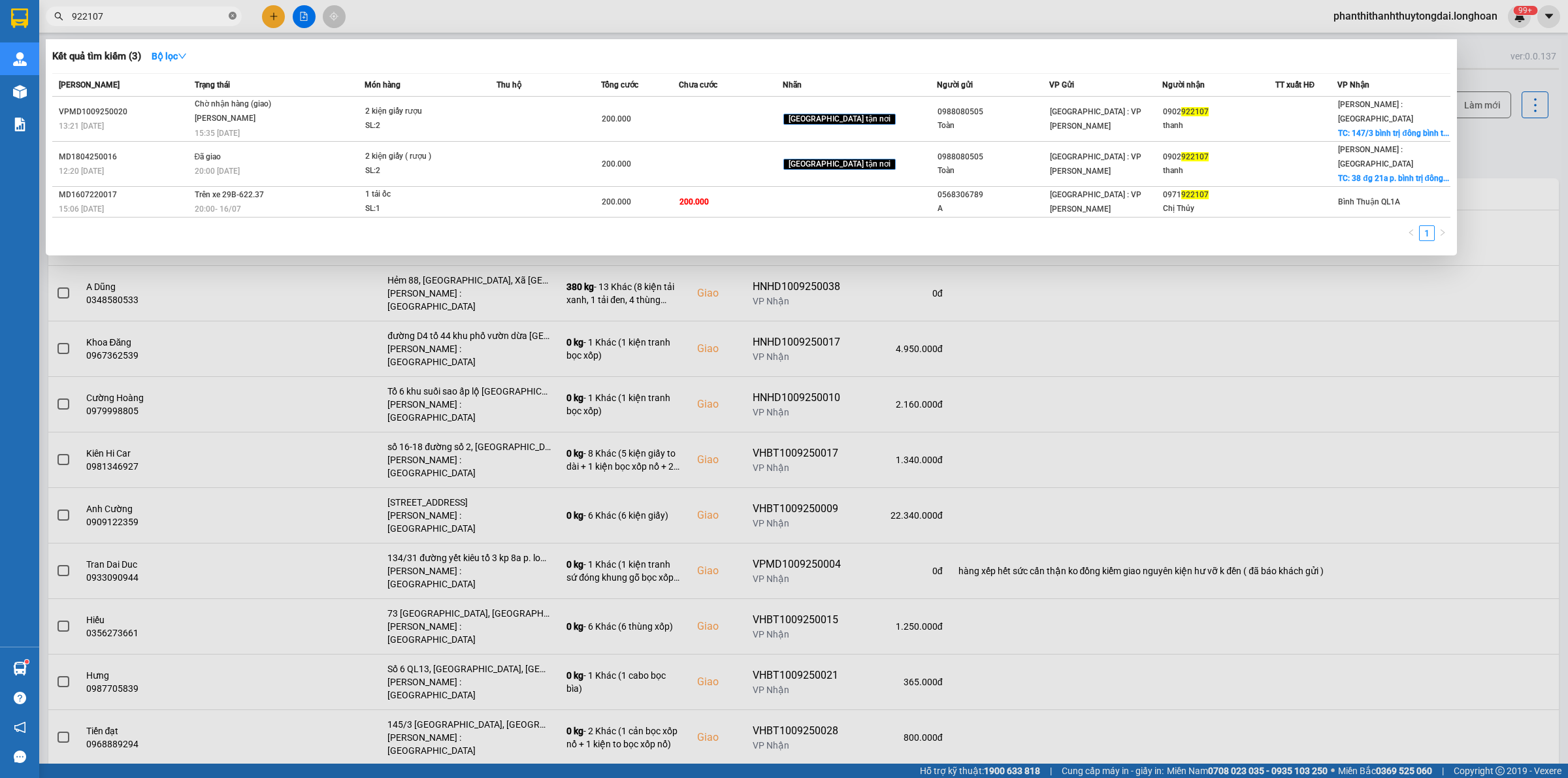
click at [235, 10] on span at bounding box center [232, 16] width 8 height 12
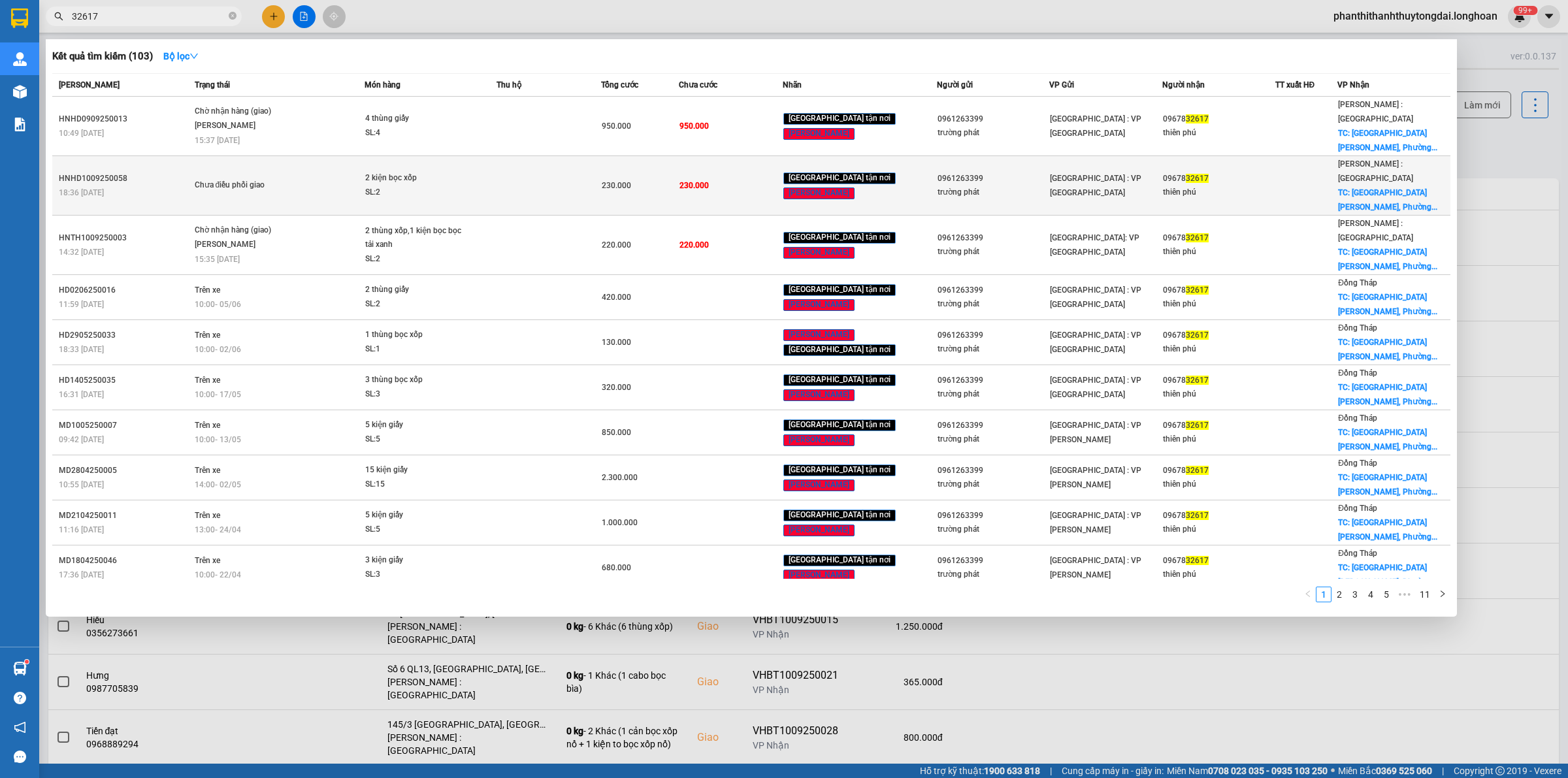
type input "32617"
click at [1131, 171] on div "[GEOGRAPHIC_DATA] : VP [GEOGRAPHIC_DATA]" at bounding box center [1105, 185] width 112 height 28
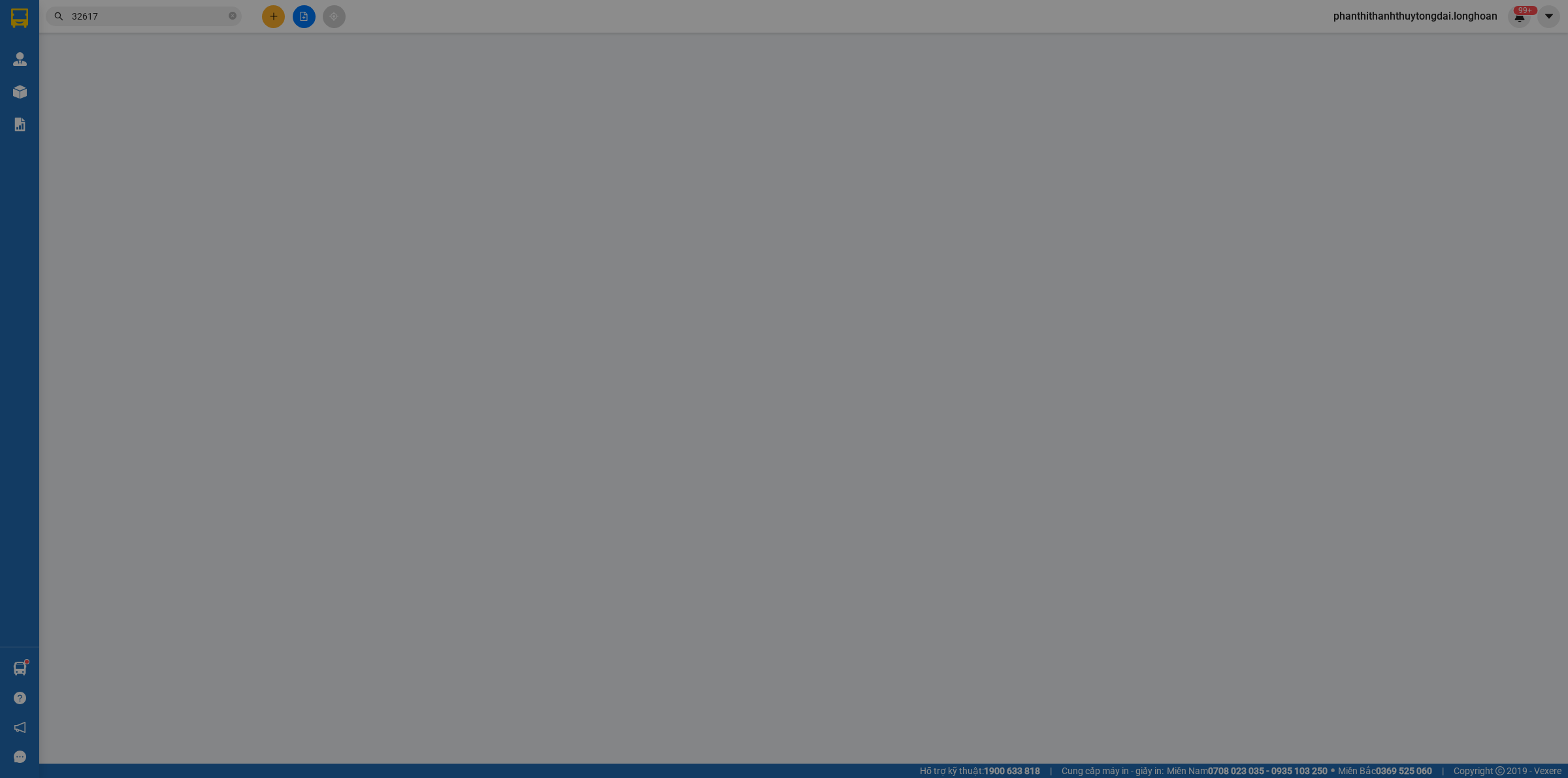
type input "0961263399"
type input "trường phát"
type input "làng [GEOGRAPHIC_DATA] [GEOGRAPHIC_DATA]"
type input "0967832617"
type input "thiên phú"
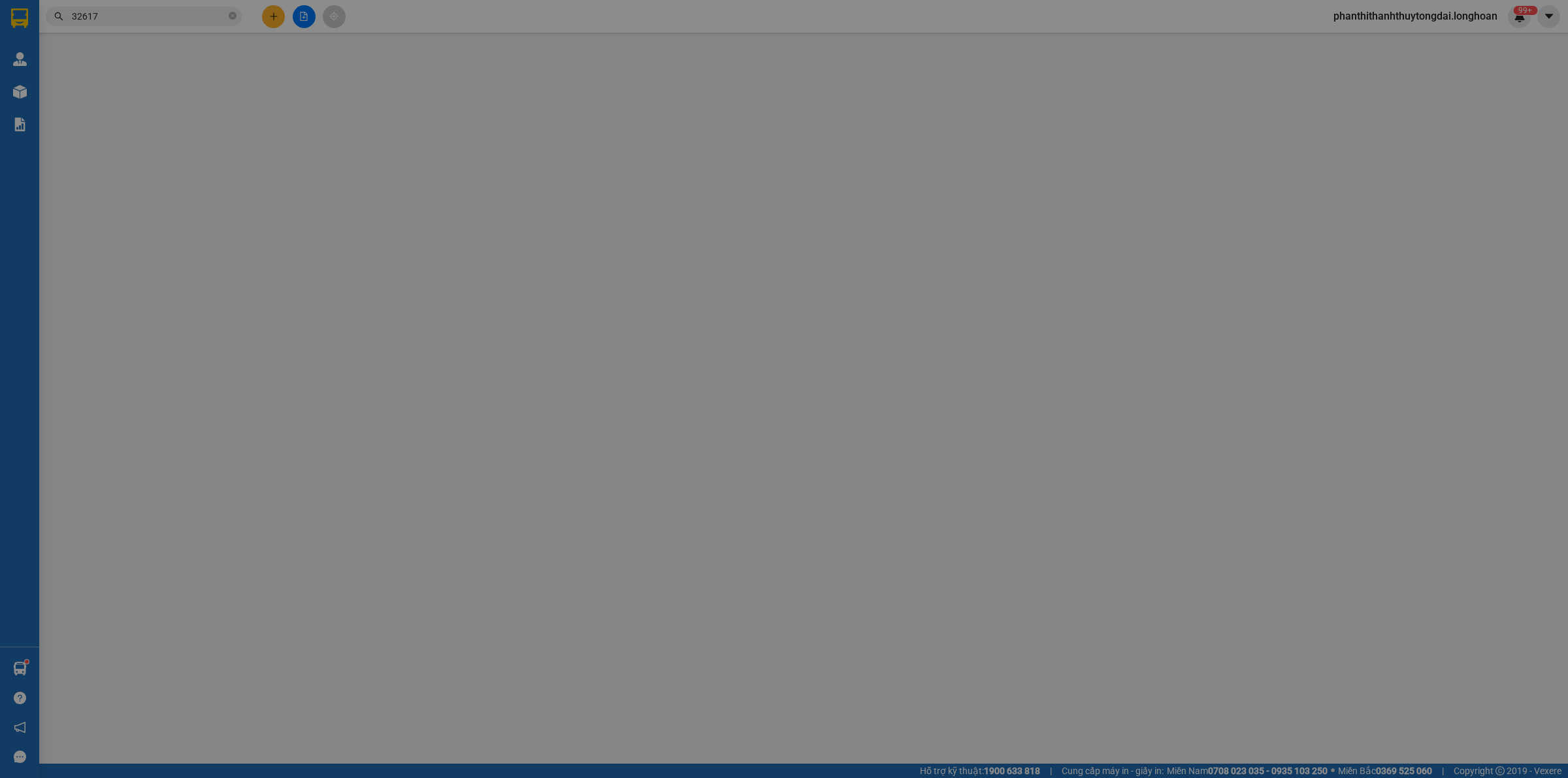
checkbox input "true"
type input "[GEOGRAPHIC_DATA][PERSON_NAME], [GEOGRAPHIC_DATA], [GEOGRAPHIC_DATA],hcm"
type input "230.000"
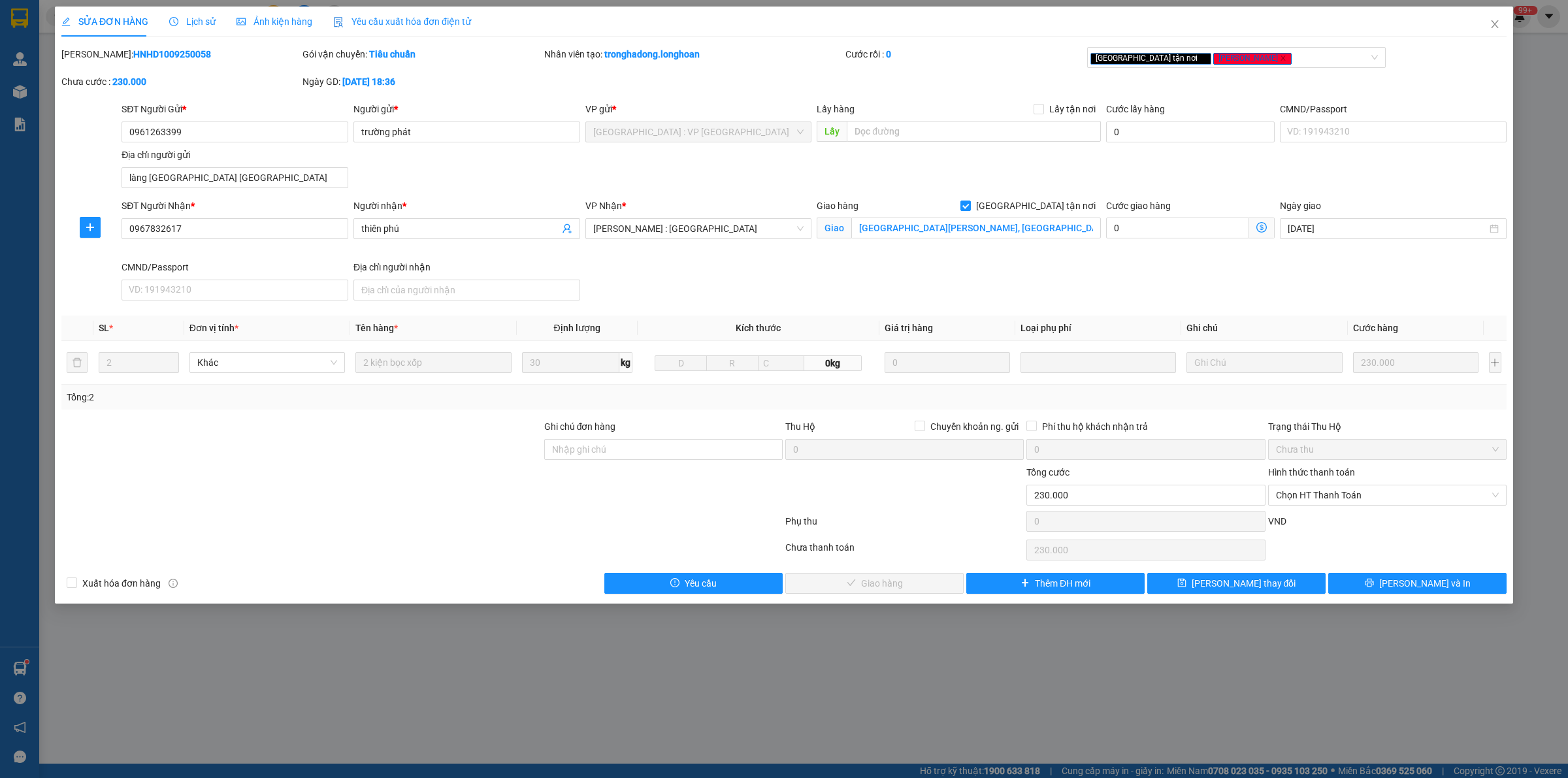
click at [155, 53] on b "HNHD1009250058" at bounding box center [172, 54] width 77 height 10
copy b "HNHD1009250058"
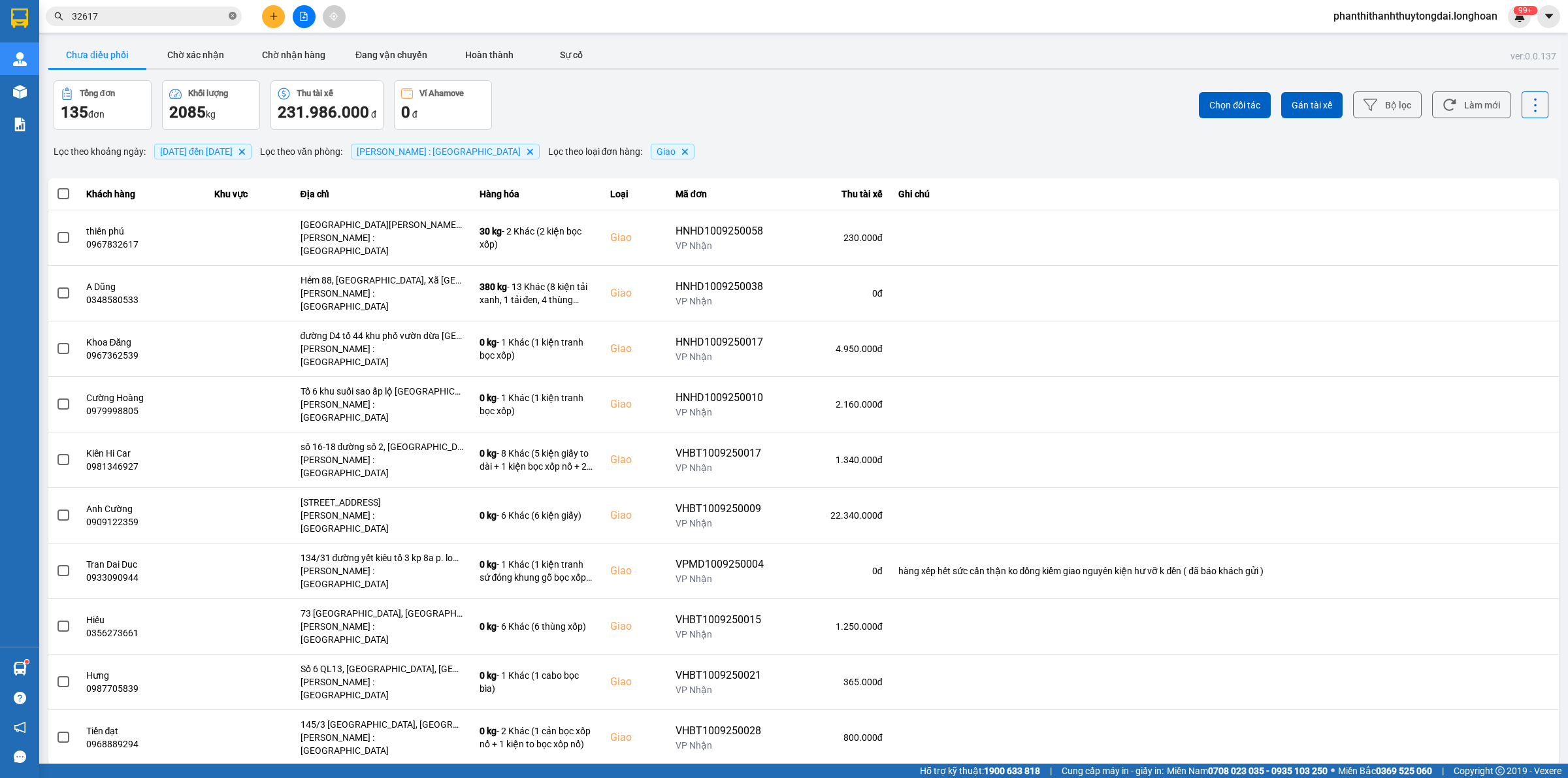
click at [231, 16] on icon "close-circle" at bounding box center [232, 15] width 8 height 8
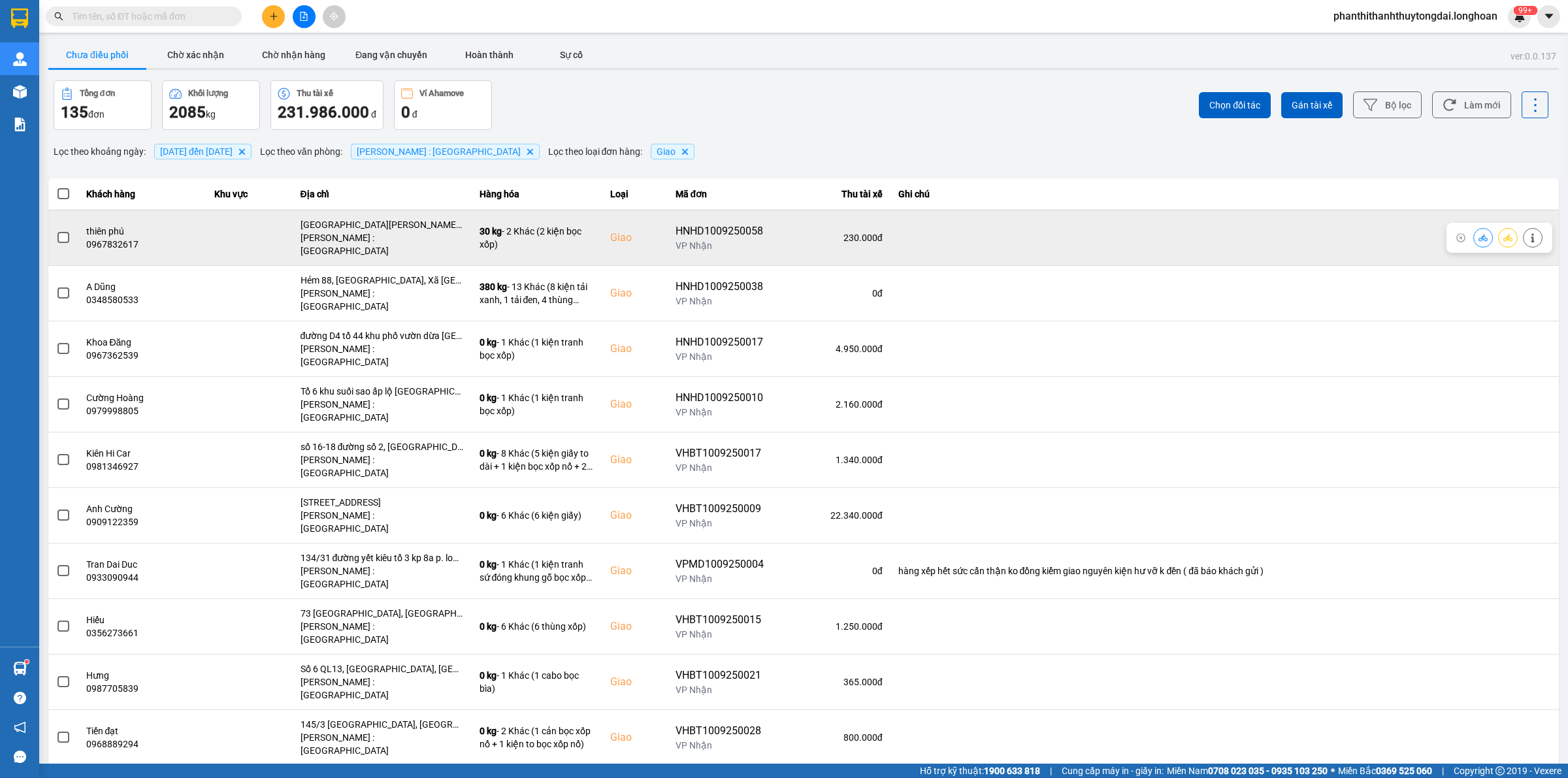
click at [59, 232] on span at bounding box center [64, 237] width 12 height 12
click at [56, 231] on input "checkbox" at bounding box center [56, 231] width 0 height 0
drag, startPoint x: 1500, startPoint y: 232, endPoint x: 1493, endPoint y: 238, distance: 9.2
click at [1499, 232] on button at bounding box center [1507, 237] width 18 height 23
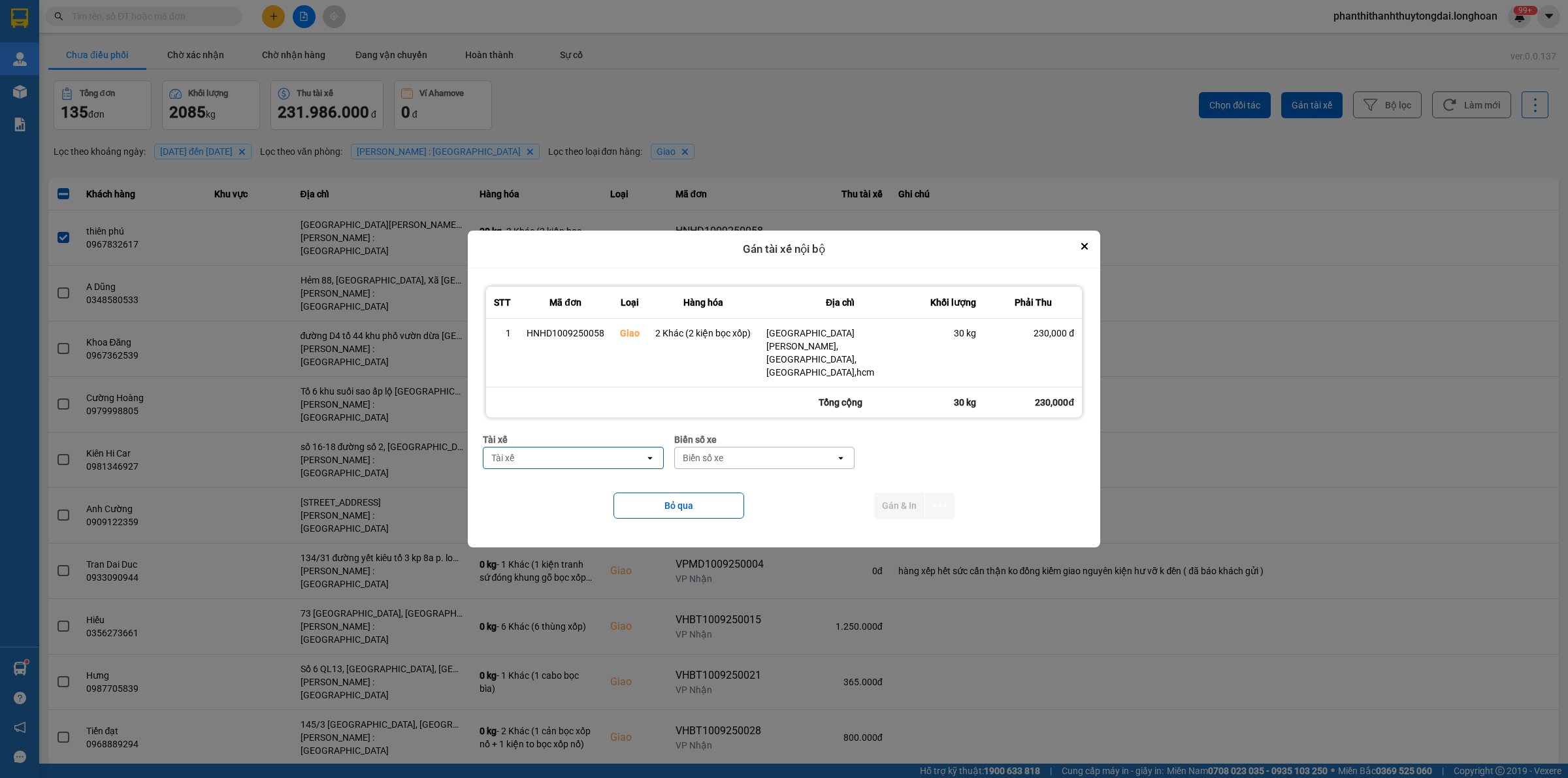
click at [591, 447] on div "Tài xế" at bounding box center [564, 457] width 161 height 21
type input "NGHĨA"
click at [620, 481] on div "0796111247 - [PERSON_NAME]" at bounding box center [574, 473] width 180 height 23
click at [780, 447] on div "Biển số xe" at bounding box center [756, 457] width 161 height 21
type input "67"
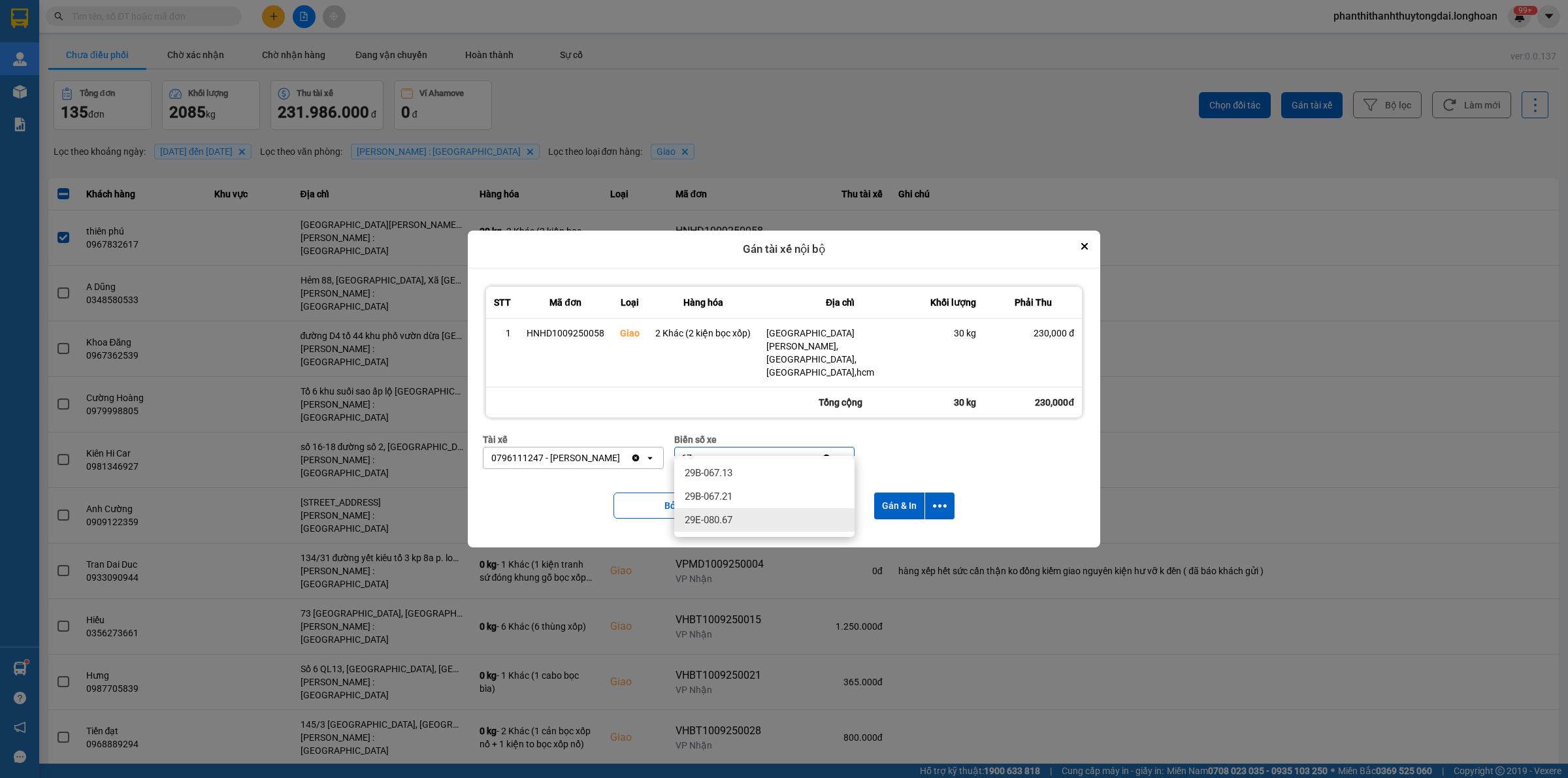
click at [749, 514] on div "29E-080.67" at bounding box center [764, 520] width 180 height 23
click at [937, 499] on icon "dialog" at bounding box center [940, 506] width 14 height 14
click at [886, 522] on span "Chỉ gán tài" at bounding box center [887, 528] width 43 height 13
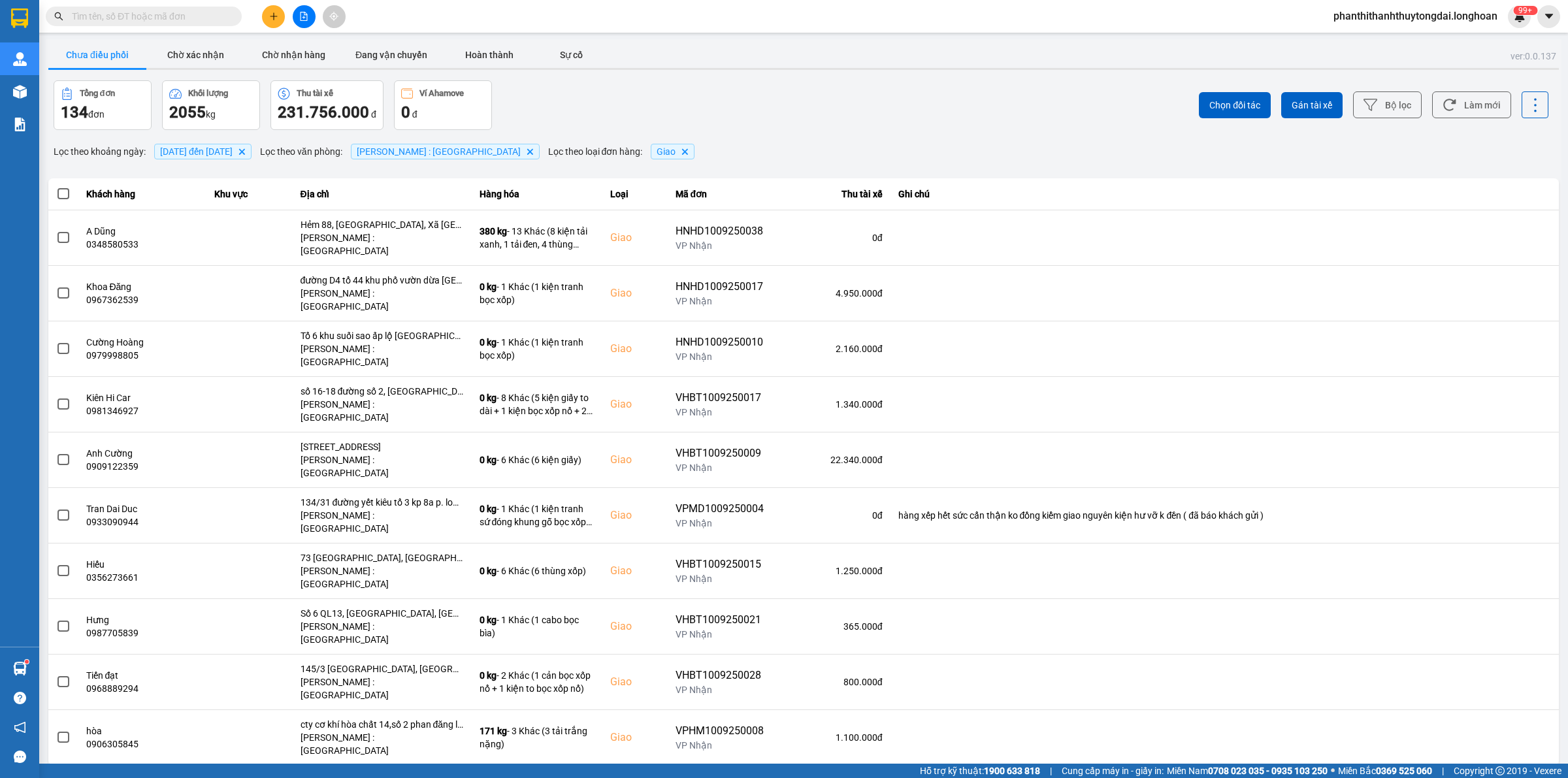
click at [1523, 769] on div "10 / trang" at bounding box center [1517, 776] width 40 height 13
click at [1526, 644] on div "100 / trang" at bounding box center [1524, 645] width 47 height 13
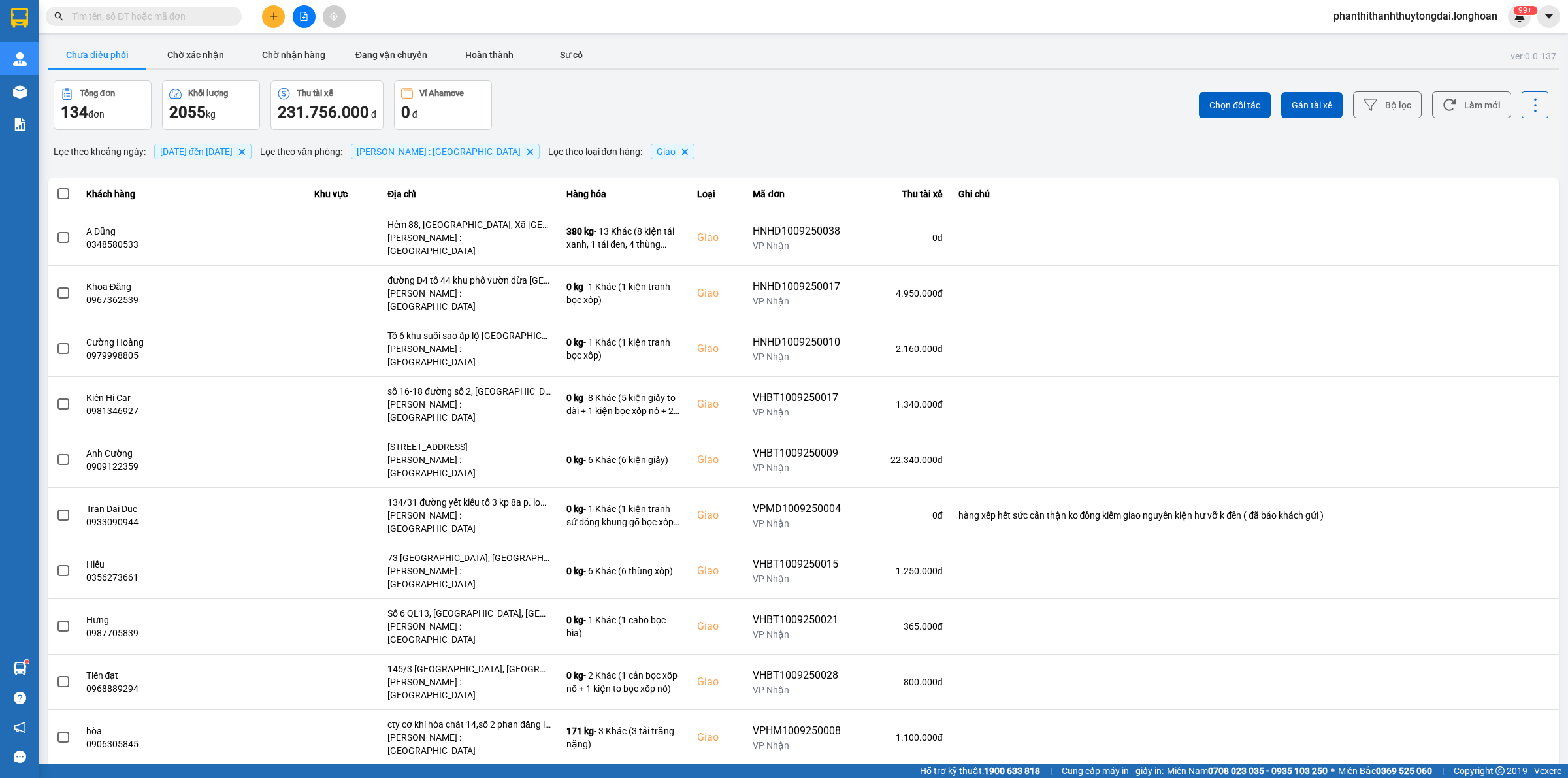
click at [177, 20] on input "text" at bounding box center [148, 17] width 154 height 15
click at [283, 46] on button "Chờ nhận hàng" at bounding box center [293, 55] width 98 height 26
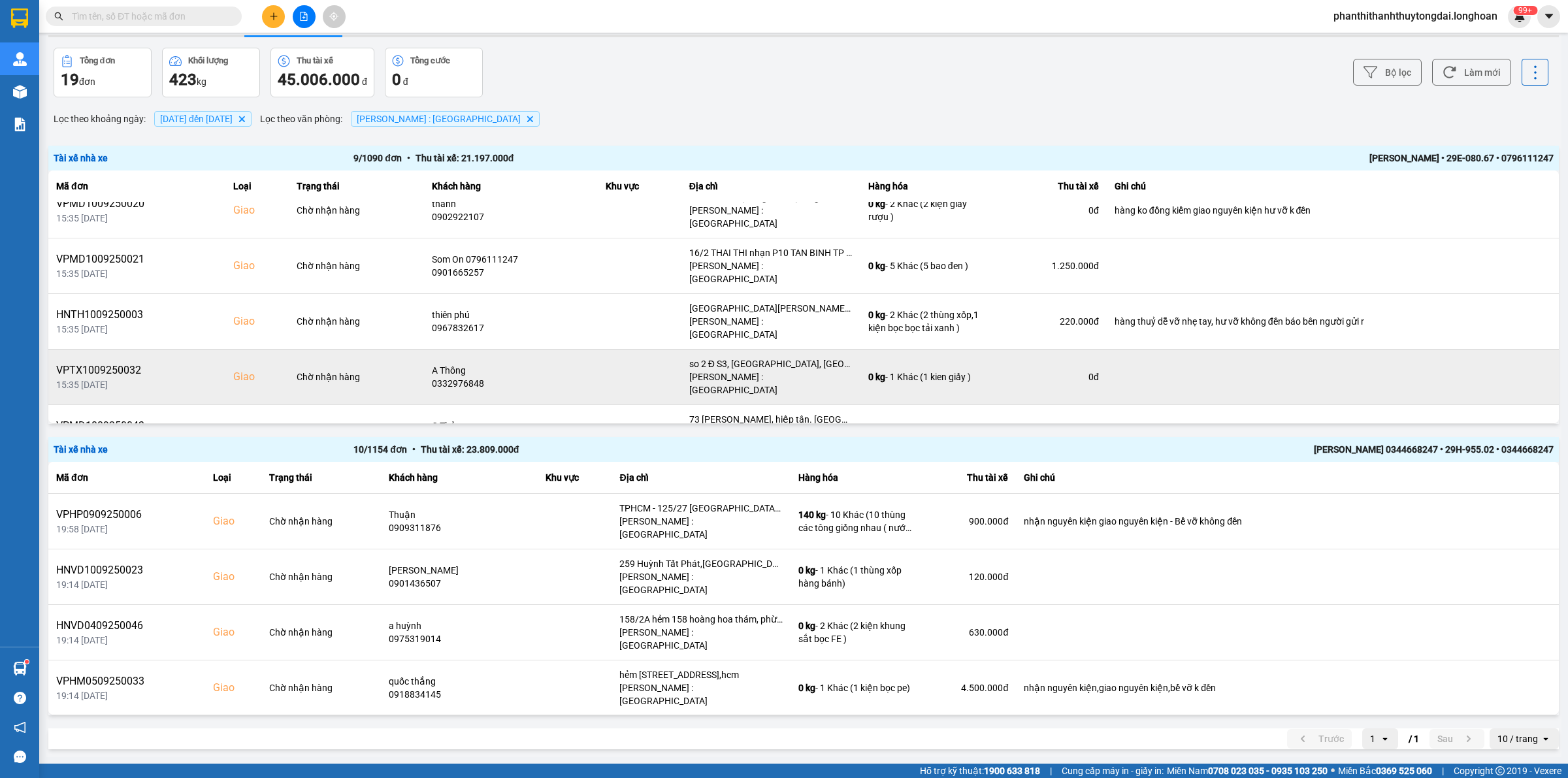
scroll to position [50, 0]
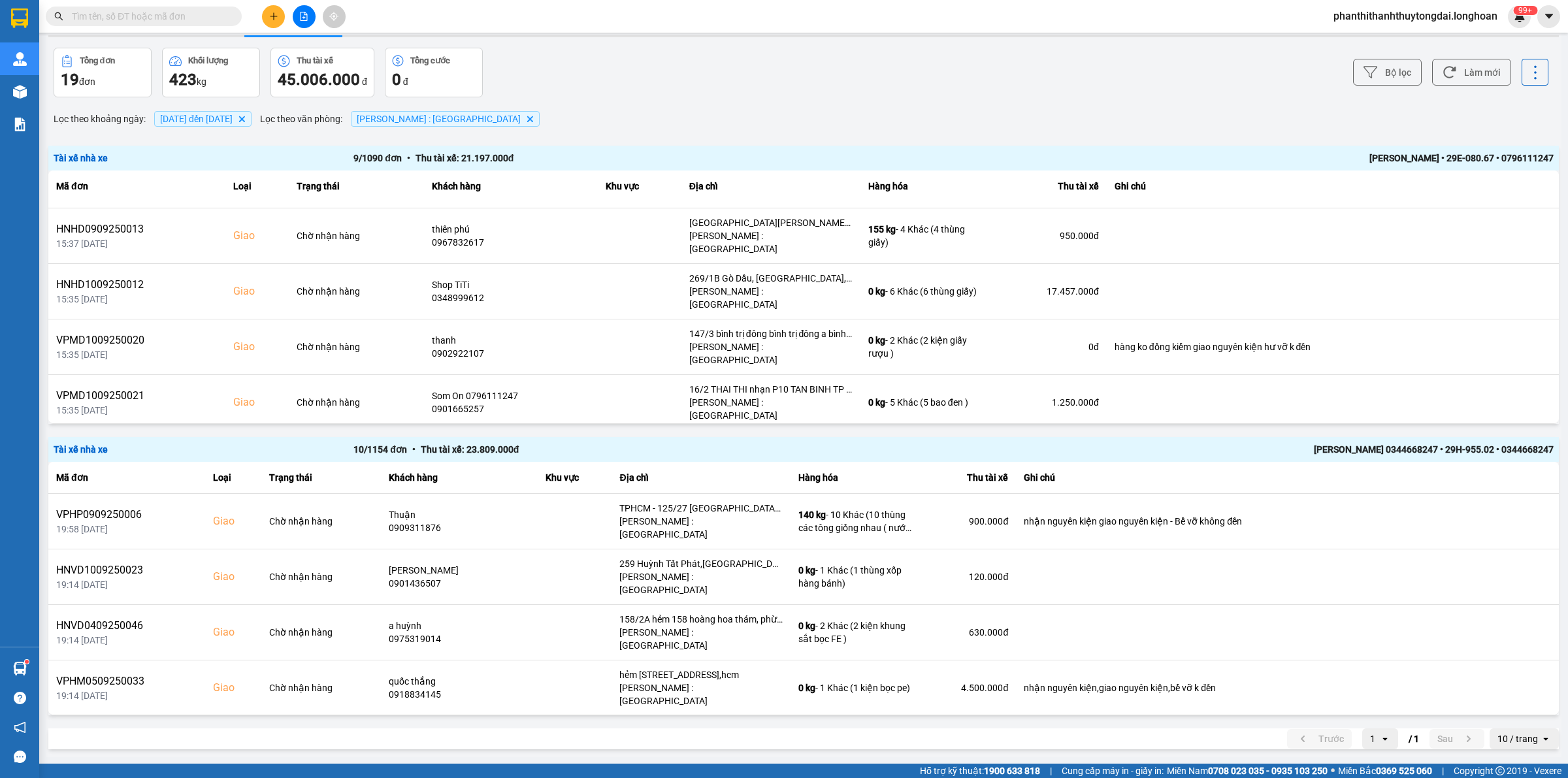
click at [200, 17] on input "text" at bounding box center [148, 17] width 154 height 15
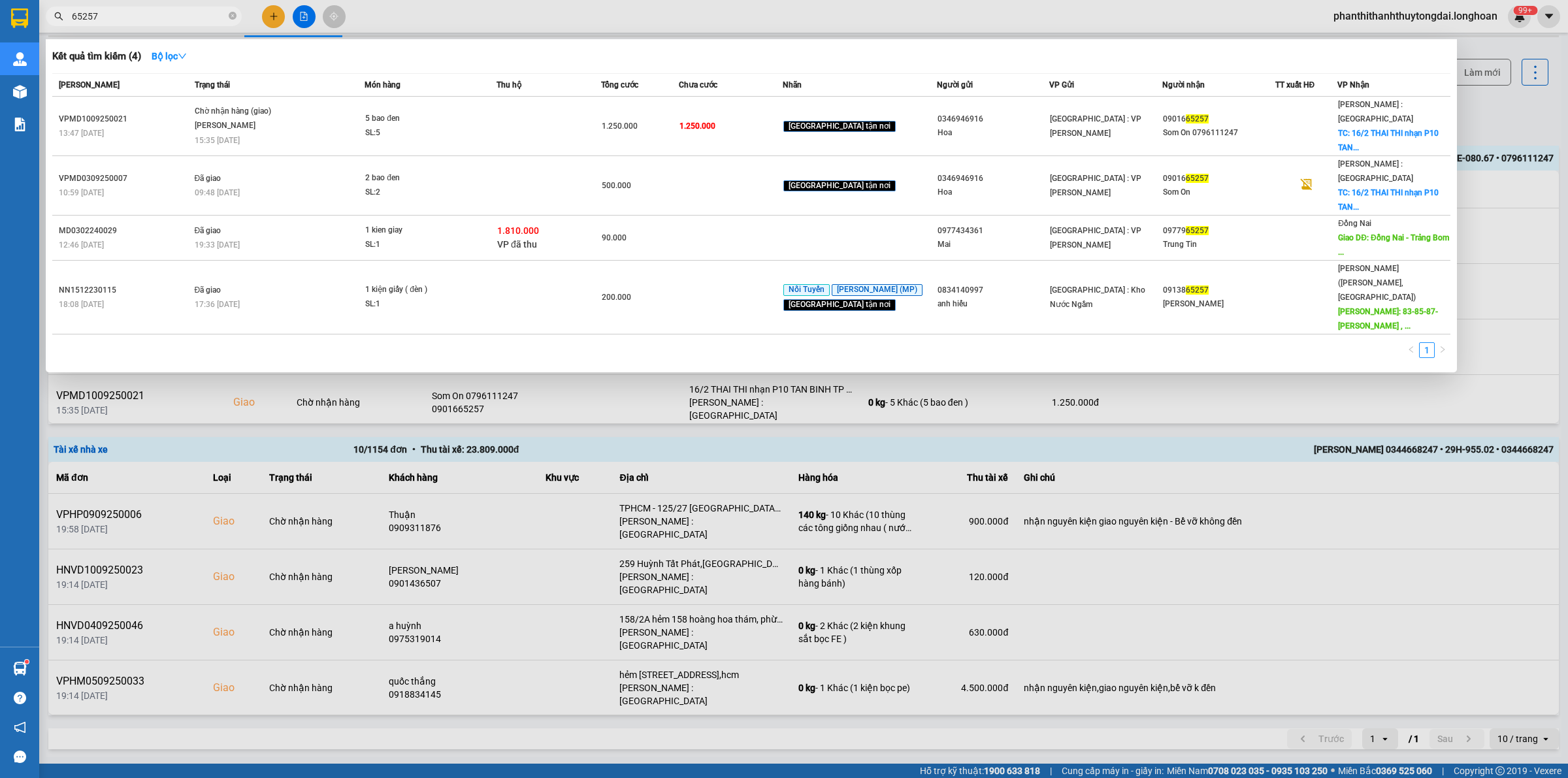
type input "65257"
click at [232, 15] on icon "close-circle" at bounding box center [232, 15] width 8 height 8
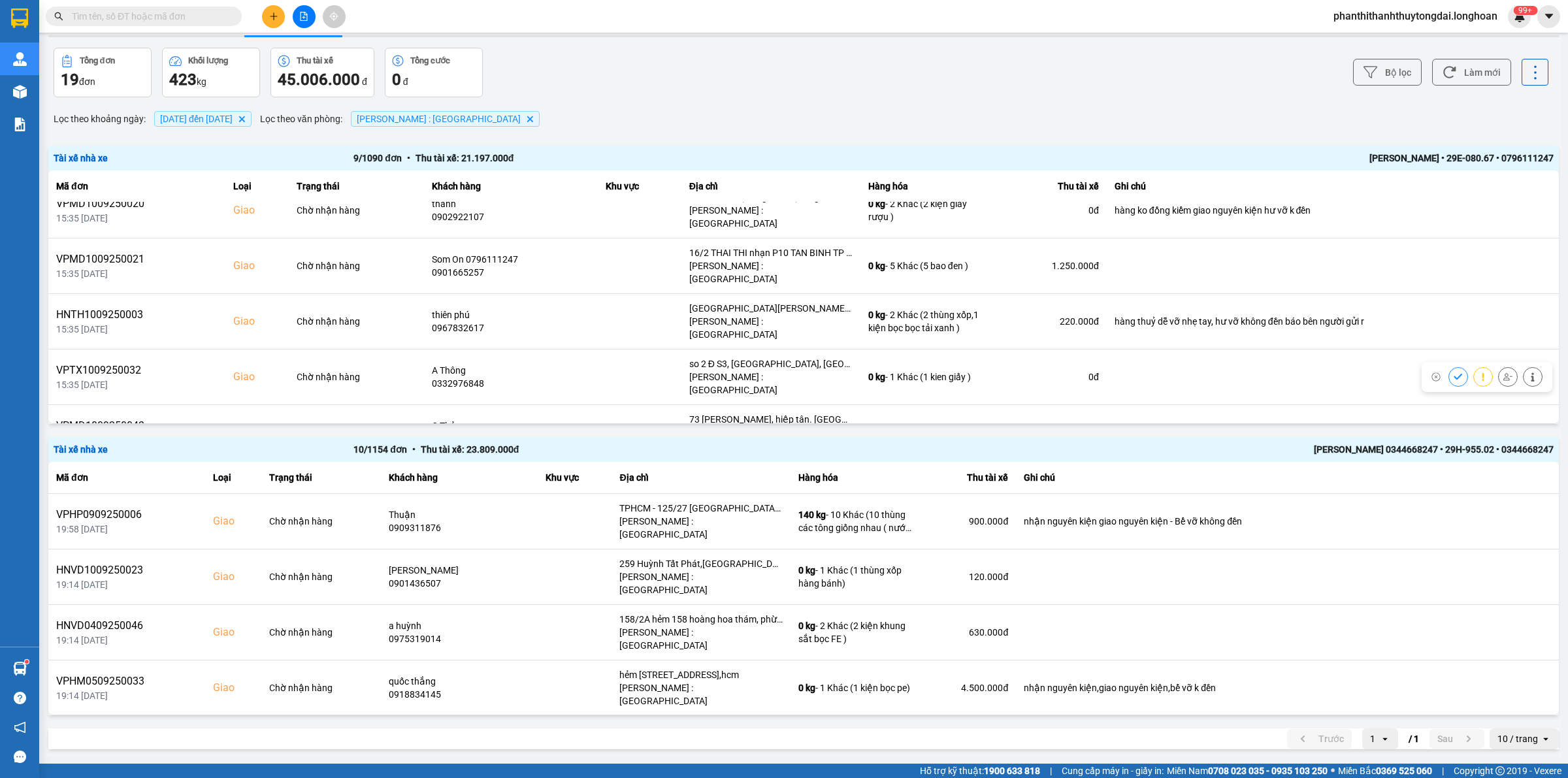
scroll to position [0, 0]
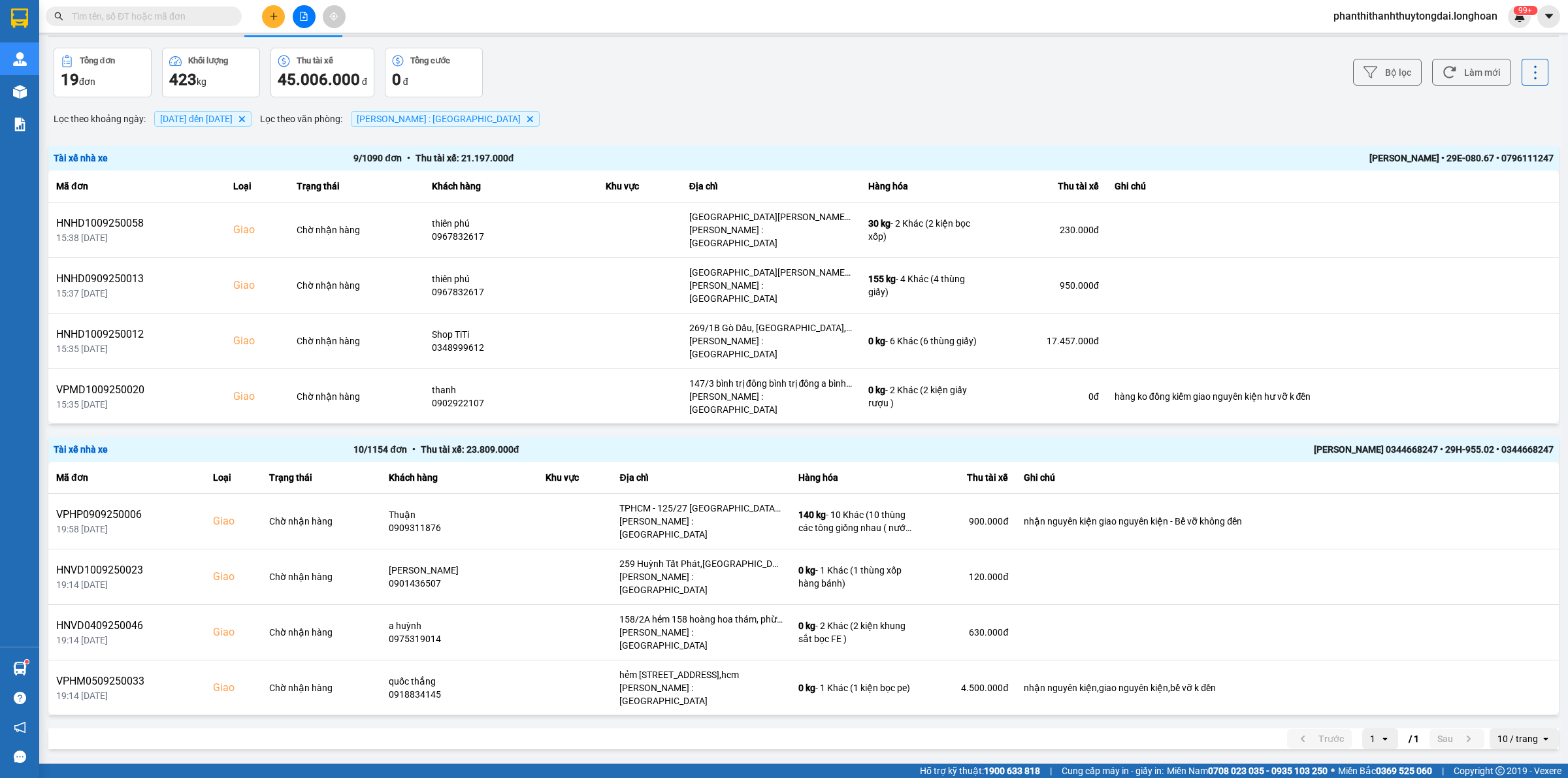
click at [175, 12] on input "text" at bounding box center [148, 17] width 154 height 15
click at [162, 7] on span at bounding box center [144, 16] width 196 height 20
click at [126, 16] on input "text" at bounding box center [148, 17] width 154 height 15
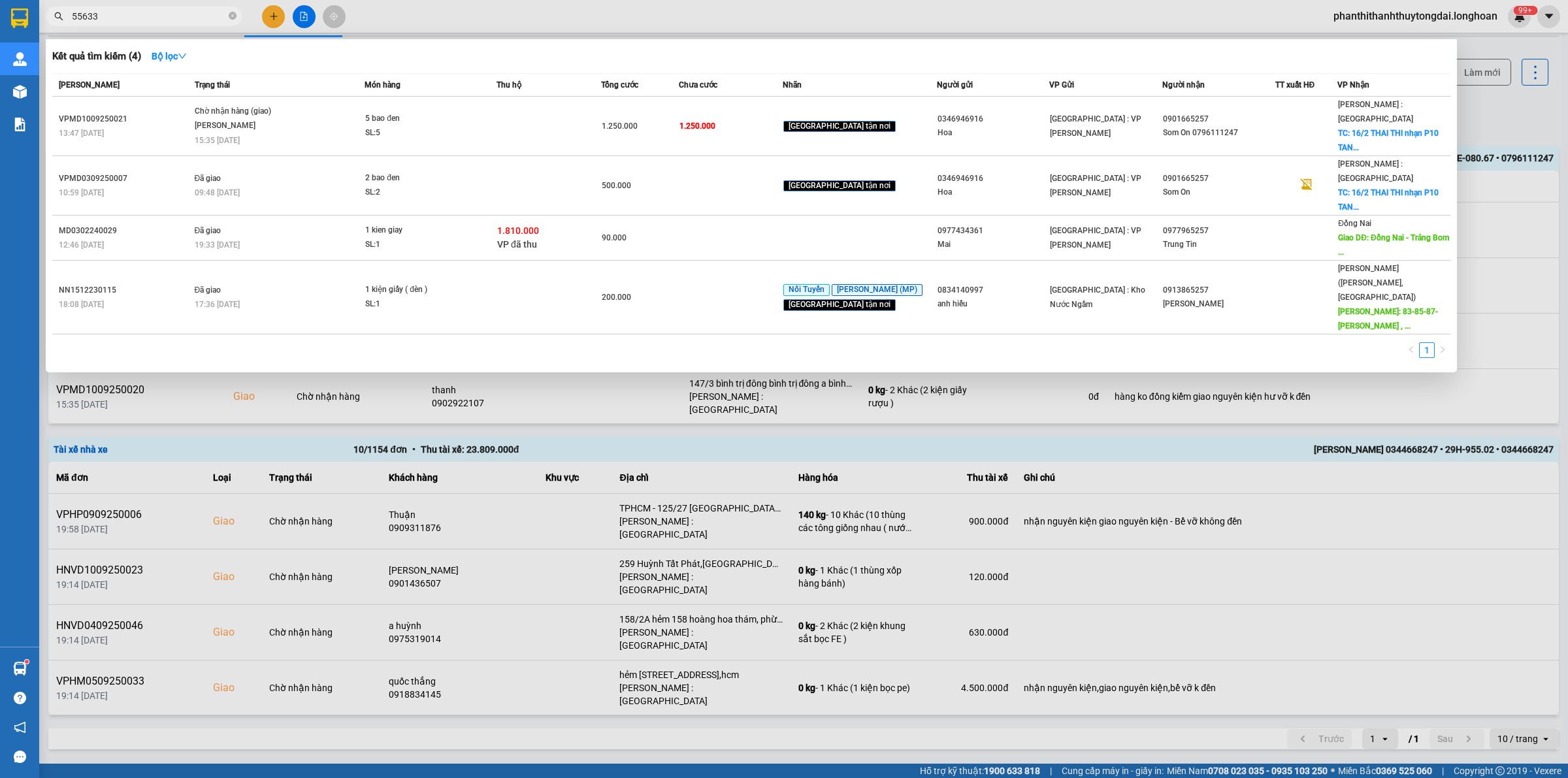
type input "556332"
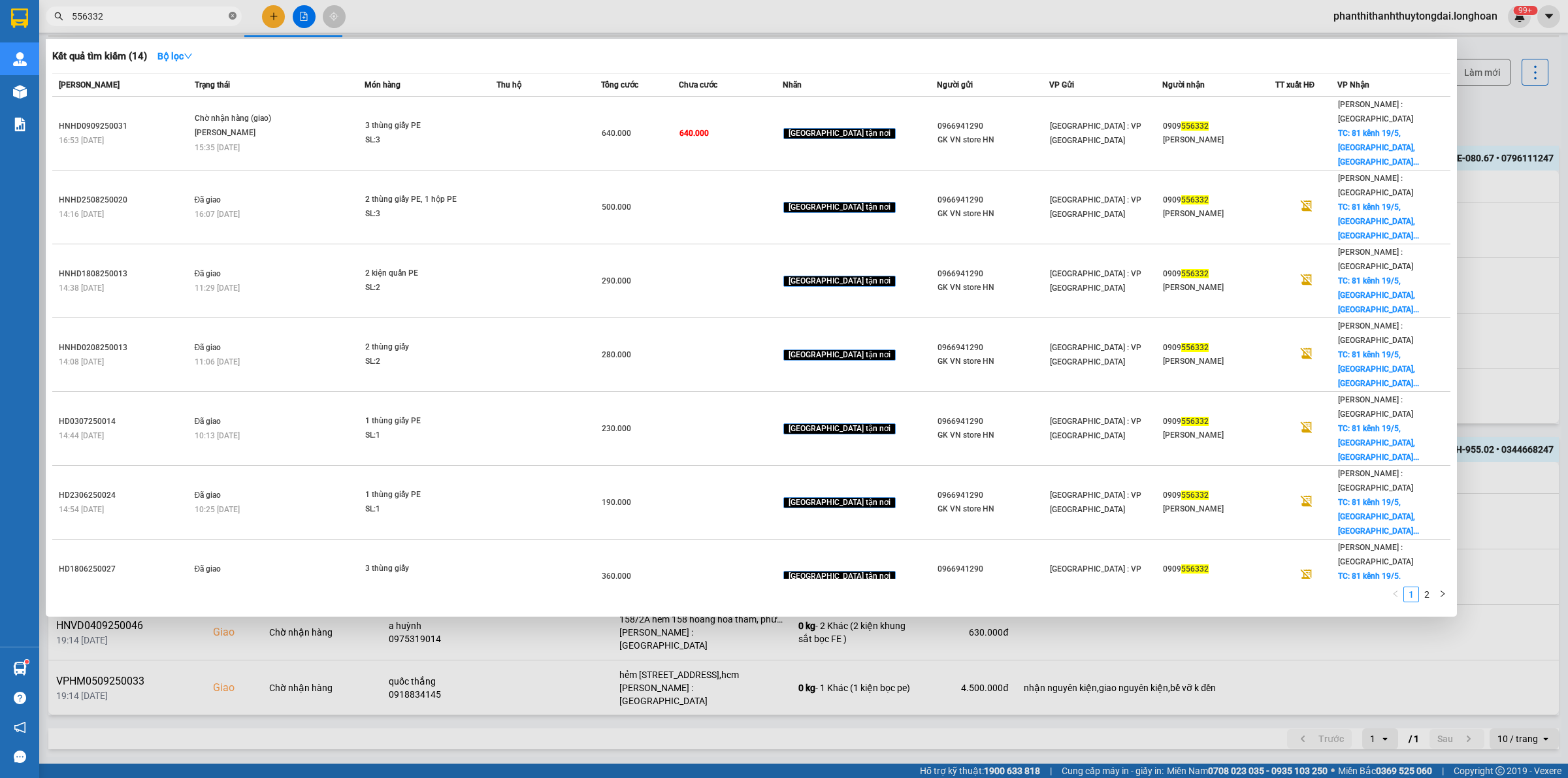
click at [232, 16] on icon "close-circle" at bounding box center [232, 15] width 8 height 8
type input "922107"
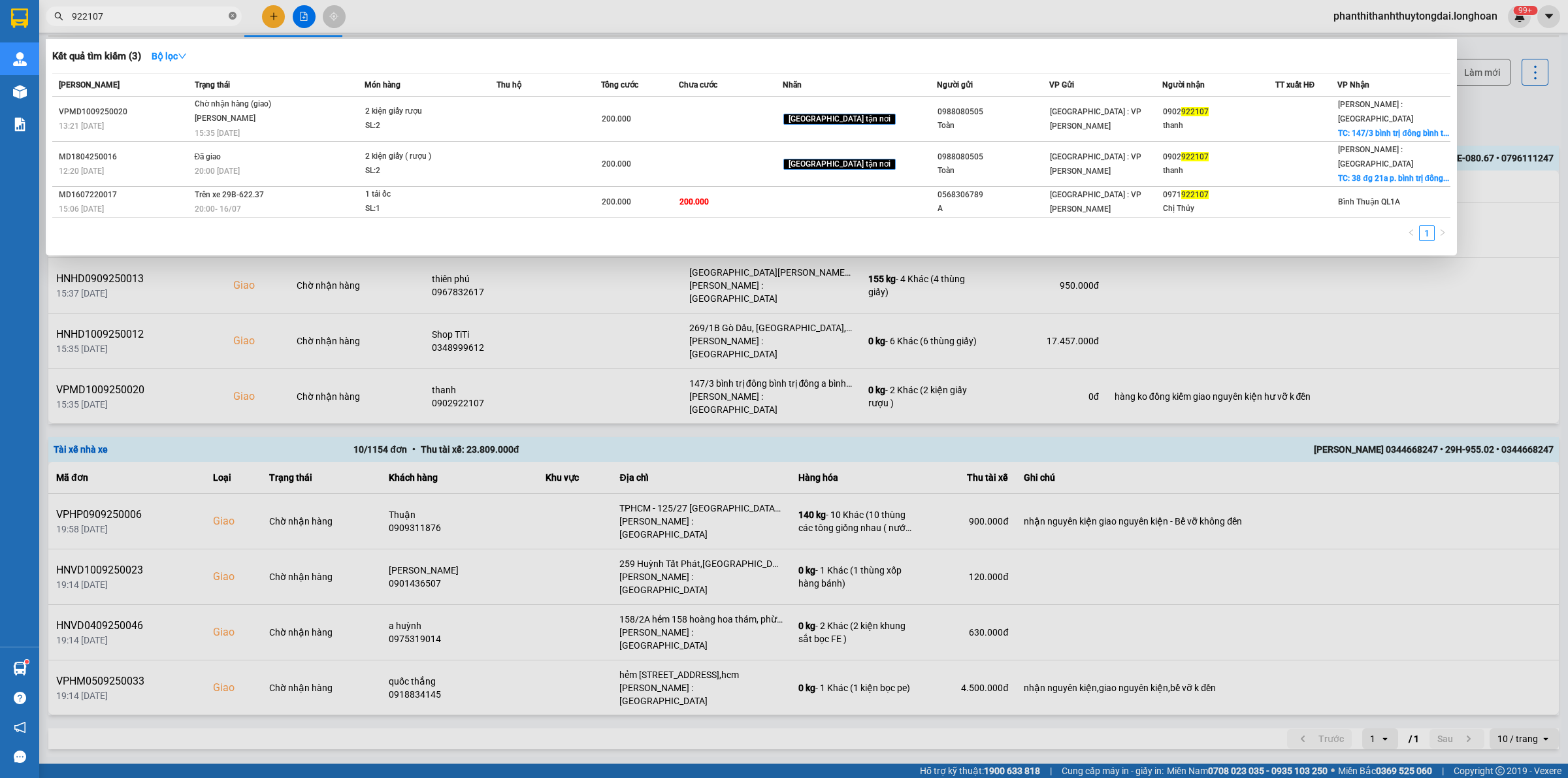
click at [233, 13] on icon "close-circle" at bounding box center [232, 15] width 8 height 8
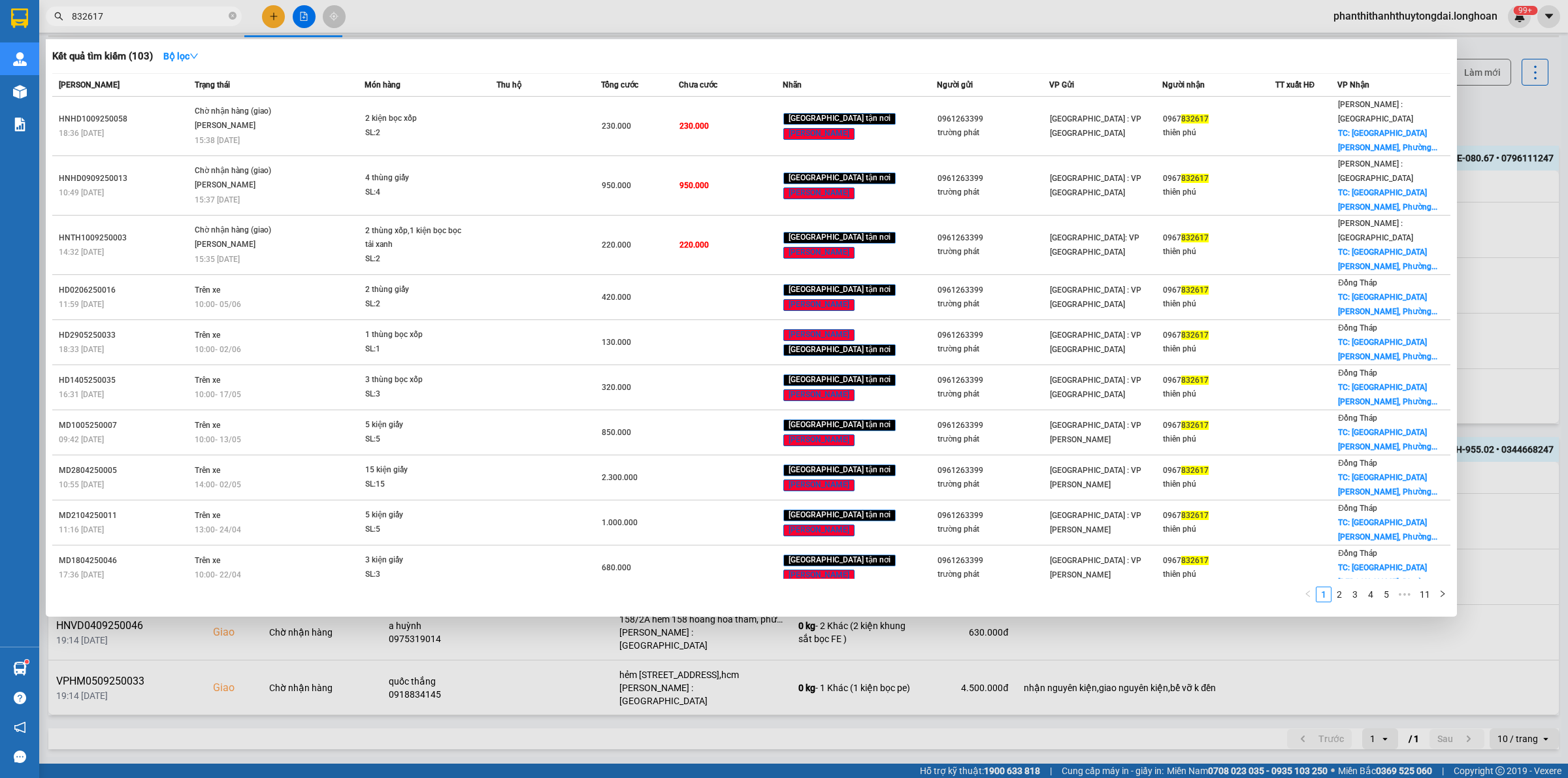
type input "832617"
click at [229, 13] on icon "close-circle" at bounding box center [232, 15] width 8 height 8
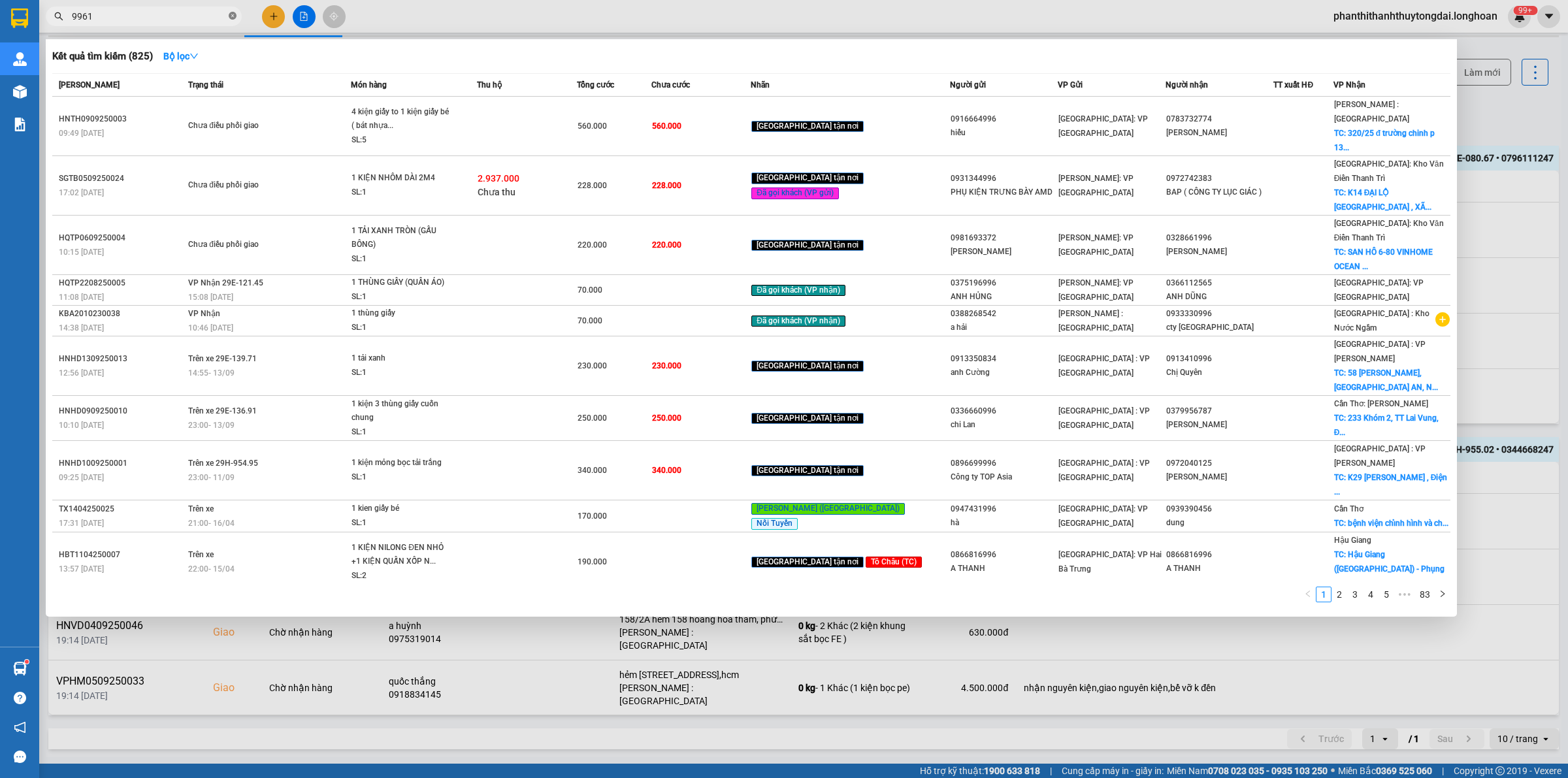
type input "99612"
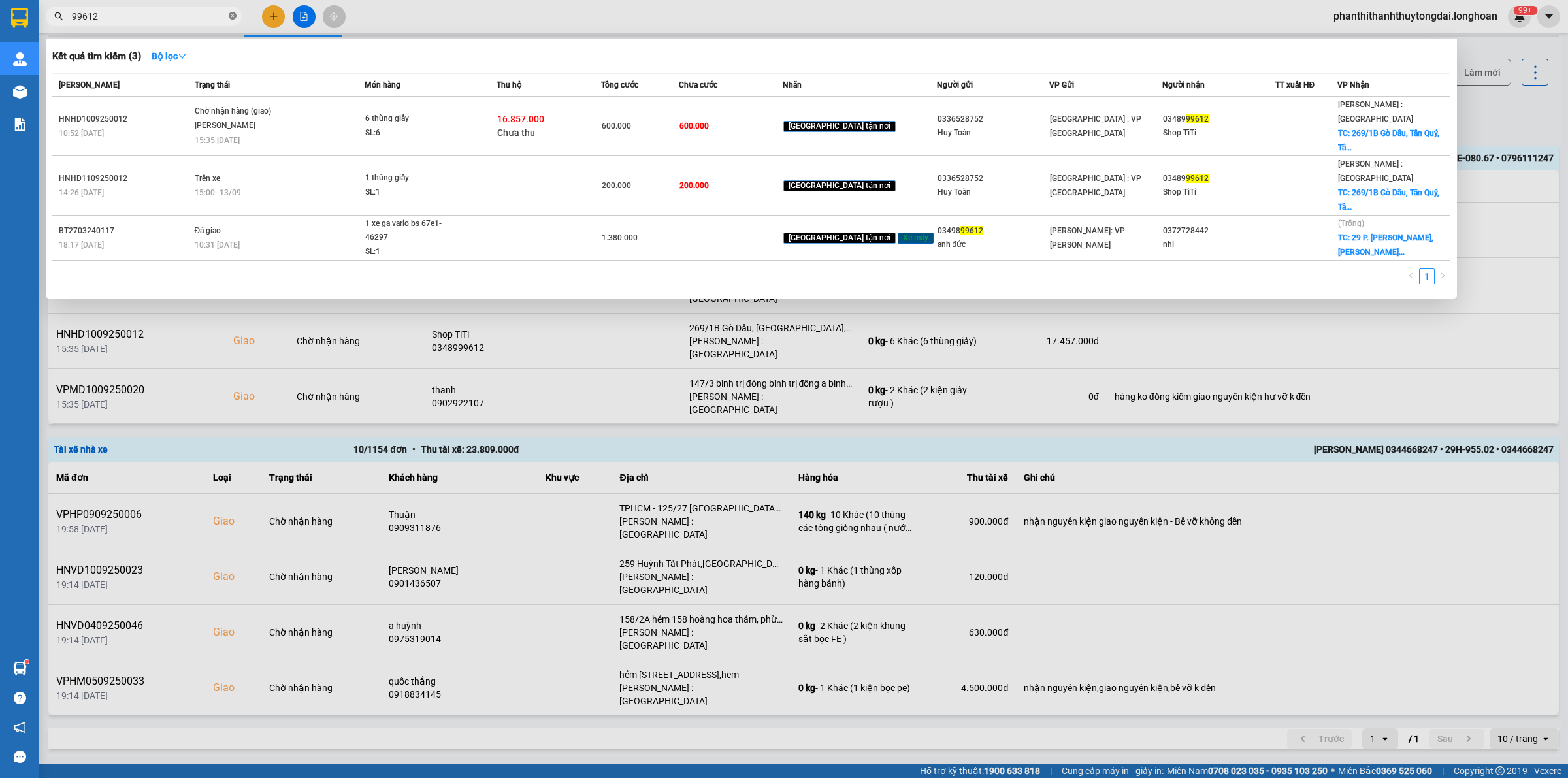
click at [231, 18] on icon "close-circle" at bounding box center [232, 15] width 8 height 8
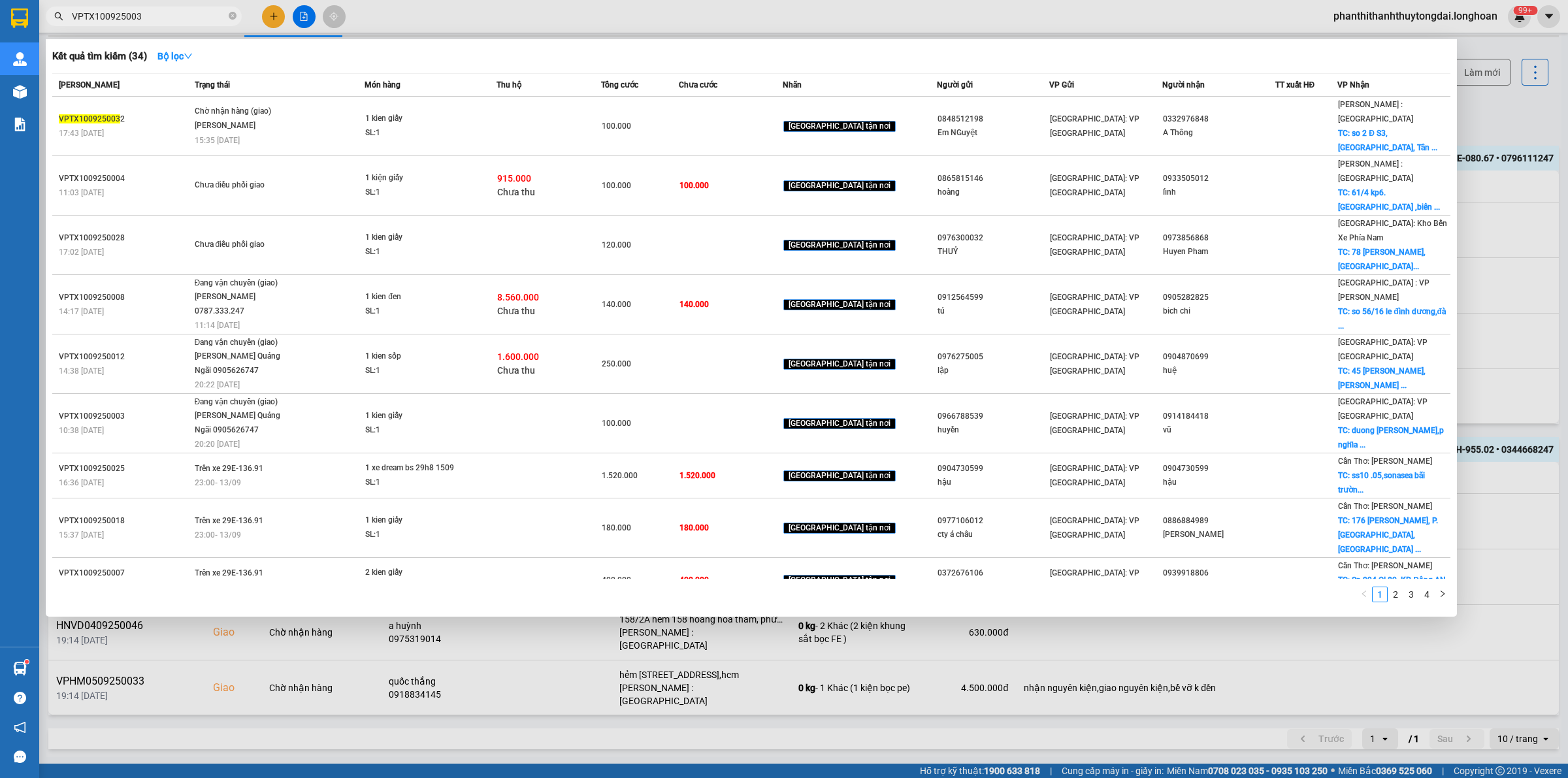
type input "VPTX1009250032"
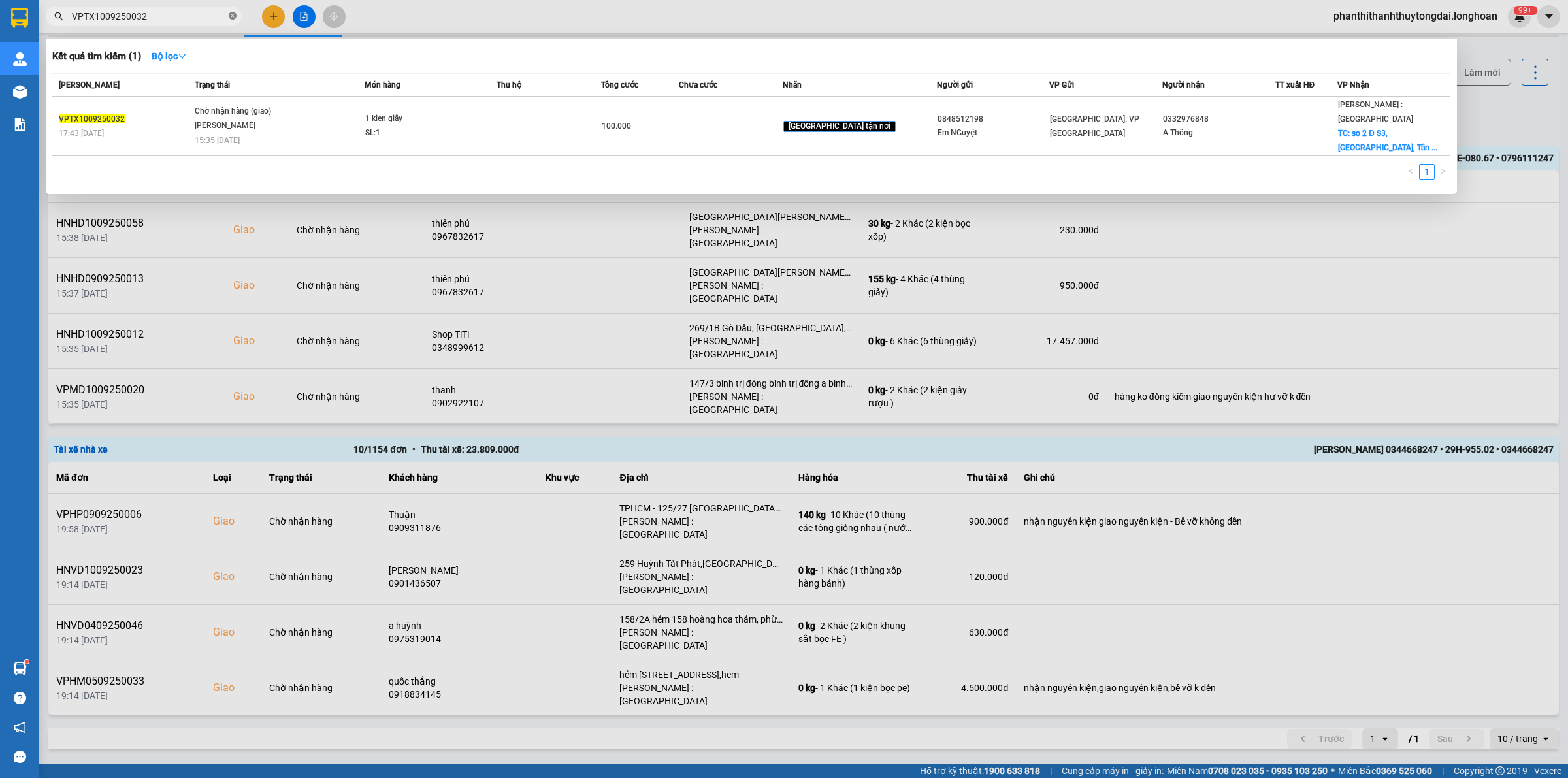
click at [232, 16] on icon "close-circle" at bounding box center [232, 15] width 8 height 8
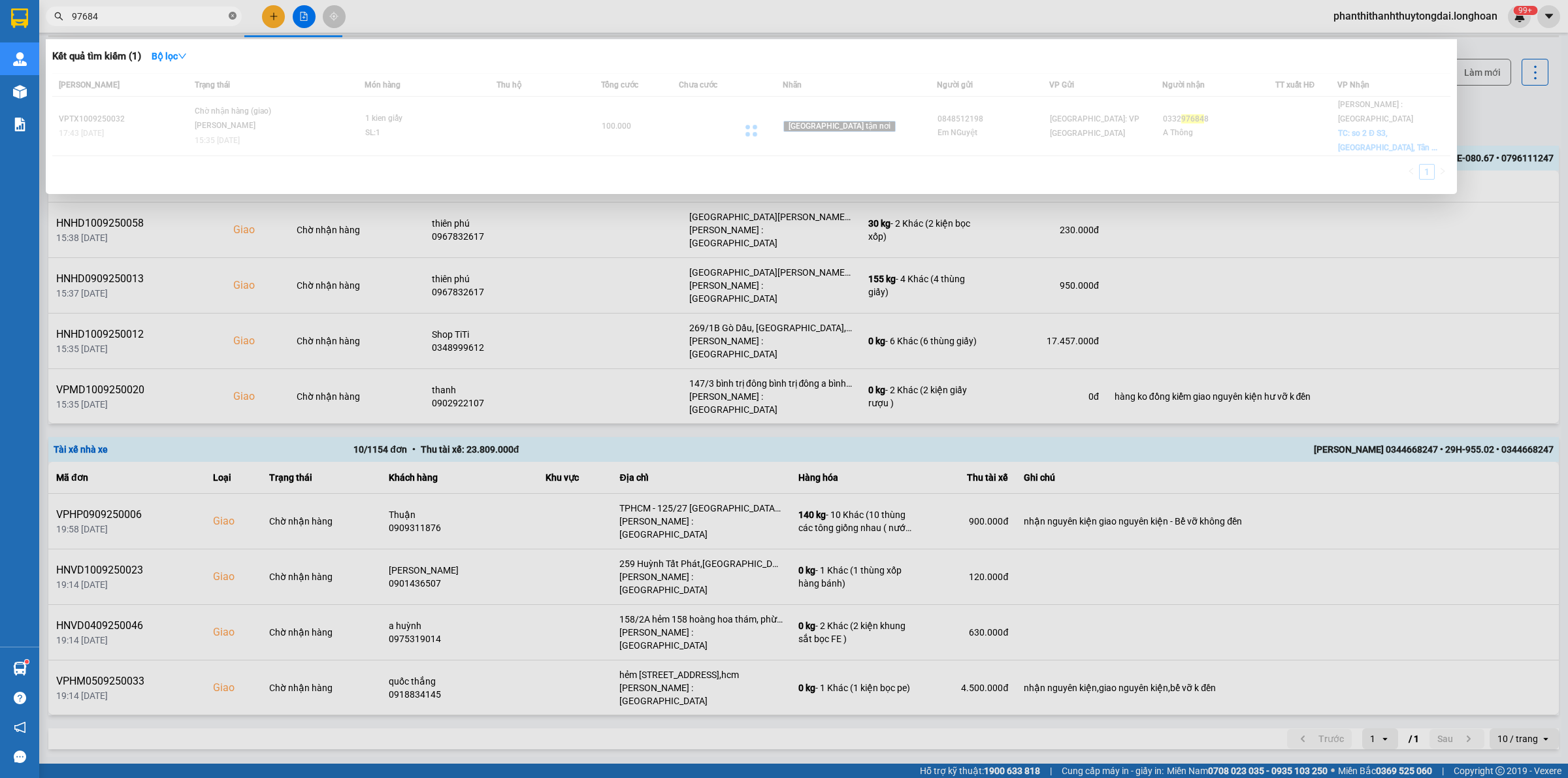
type input "976848"
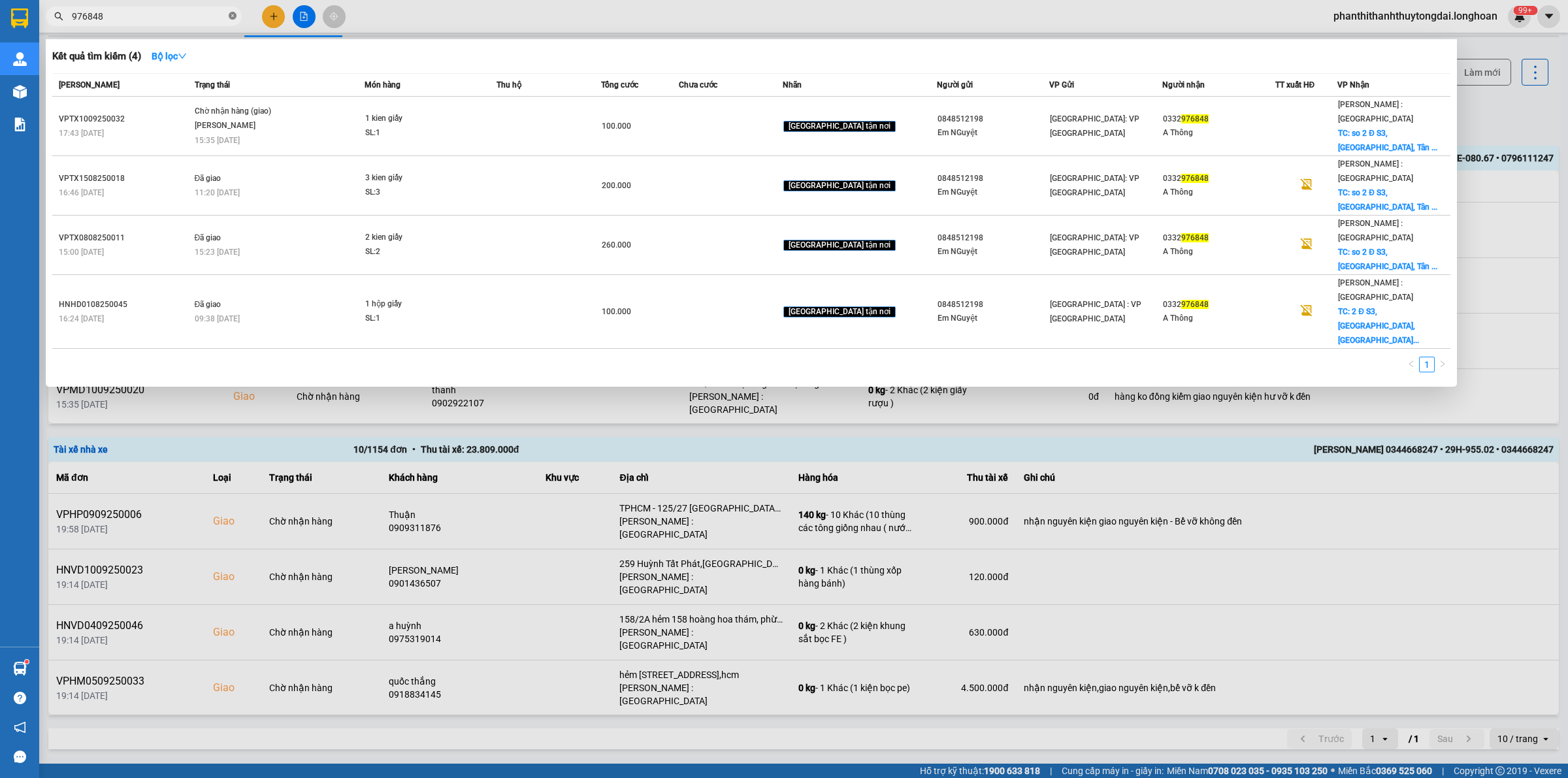
click at [233, 15] on icon "close-circle" at bounding box center [232, 15] width 8 height 8
type input "82288"
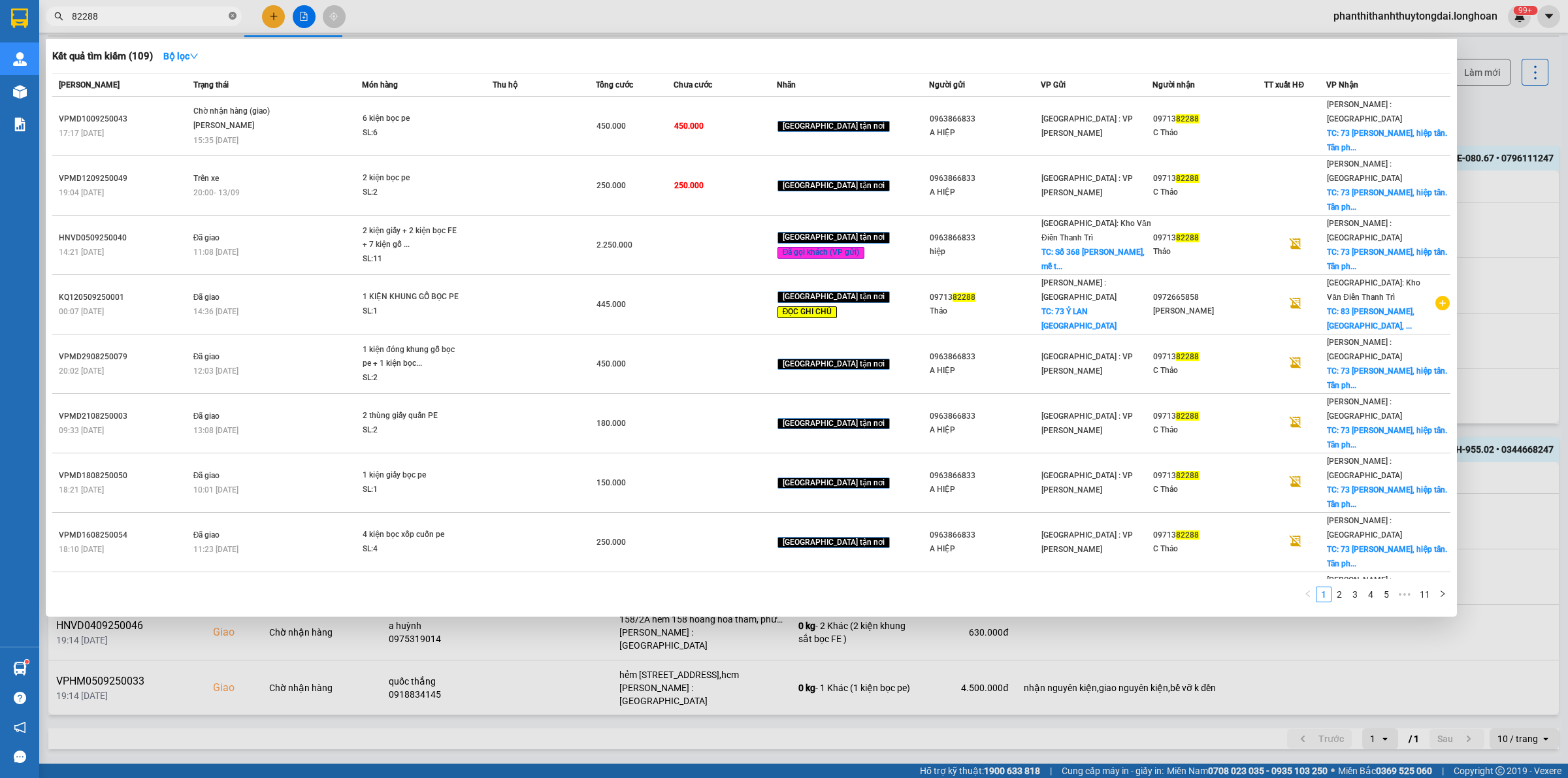
click at [229, 14] on icon "close-circle" at bounding box center [232, 15] width 8 height 8
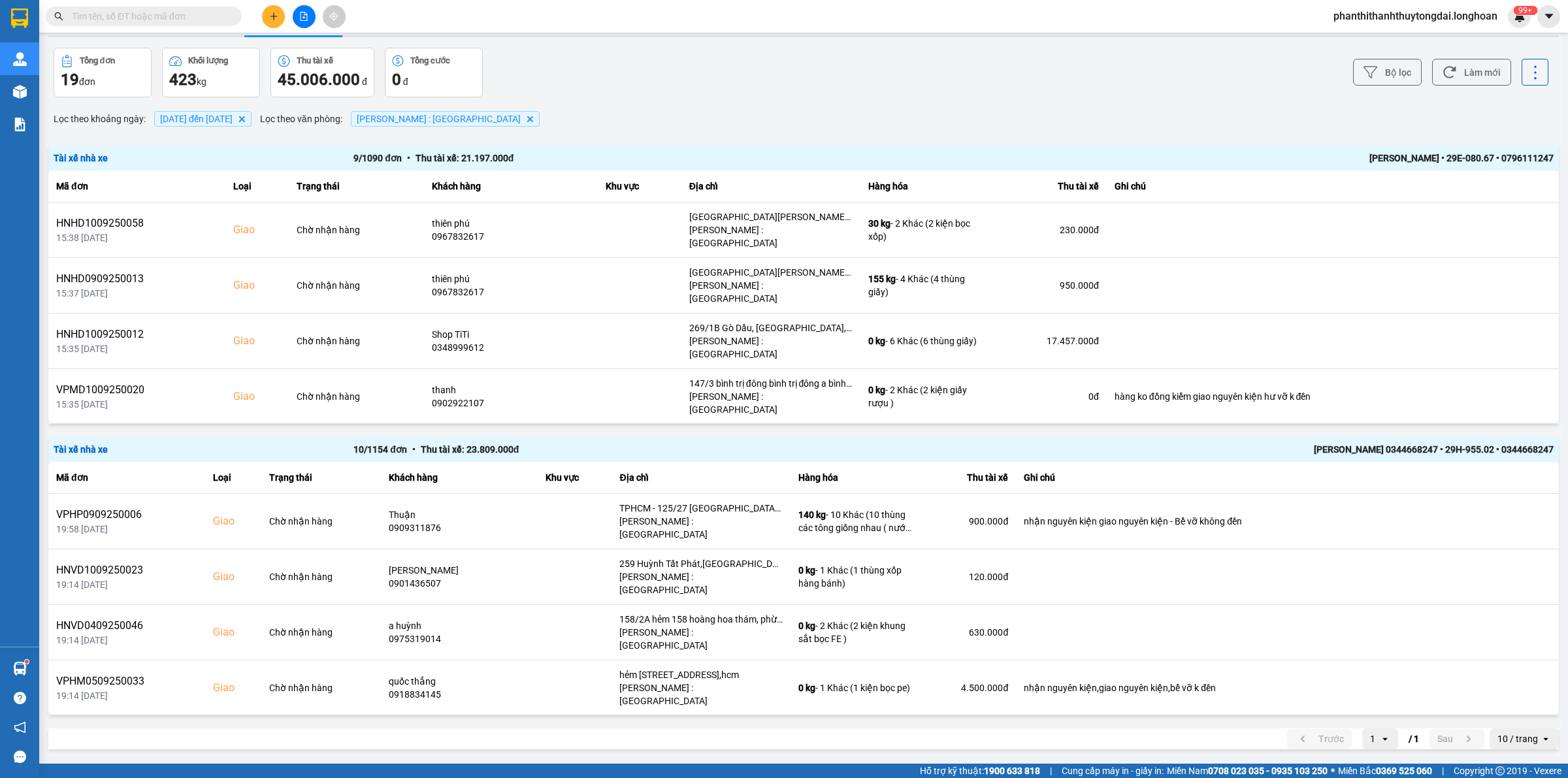
click at [208, 18] on input "text" at bounding box center [148, 17] width 154 height 15
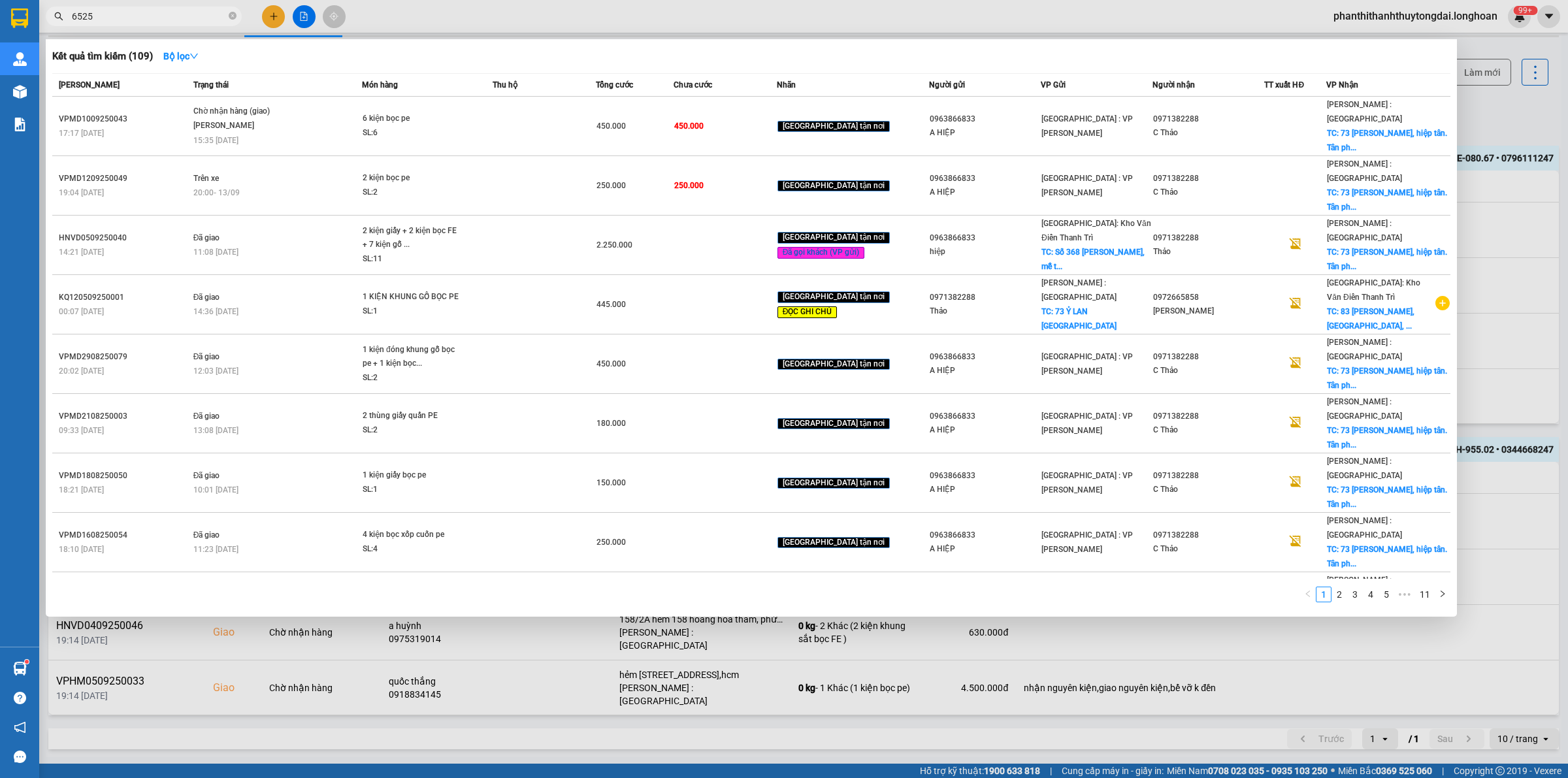
type input "65257"
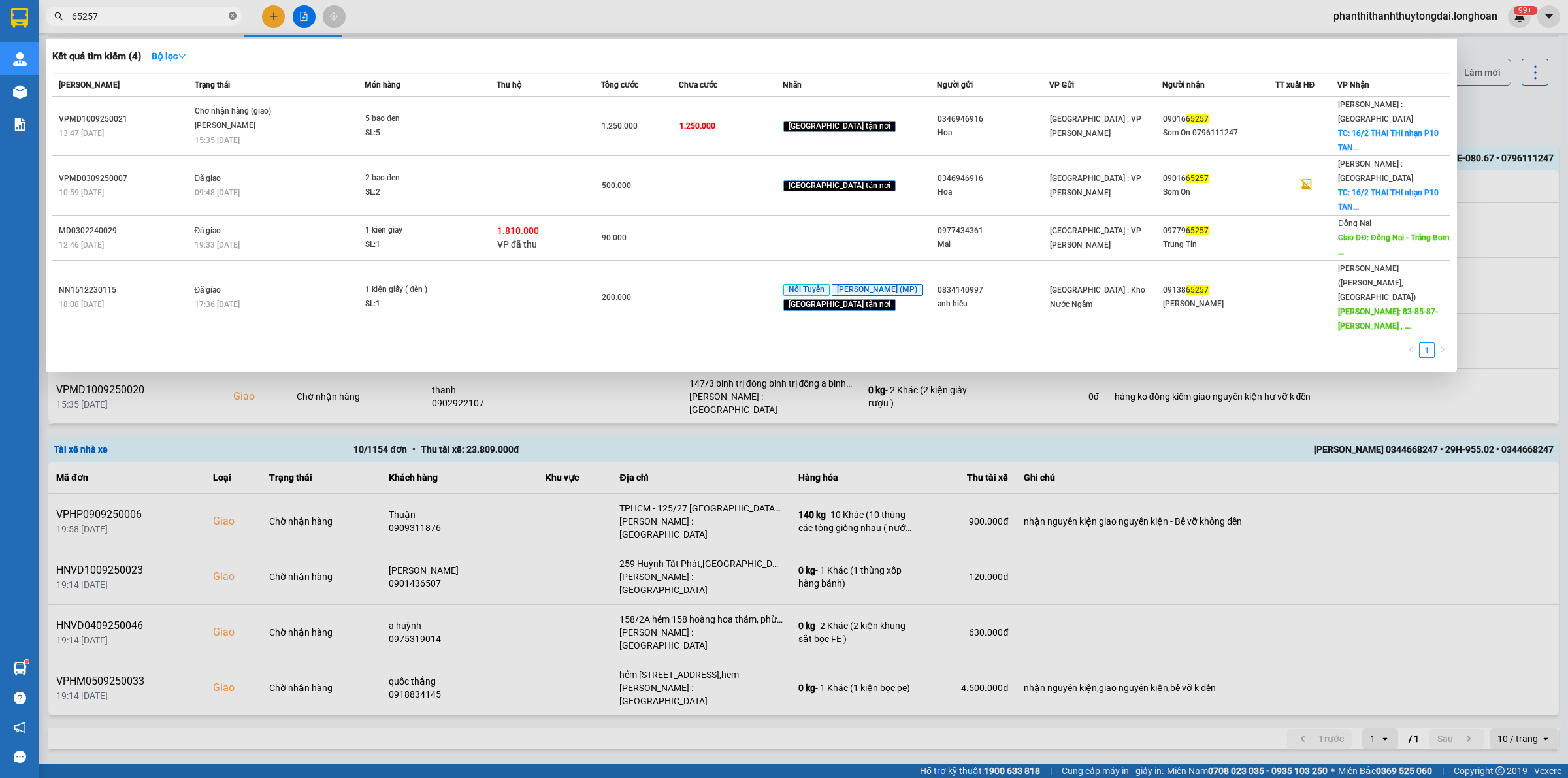
click at [232, 15] on icon "close-circle" at bounding box center [232, 15] width 8 height 8
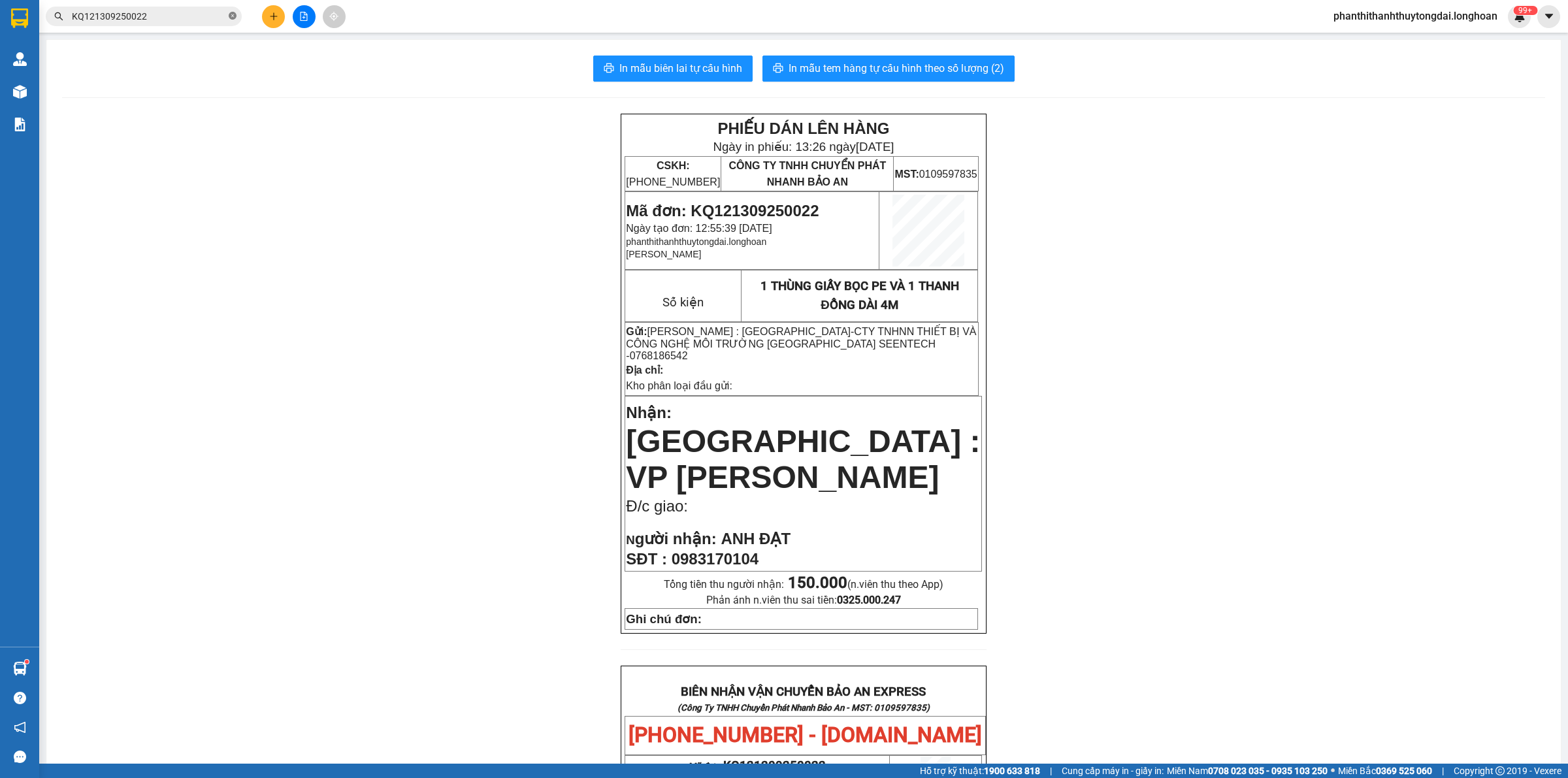
click at [232, 14] on icon "close-circle" at bounding box center [232, 15] width 8 height 8
click at [188, 24] on span at bounding box center [144, 16] width 196 height 20
click at [183, 9] on input "text" at bounding box center [148, 17] width 154 height 15
paste input "0328372730"
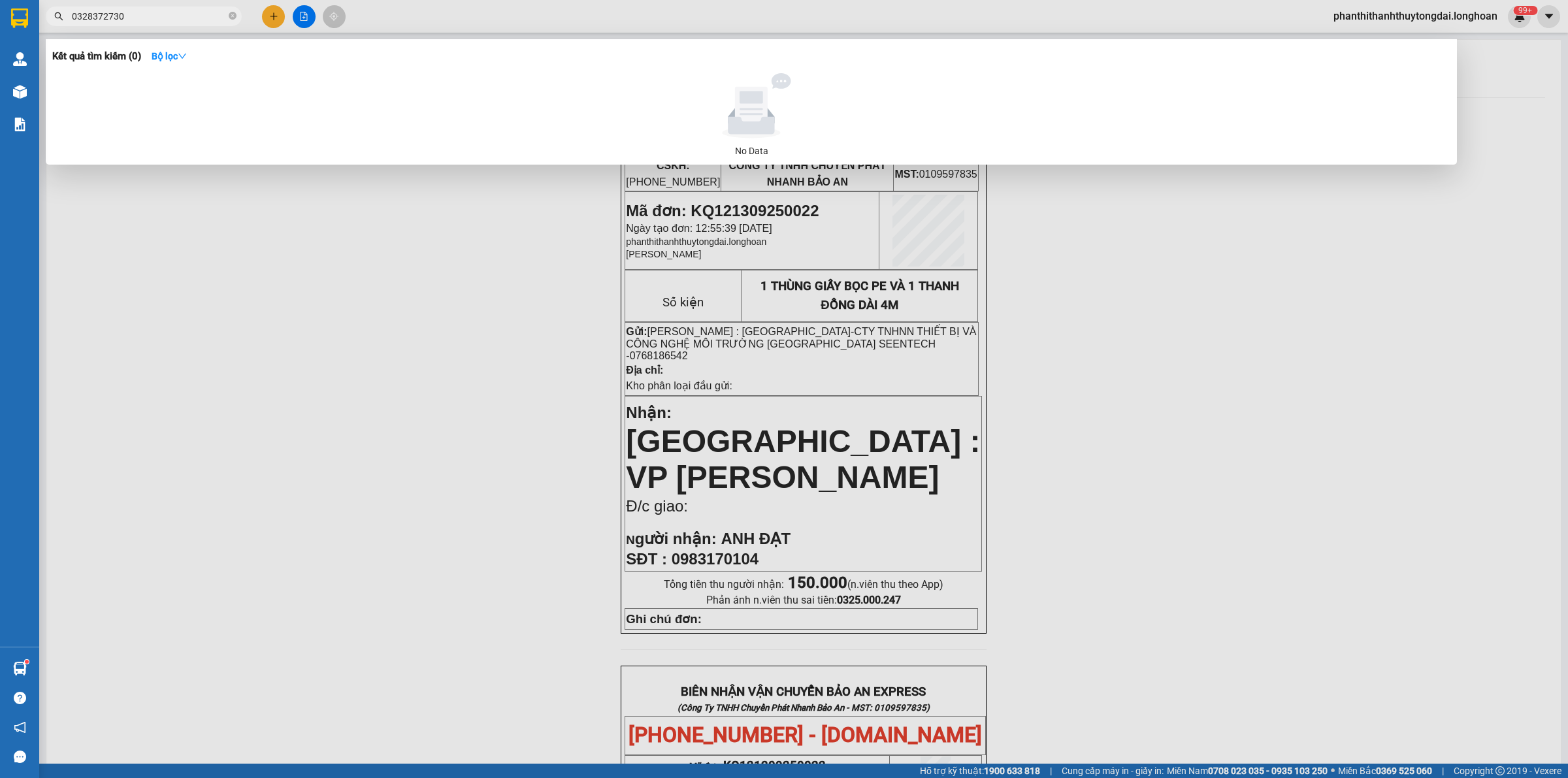
type input "0328372730"
click at [230, 17] on icon "close-circle" at bounding box center [232, 15] width 8 height 8
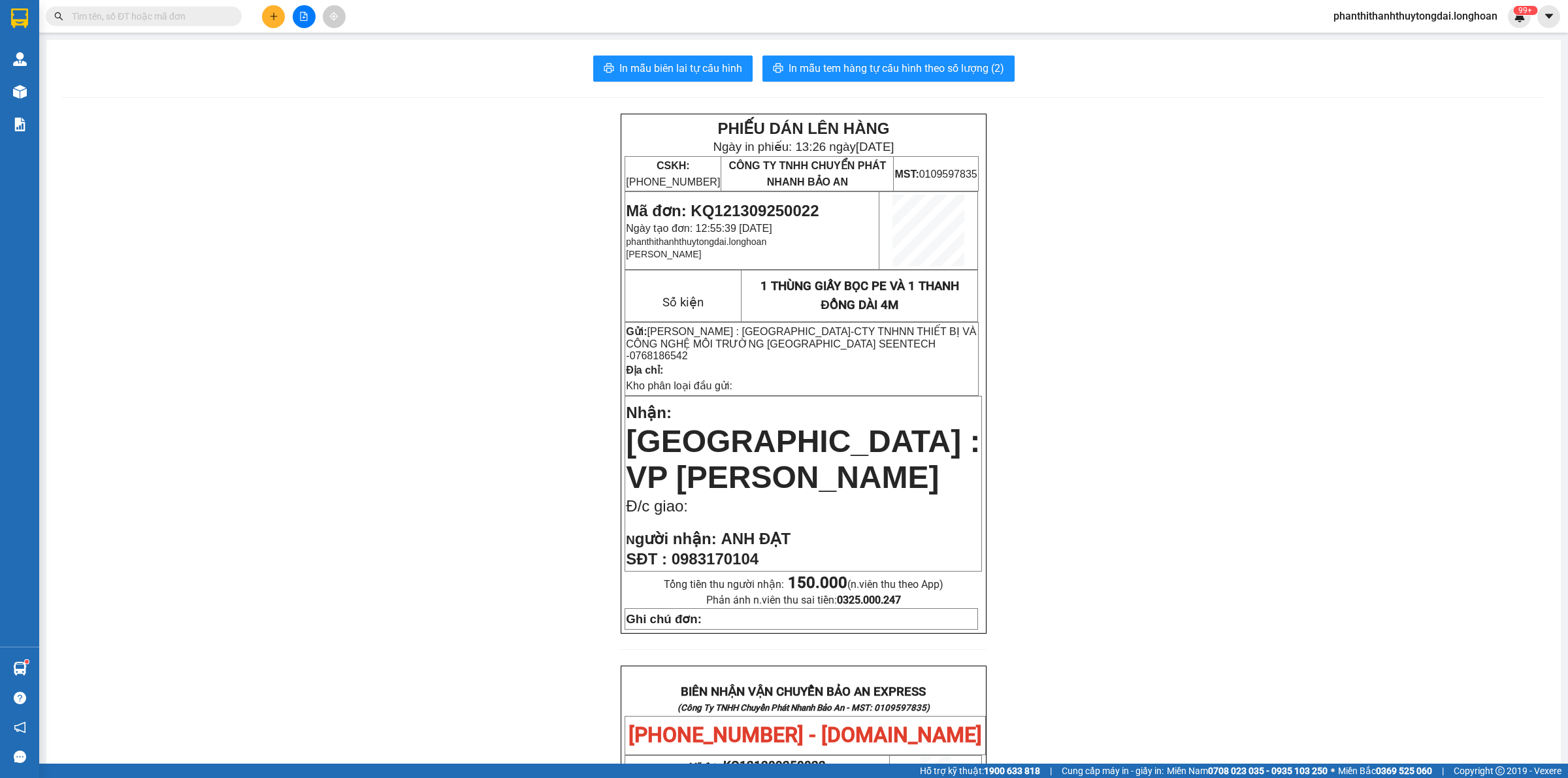
click at [200, 16] on input "text" at bounding box center [148, 17] width 154 height 15
paste input "0907681986"
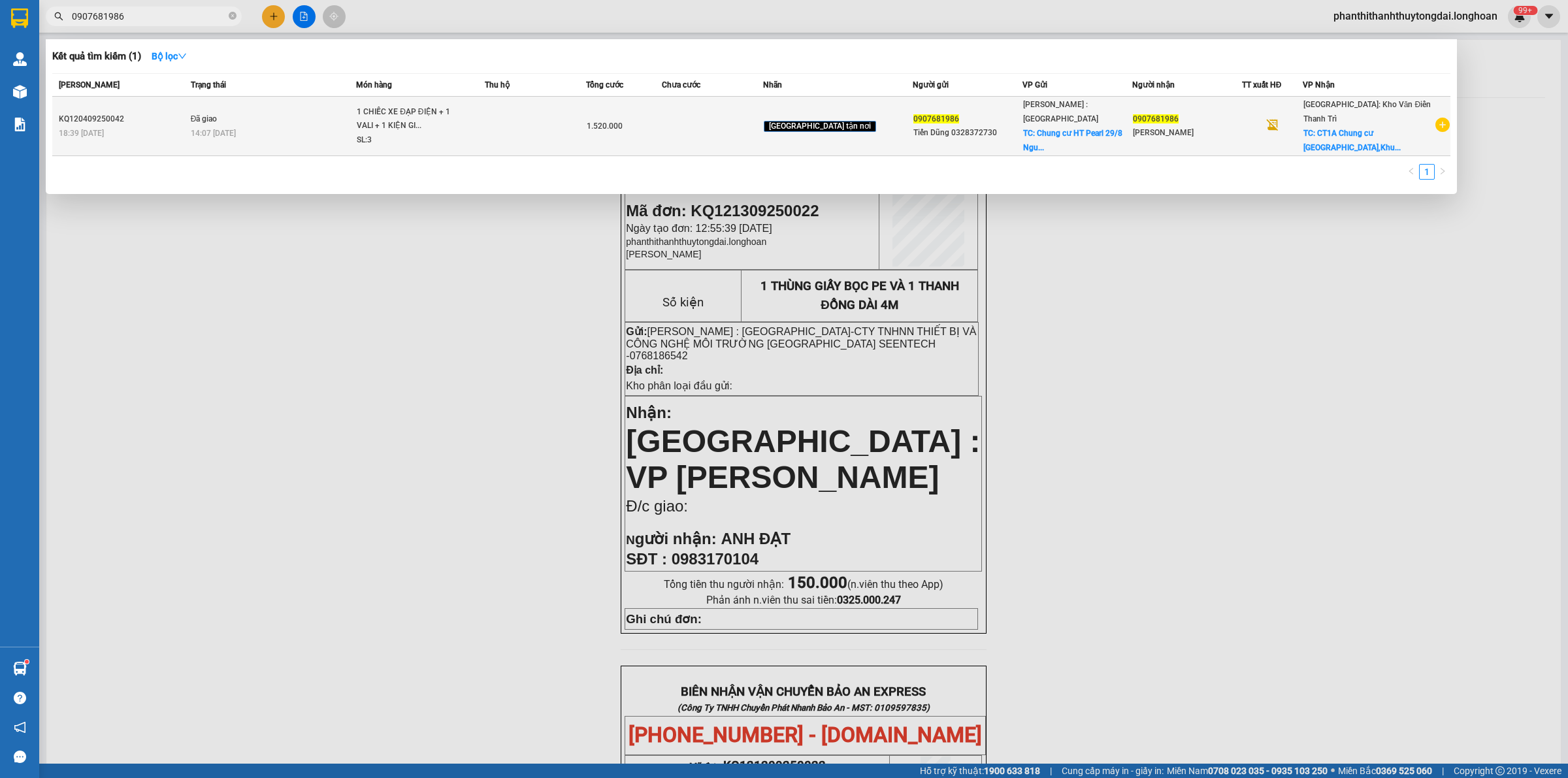
type input "0907681986"
click at [305, 129] on div "14:07 - 10/09" at bounding box center [273, 134] width 164 height 15
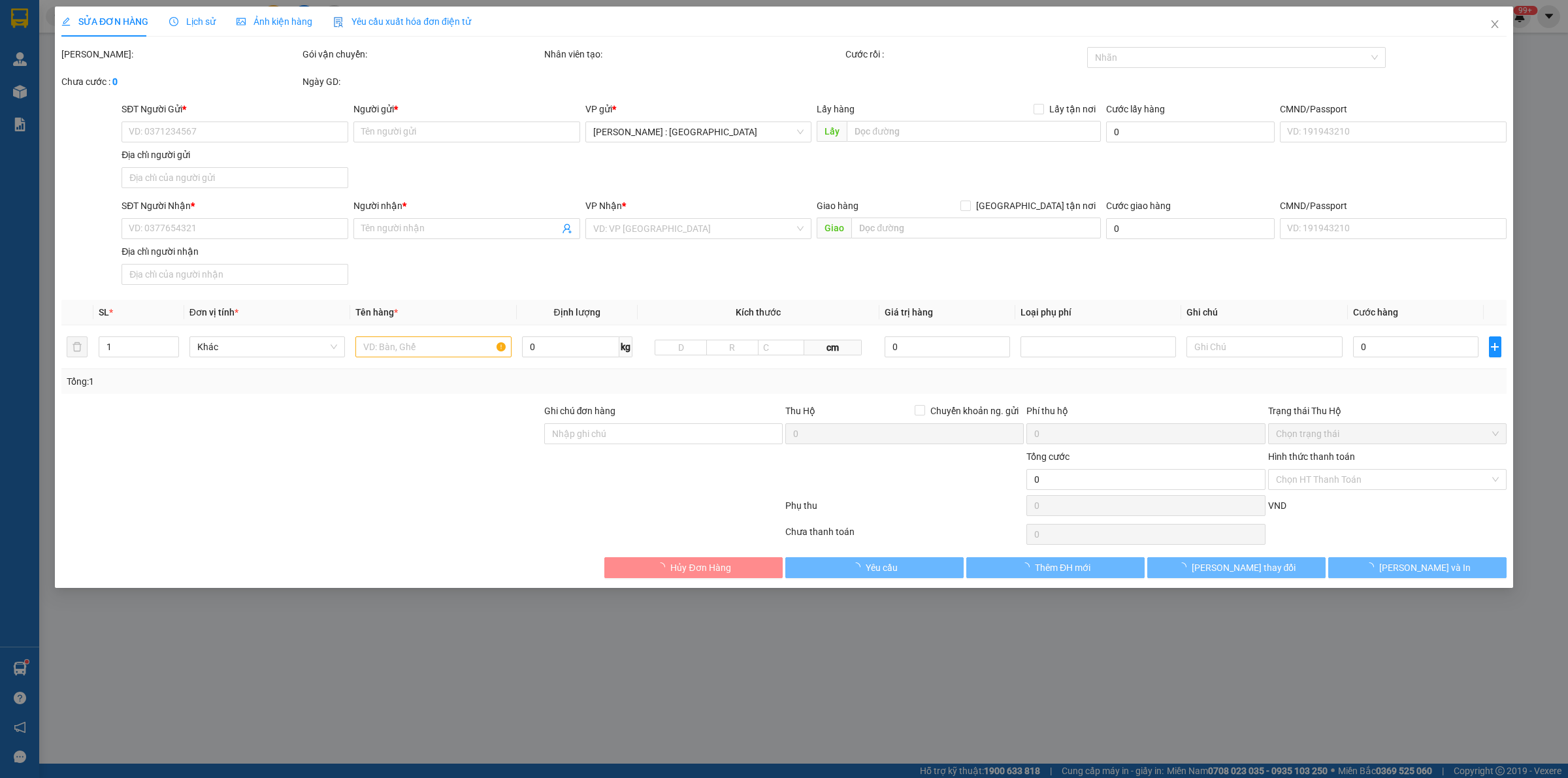
type input "0907681986"
type input "Tiến Dũng 0328372730"
checkbox input "true"
type input "Chung cư HT Pearl 29/8 Nguyễn Bỉnh Khiêm, KP.Tân Hòa, Dĩ An, Bình Dương 75308, …"
type input "0907681986"
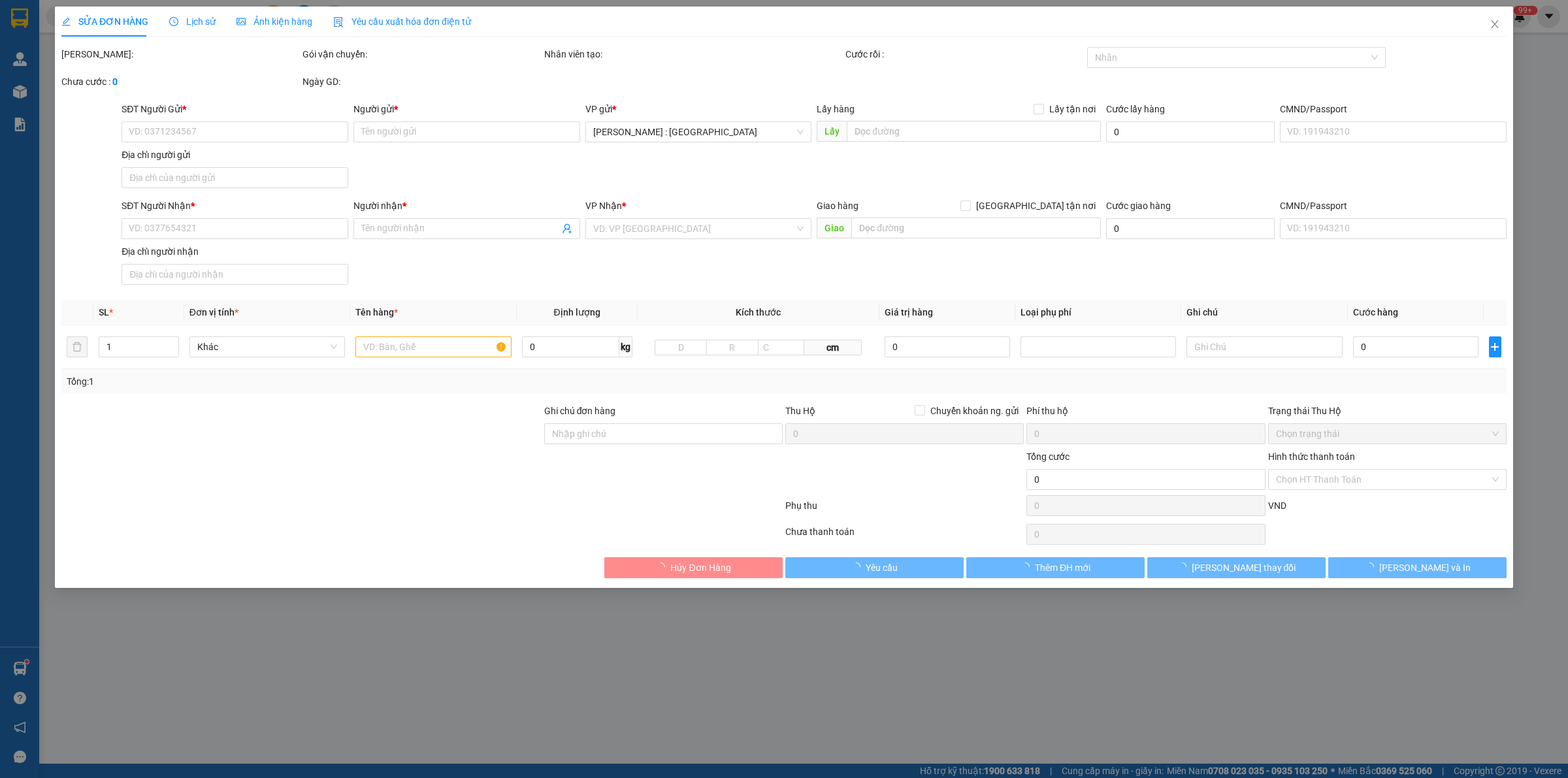
type input "Tiến Dũng"
checkbox input "true"
type input "CT1A Chung cư Nghĩa Đô,Khu đô thị Tây Hồ Tây, Bắc Từ Liêm, Hà Nội"
type input "KHÔNG CHÌA KHÁO - KHÔNG CAVET"
type input "1.520.000"
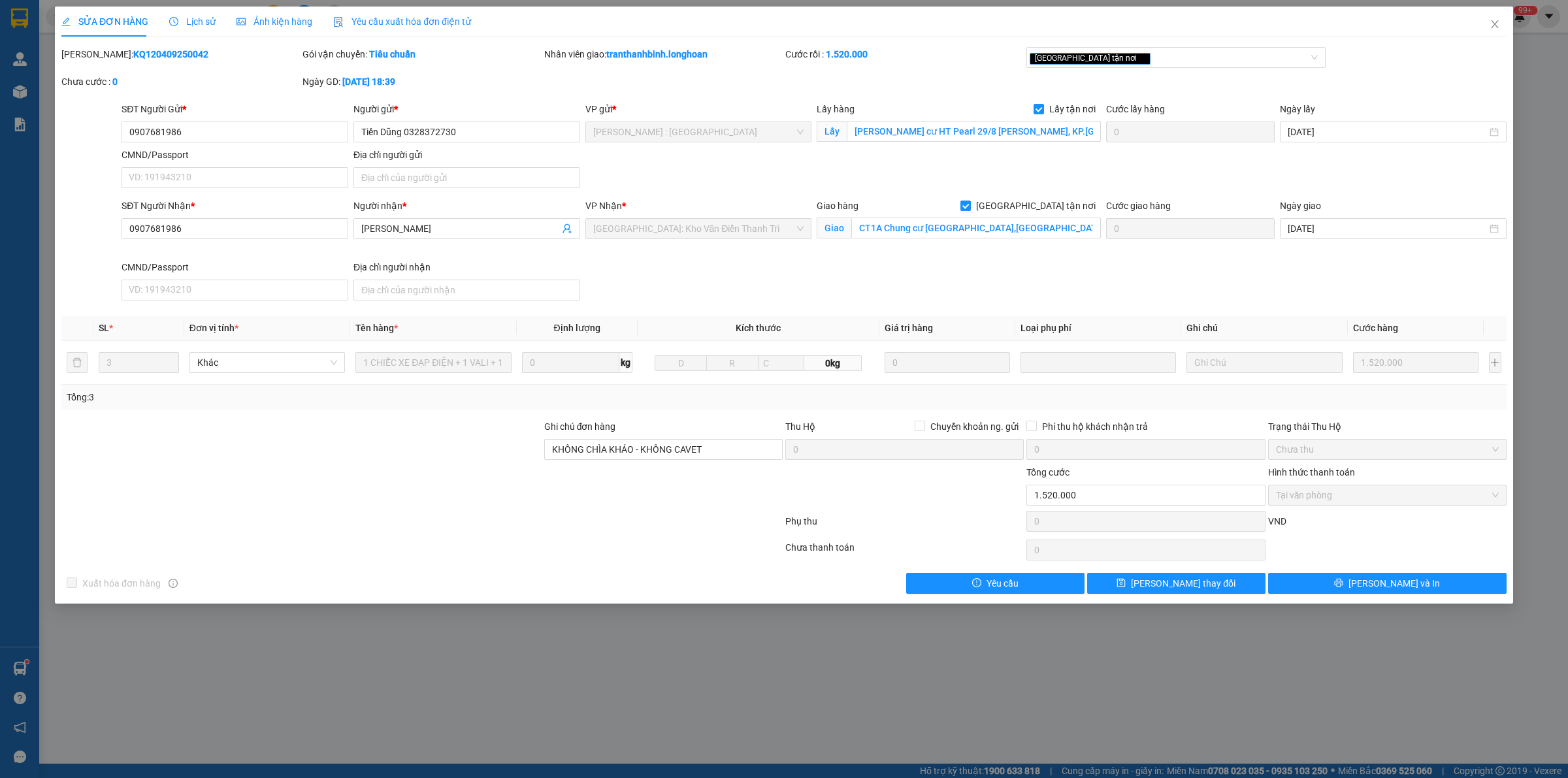
click at [185, 16] on span "Lịch sử" at bounding box center [192, 21] width 46 height 10
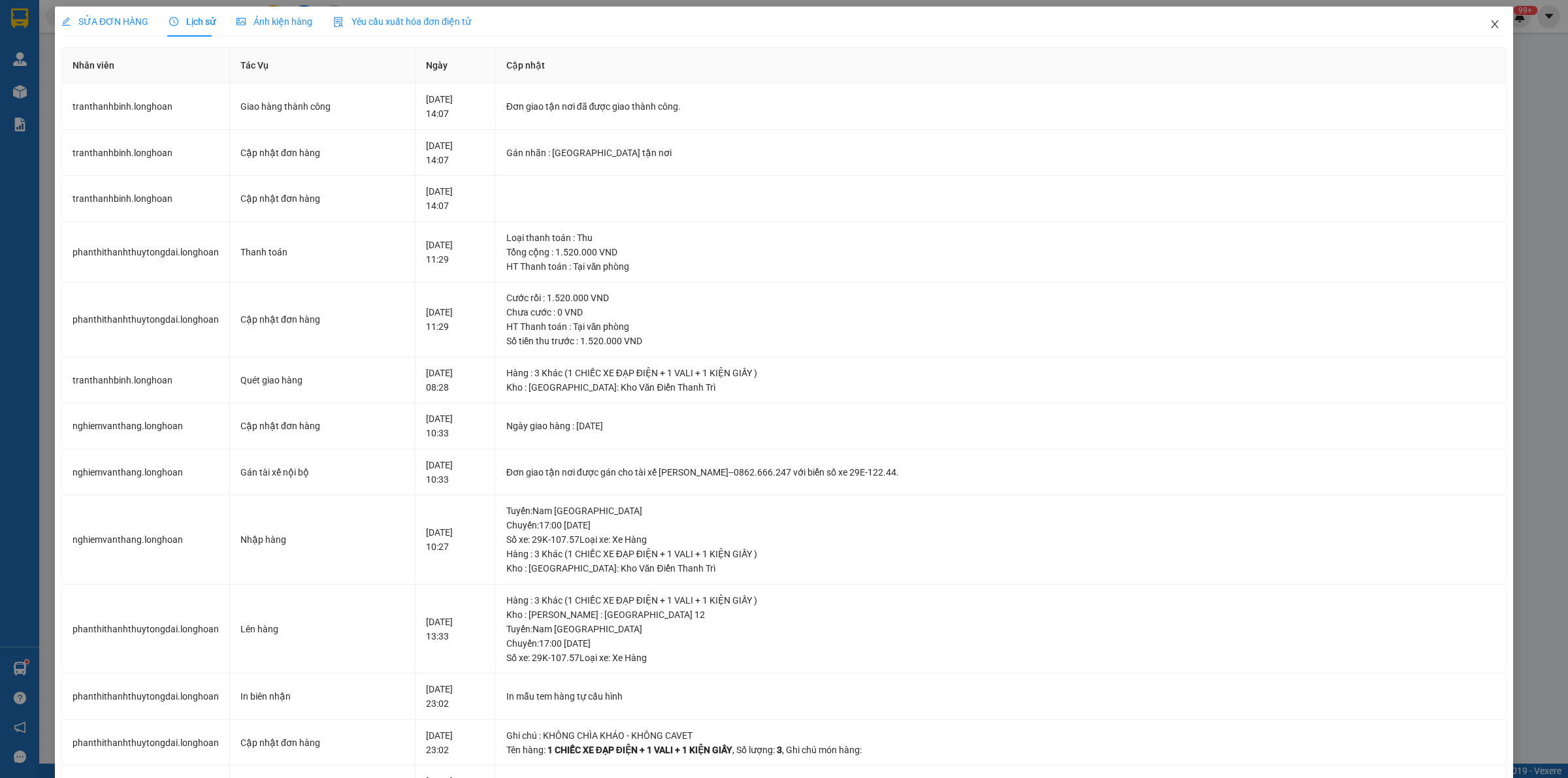
click at [1491, 23] on icon "close" at bounding box center [1494, 24] width 7 height 8
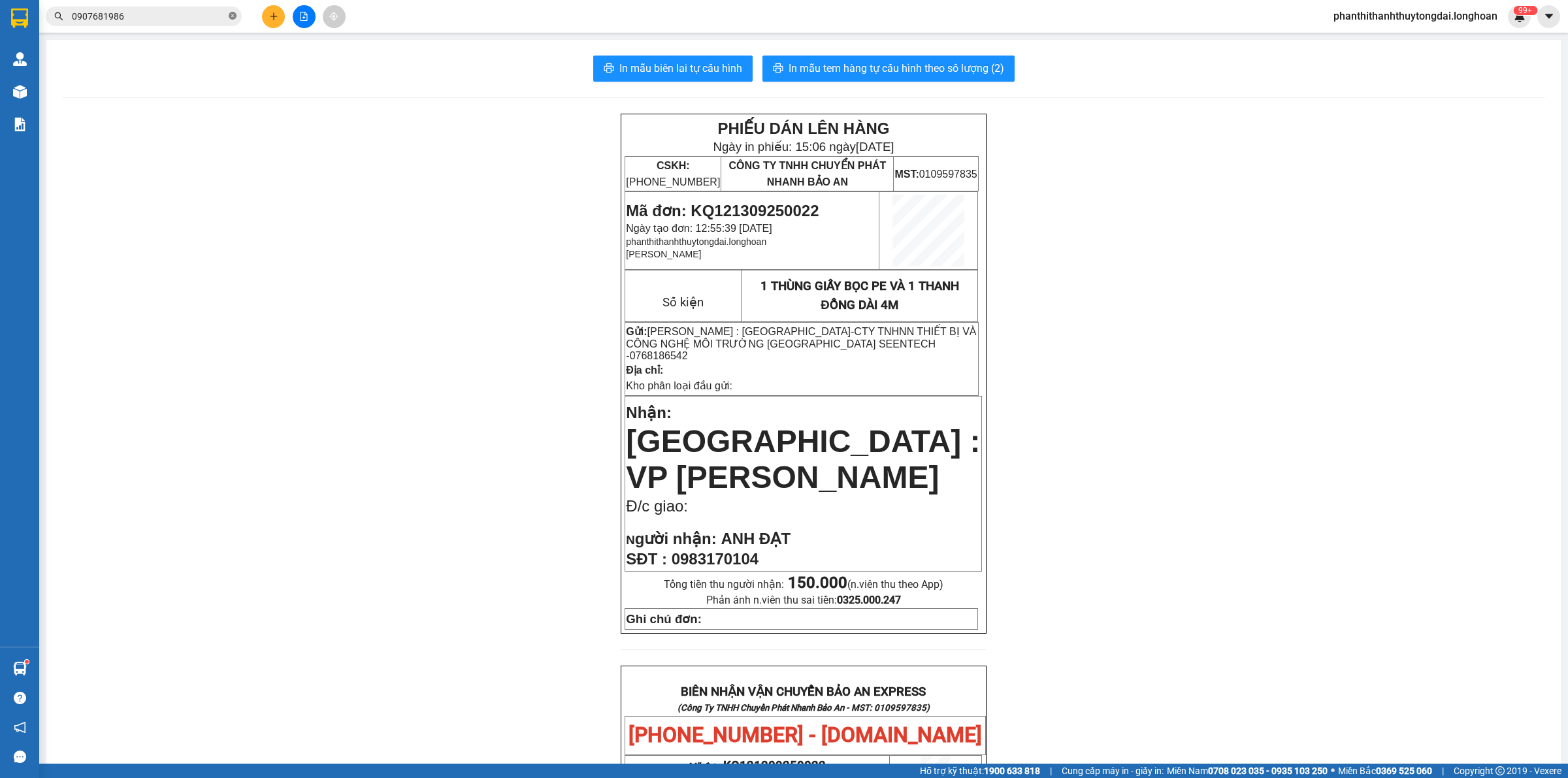
click at [229, 16] on icon "close-circle" at bounding box center [232, 15] width 8 height 8
paste input "KQ121009250006"
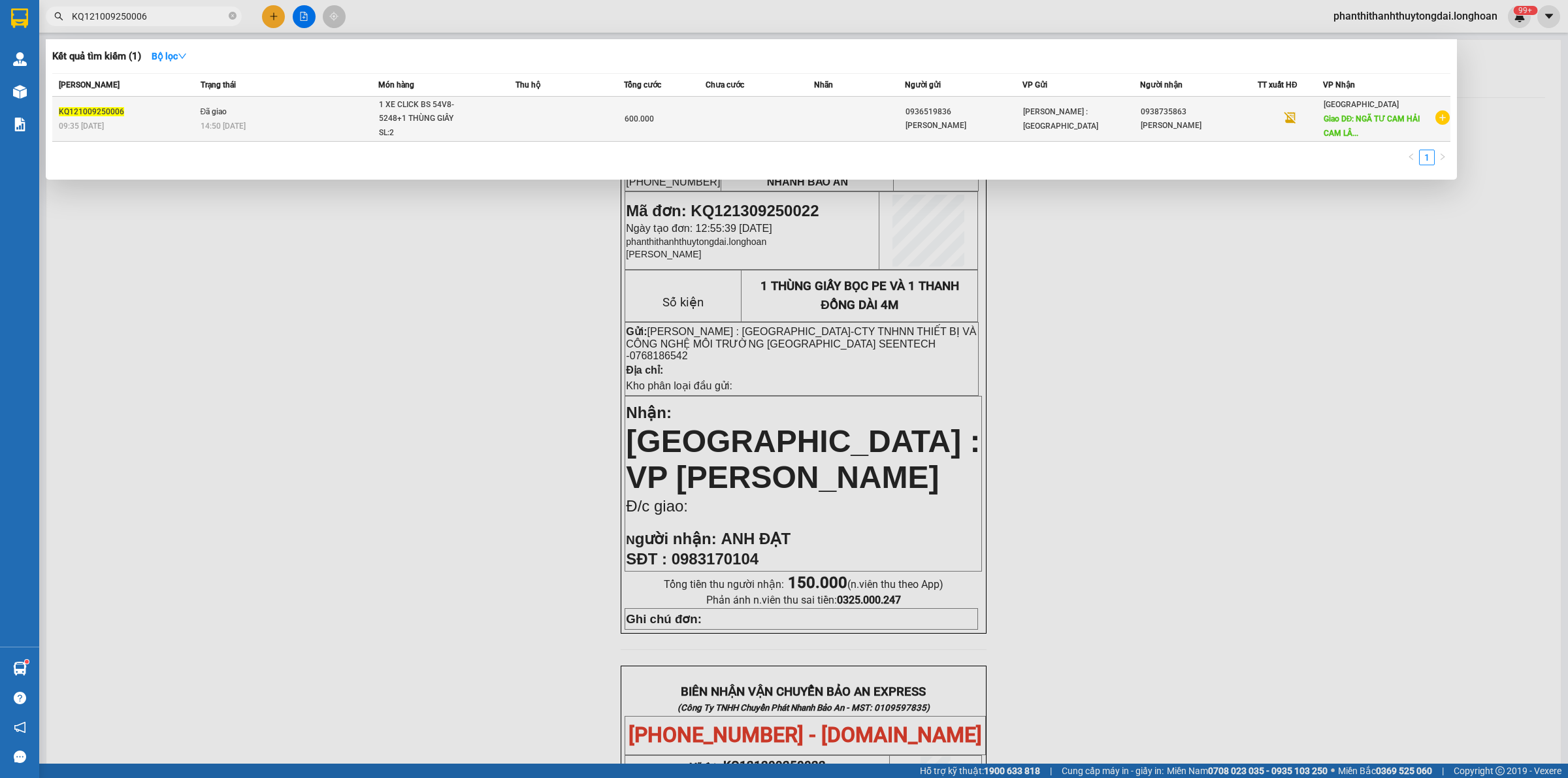
type input "KQ121009250006"
click at [589, 105] on td at bounding box center [569, 119] width 108 height 45
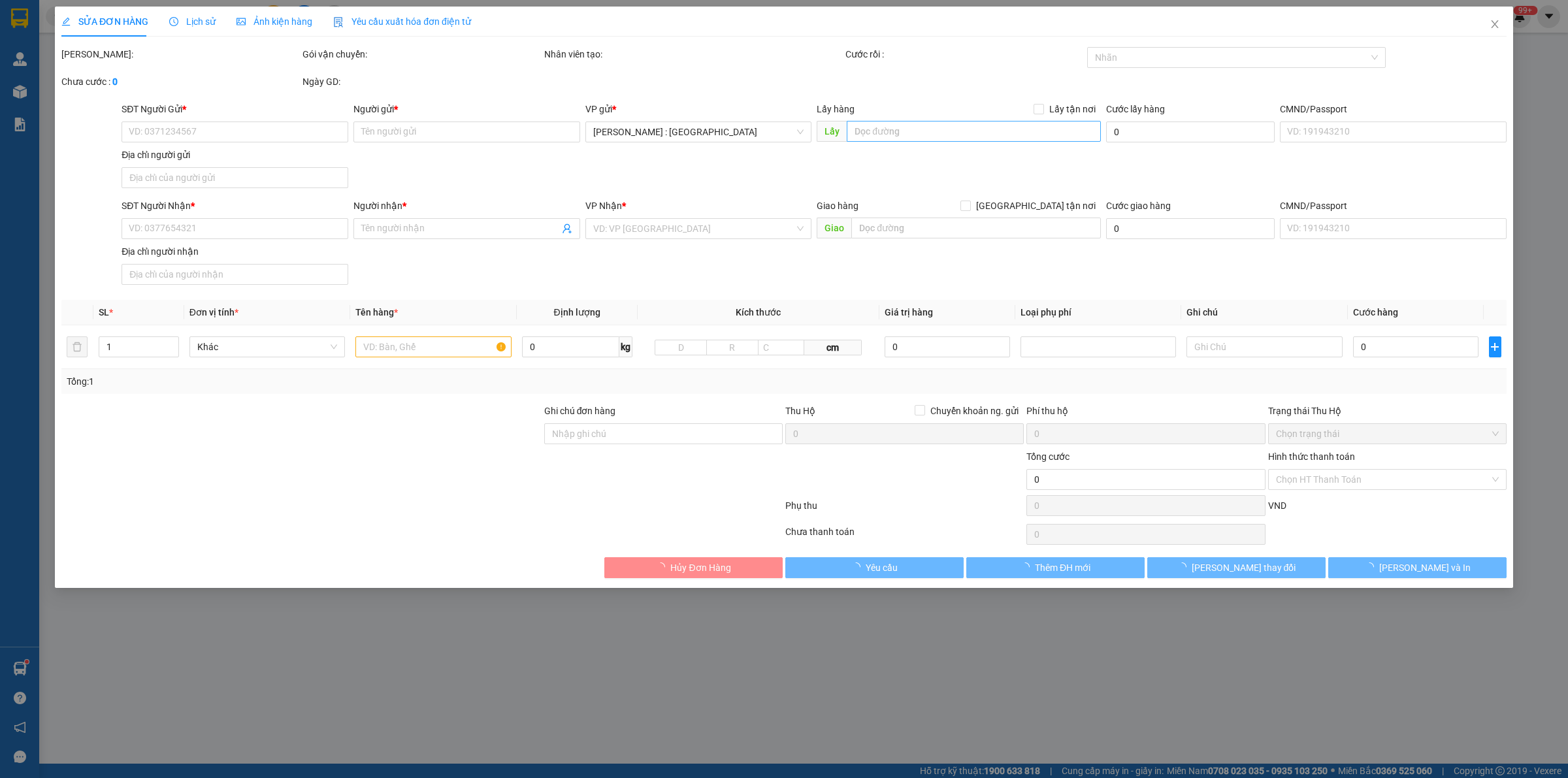
type input "0936519836"
type input "VÕ MINH PHƯƠNG"
type input "0938735863"
type input "VÕ HÀ GIA ĐOAN"
type input "NGÃ TƯ CAM HẢI CAM LÂM KHÁNH HÒA QL1A"
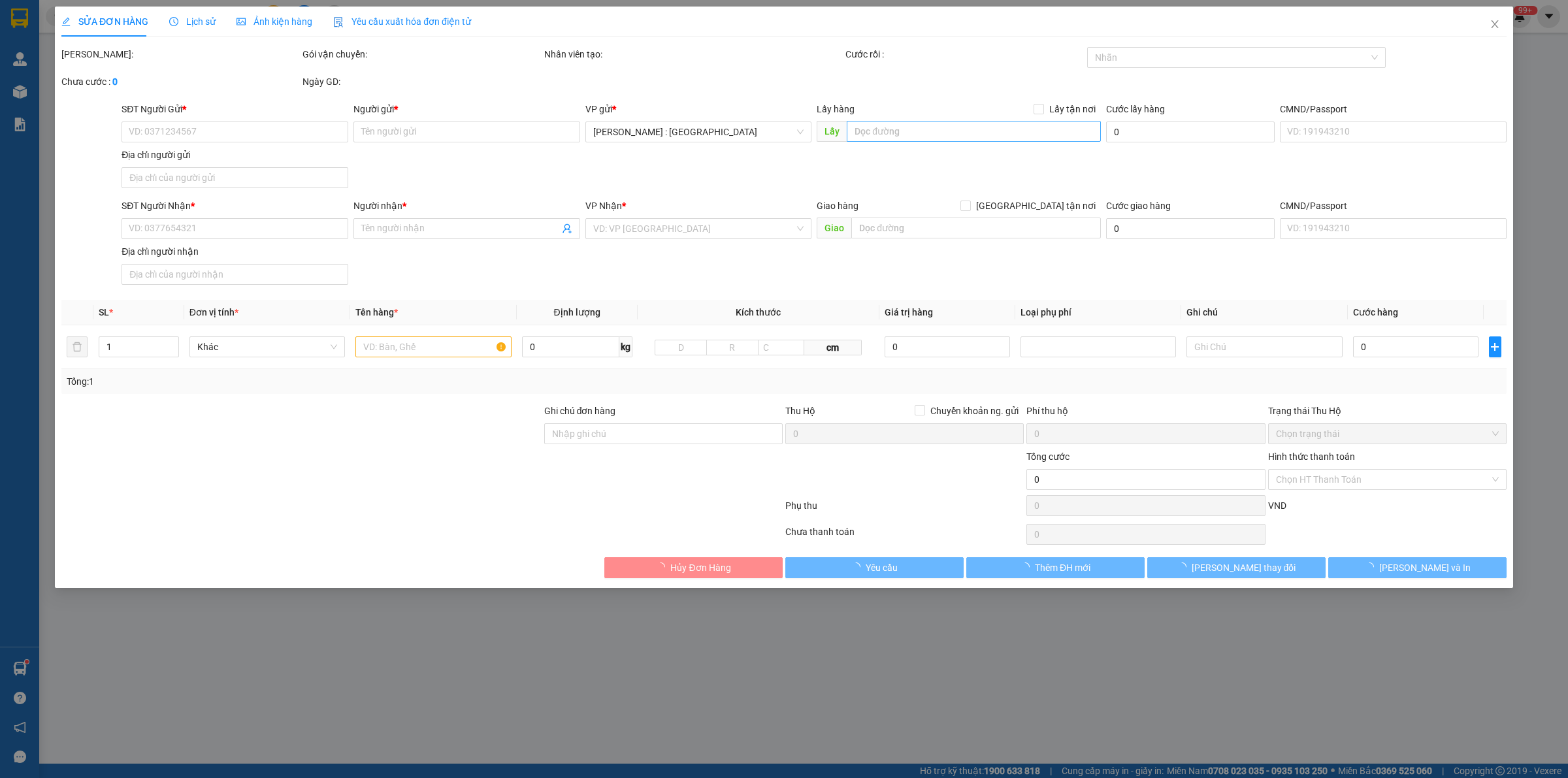
type input "2 GƯƠNG BỎ CỐP 1 CHÌA KHÓA KHÔNG CAFVET( 1 MŨ BẢO HIỂM )"
type input "600.000"
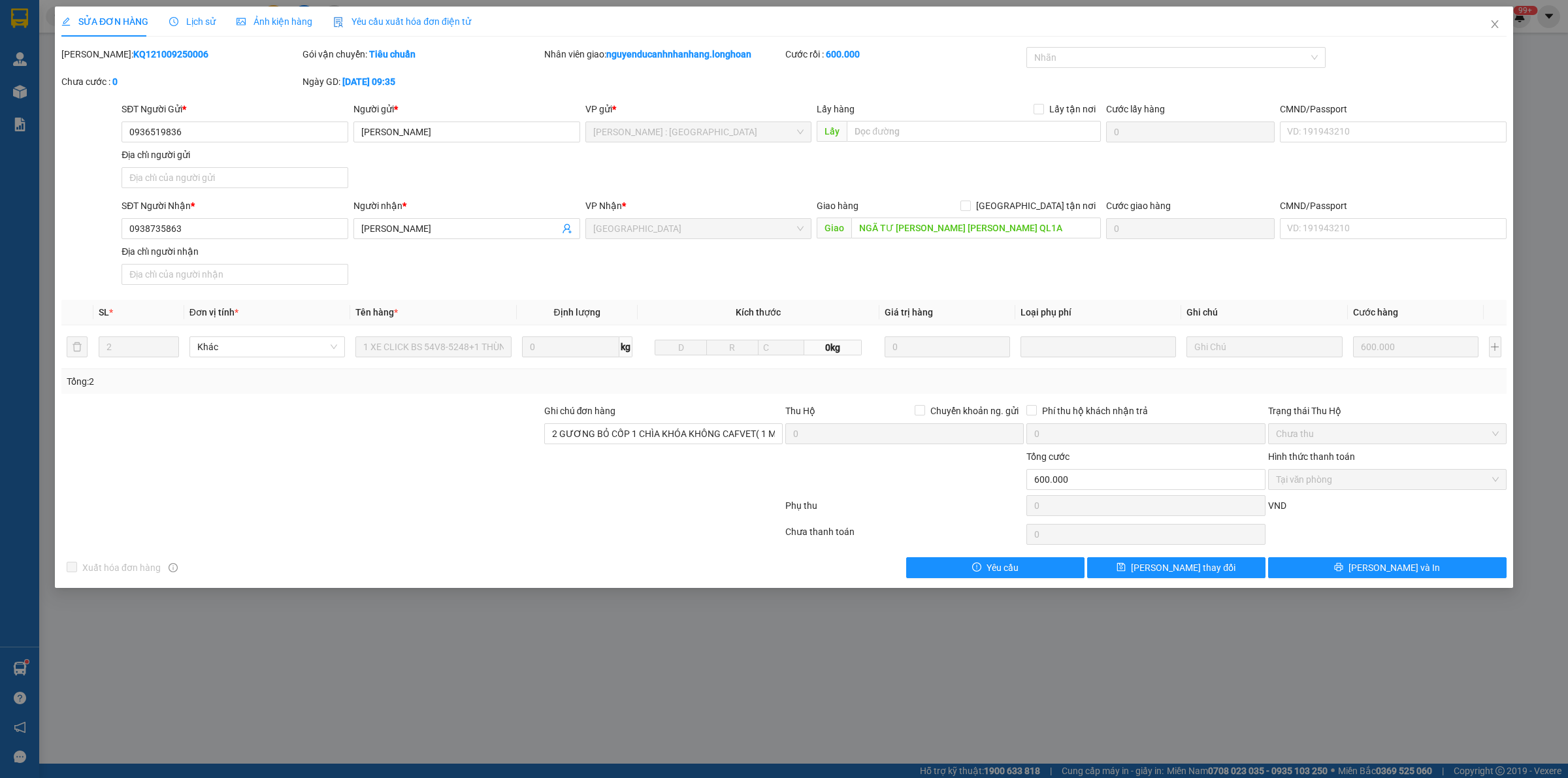
click at [188, 18] on span "Lịch sử" at bounding box center [192, 21] width 46 height 10
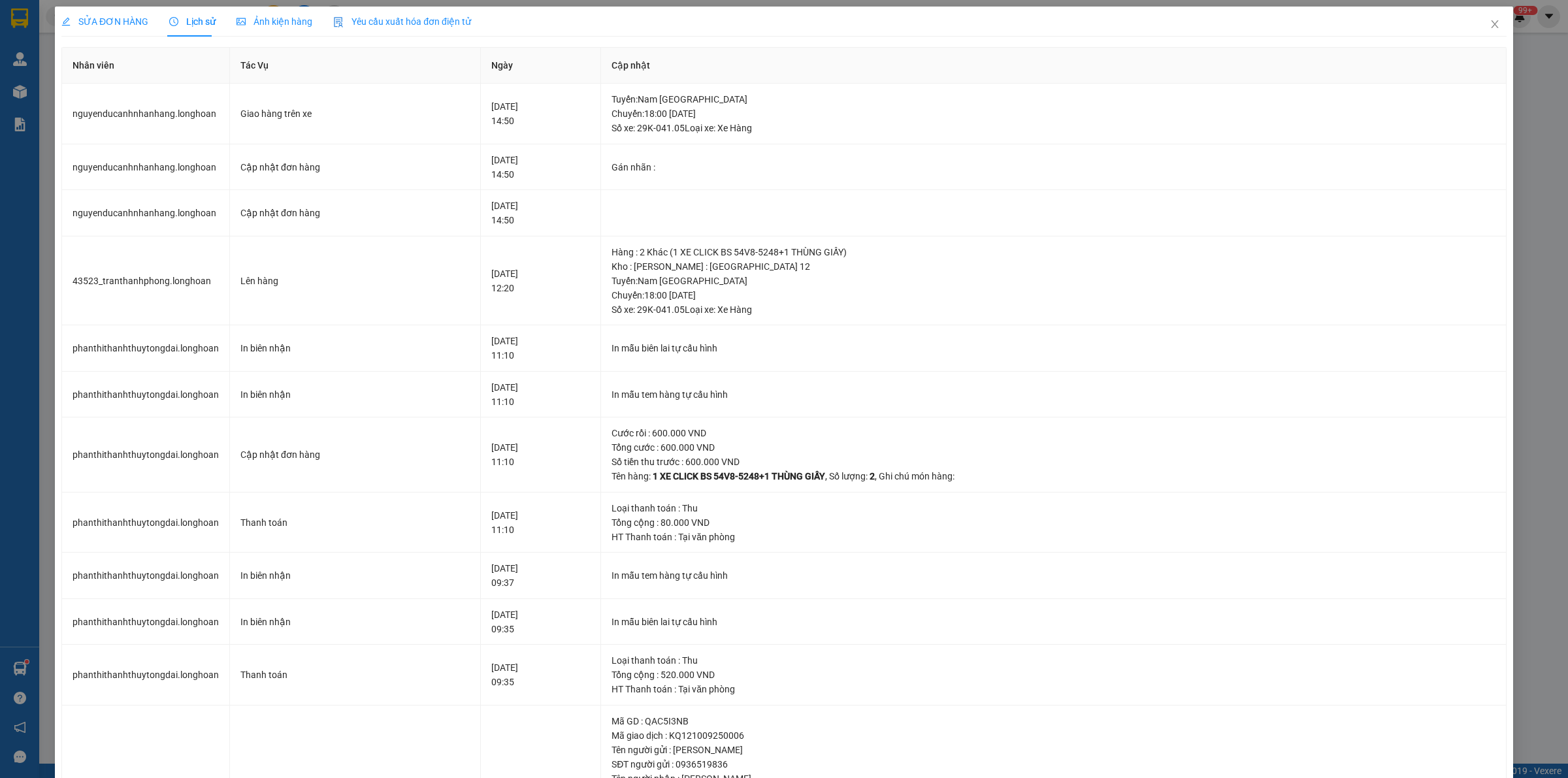
click at [108, 20] on span "SỬA ĐƠN HÀNG" at bounding box center [104, 21] width 87 height 10
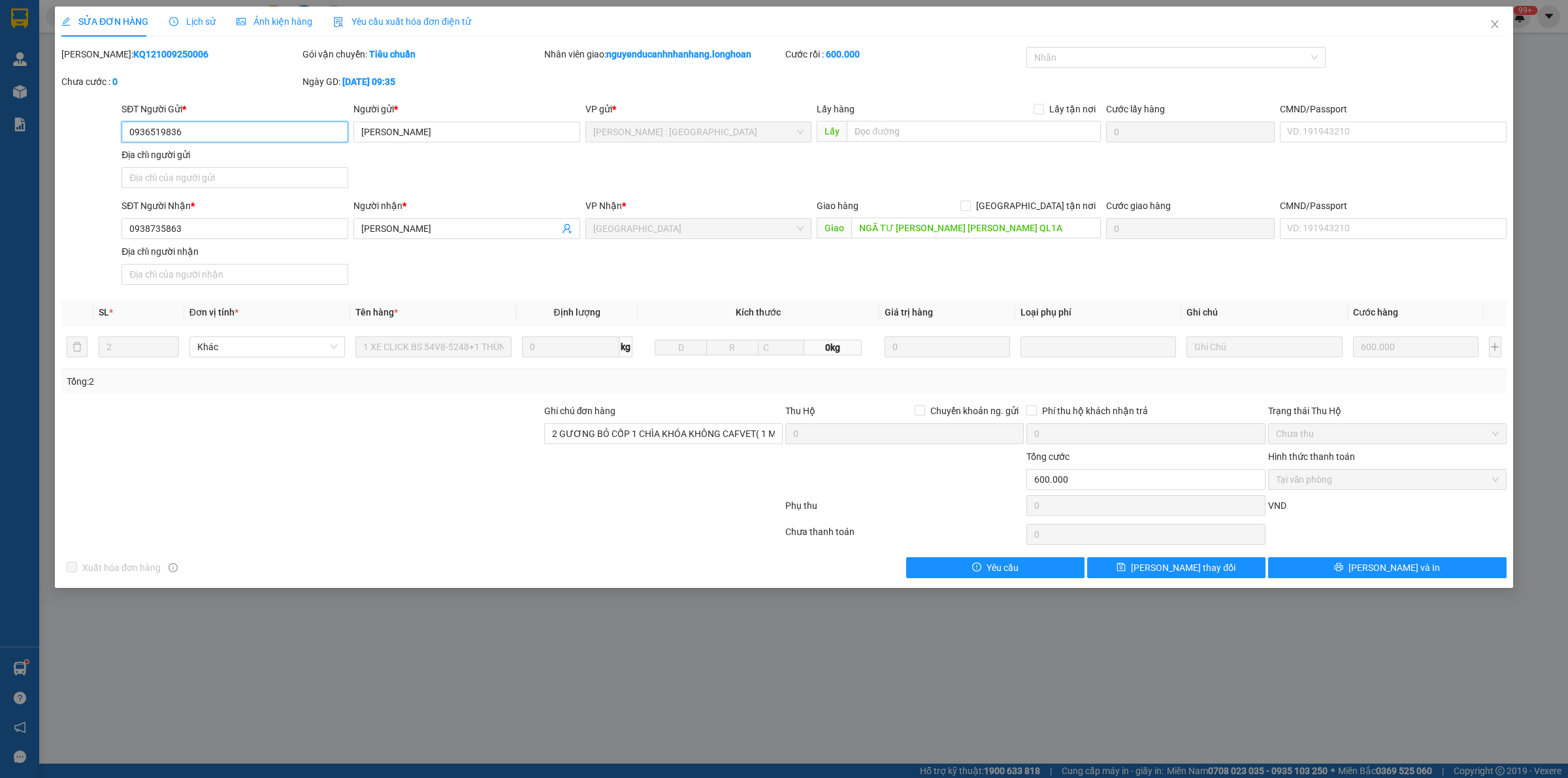
click at [269, 129] on input "0936519836" at bounding box center [235, 131] width 227 height 21
click at [194, 234] on input "0938735863" at bounding box center [235, 229] width 227 height 21
click at [237, 131] on input "0936519836" at bounding box center [235, 131] width 227 height 21
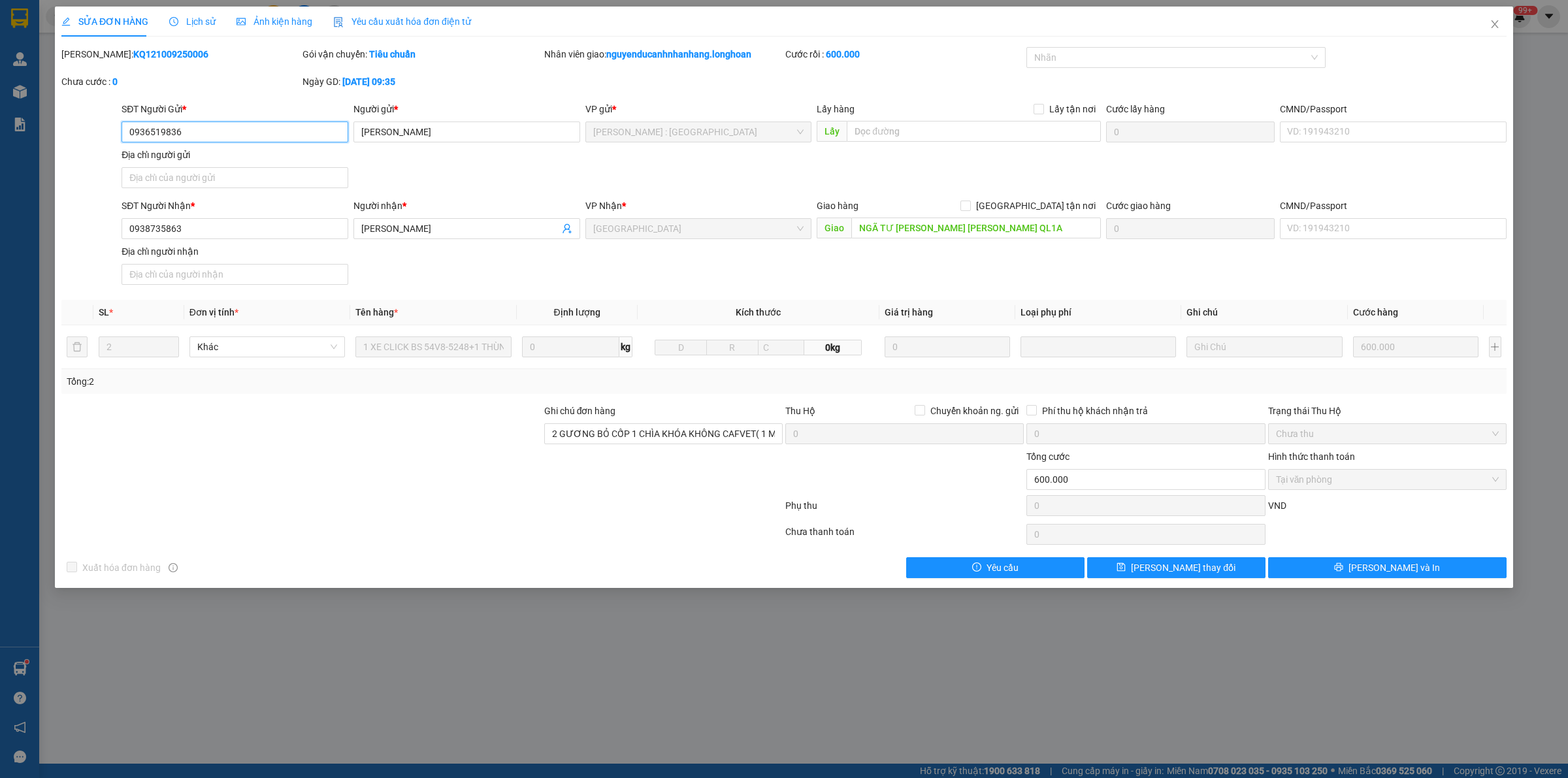
click at [237, 131] on input "0936519836" at bounding box center [235, 131] width 227 height 21
drag, startPoint x: 237, startPoint y: 131, endPoint x: 200, endPoint y: 18, distance: 118.9
click at [200, 18] on span "Lịch sử" at bounding box center [192, 21] width 46 height 10
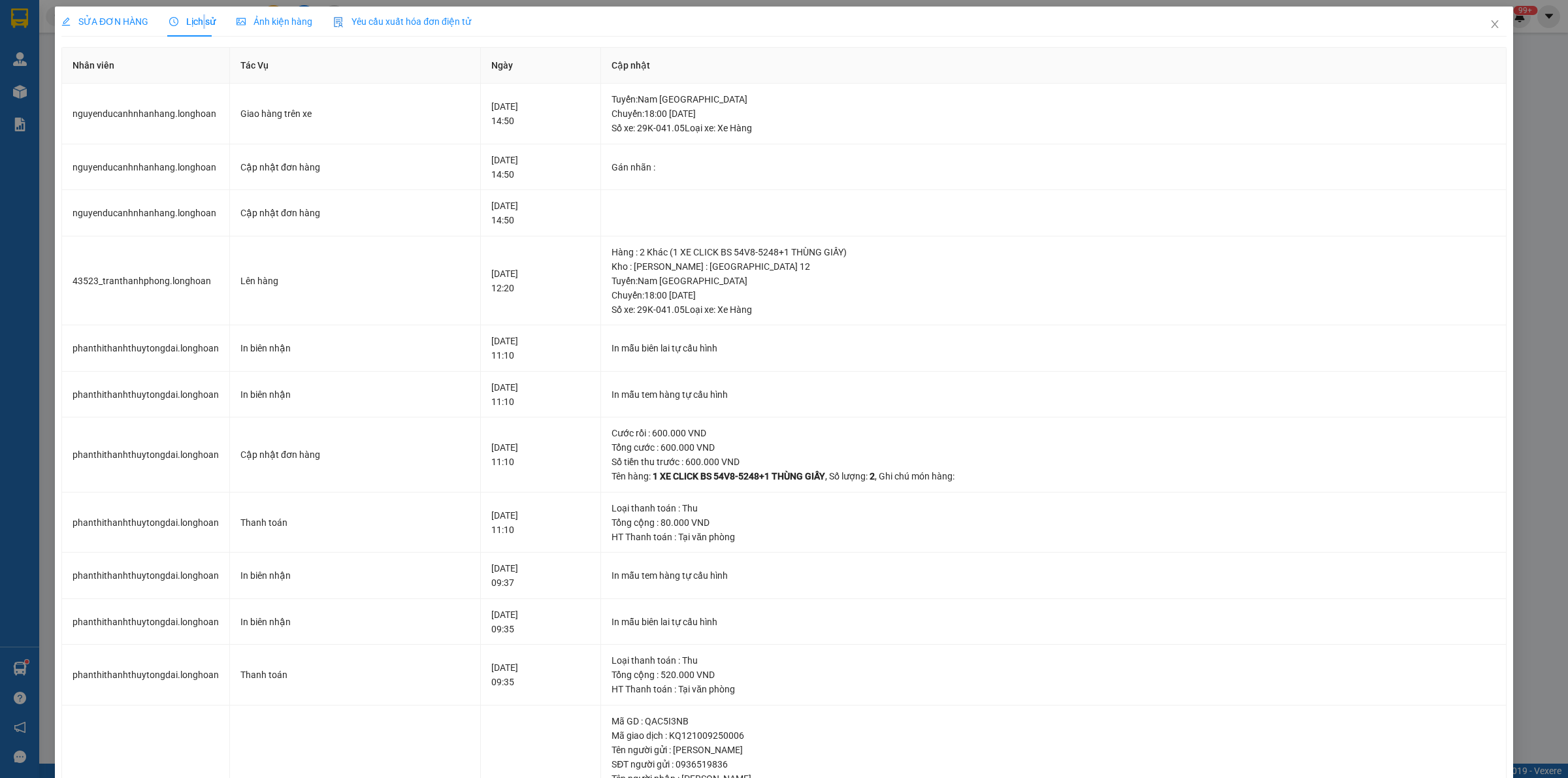
click at [200, 18] on span "Lịch sử" at bounding box center [192, 21] width 46 height 10
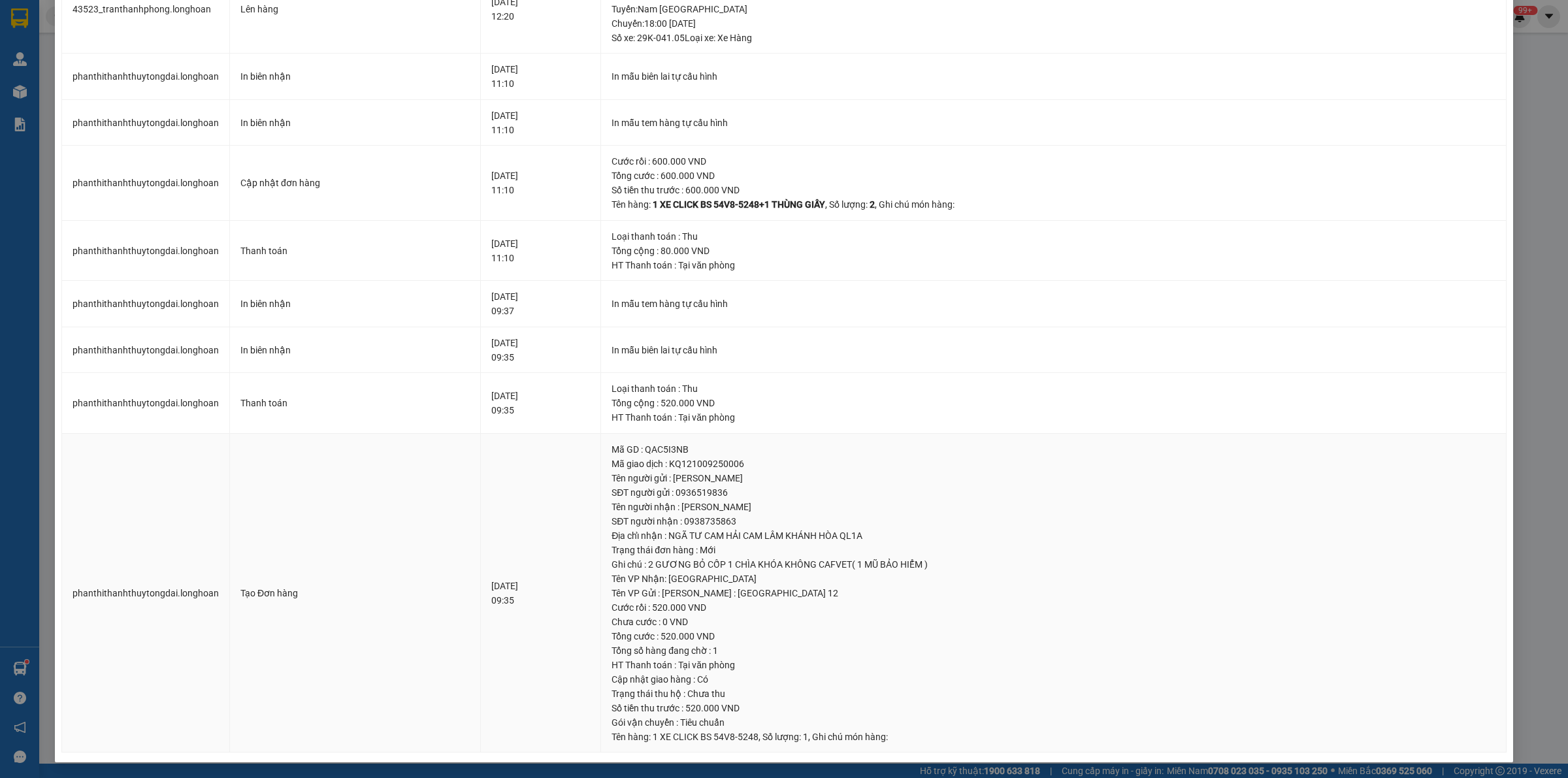
click at [1181, 557] on div "Trạng thái đơn hàng : Mới" at bounding box center [1054, 550] width 884 height 15
click at [1171, 529] on td "Mã GD : QAC5I3NB Mã giao dịch : KQ121009250006 Tên người gửi : VÕ MINH PHƯƠNG S…" at bounding box center [1054, 593] width 905 height 319
click at [1144, 609] on div "Cước rồi : 520.000 VND" at bounding box center [1054, 608] width 884 height 15
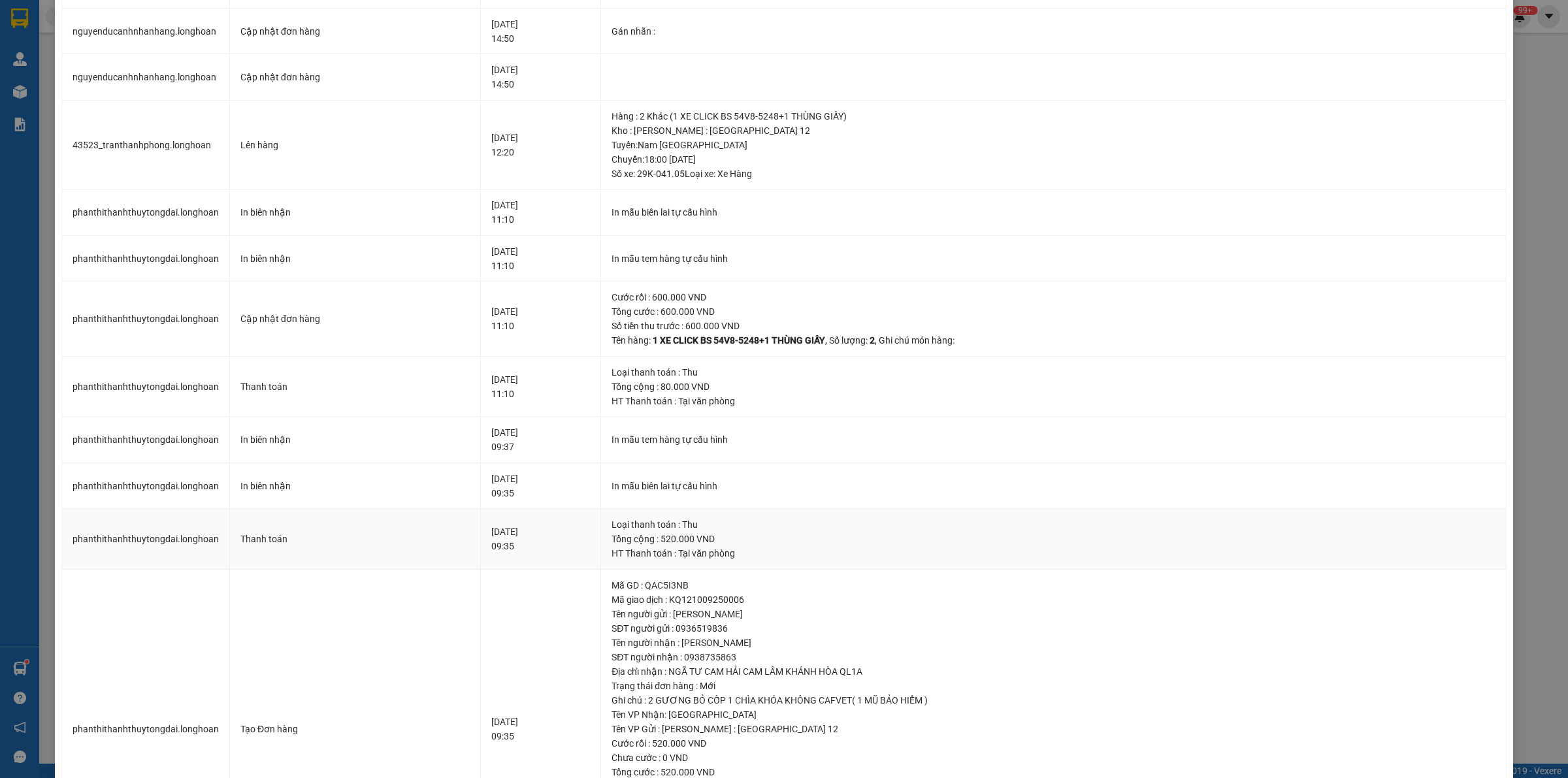
scroll to position [0, 0]
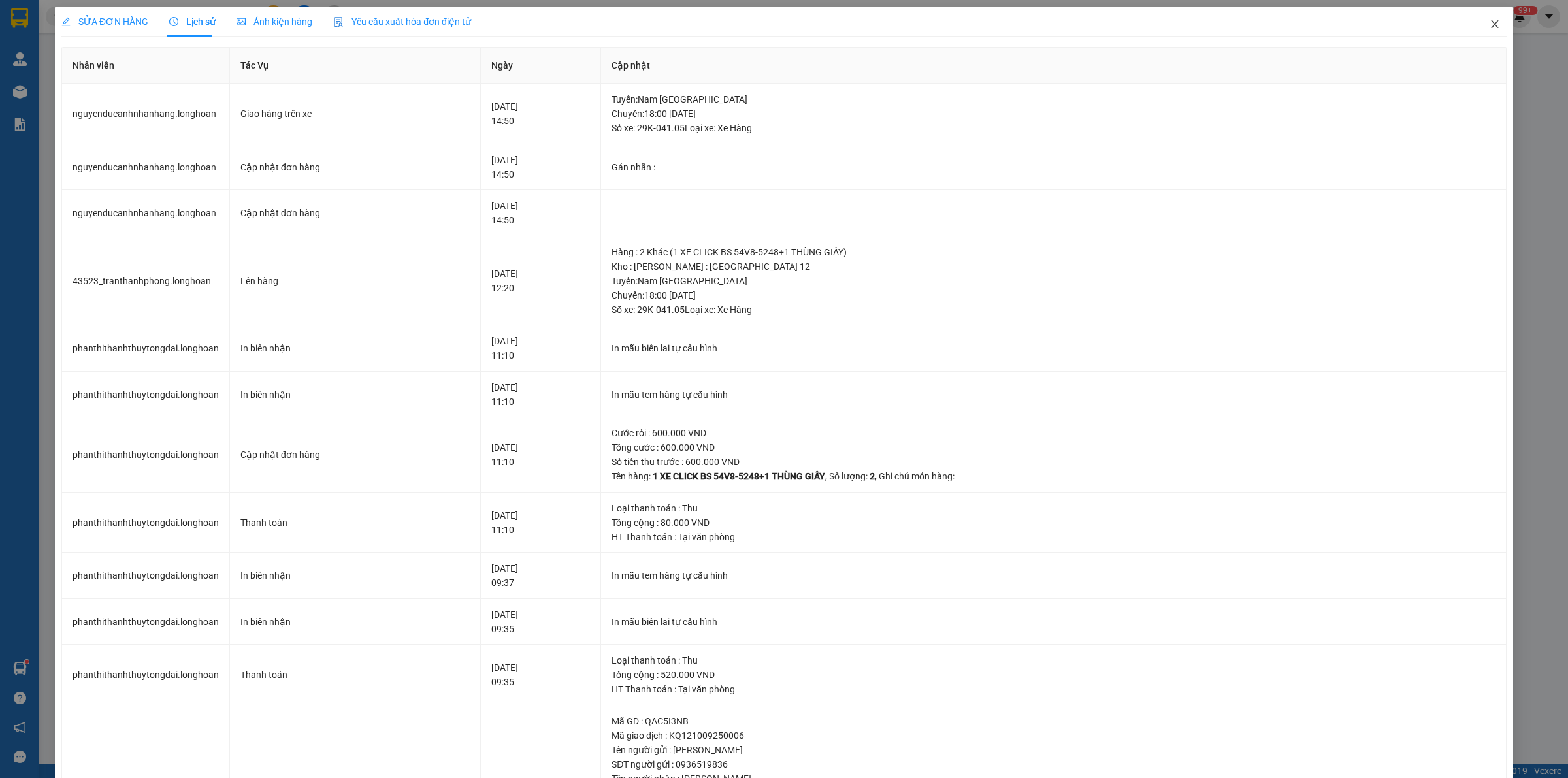
click at [1489, 20] on icon "close" at bounding box center [1494, 24] width 10 height 10
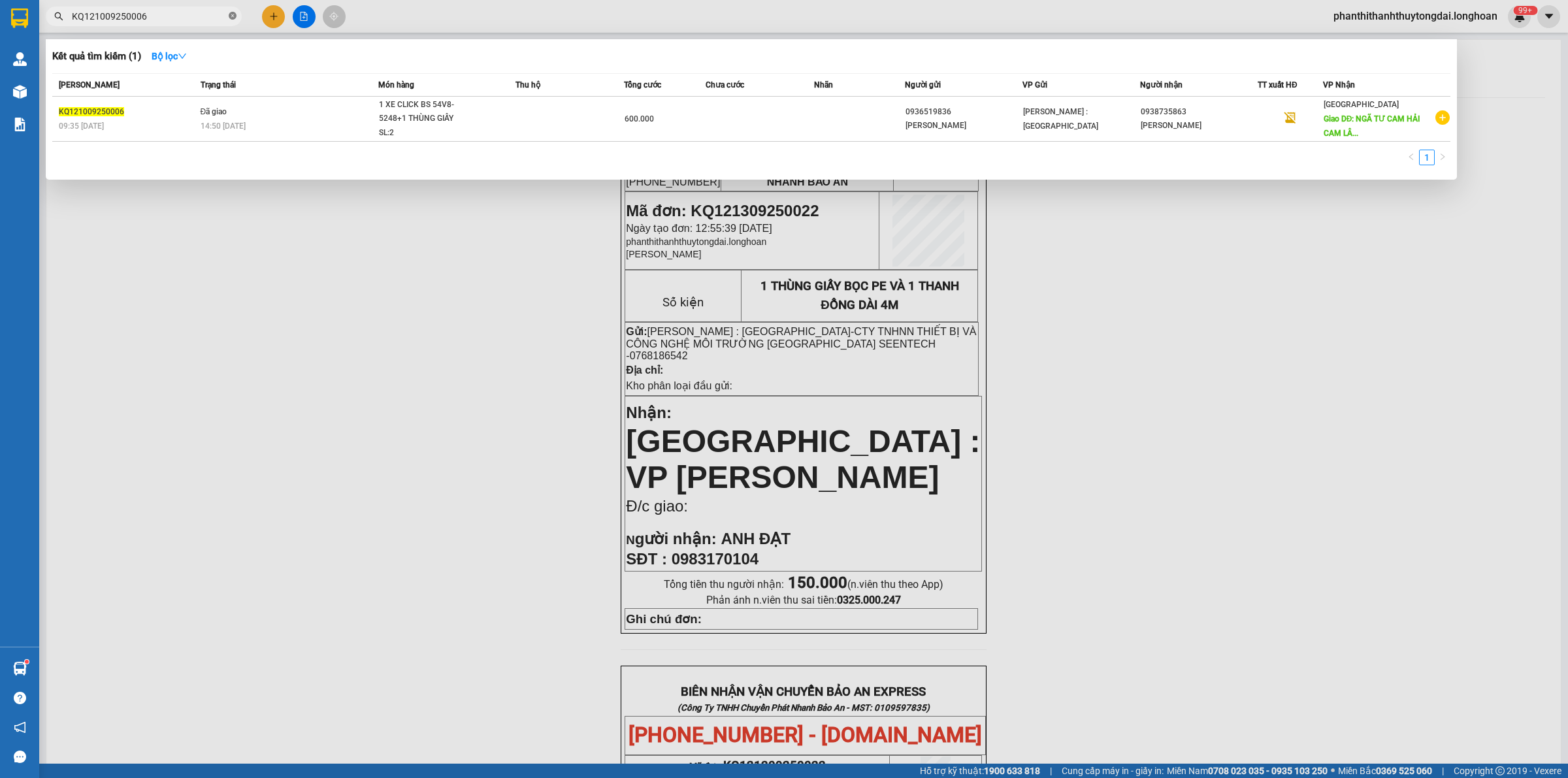
click at [229, 14] on icon "close-circle" at bounding box center [232, 15] width 8 height 8
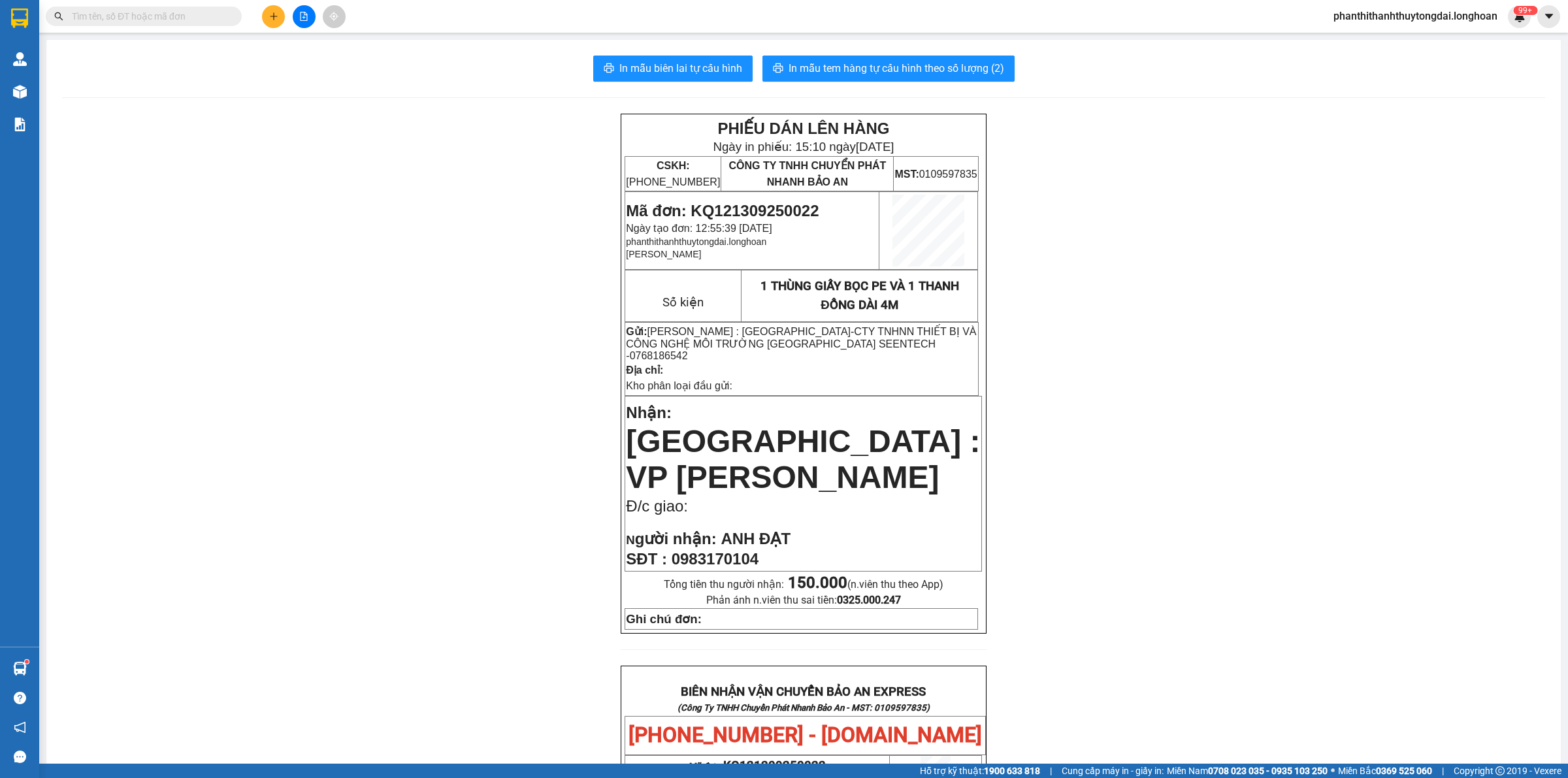
paste input "VHBT0909250002"
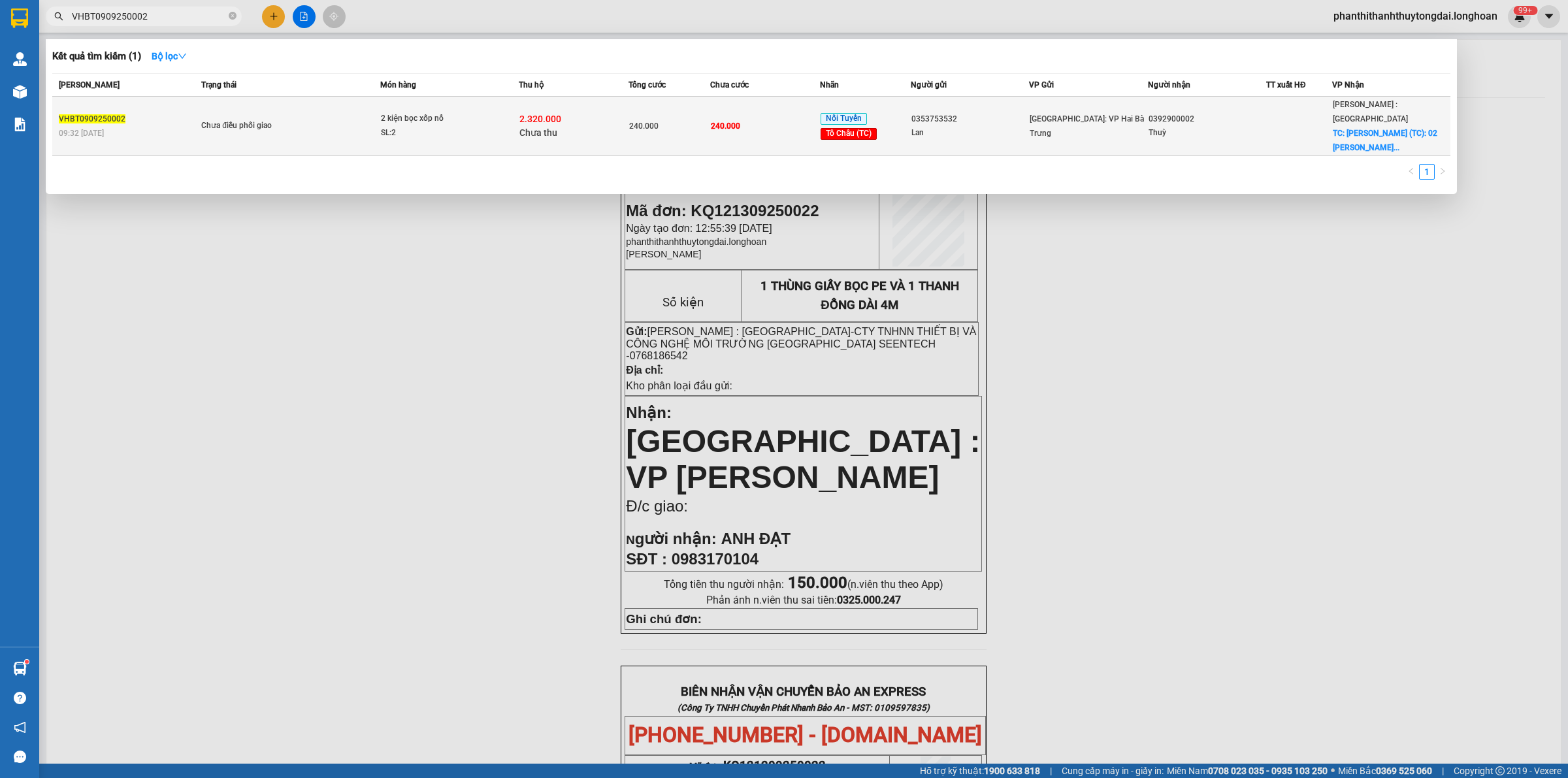
type input "VHBT0909250002"
click at [878, 112] on div "Nối Tuyến Tô Châu (TC)" at bounding box center [865, 126] width 90 height 30
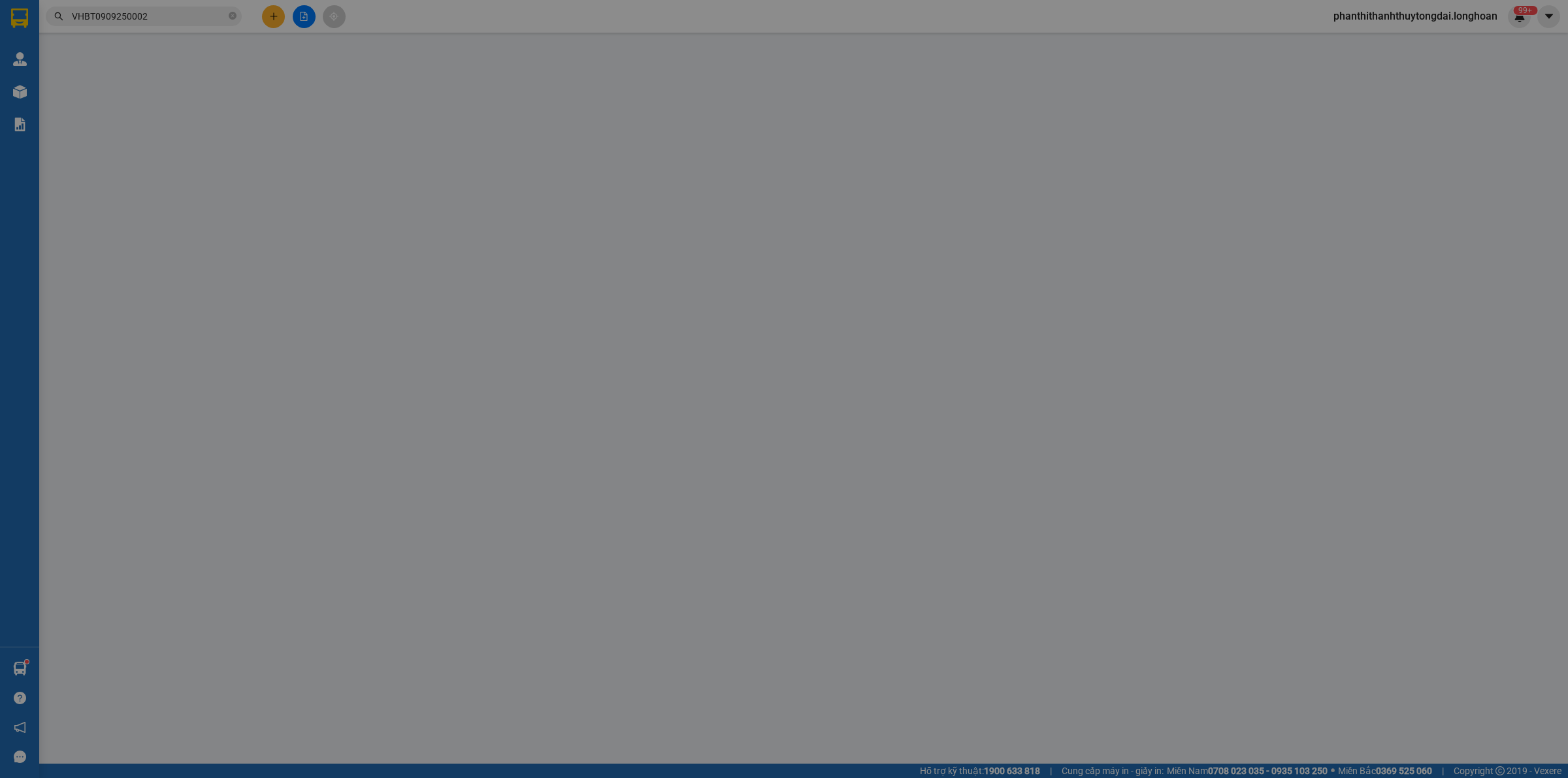
type input "0353753532"
type input "Lan"
type input "0392900002"
type input "Thuỳ"
checkbox input "true"
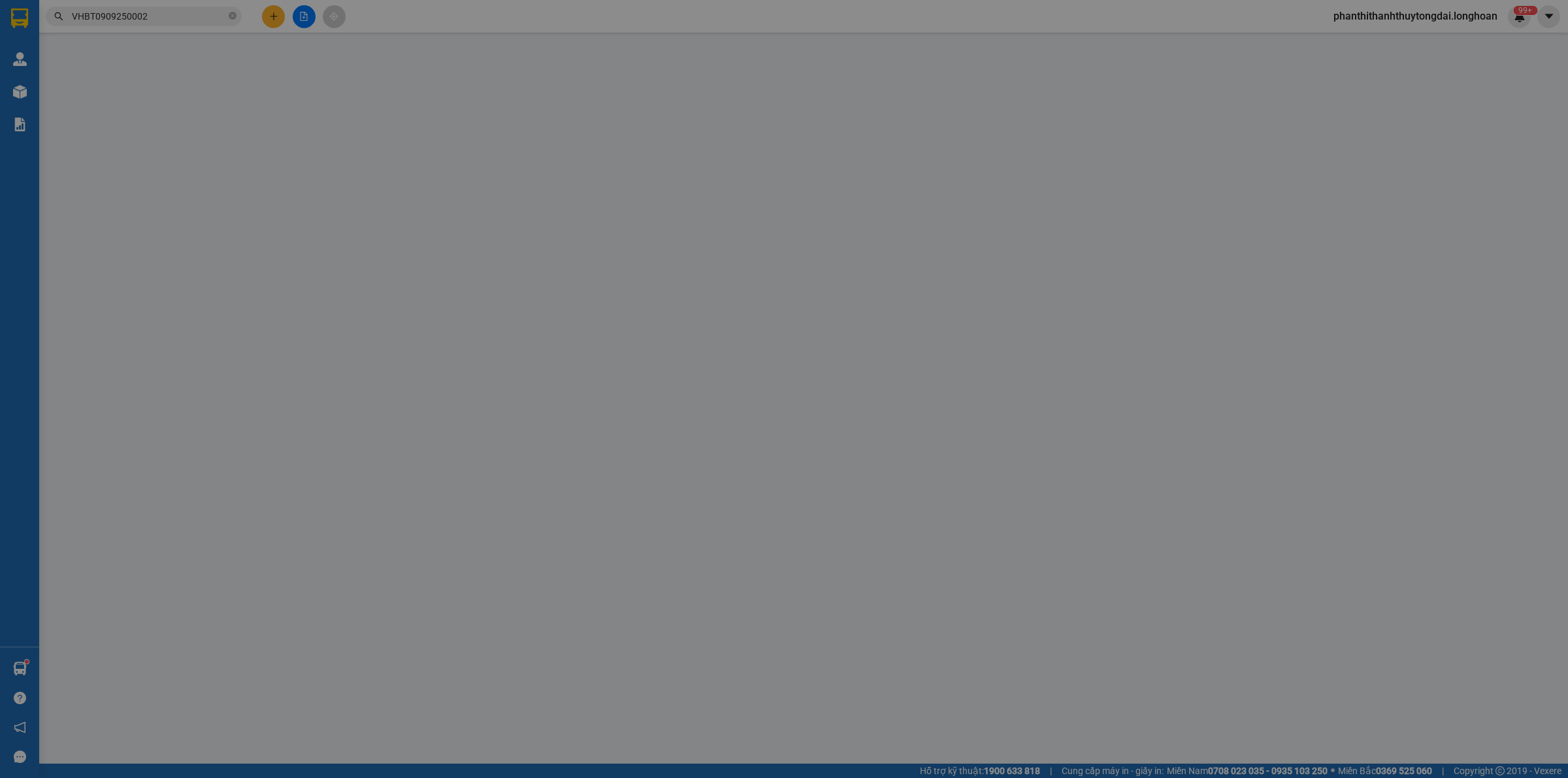
type input "[PERSON_NAME] (TC): 02 [PERSON_NAME], K4, P.[PERSON_NAME], [GEOGRAPHIC_DATA]"
type input "240.000"
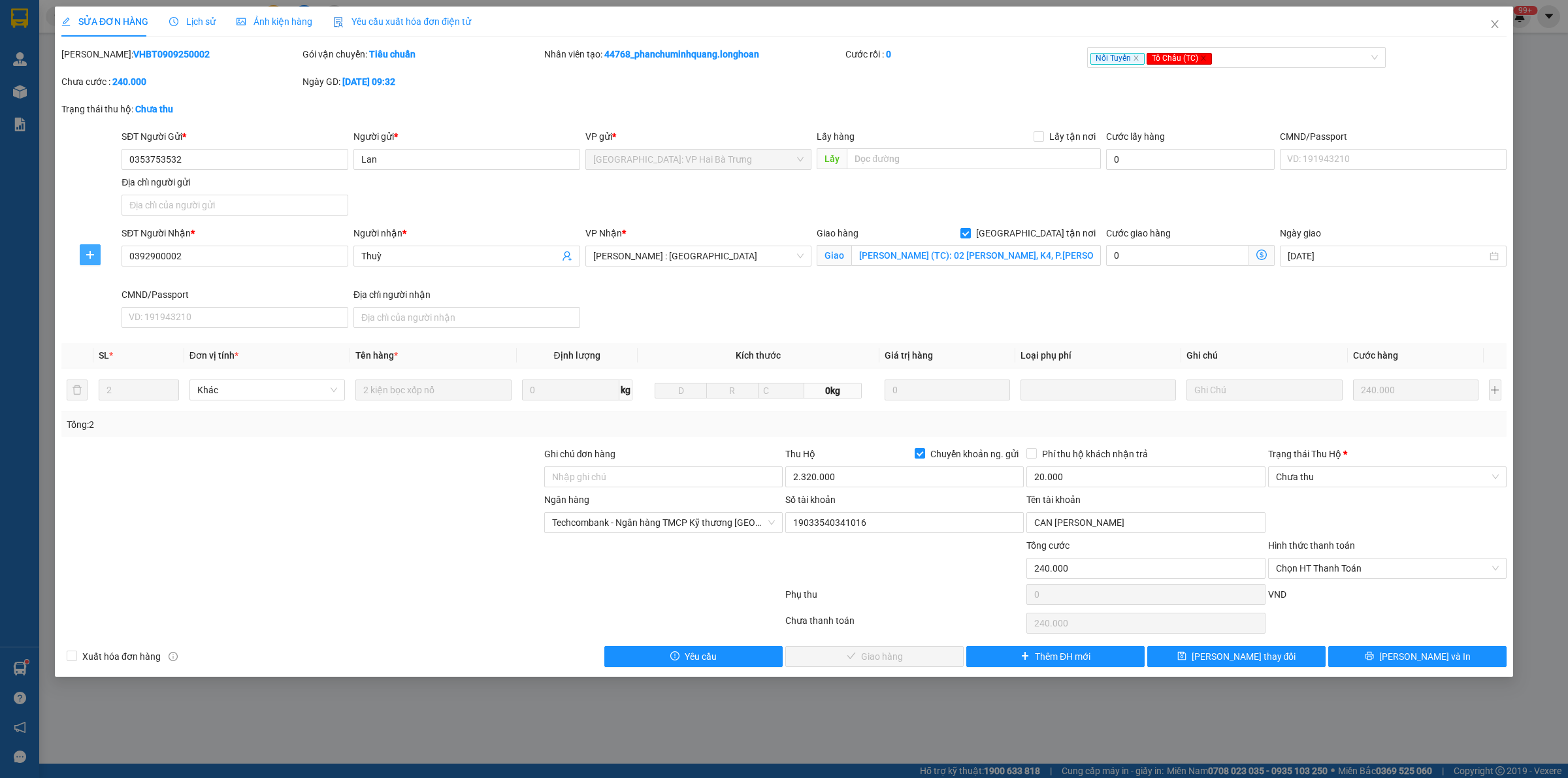
click at [90, 256] on icon "plus" at bounding box center [89, 255] width 1 height 9
click at [111, 284] on span "Chuyển kho" at bounding box center [114, 281] width 53 height 15
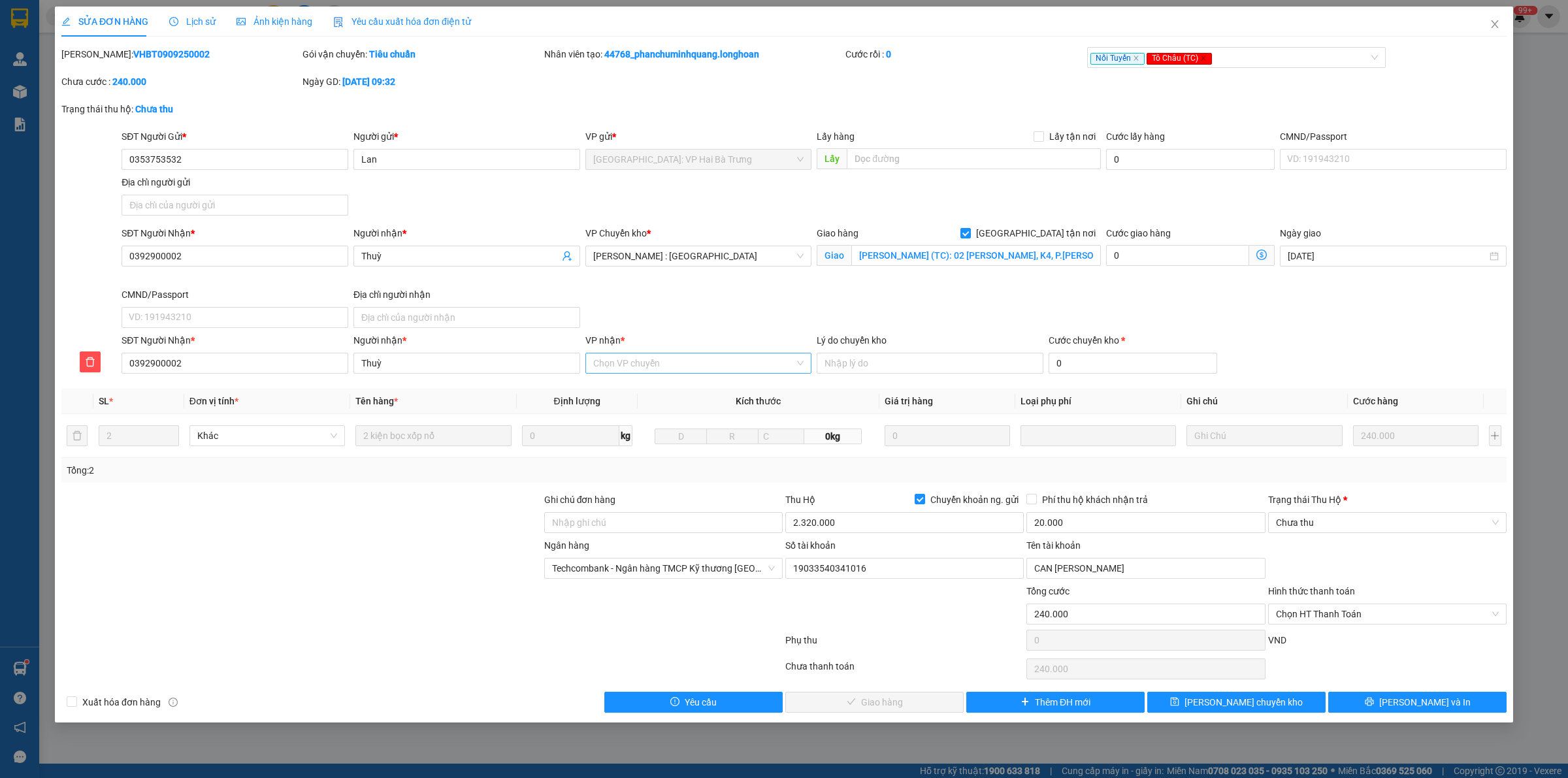
click at [658, 362] on input "VP nhận *" at bounding box center [694, 363] width 202 height 20
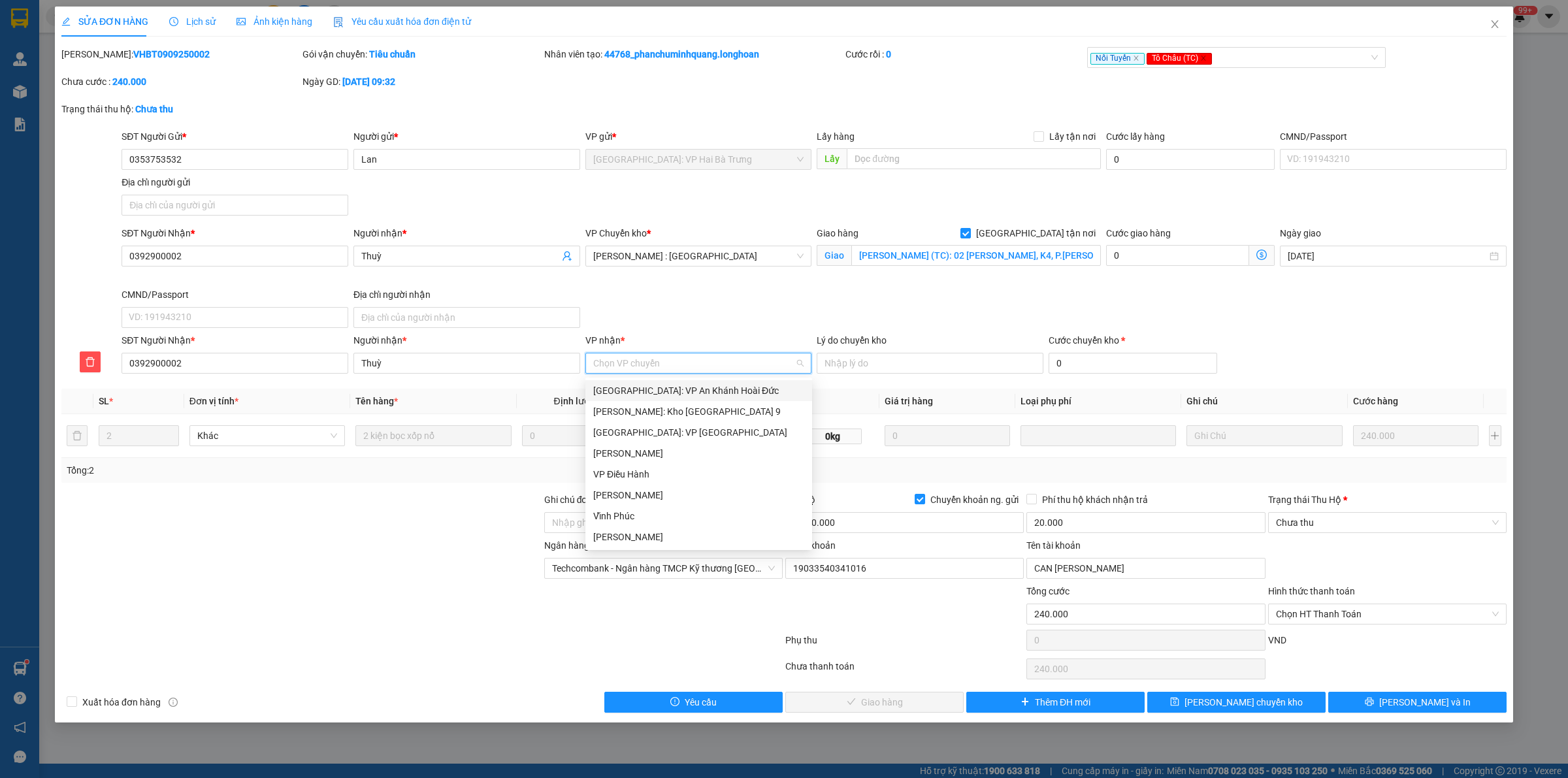
click at [663, 359] on input "VP nhận *" at bounding box center [694, 363] width 202 height 20
type input "DT"
click at [632, 432] on div "Đồng Tháp" at bounding box center [699, 432] width 211 height 15
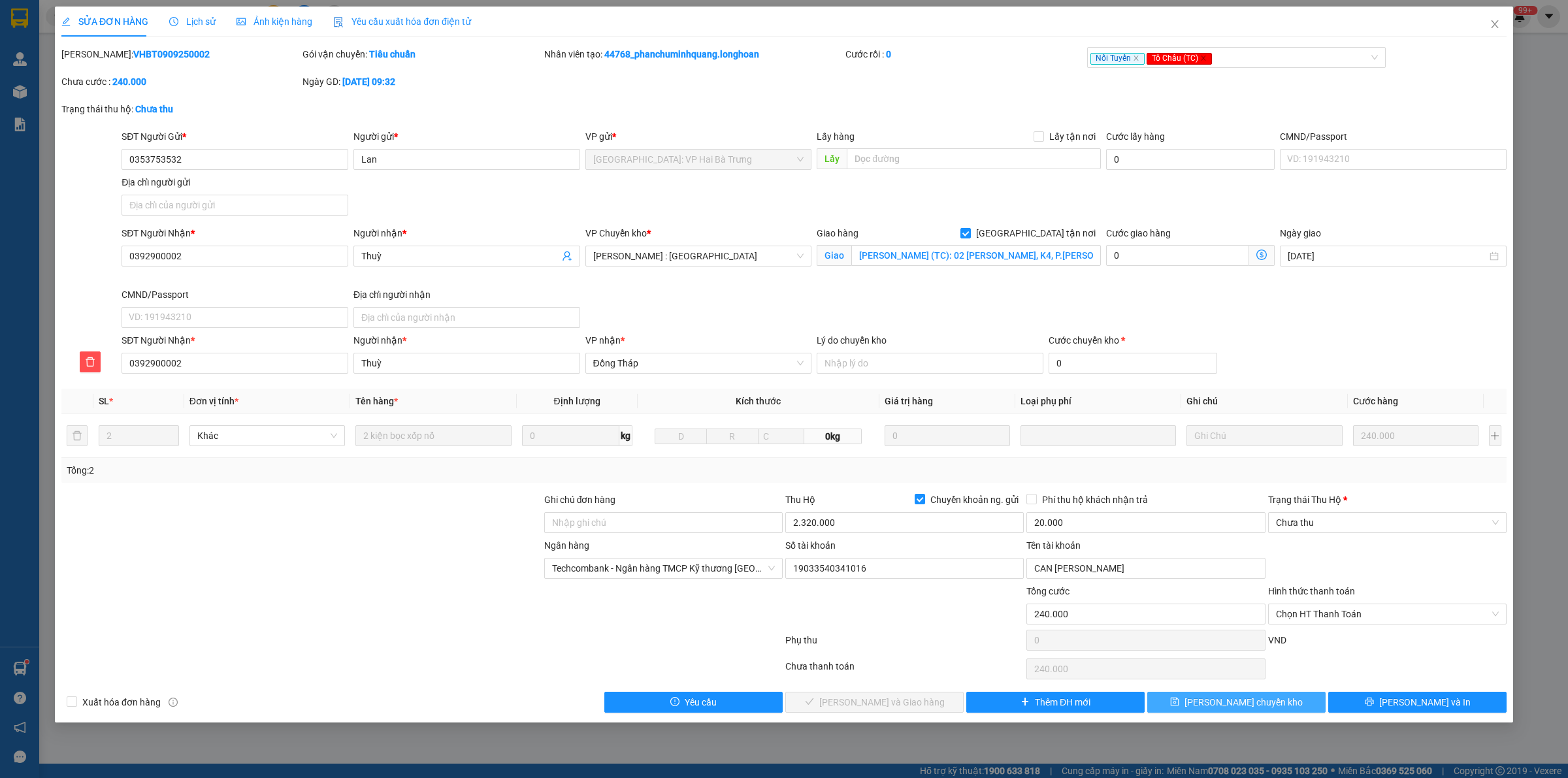
click at [1239, 709] on span "Lưu chuyển kho" at bounding box center [1244, 702] width 118 height 15
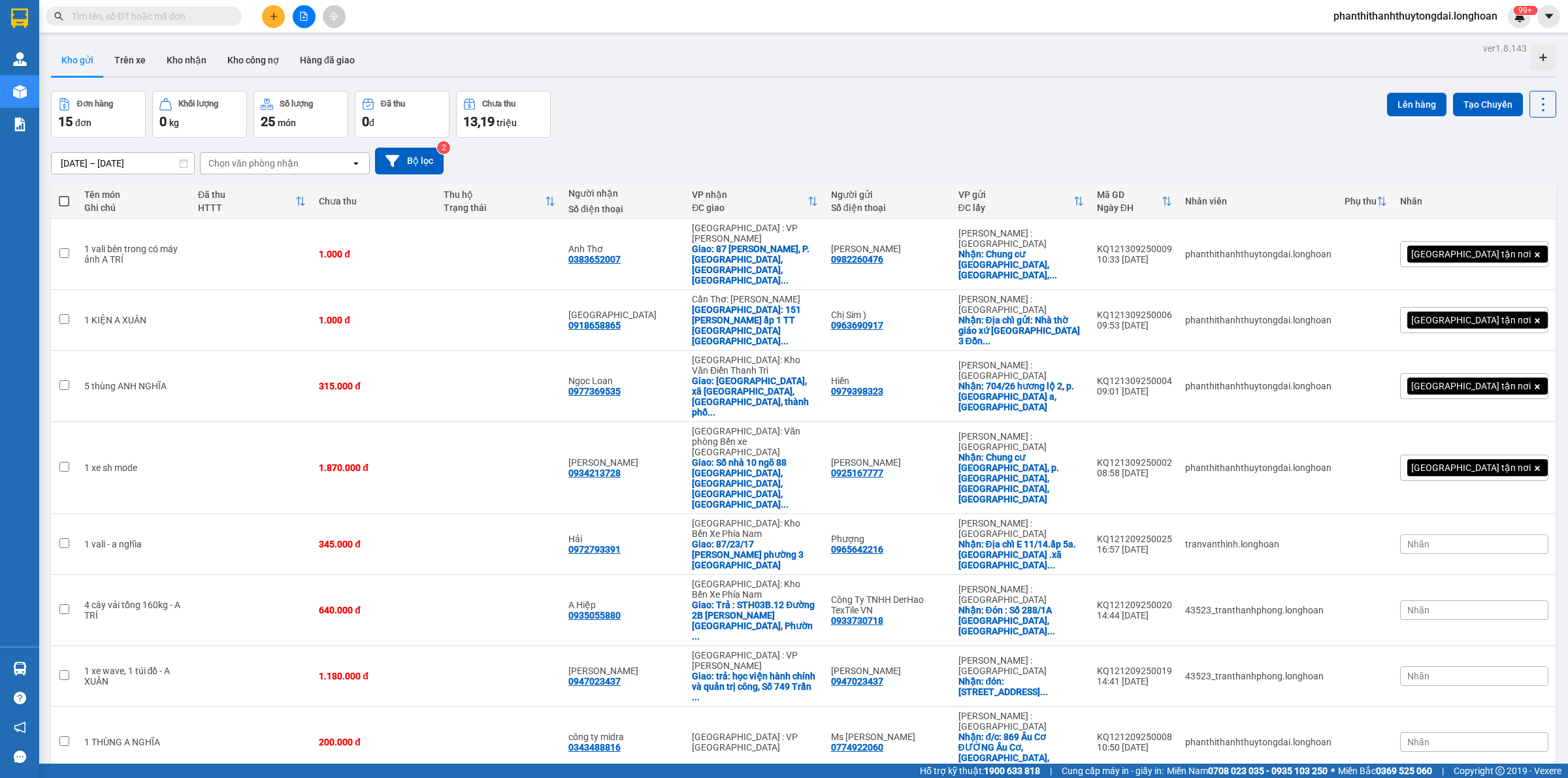
click at [185, 16] on input "text" at bounding box center [148, 17] width 154 height 15
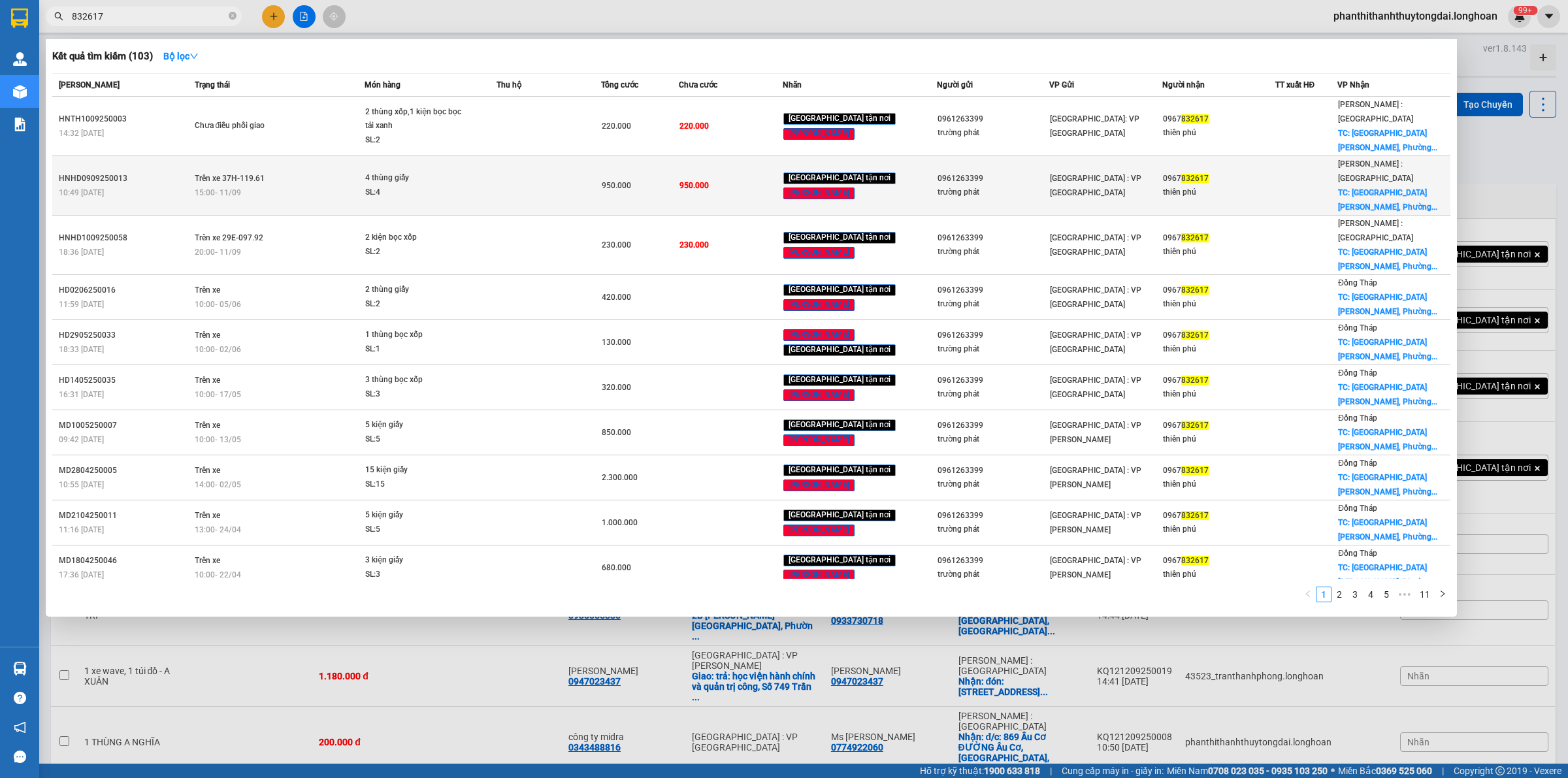
type input "832617"
click at [709, 181] on span "950.000" at bounding box center [694, 186] width 29 height 9
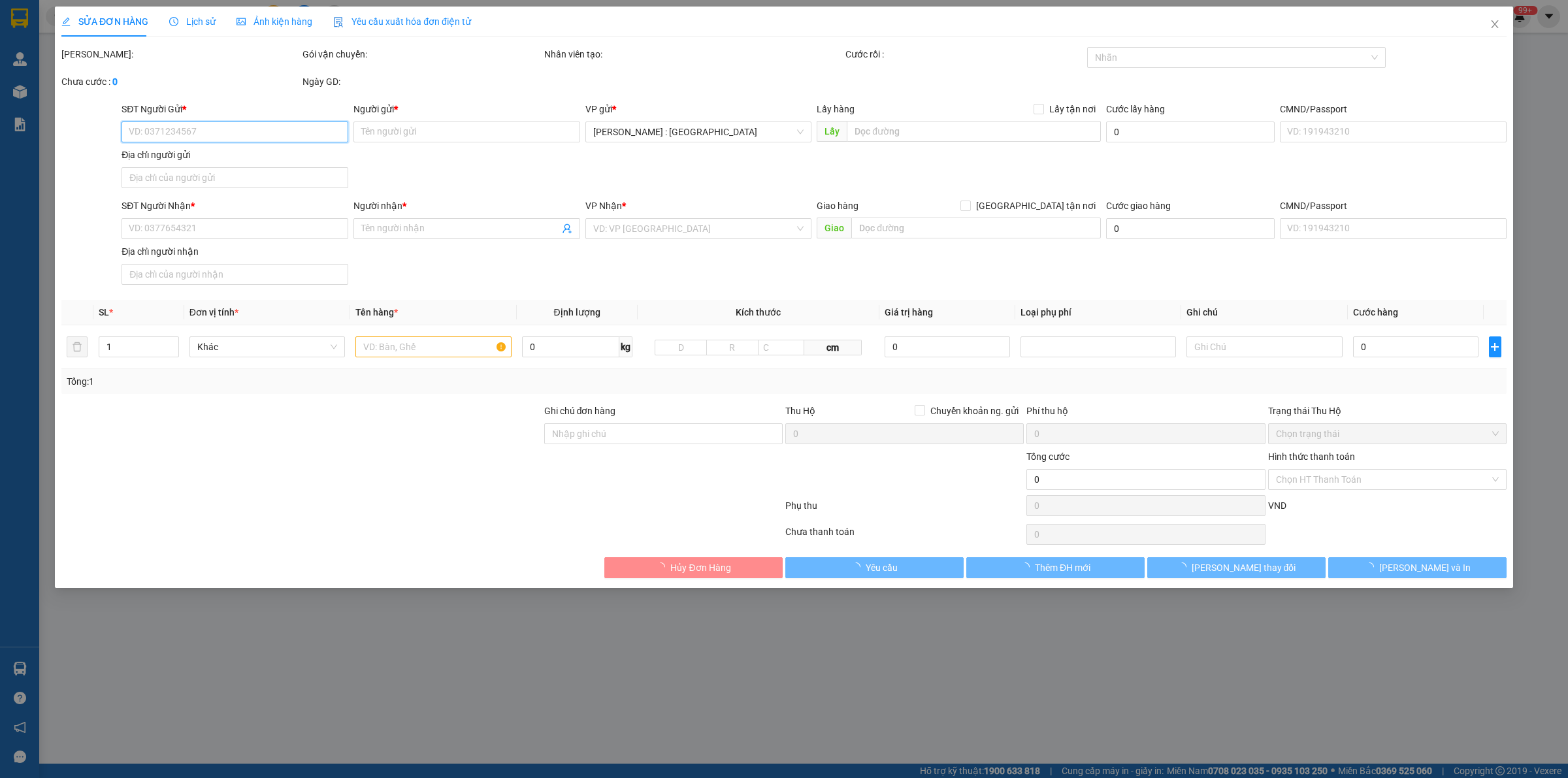
type input "0961263399"
type input "trường phát"
type input "làng [GEOGRAPHIC_DATA] [GEOGRAPHIC_DATA]"
type input "0967832617"
type input "thiên phú"
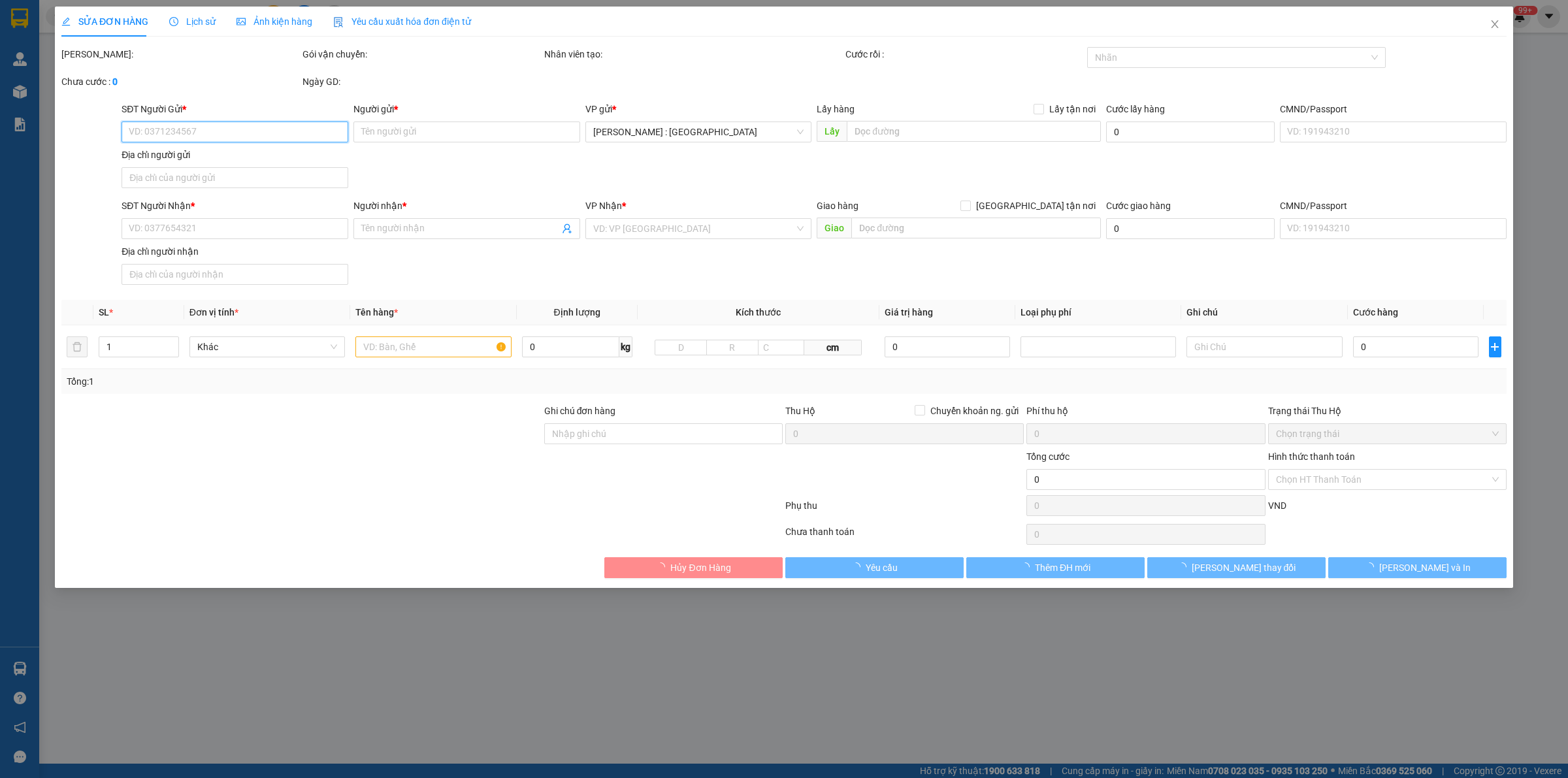
checkbox input "true"
type input "[GEOGRAPHIC_DATA][PERSON_NAME], [GEOGRAPHIC_DATA], [GEOGRAPHIC_DATA],hcm"
type input "950.000"
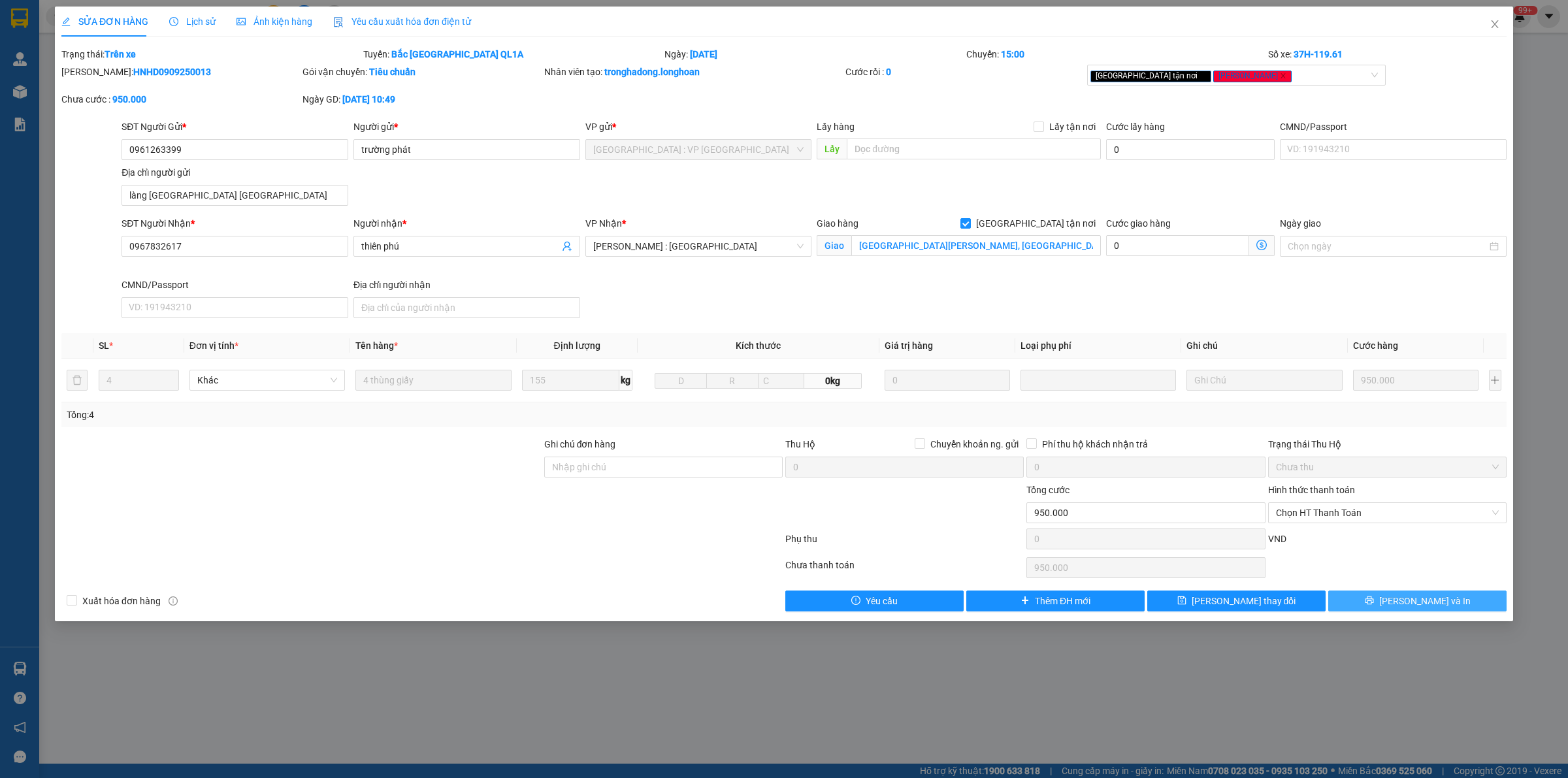
click at [1423, 601] on span "[PERSON_NAME] và In" at bounding box center [1424, 601] width 91 height 15
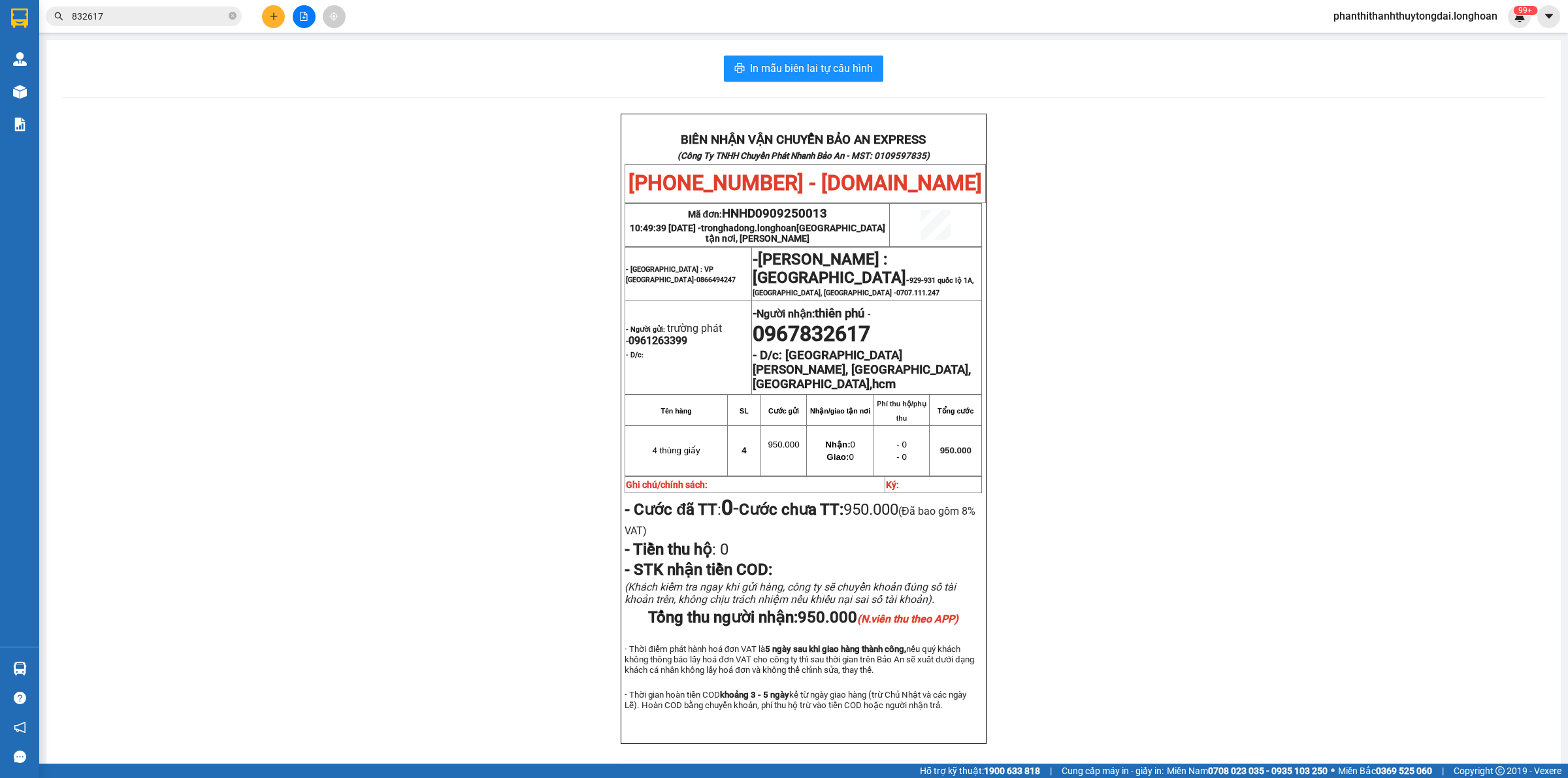
click at [794, 216] on span "HNHD0909250013" at bounding box center [775, 214] width 105 height 15
copy td "Mã đơn: HNHD0909250013"
click at [197, 9] on input "832617" at bounding box center [148, 17] width 154 height 15
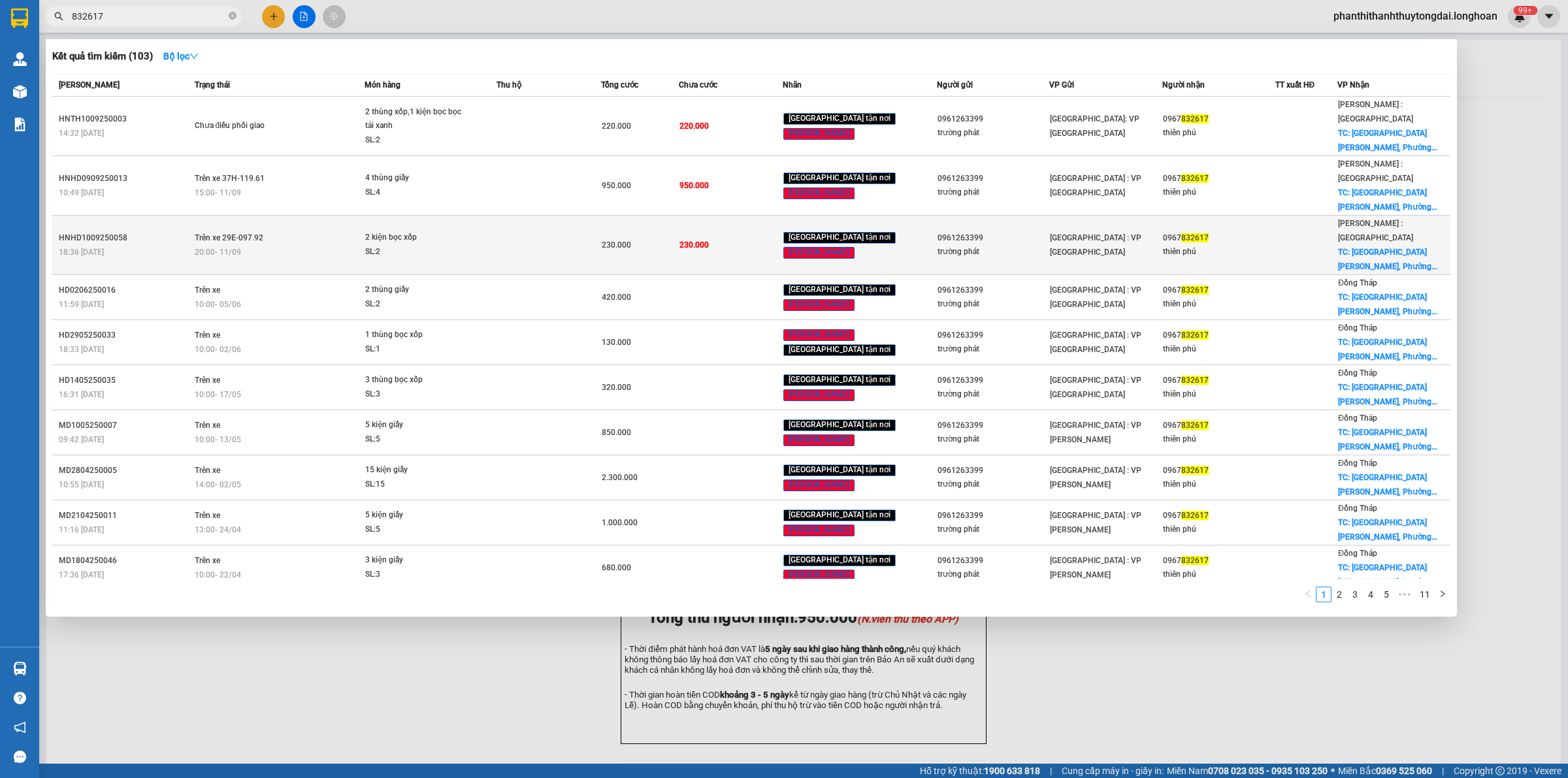
click at [536, 216] on td at bounding box center [548, 245] width 104 height 59
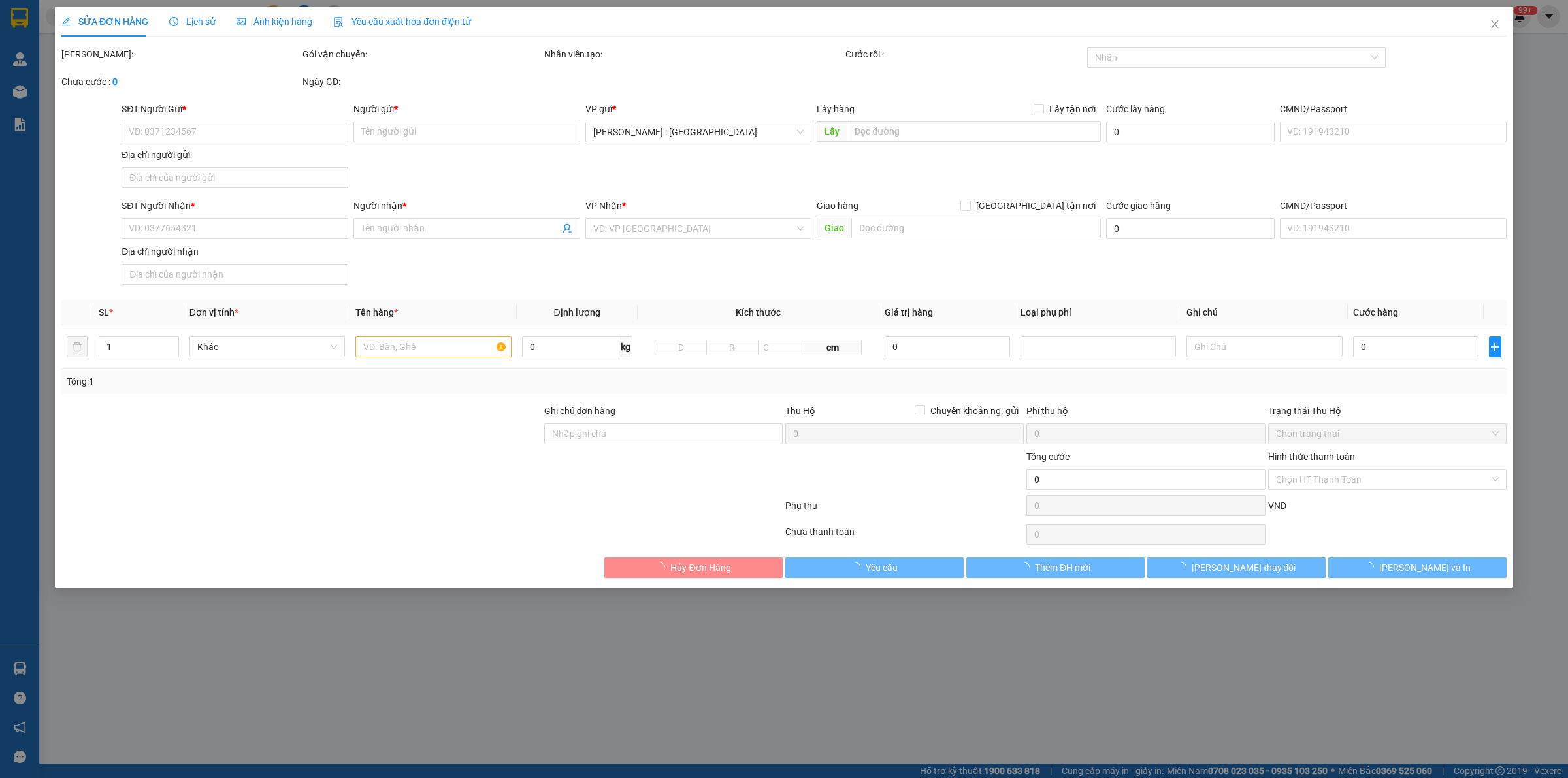
type input "0961263399"
type input "trường phát"
type input "làng [GEOGRAPHIC_DATA] [GEOGRAPHIC_DATA]"
type input "0967832617"
type input "thiên phú"
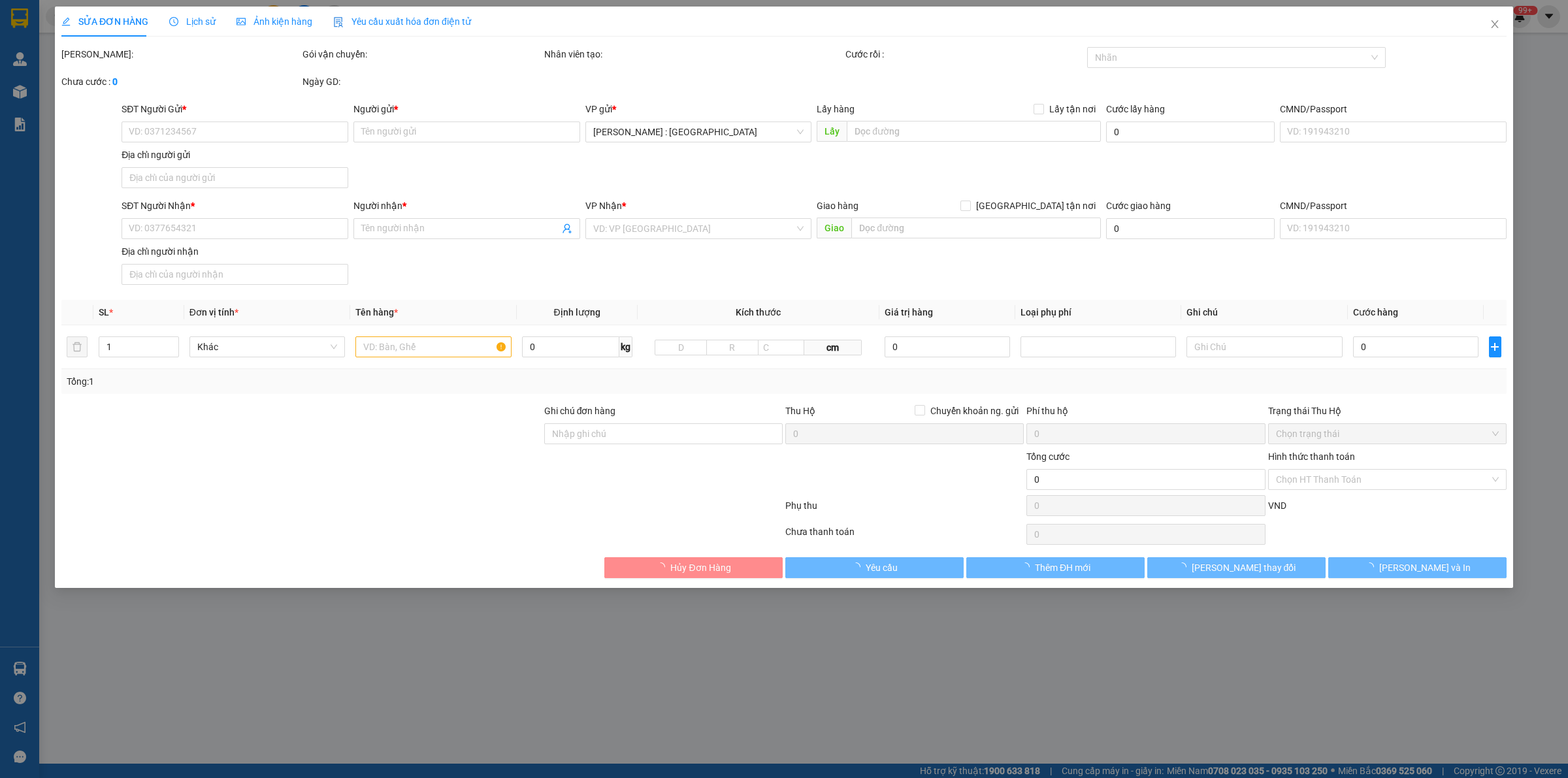
checkbox input "true"
type input "[GEOGRAPHIC_DATA][PERSON_NAME], [GEOGRAPHIC_DATA], [GEOGRAPHIC_DATA],hcm"
type input "230.000"
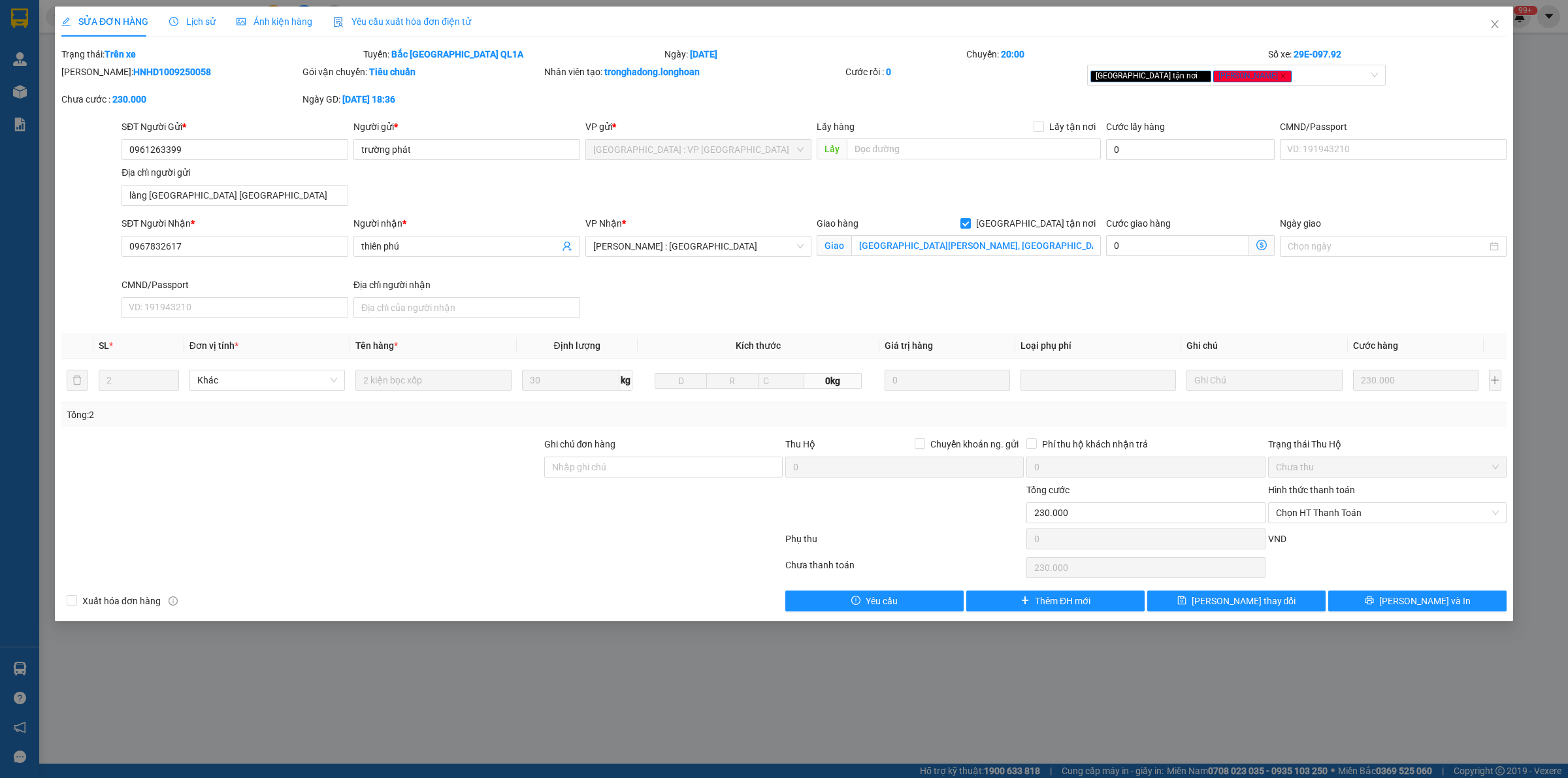
click at [133, 73] on b "HNHD1009250058" at bounding box center [172, 72] width 77 height 10
click at [133, 74] on b "HNHD1009250058" at bounding box center [172, 72] width 77 height 10
copy b "HNHD1009250058"
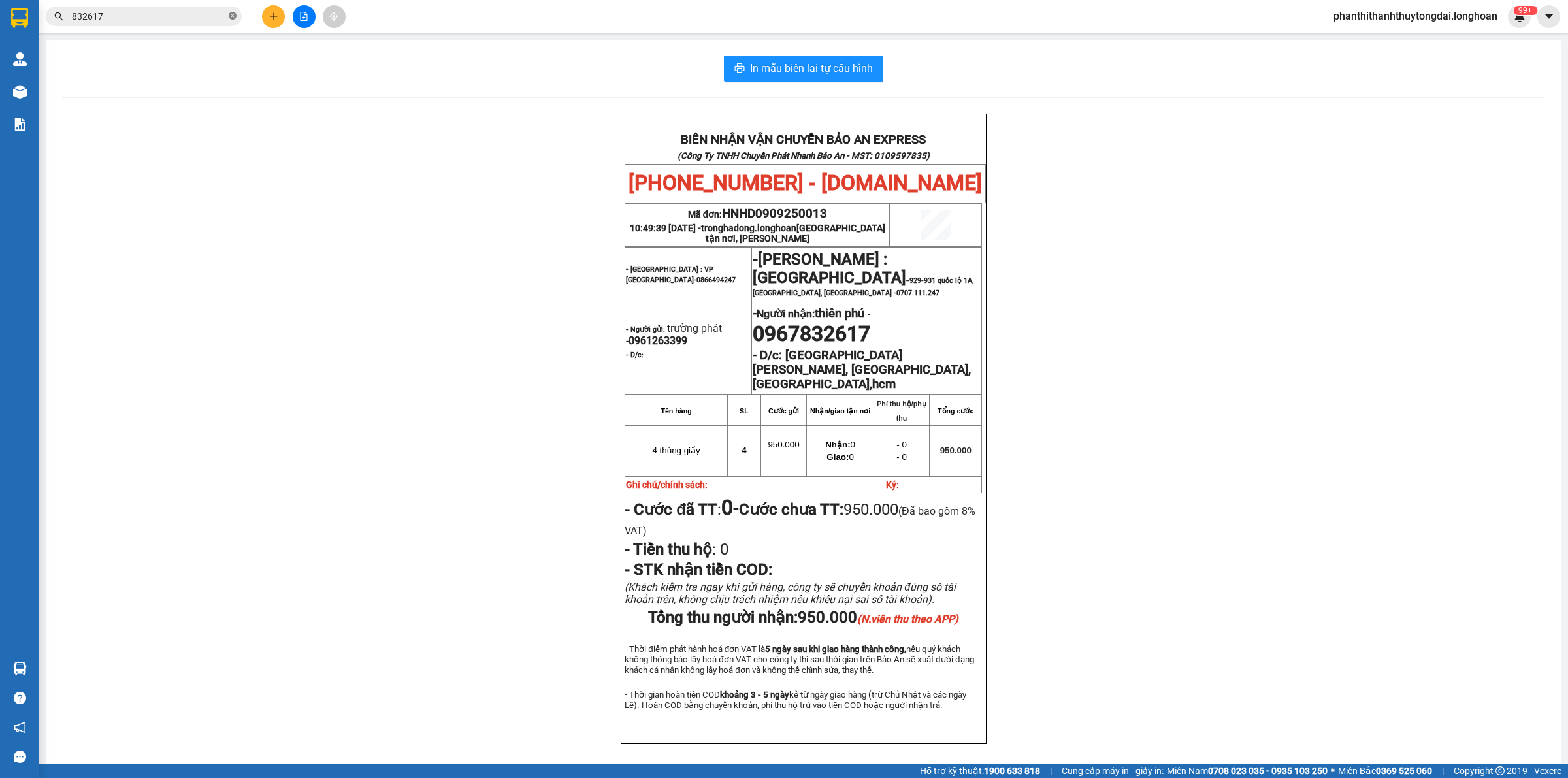
click at [234, 18] on icon "close-circle" at bounding box center [232, 15] width 8 height 8
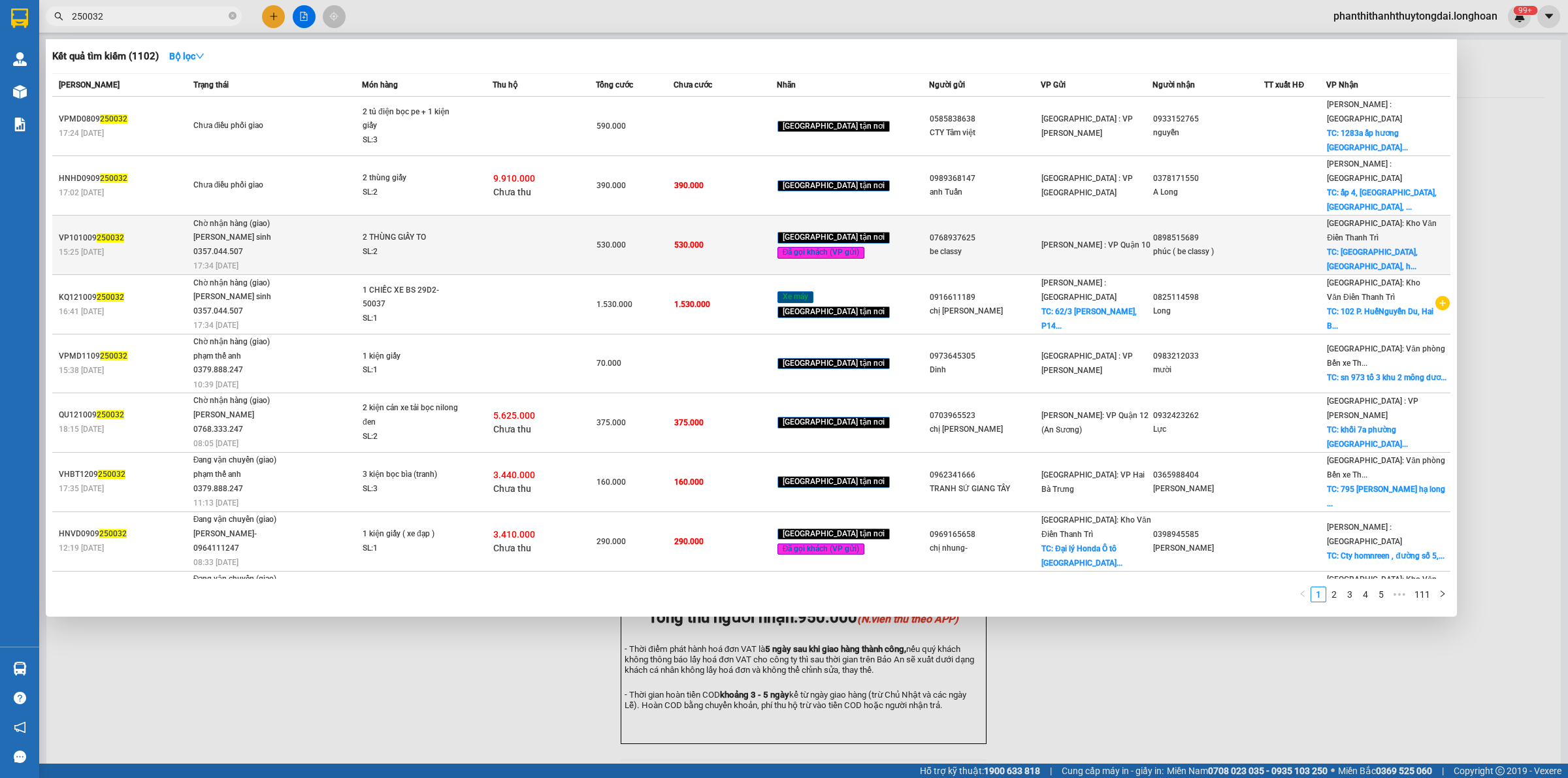
type input "250032"
click at [1314, 238] on div at bounding box center [1295, 245] width 61 height 14
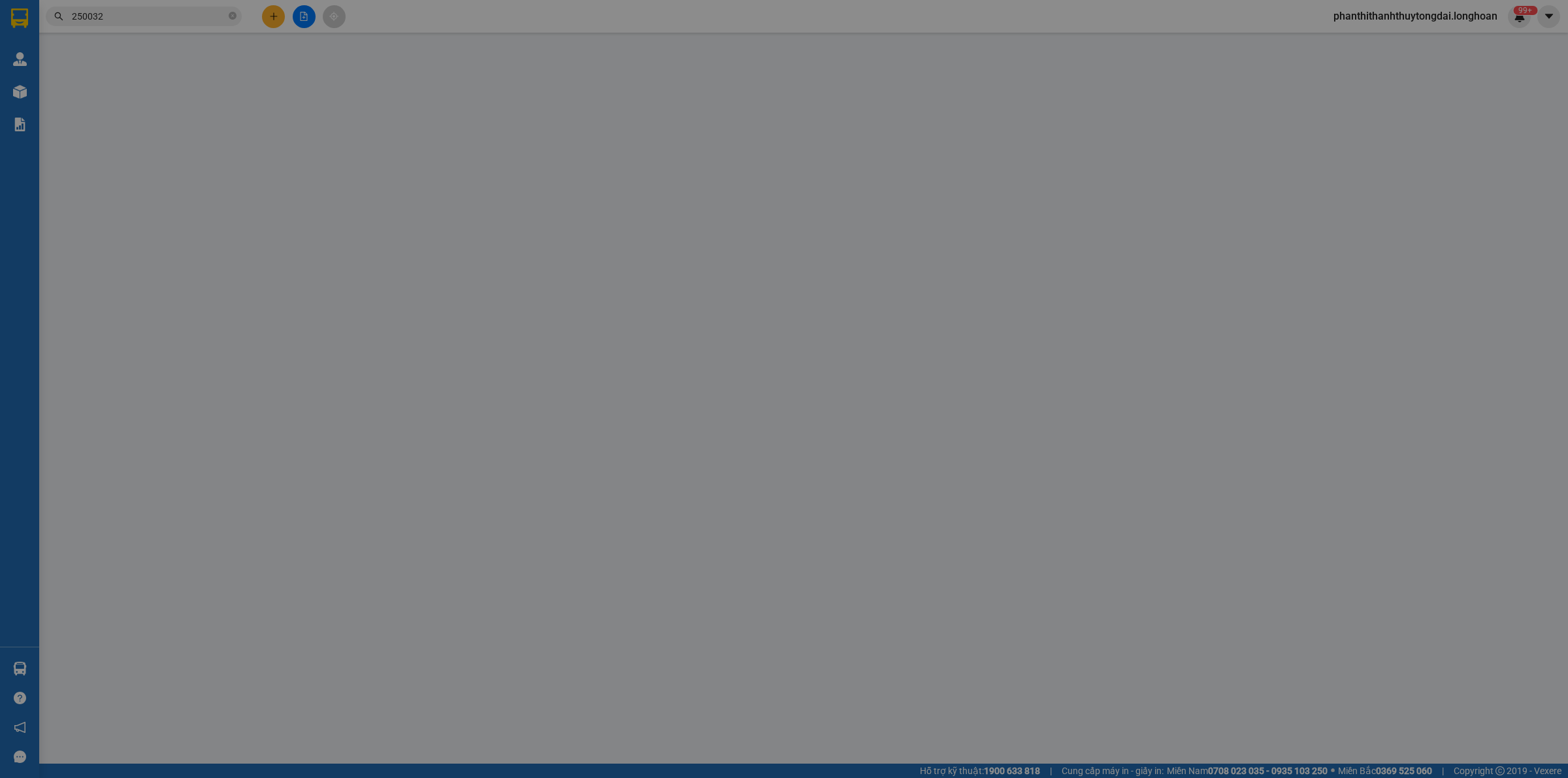
type input "0768937625"
type input "be classy"
type input "0898515689"
type input "phúc ( be classy )"
checkbox input "true"
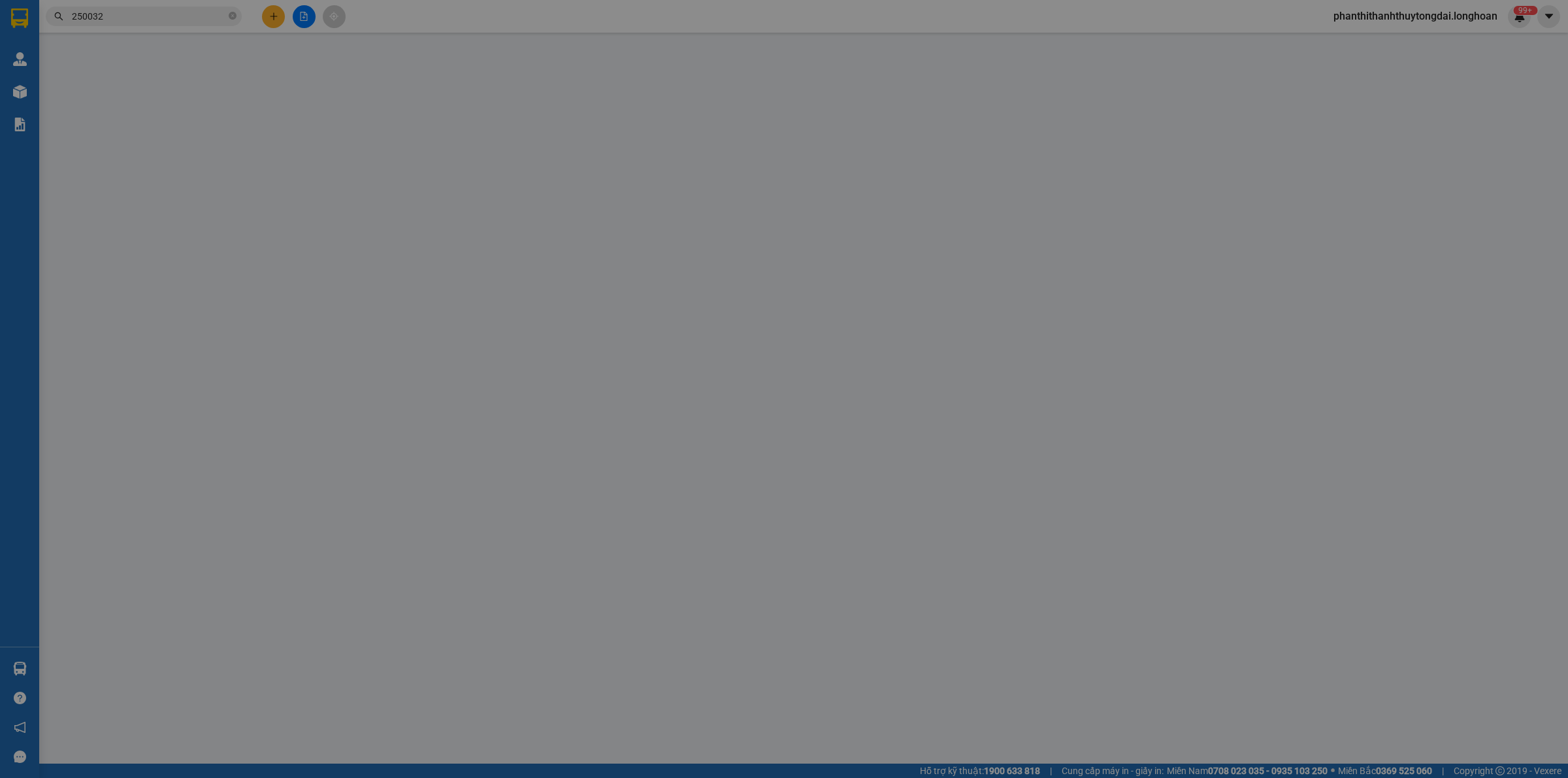
type input "261 phố huế, 2 bà trưng, hà nội"
type input "hàng k bao bể vỡ hư hỏng"
type input "530.000"
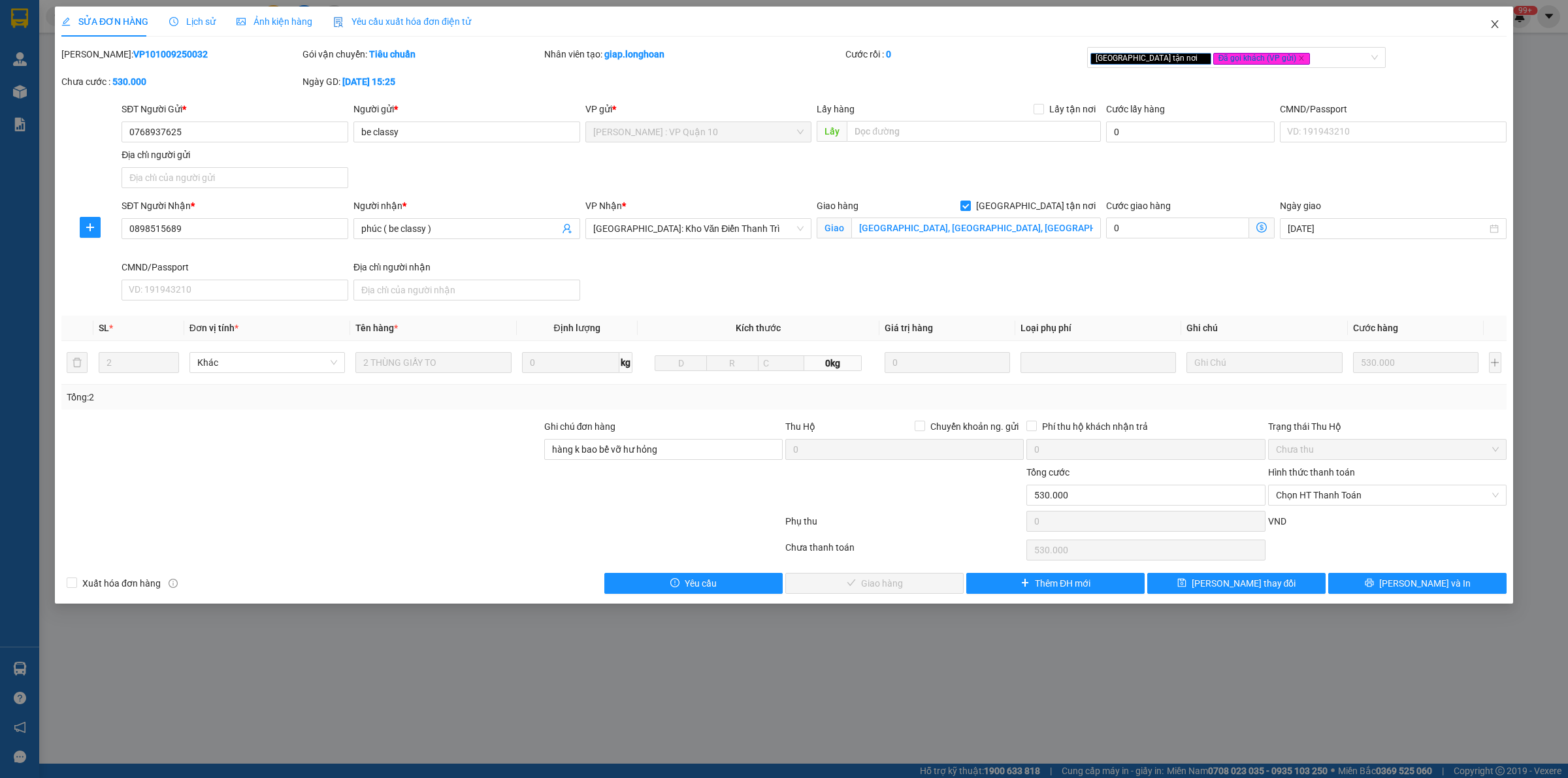
click at [1489, 26] on icon "close" at bounding box center [1494, 24] width 10 height 10
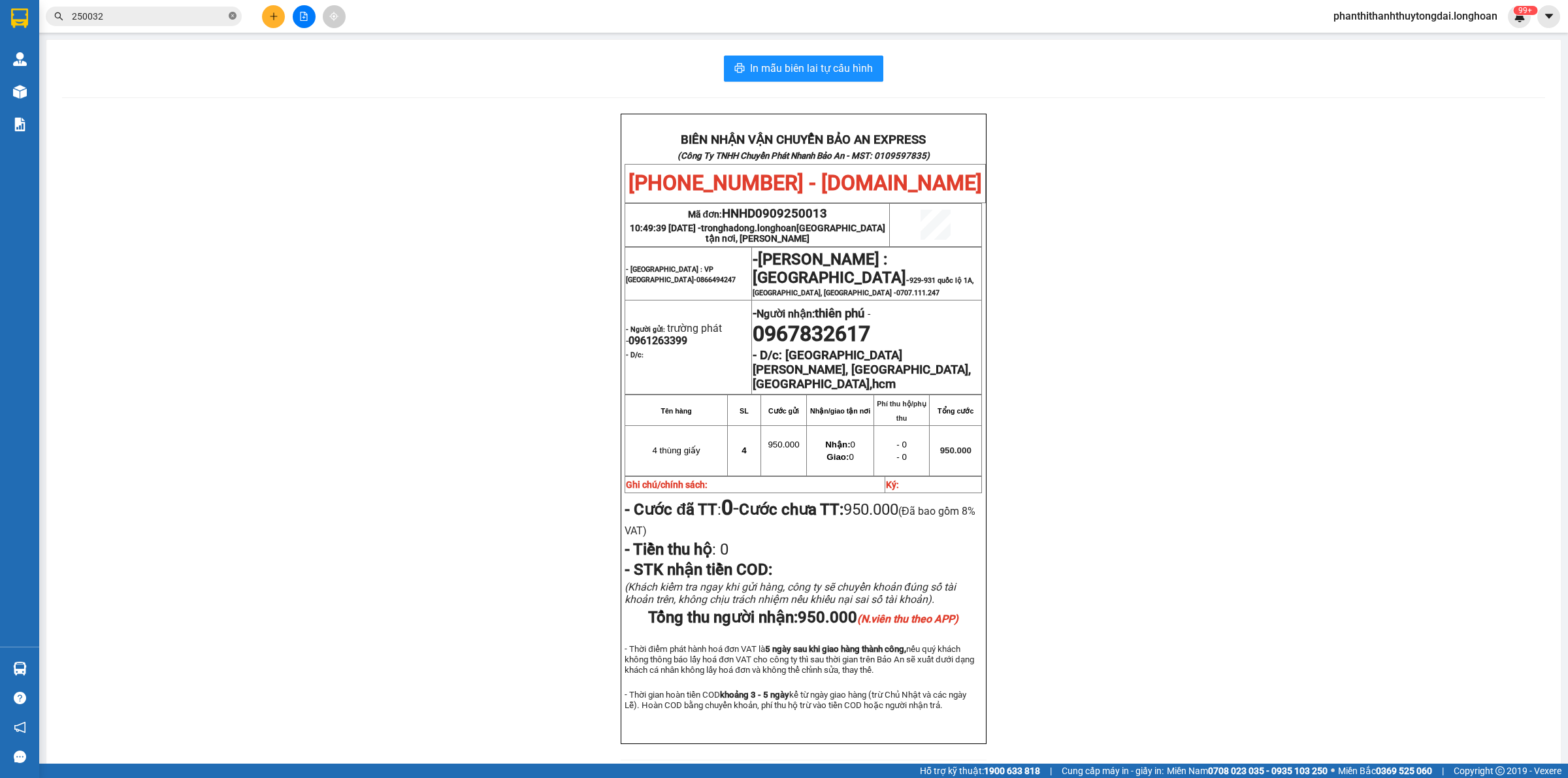
click at [232, 13] on icon "close-circle" at bounding box center [232, 15] width 8 height 8
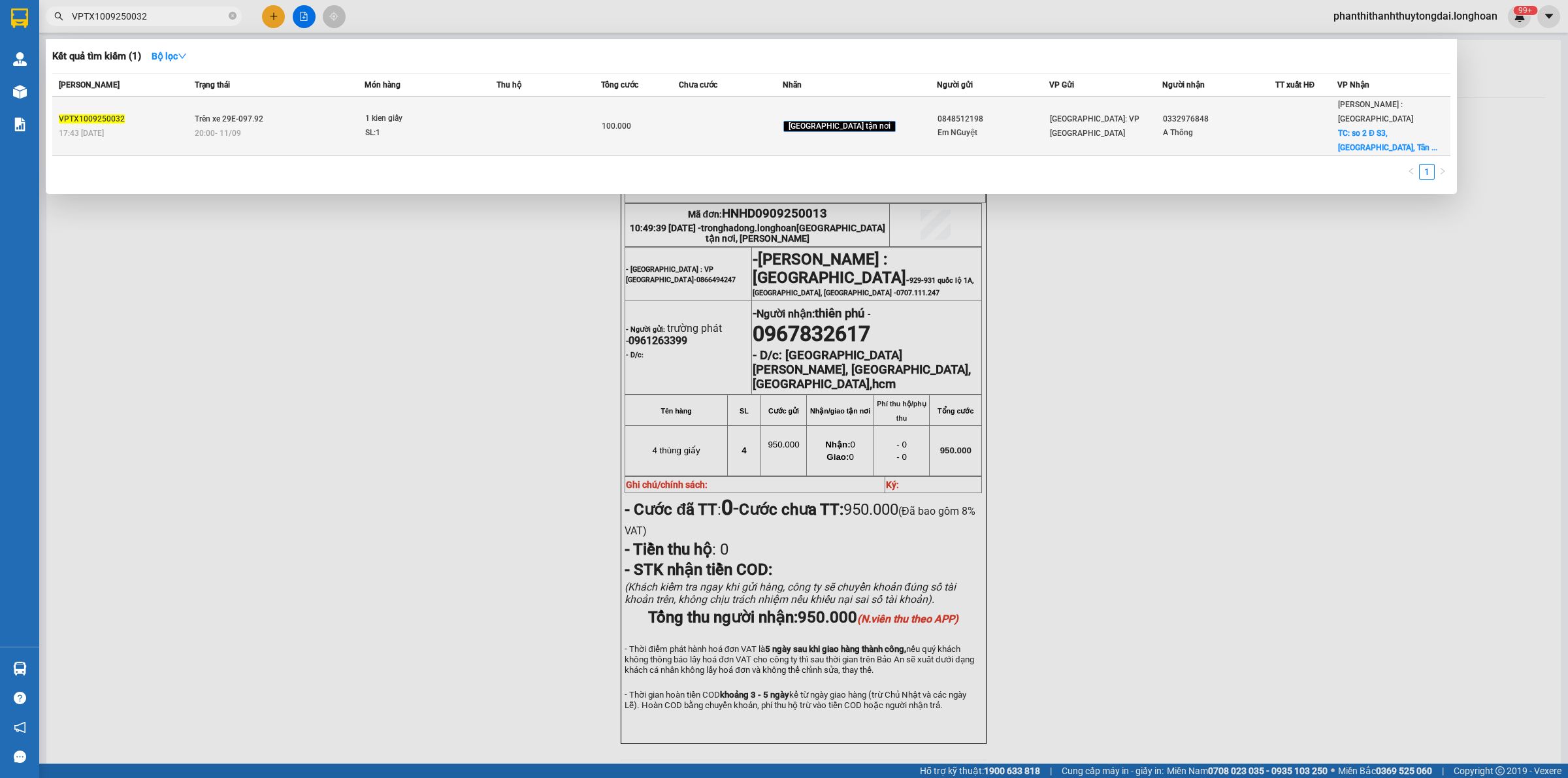
type input "VPTX1009250032"
click at [727, 106] on td at bounding box center [731, 126] width 104 height 59
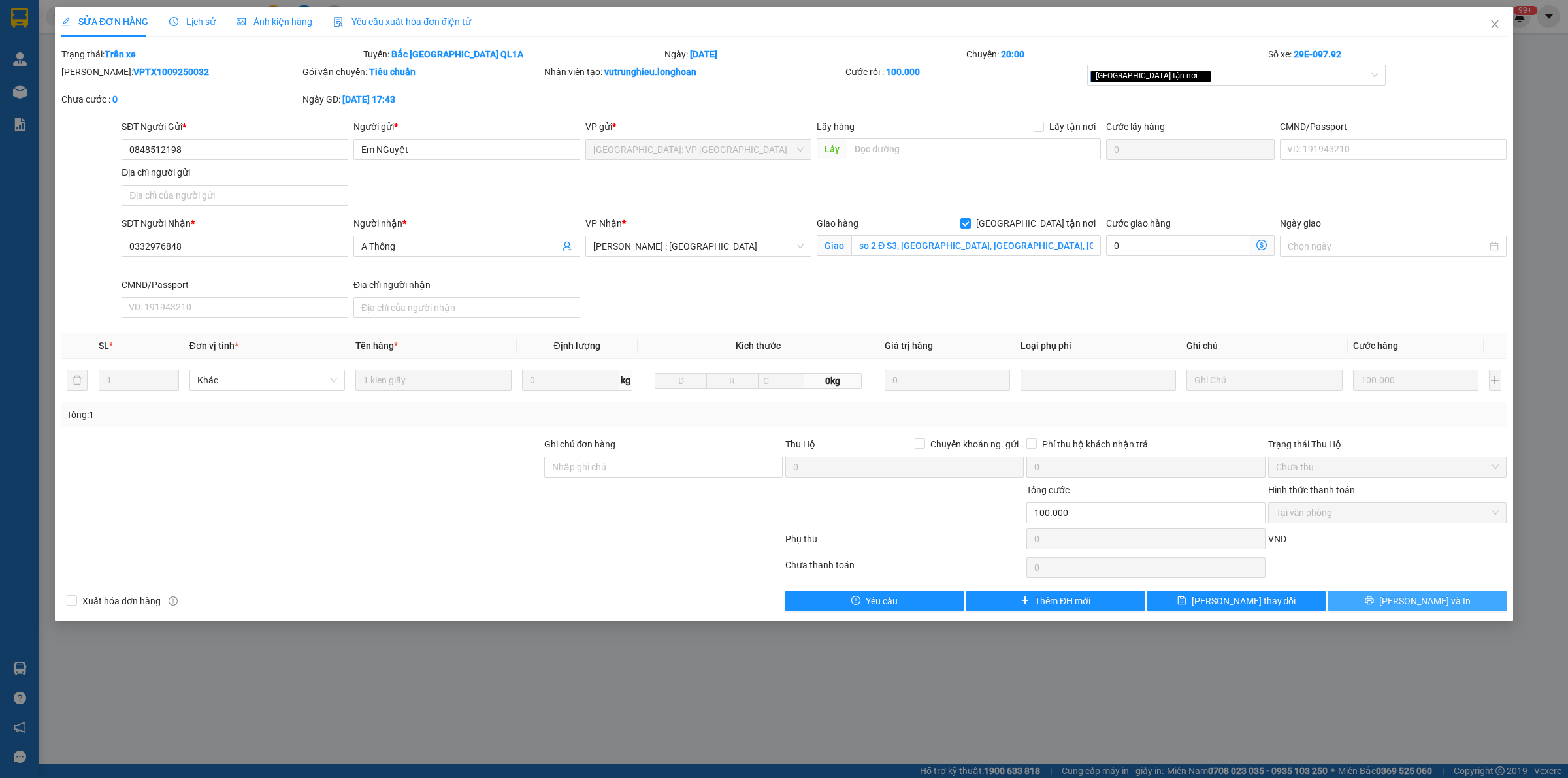
click at [1421, 606] on span "[PERSON_NAME] và In" at bounding box center [1424, 601] width 91 height 15
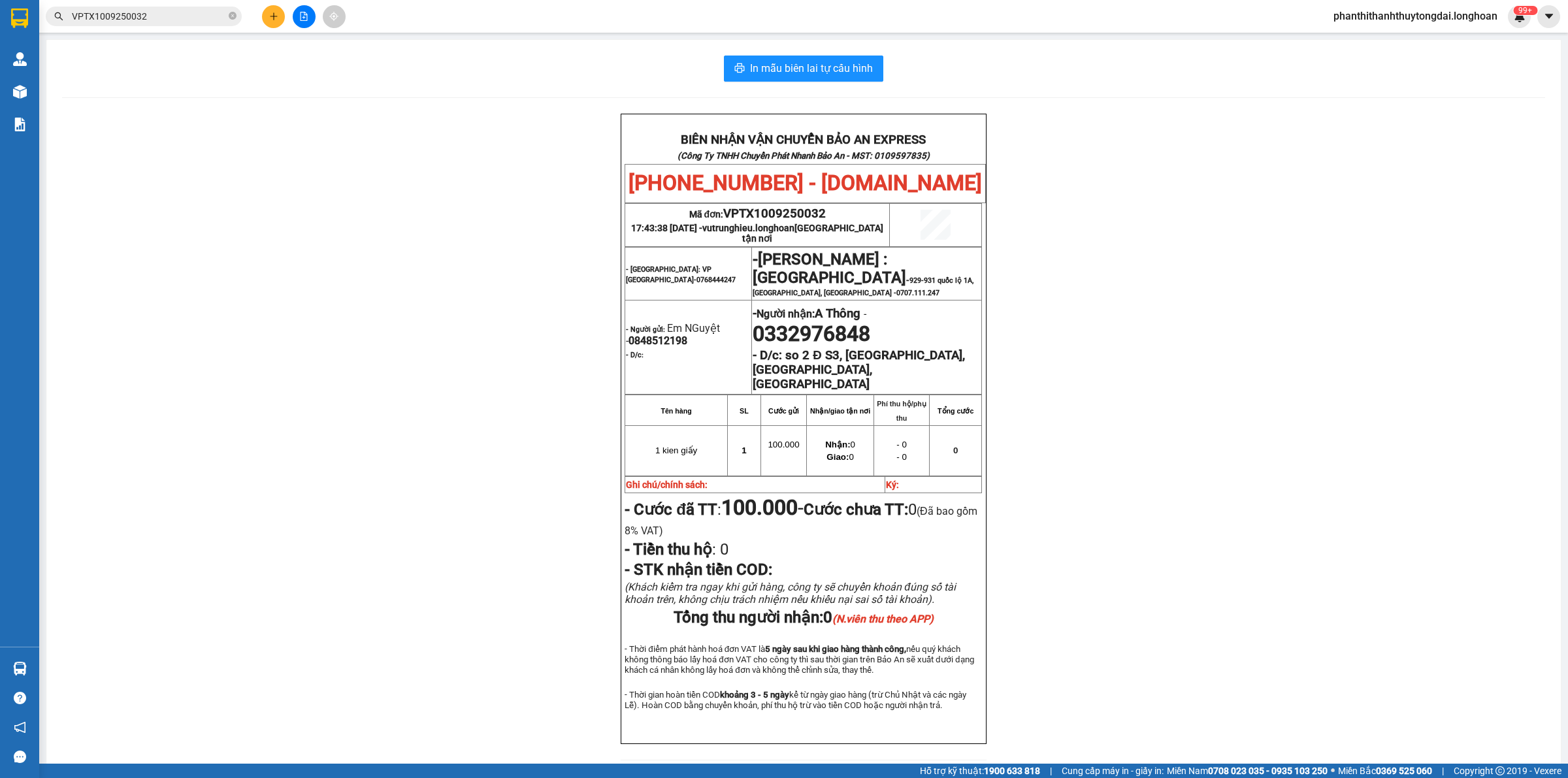
click at [794, 211] on span "VPTX1009250032" at bounding box center [775, 214] width 102 height 15
copy span "VPTX1009250032"
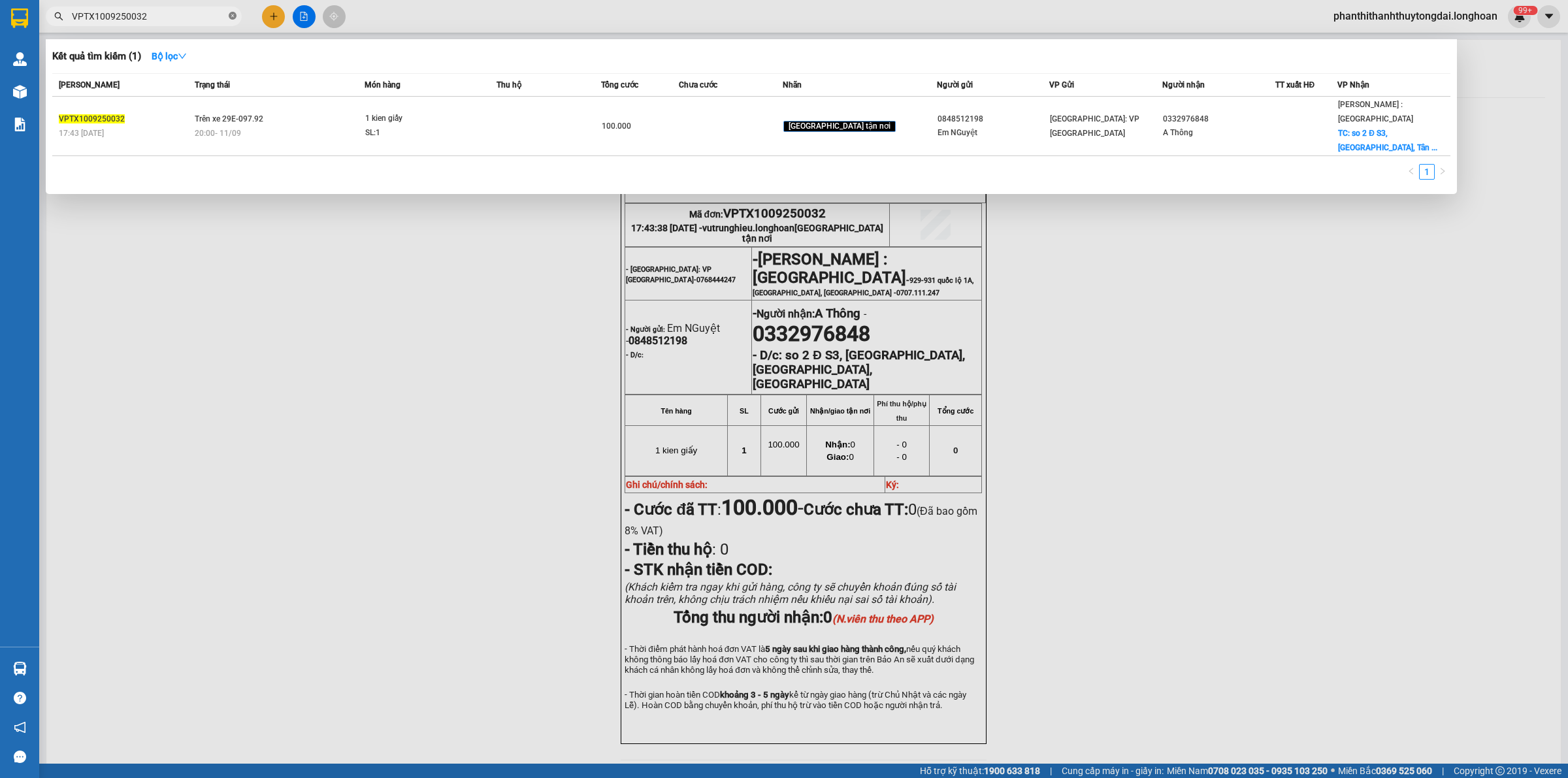
click at [230, 15] on icon "close-circle" at bounding box center [232, 15] width 8 height 8
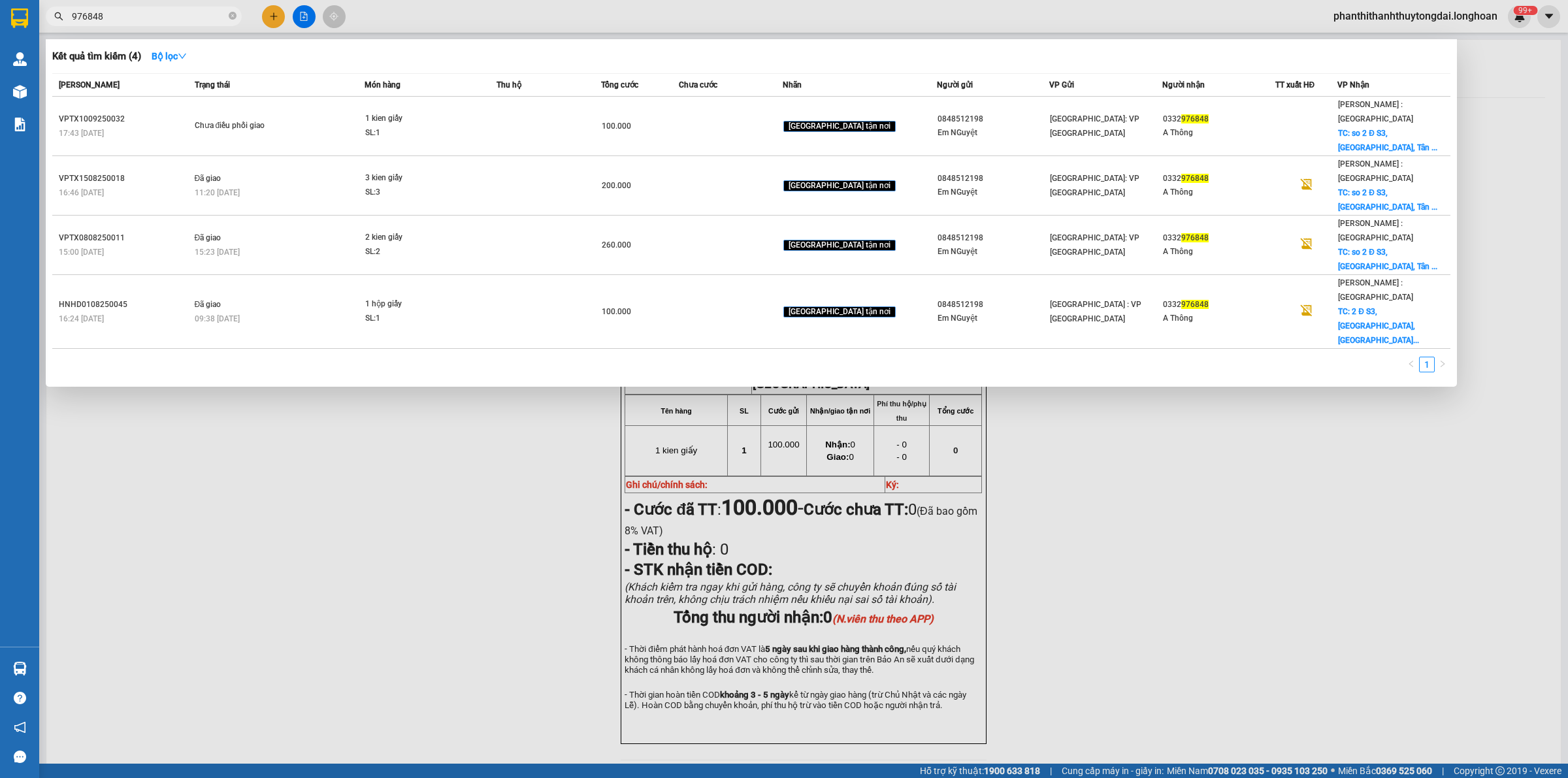
type input "976848"
click at [232, 16] on icon "close-circle" at bounding box center [232, 15] width 8 height 8
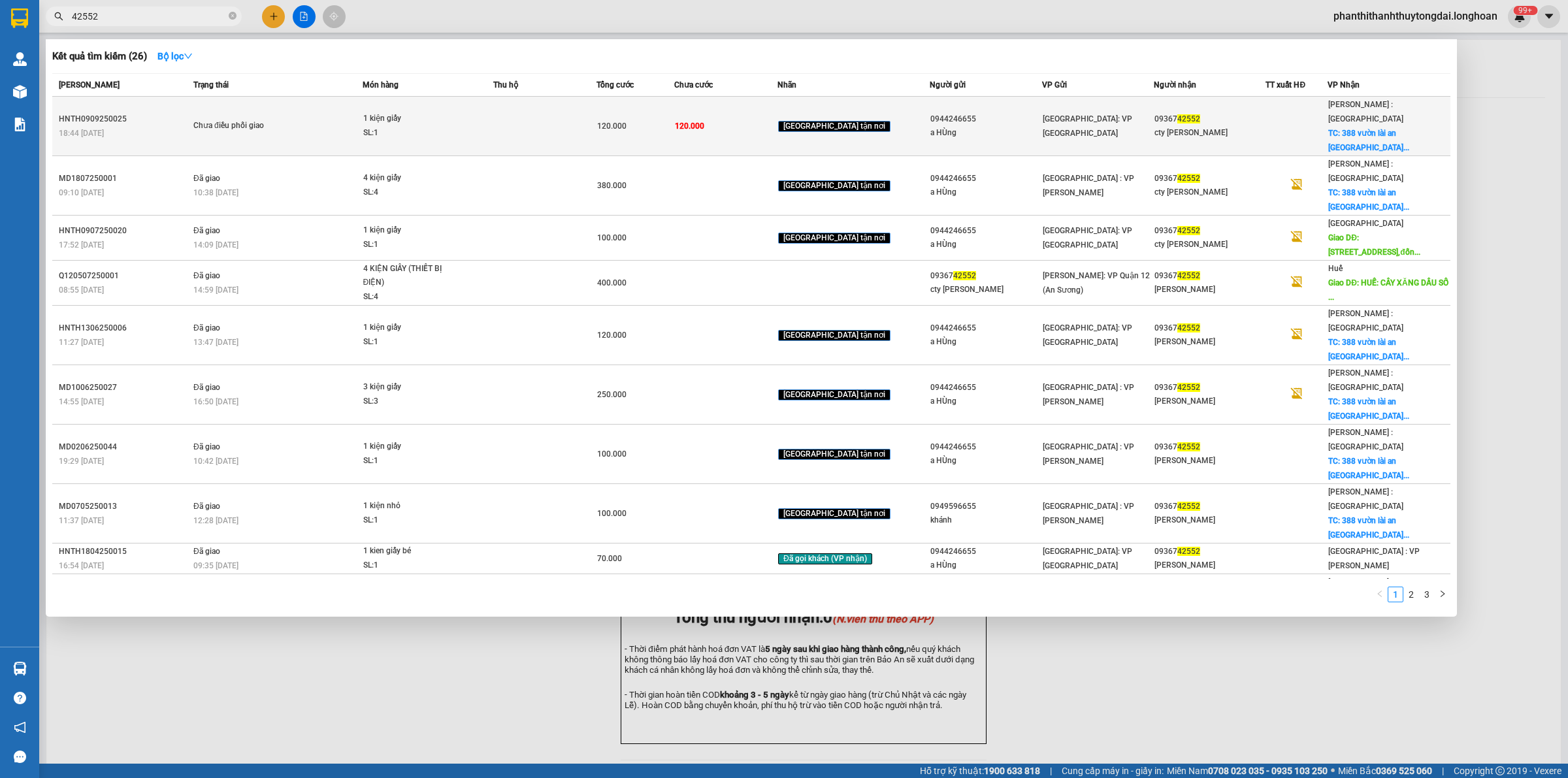
type input "42552"
click at [1084, 118] on span "[GEOGRAPHIC_DATA]: VP [GEOGRAPHIC_DATA]" at bounding box center [1087, 126] width 89 height 23
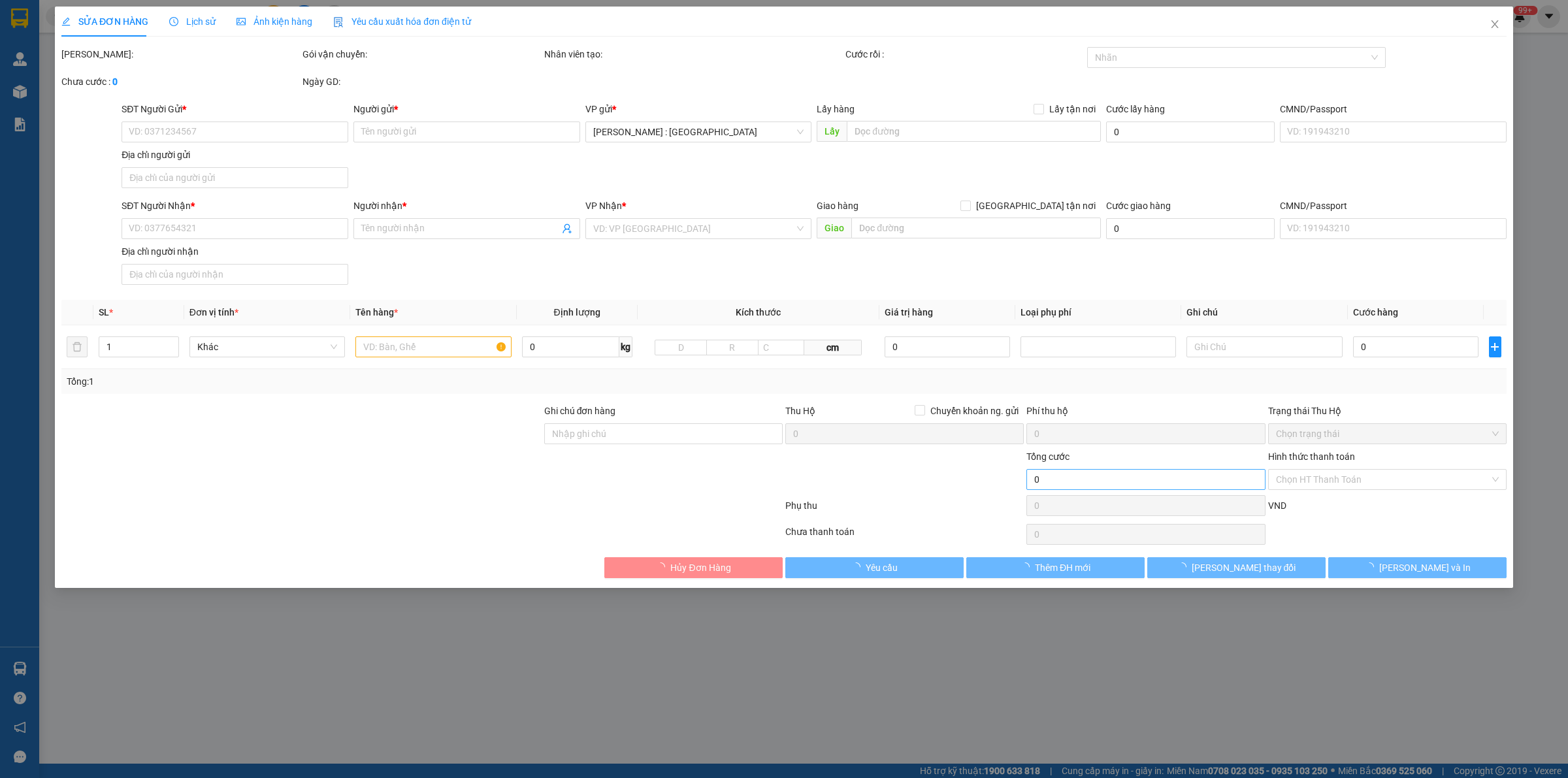
type input "0944246655"
type input "a HÙng"
type input "0936742552"
type input "cty [PERSON_NAME]"
checkbox input "true"
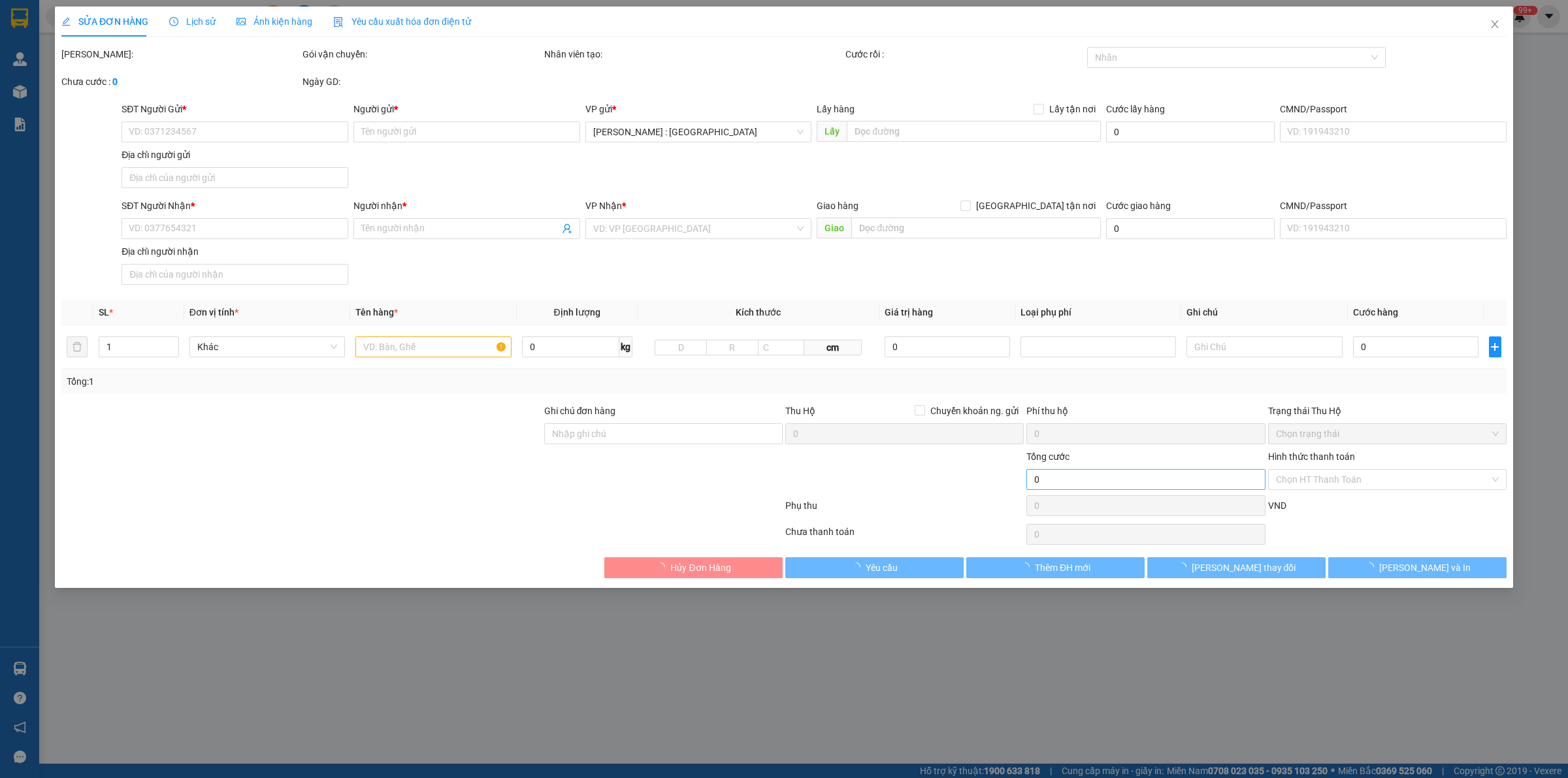
type input "388 vườn lài an [GEOGRAPHIC_DATA] q12 hcm"
type input "120.000"
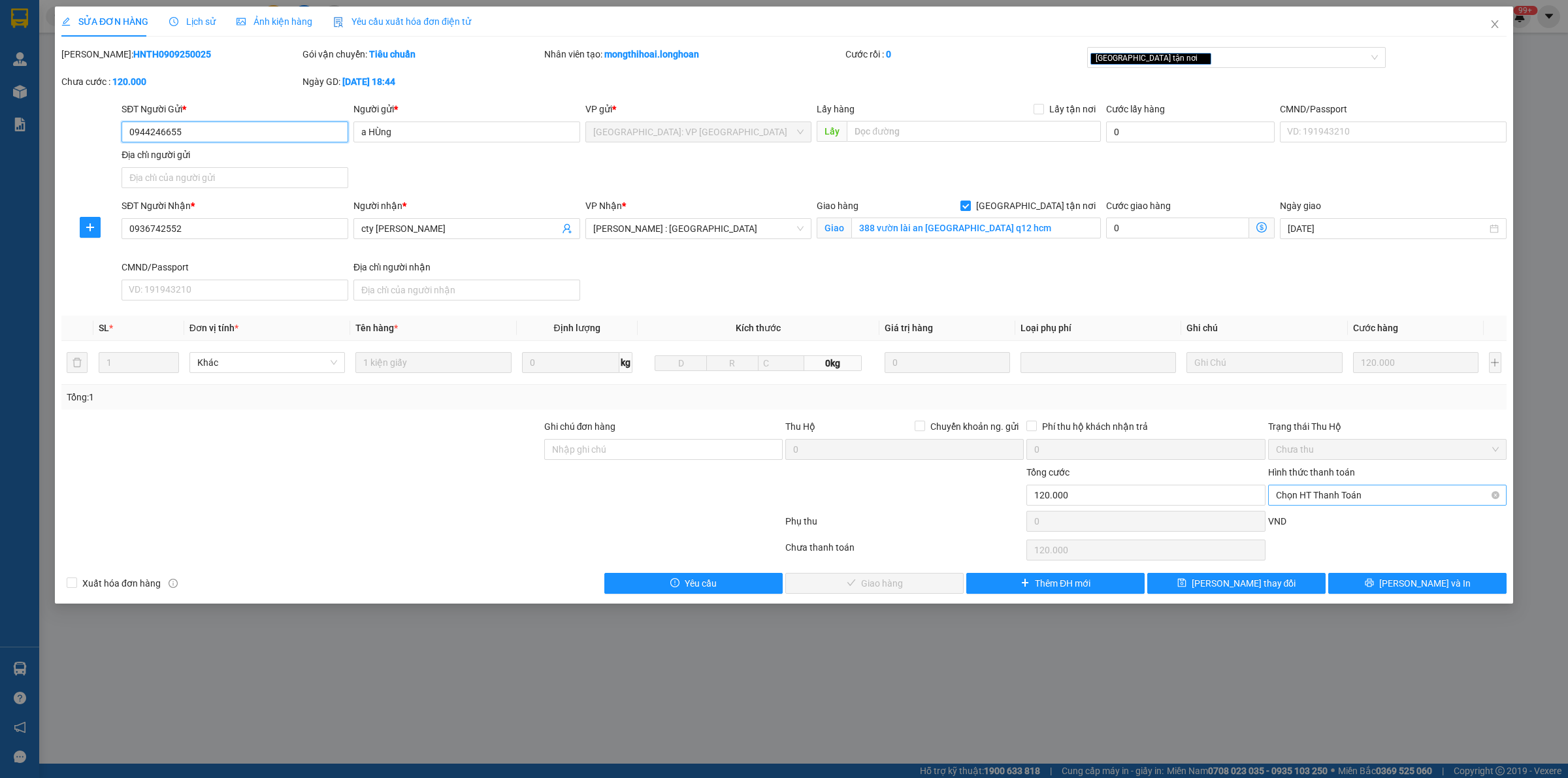
click at [1320, 497] on span "Chọn HT Thanh Toán" at bounding box center [1387, 495] width 223 height 20
click at [1291, 524] on div "Tại văn phòng" at bounding box center [1387, 522] width 223 height 15
type input "0"
click at [880, 581] on span "[PERSON_NAME] và Giao hàng" at bounding box center [882, 584] width 126 height 15
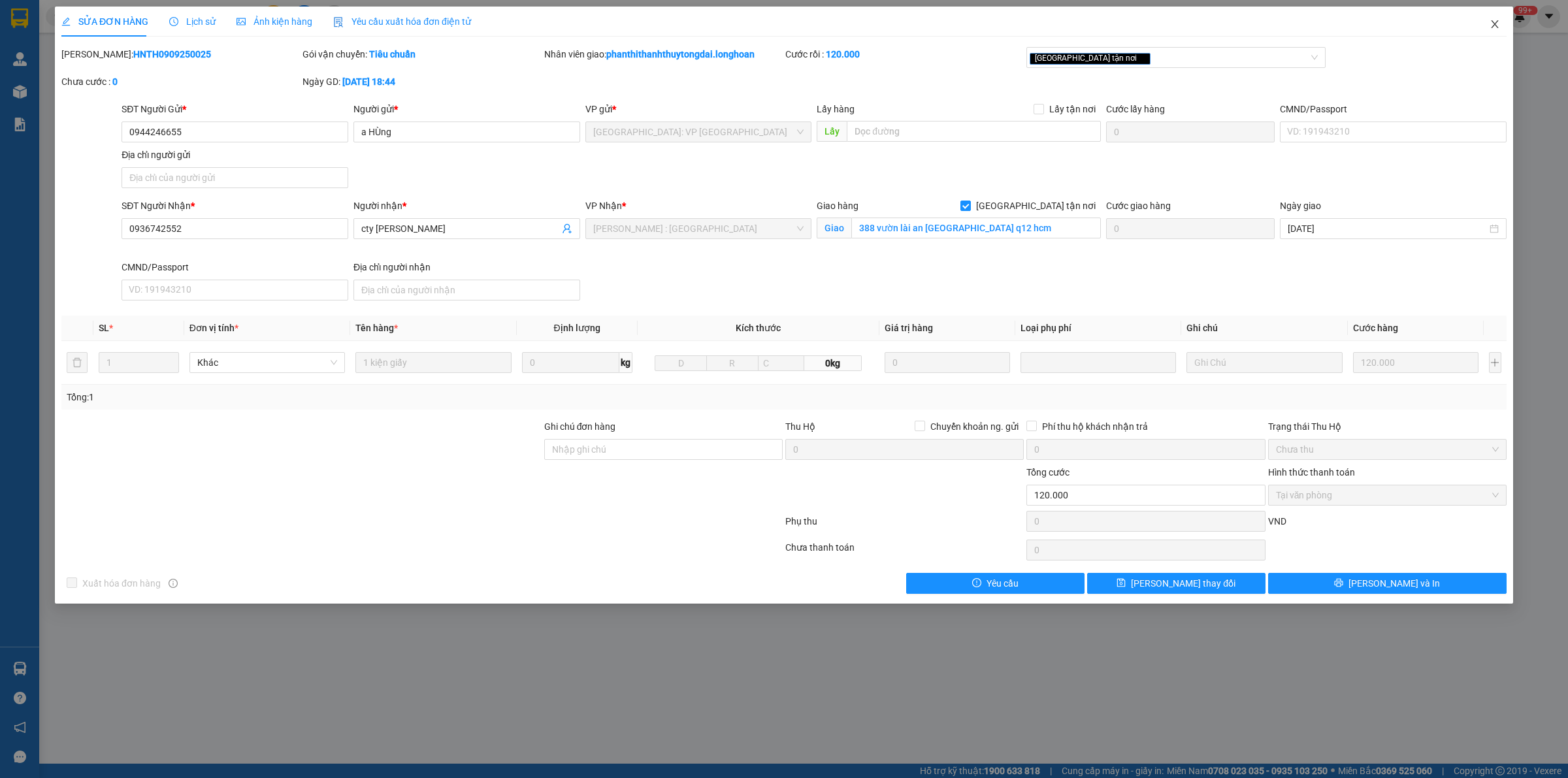
click at [1494, 22] on icon "close" at bounding box center [1494, 24] width 10 height 10
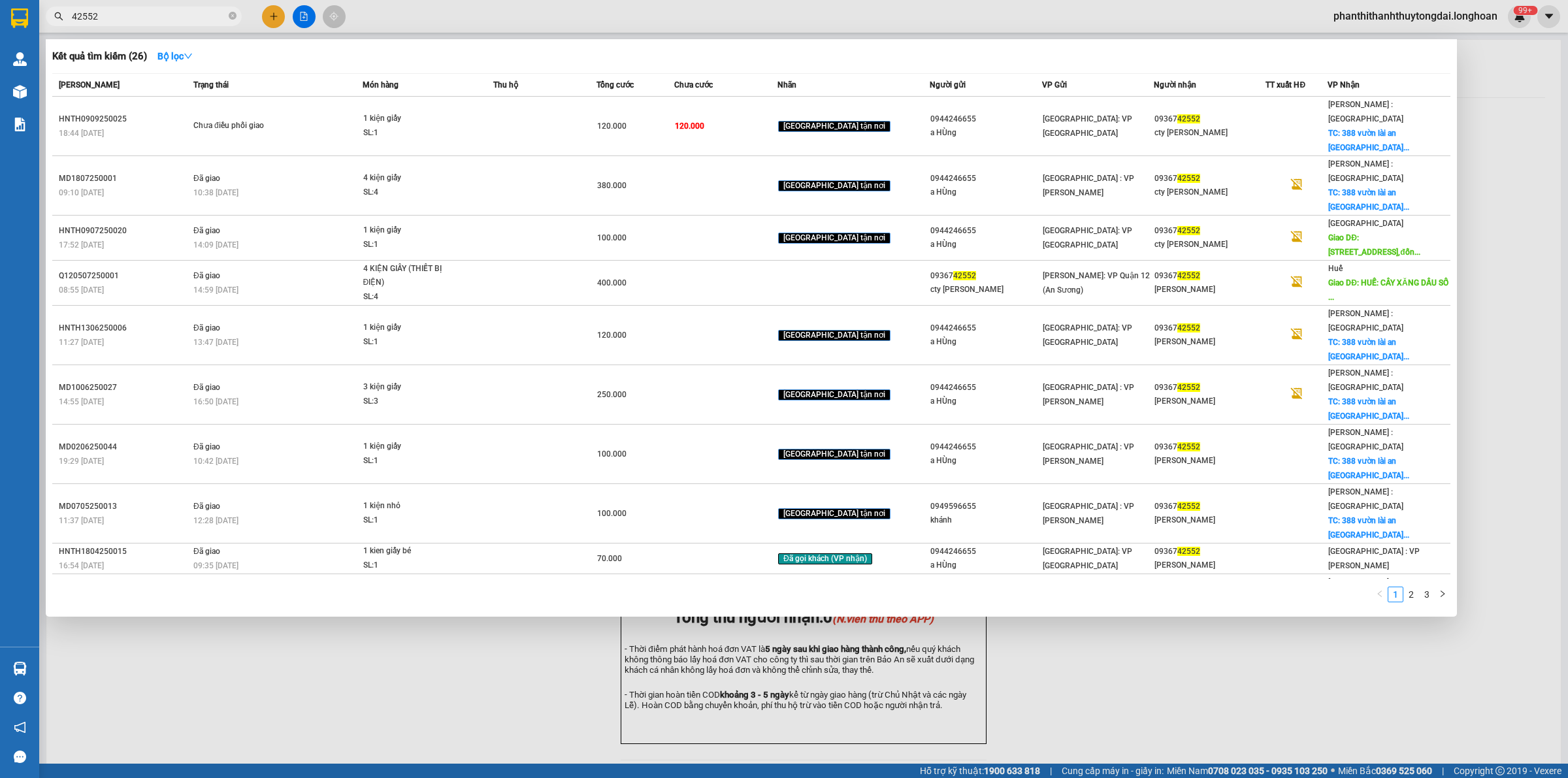
click at [159, 21] on input "42552" at bounding box center [148, 17] width 154 height 15
paste input "VPTX1009250032"
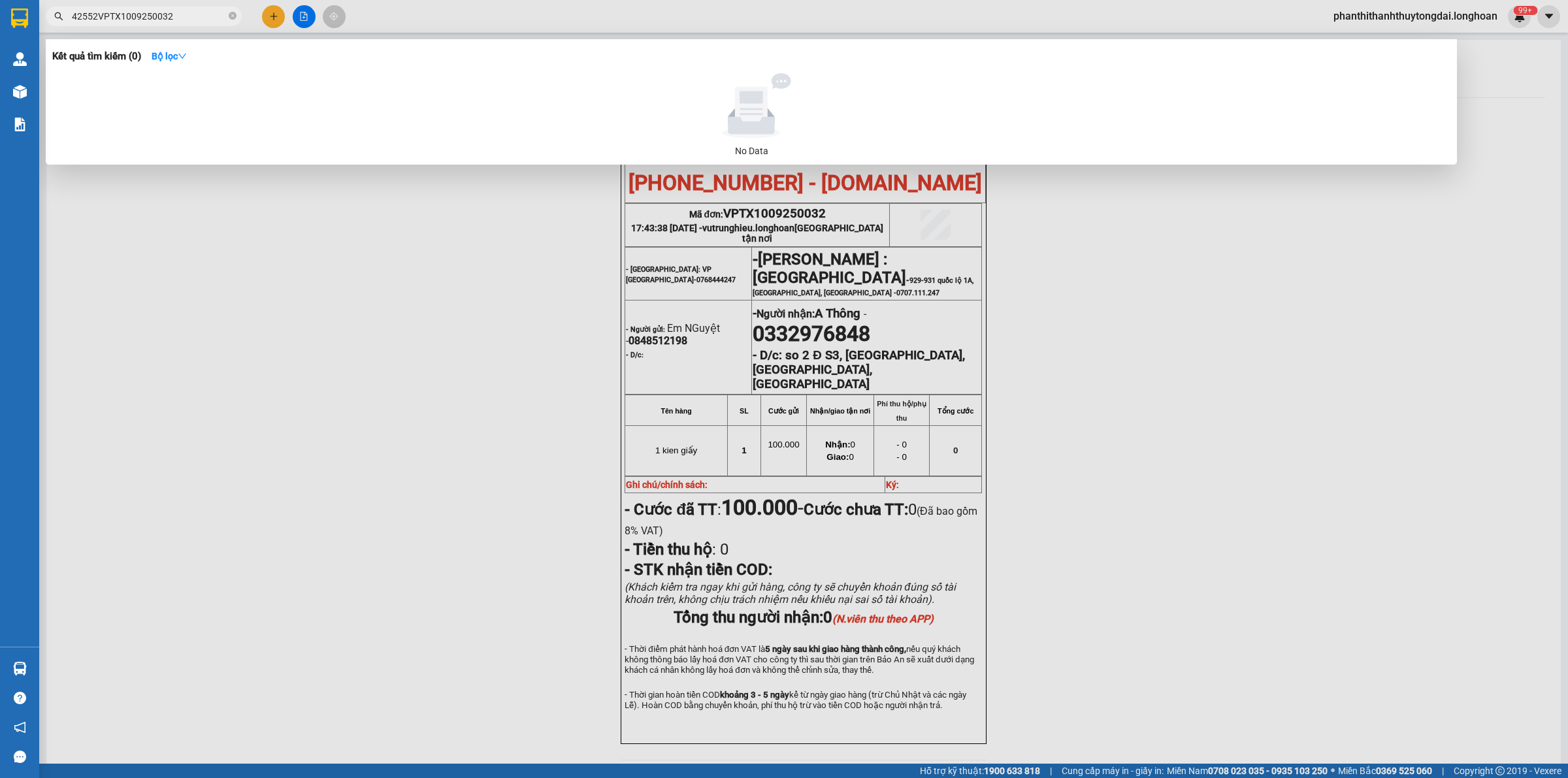
click at [99, 14] on input "42552VPTX1009250032" at bounding box center [148, 17] width 154 height 15
paste input "text"
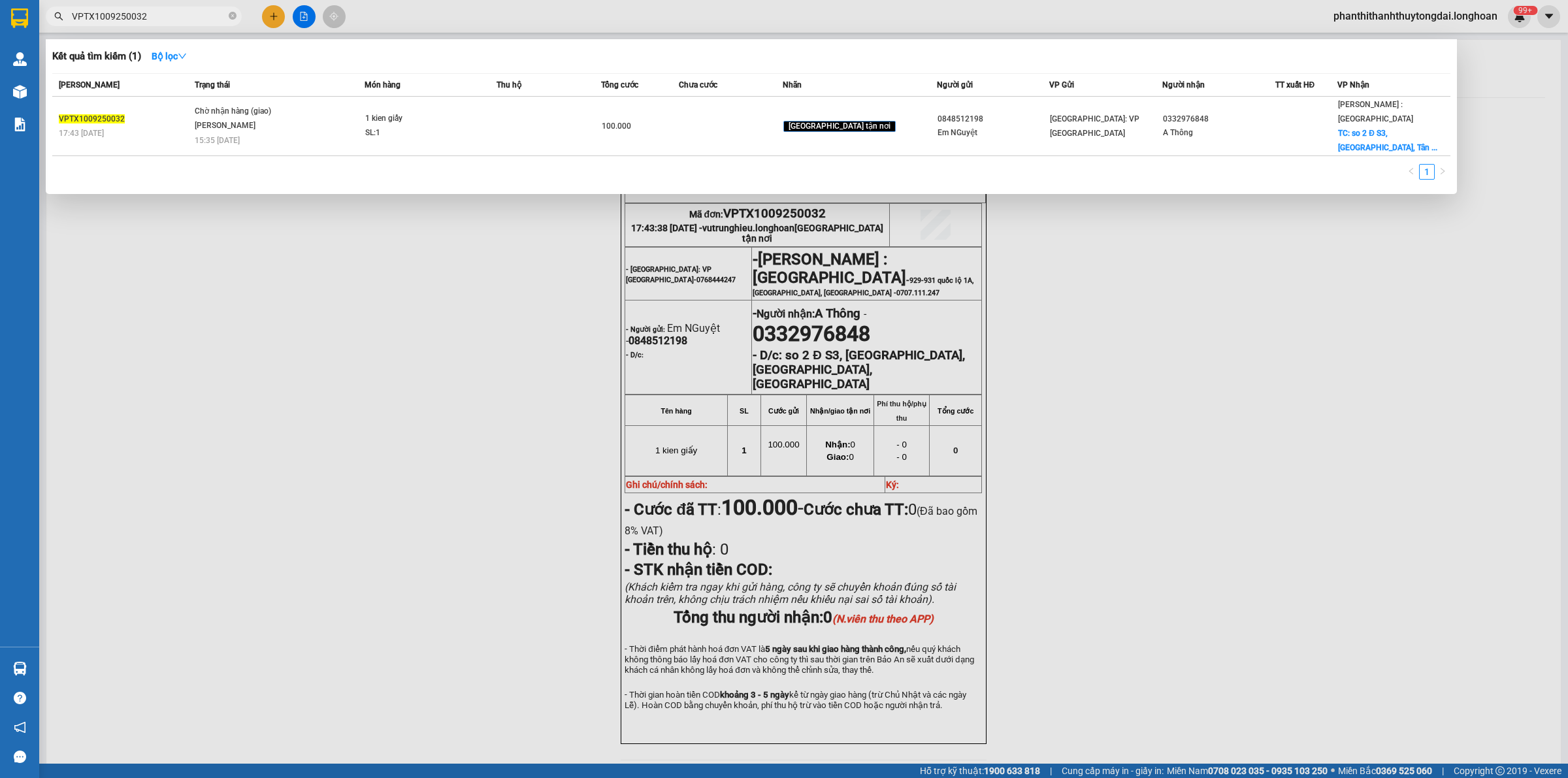
click at [119, 15] on input "VPTX1009250032" at bounding box center [148, 17] width 154 height 15
paste input "HNHD1009250058"
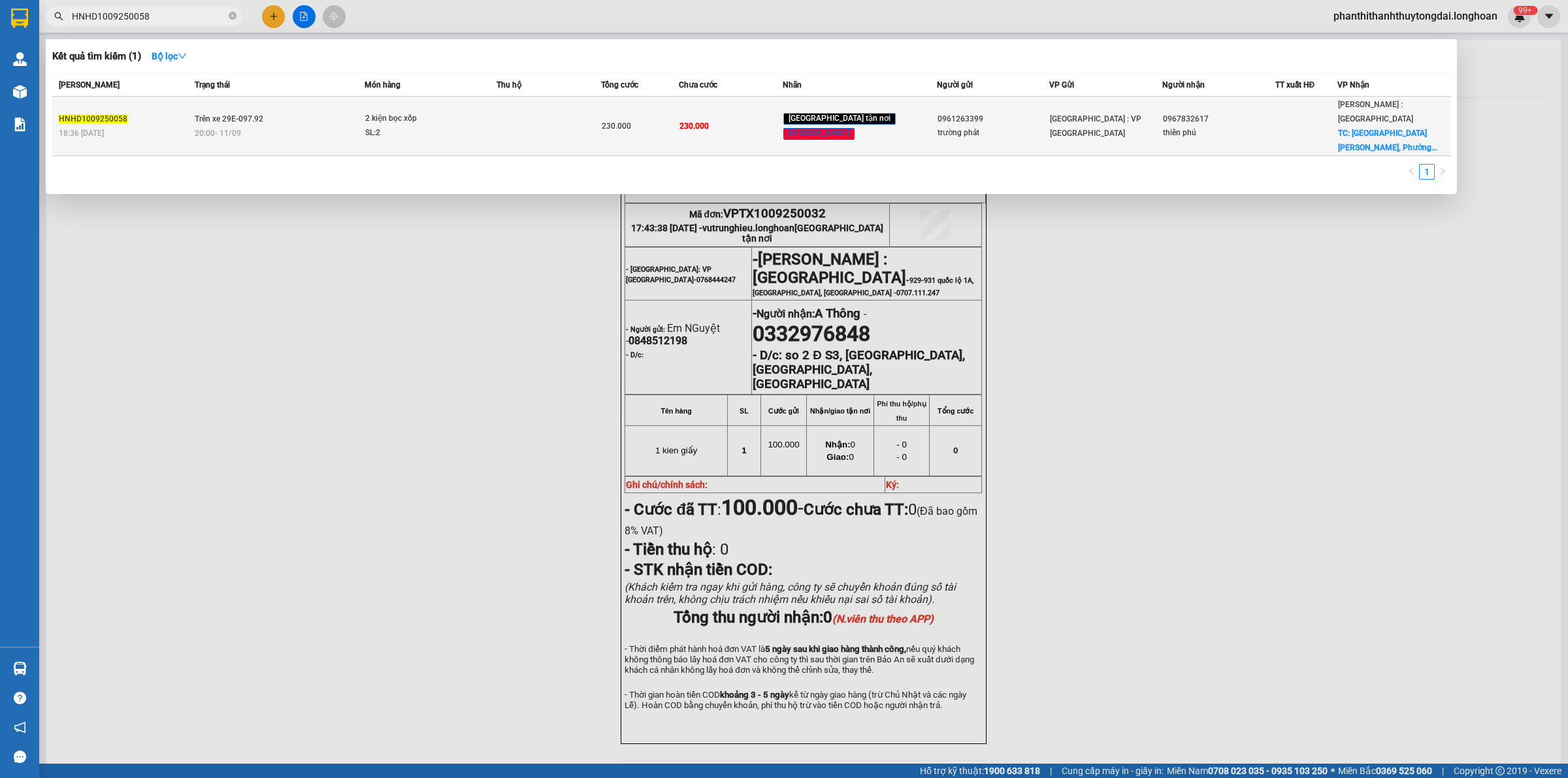
type input "HNHD1009250058"
click at [1057, 112] on div "[GEOGRAPHIC_DATA] : VP [GEOGRAPHIC_DATA]" at bounding box center [1105, 126] width 112 height 28
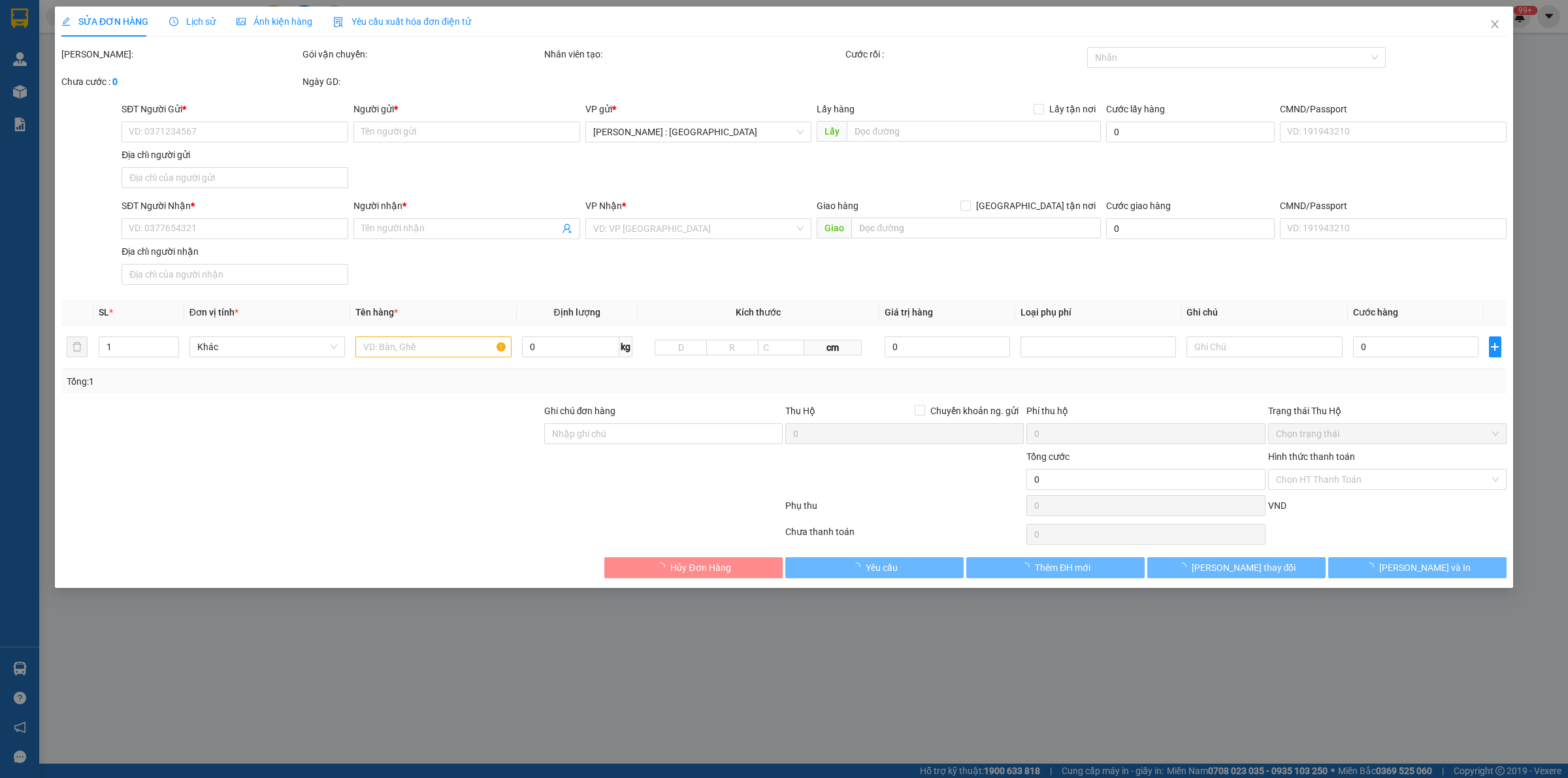
type input "0961263399"
type input "trường phát"
type input "làng [GEOGRAPHIC_DATA] [GEOGRAPHIC_DATA]"
type input "0967832617"
type input "thiên phú"
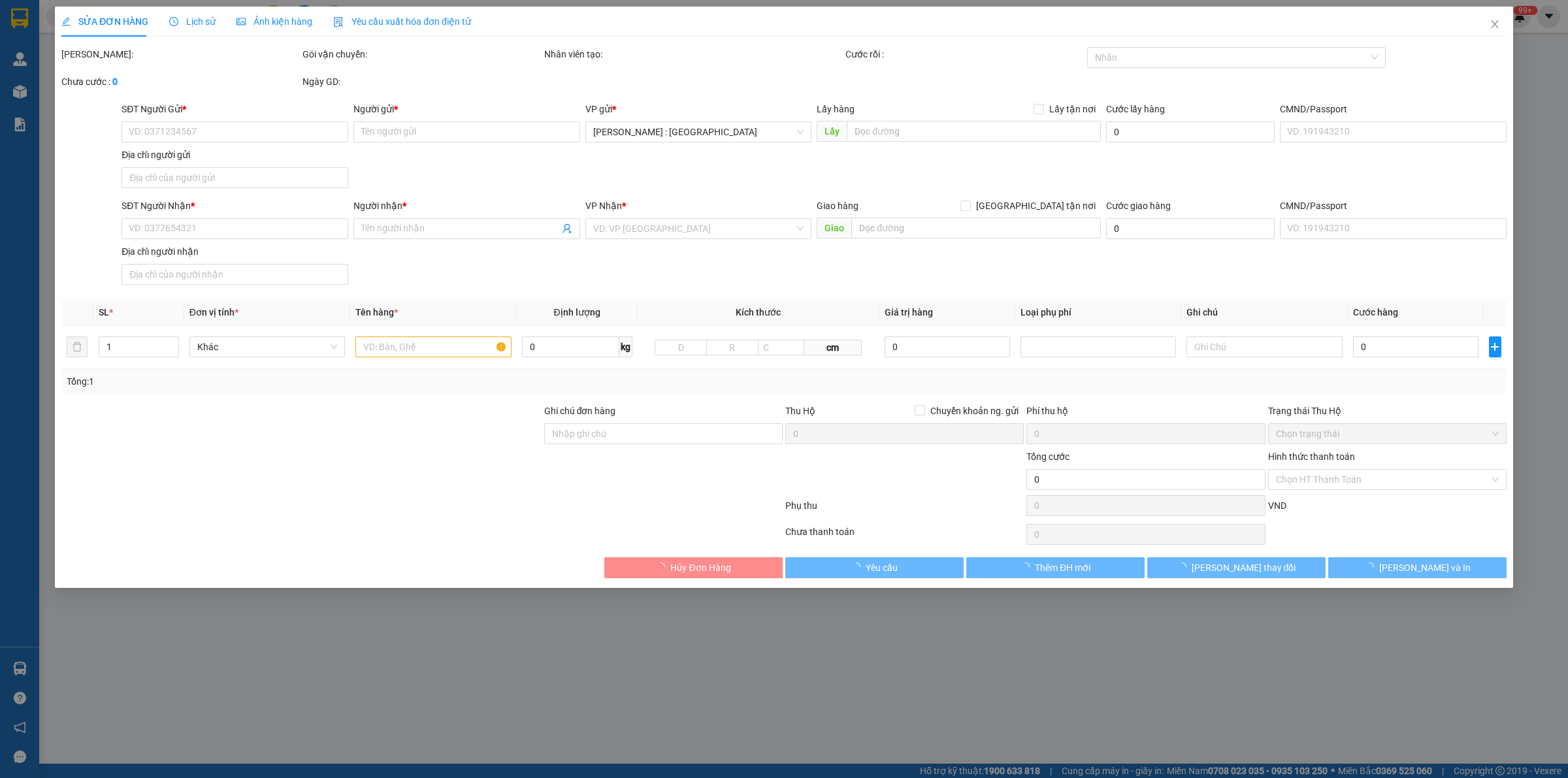
checkbox input "true"
type input "[GEOGRAPHIC_DATA][PERSON_NAME], [GEOGRAPHIC_DATA], [GEOGRAPHIC_DATA],hcm"
type input "230.000"
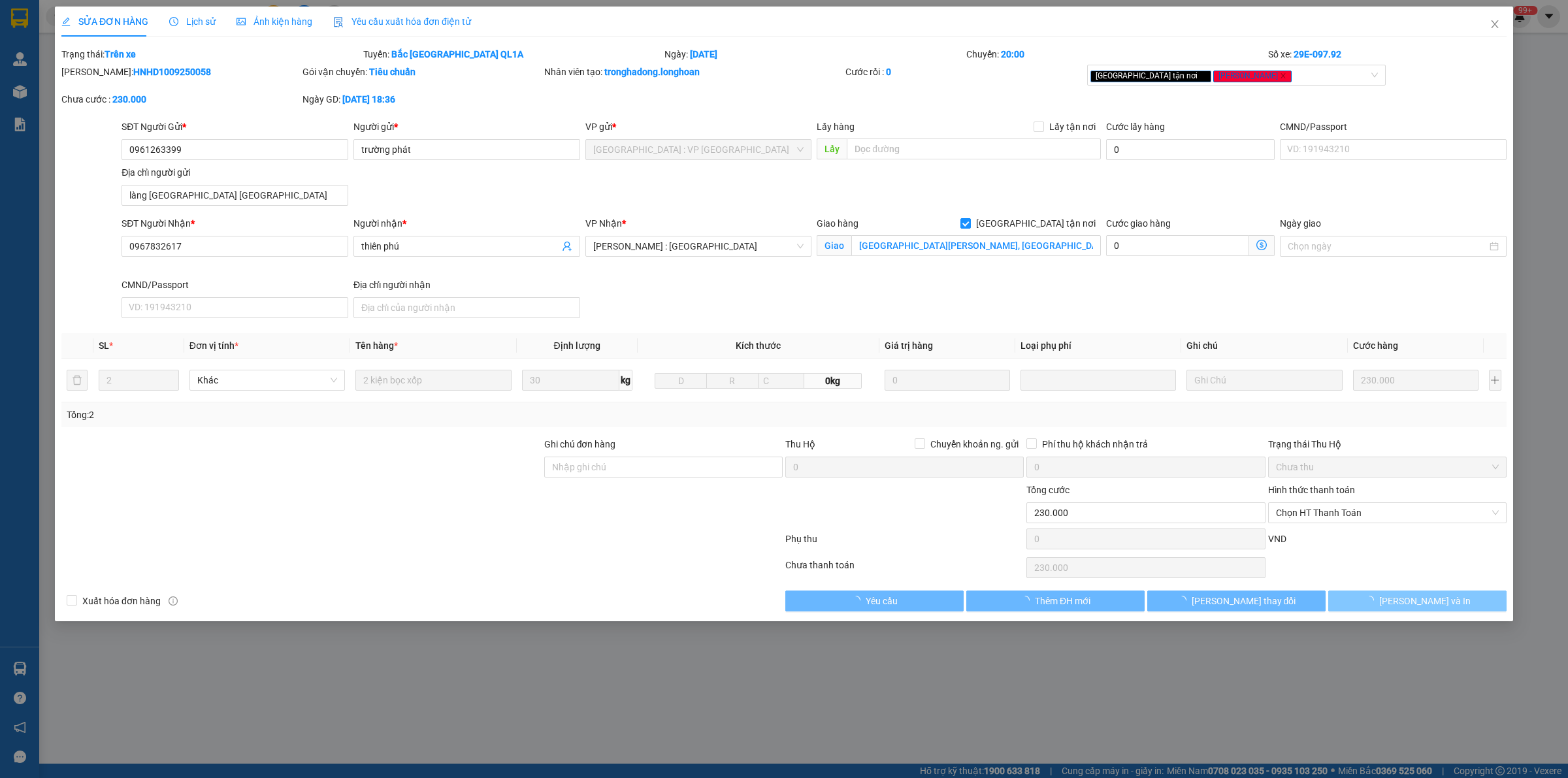
click at [1406, 606] on span "[PERSON_NAME] và In" at bounding box center [1424, 601] width 91 height 15
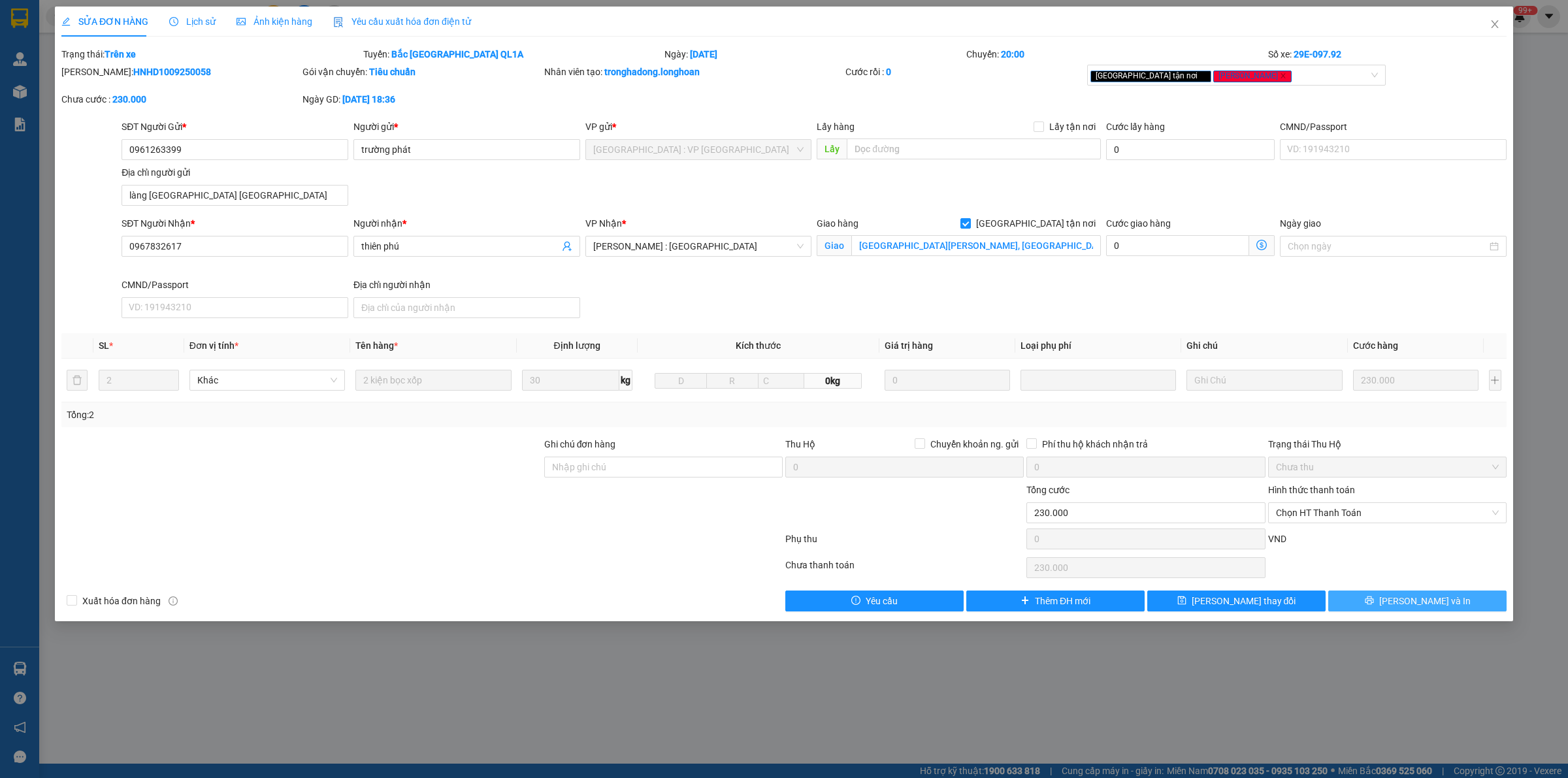
click at [1408, 605] on span "[PERSON_NAME] và In" at bounding box center [1424, 601] width 91 height 15
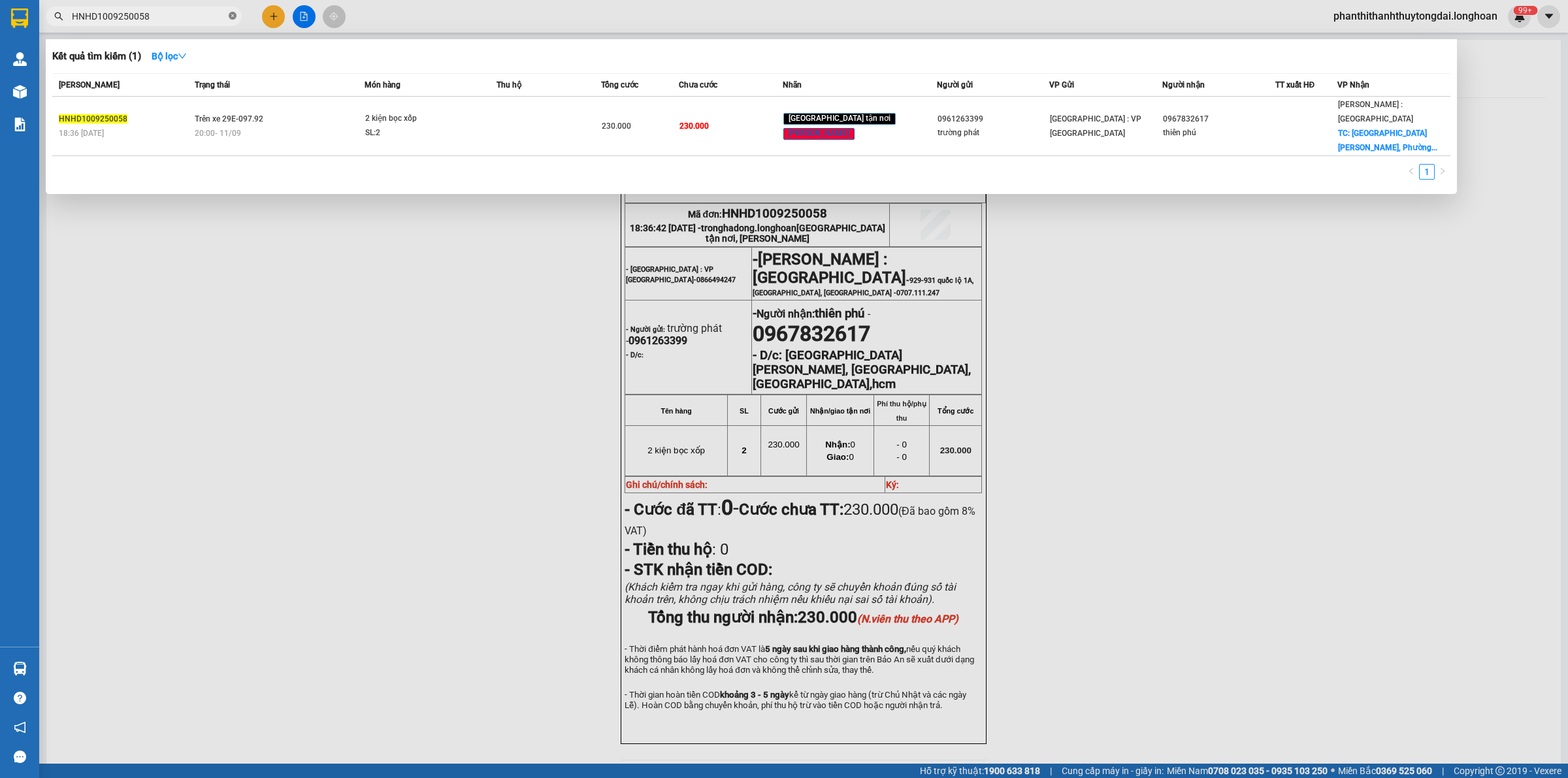
click at [233, 15] on icon "close-circle" at bounding box center [232, 15] width 8 height 8
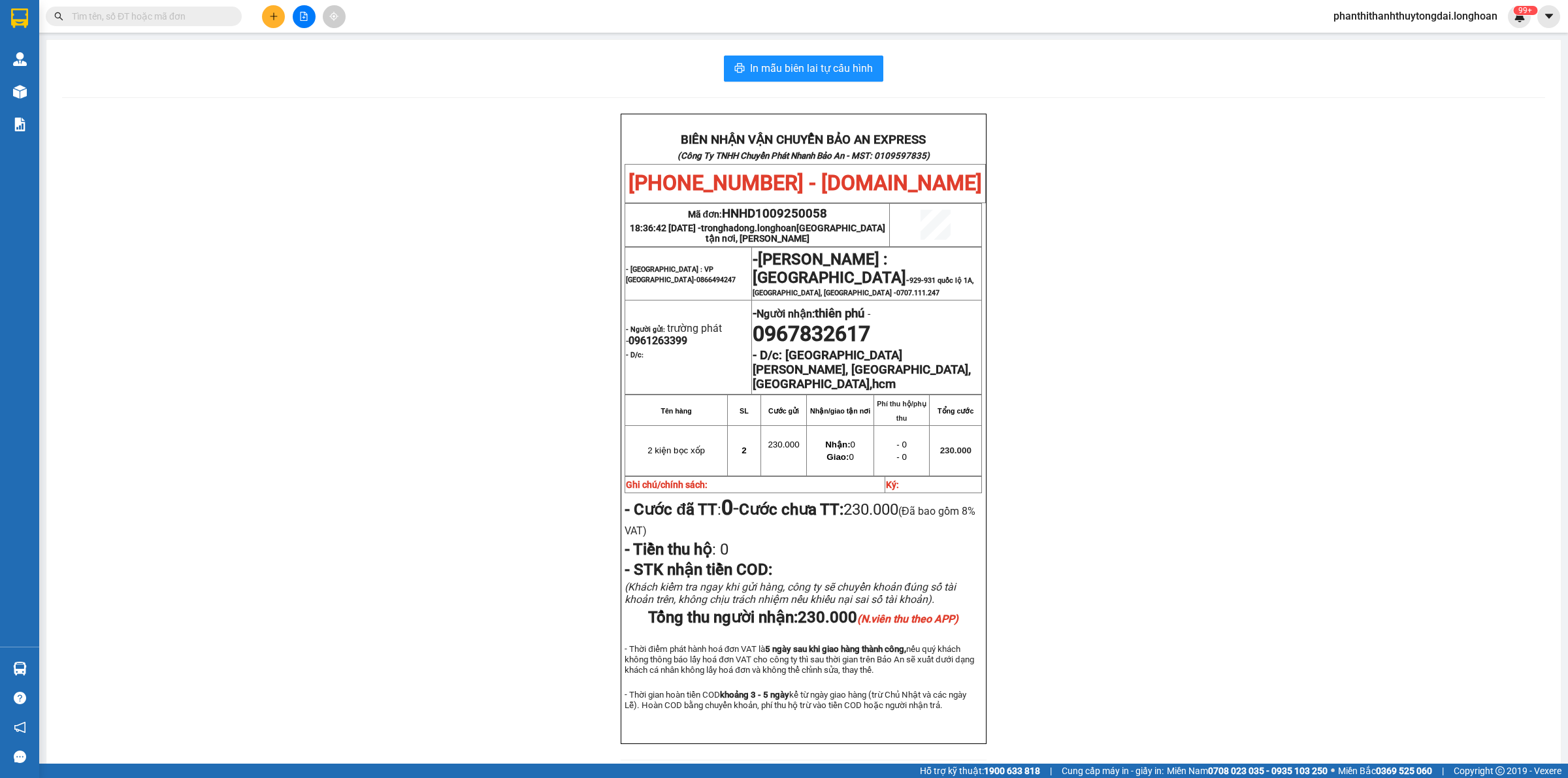
paste input "HNHD0909250013"
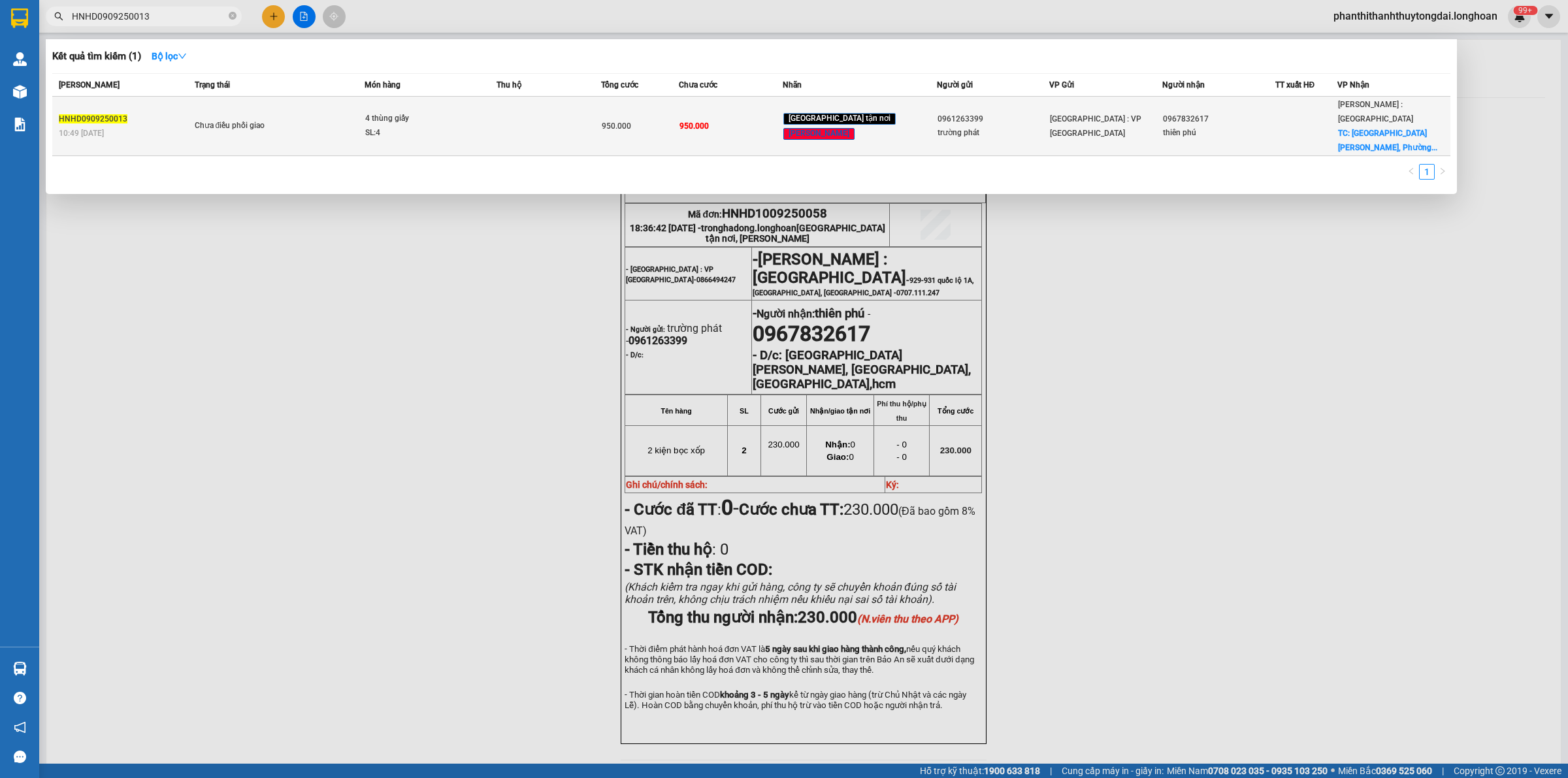
type input "HNHD0909250013"
click at [735, 112] on td "950.000" at bounding box center [731, 126] width 104 height 59
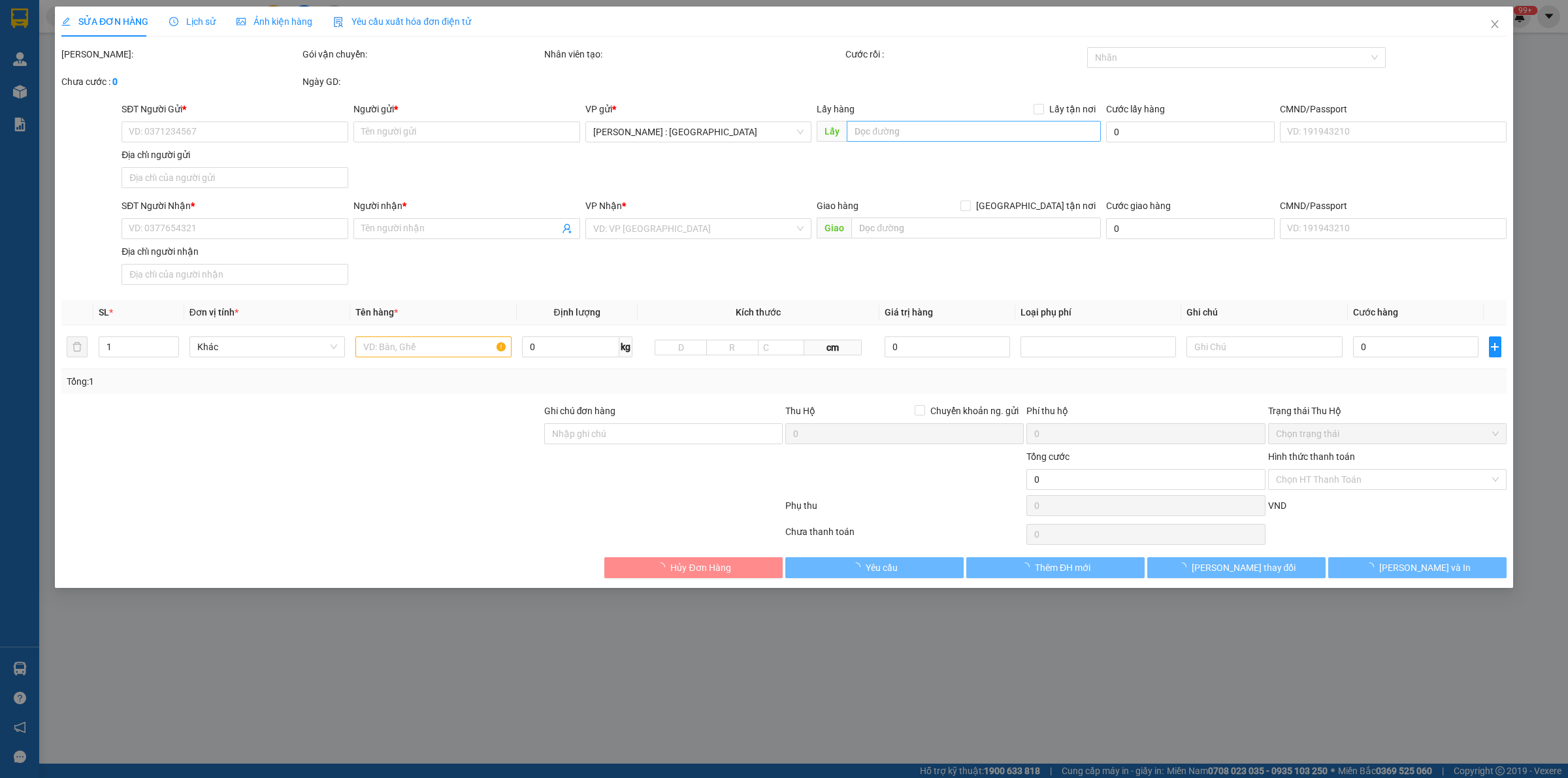
type input "0961263399"
type input "trường phát"
type input "làng [GEOGRAPHIC_DATA] [GEOGRAPHIC_DATA]"
type input "0967832617"
type input "thiên phú"
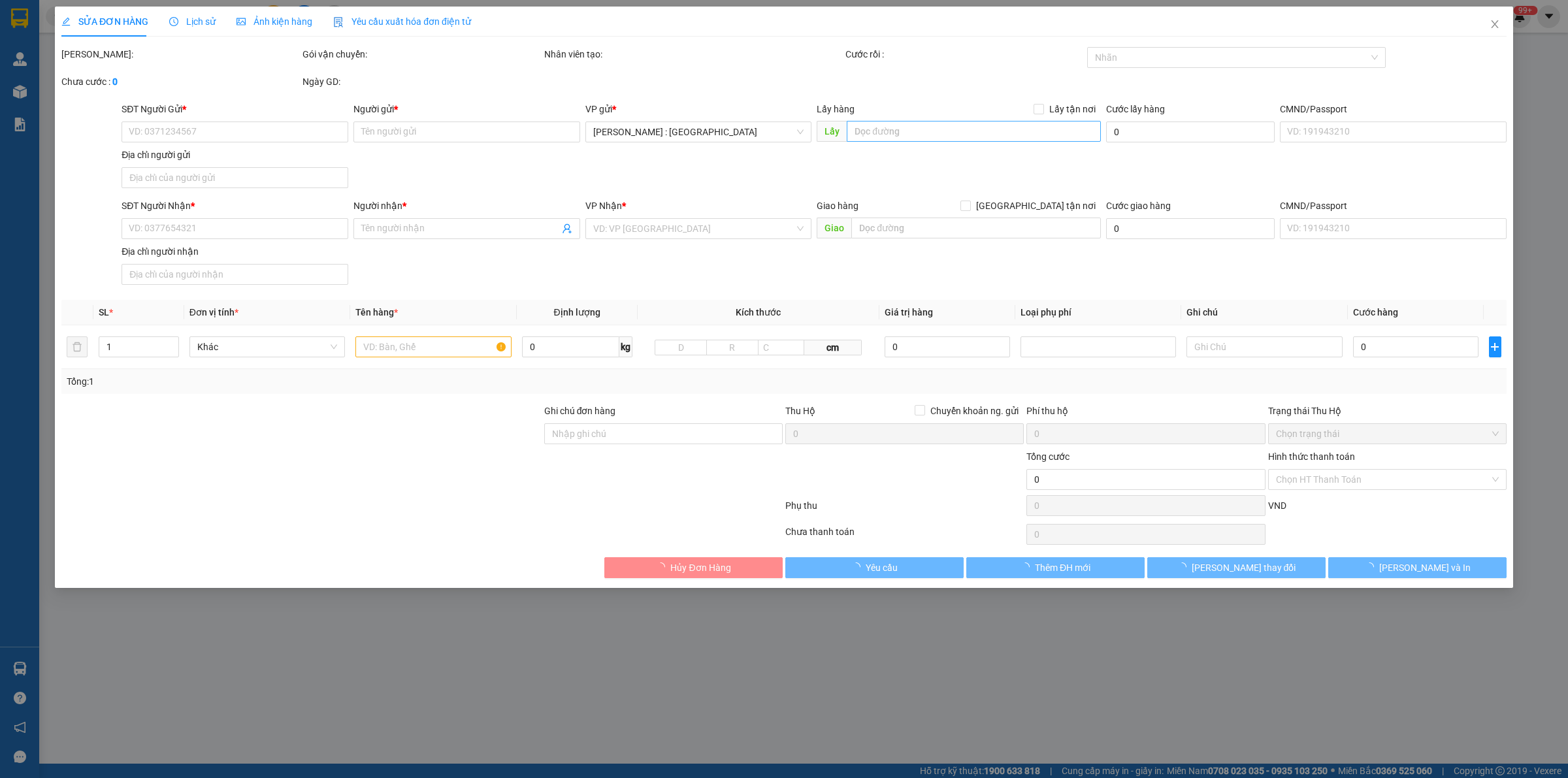
checkbox input "true"
type input "[GEOGRAPHIC_DATA][PERSON_NAME], [GEOGRAPHIC_DATA], [GEOGRAPHIC_DATA],hcm"
type input "950.000"
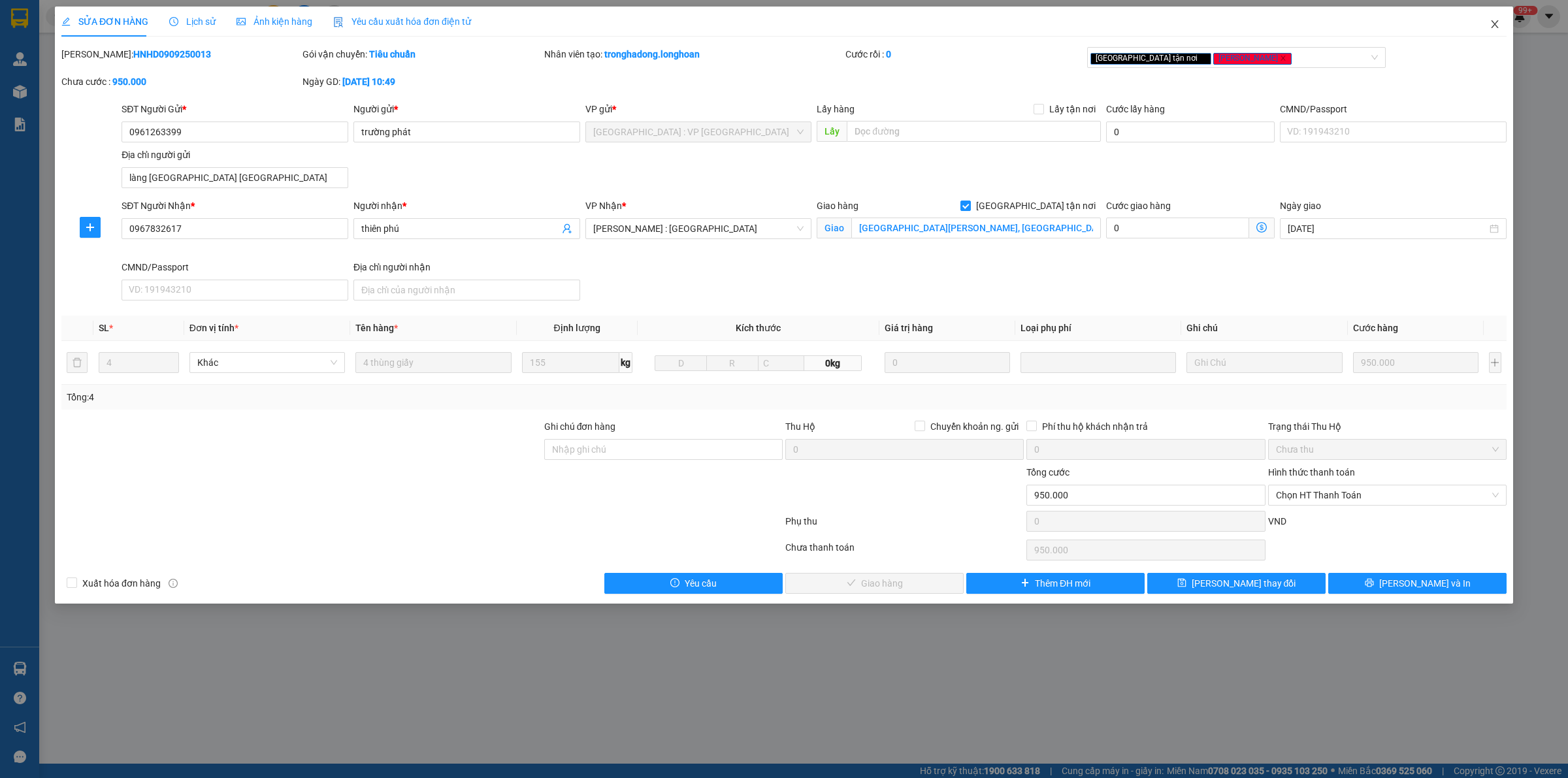
click at [1498, 23] on icon "close" at bounding box center [1494, 24] width 10 height 10
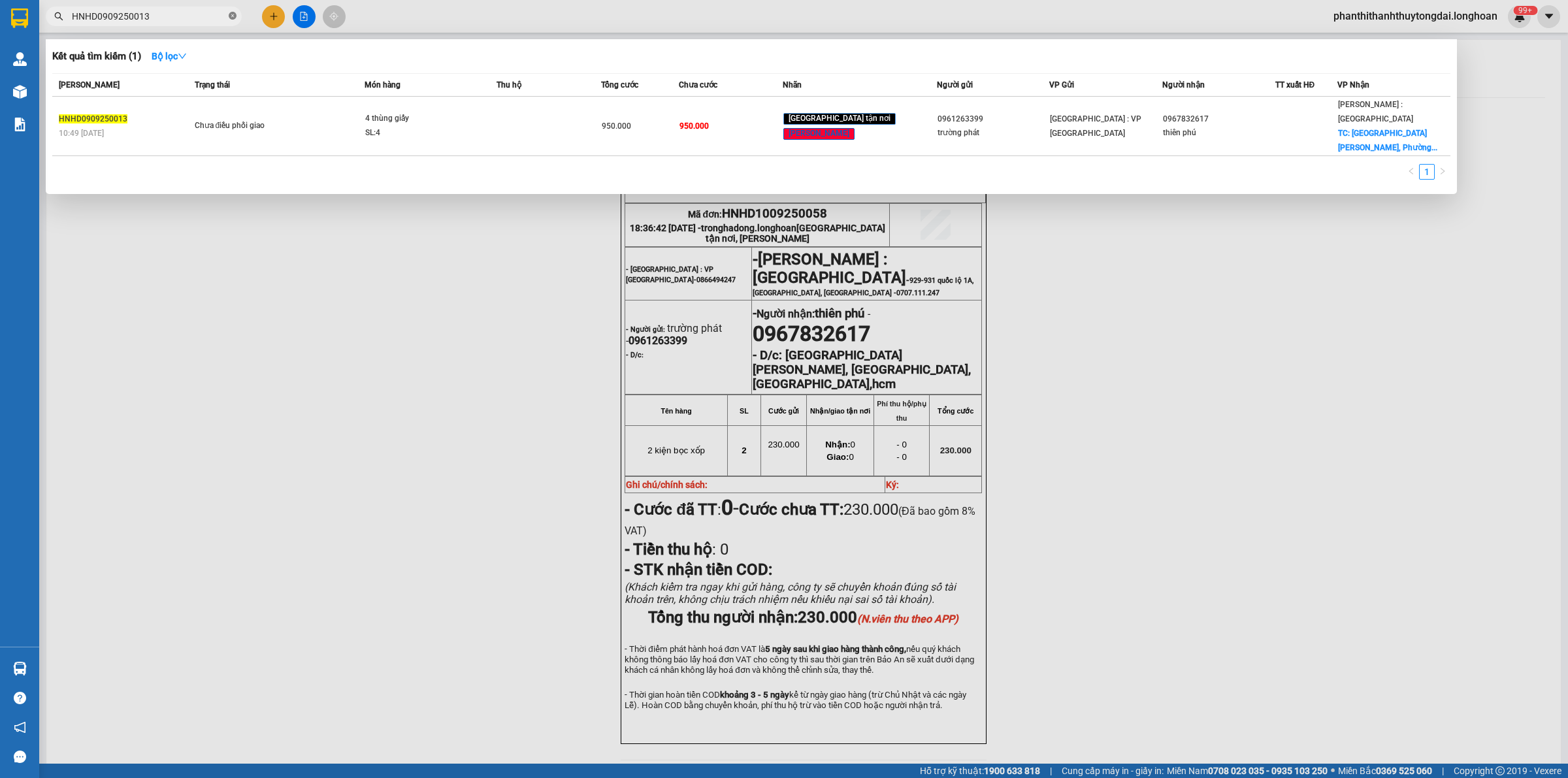
click at [232, 15] on icon "close-circle" at bounding box center [232, 15] width 8 height 8
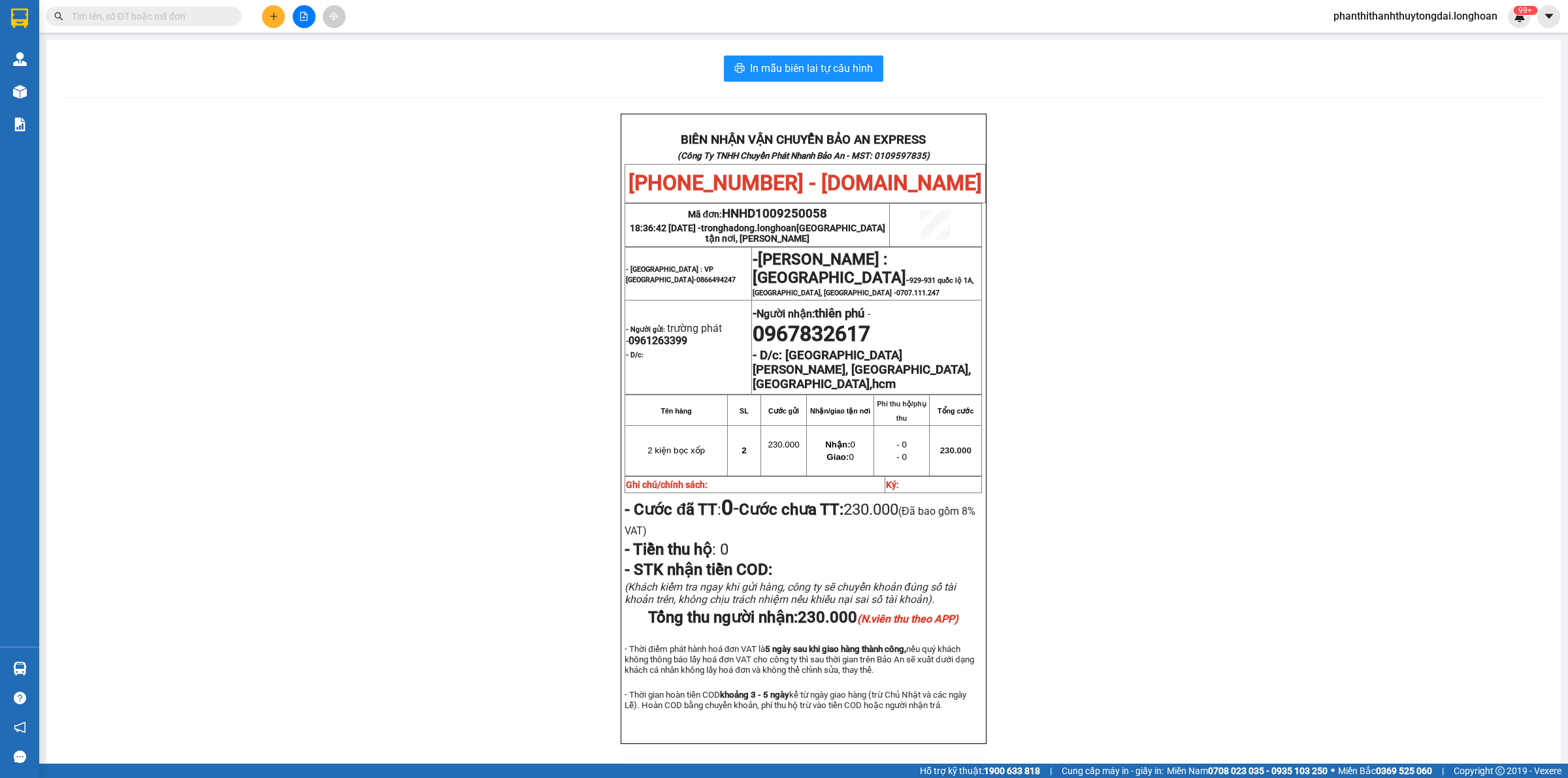
click at [161, 16] on input "text" at bounding box center [148, 17] width 154 height 15
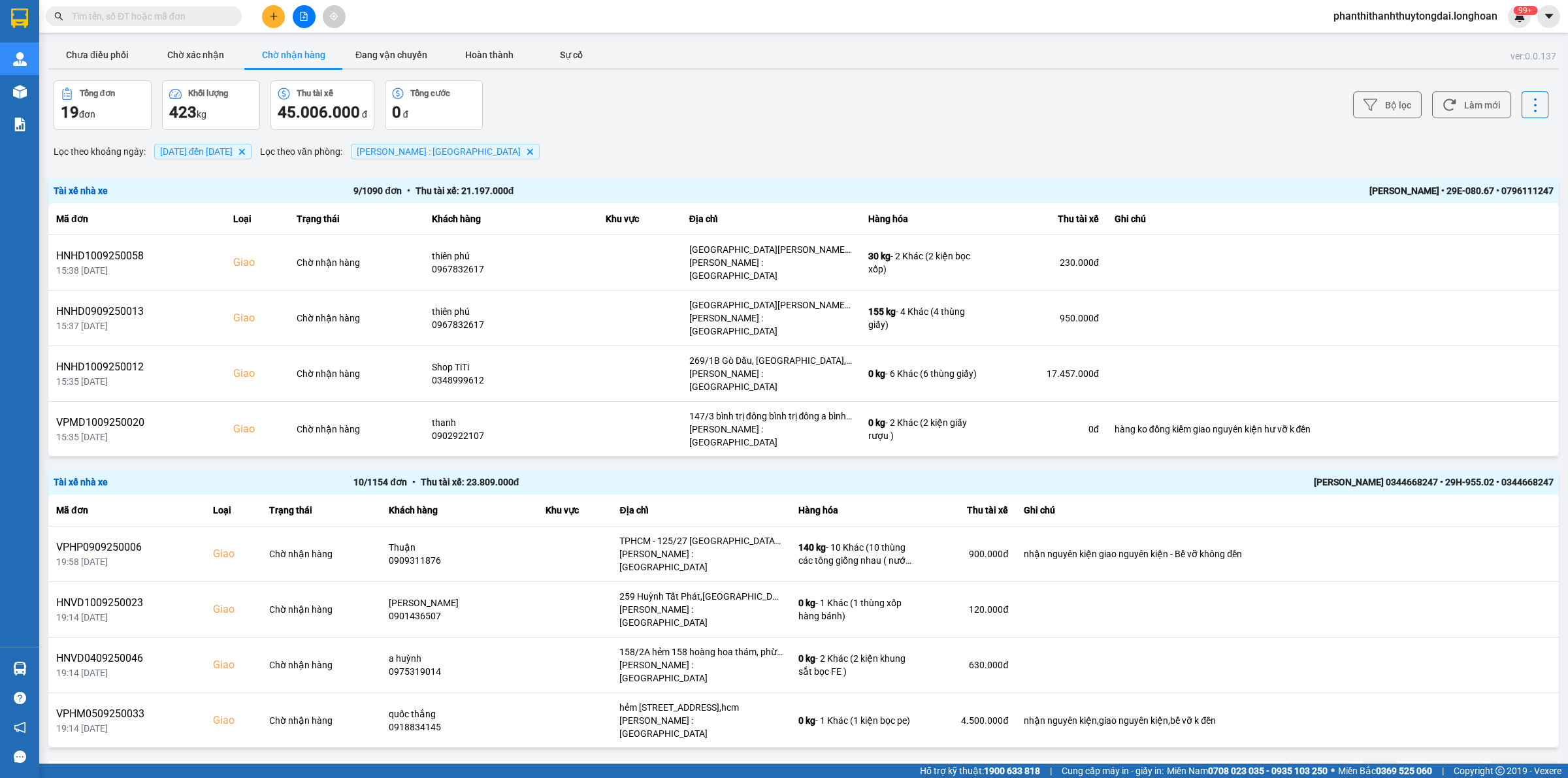
click at [165, 17] on input "text" at bounding box center [148, 17] width 154 height 15
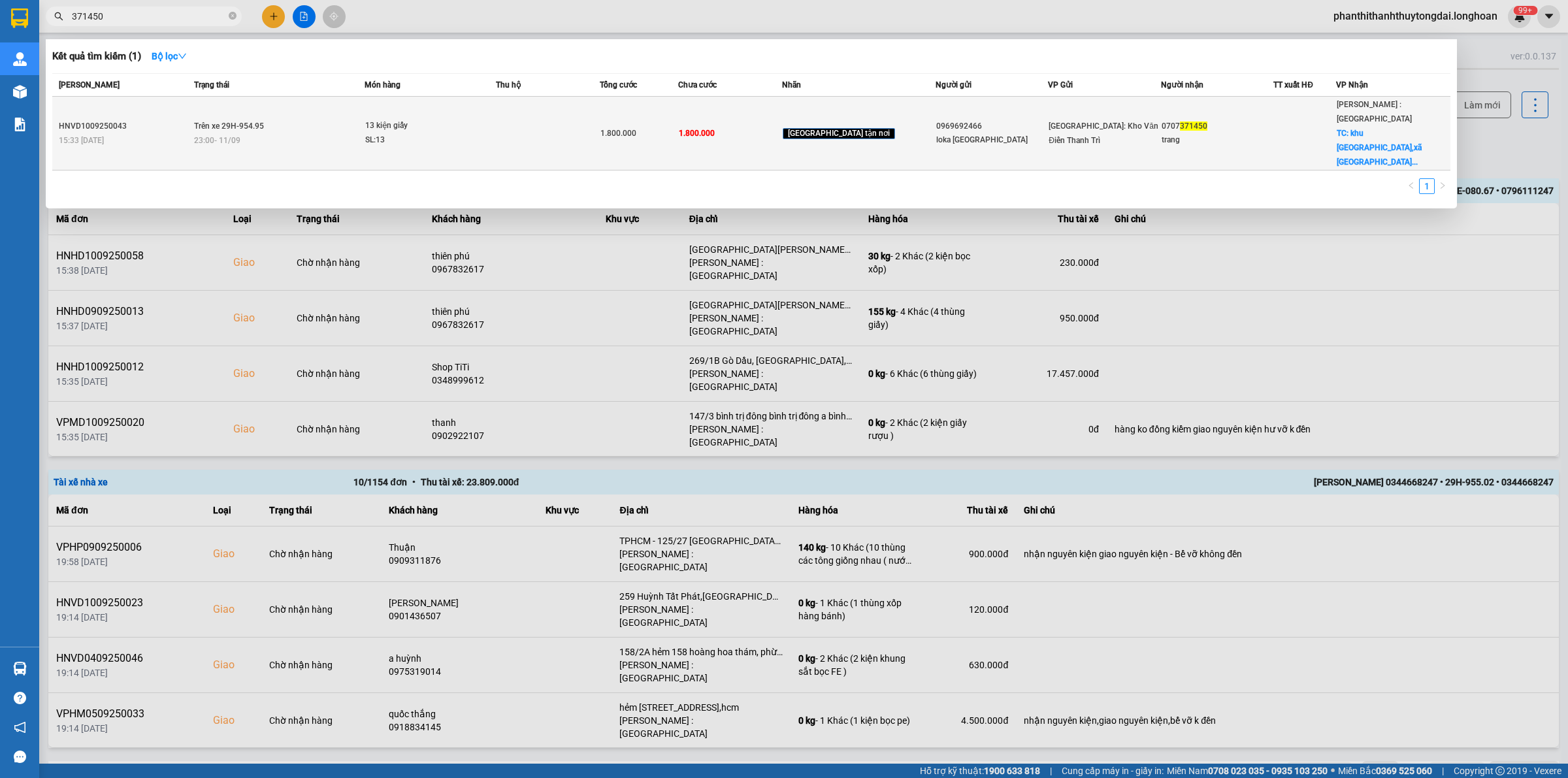
type input "371450"
click at [1294, 126] on div at bounding box center [1304, 133] width 61 height 14
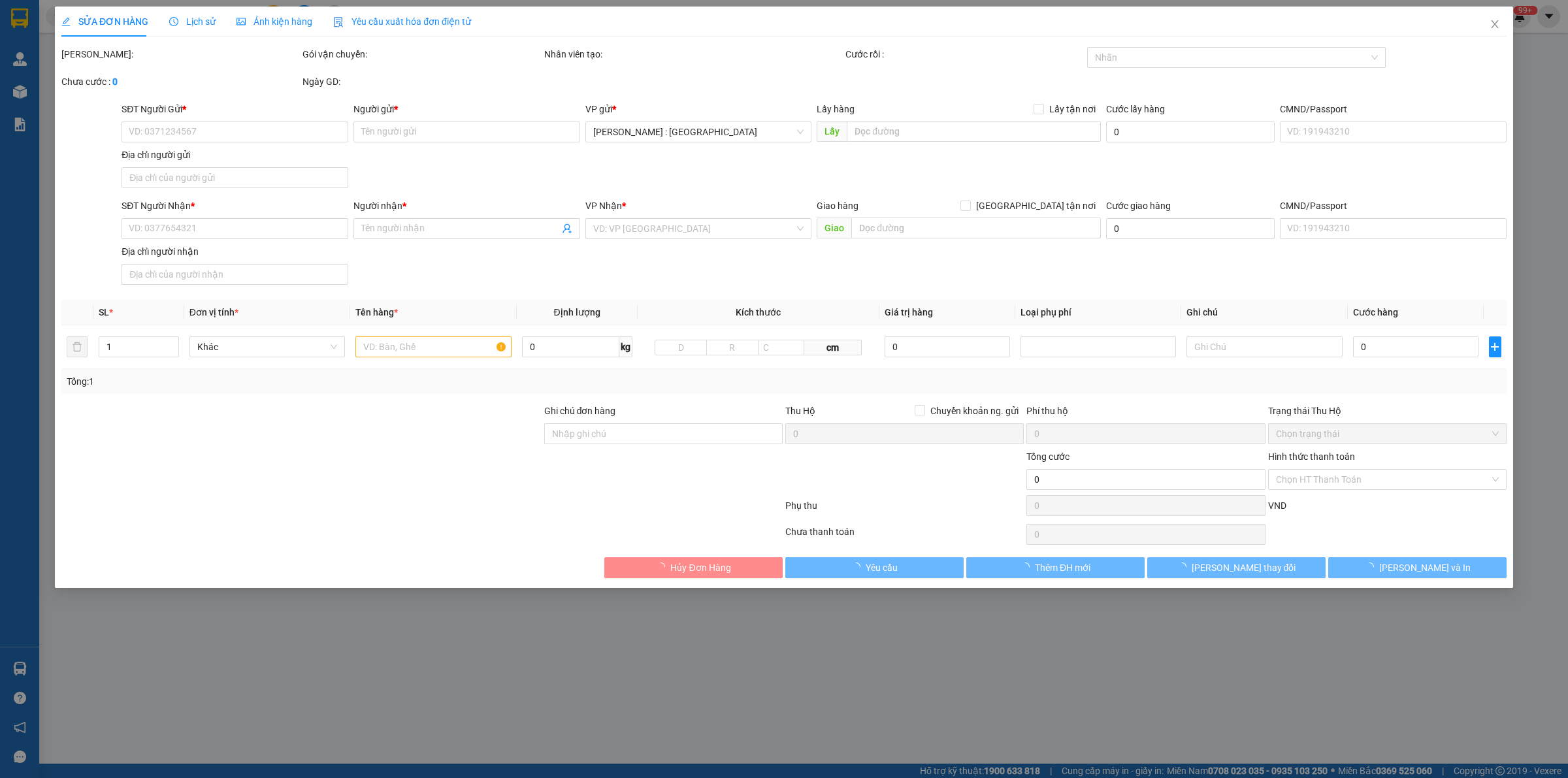
type input "0969692466"
type input "loka việt nam"
type input "0707371450"
type input "trang"
checkbox input "true"
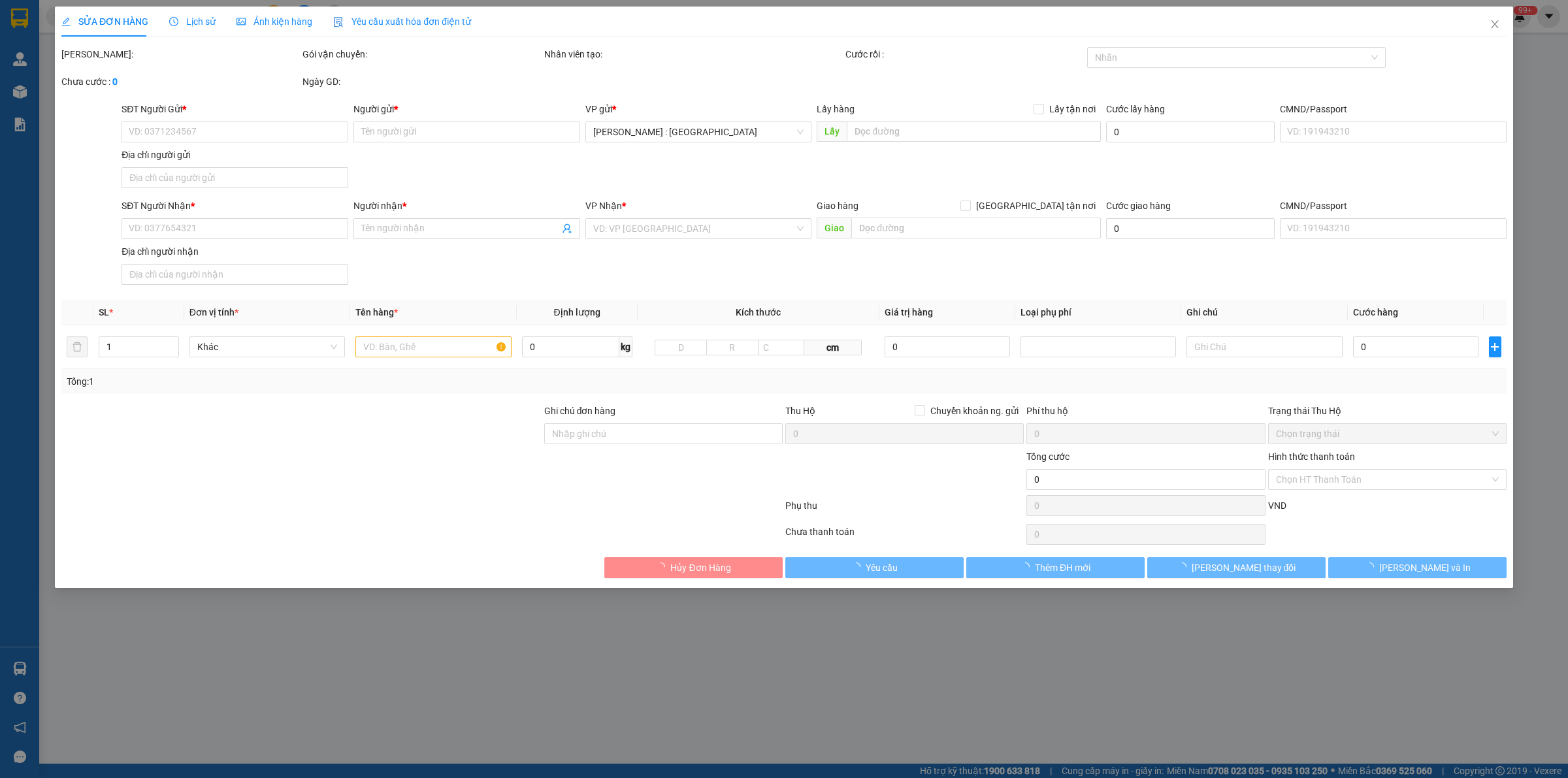
type input "khu cn đông nam,xã Bình Mỹ và Hòa Phú, huyện Củ Chi, Tp. HCM"
type input "hàng giao nguyên kiện, hư vỡ ko đền"
type input "1.800.000"
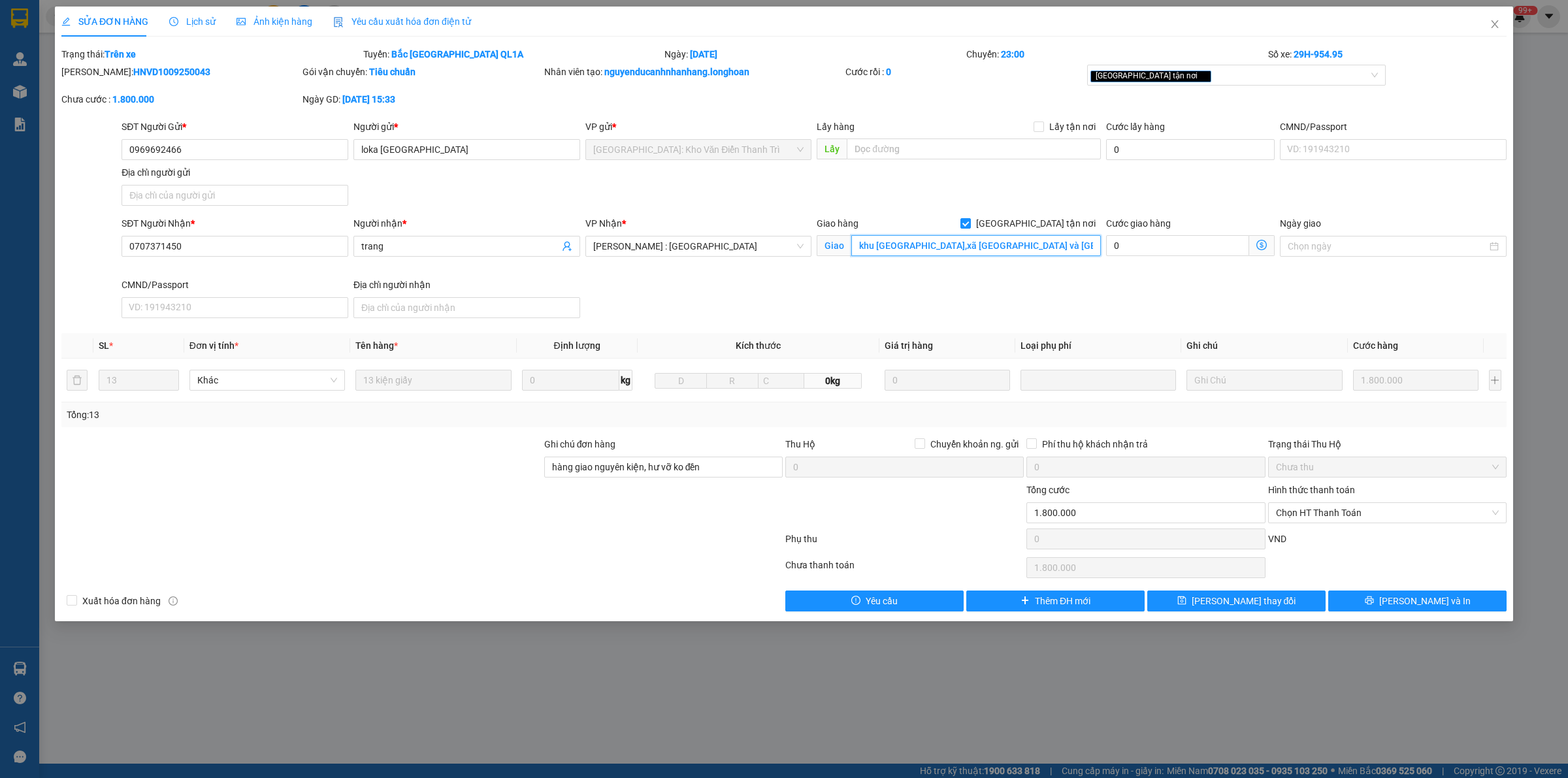
click at [1051, 251] on input "khu cn đông nam,xã Bình Mỹ và Hòa Phú, huyện Củ Chi, Tp. HCM" at bounding box center [976, 245] width 250 height 21
click at [1494, 27] on icon "close" at bounding box center [1494, 24] width 10 height 10
